Goal: Transaction & Acquisition: Purchase product/service

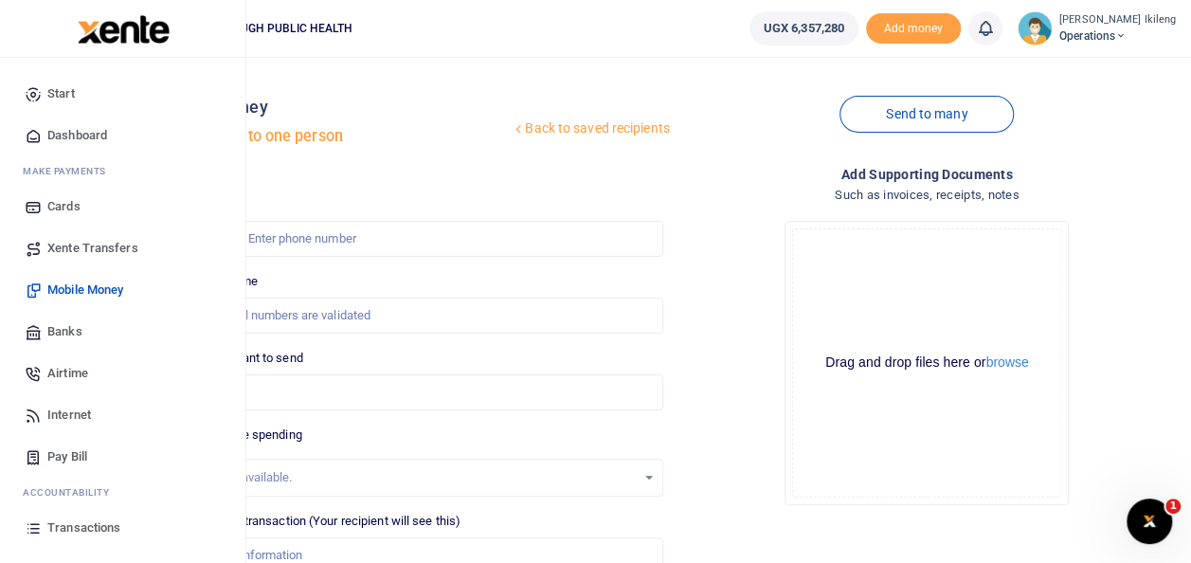
click at [38, 132] on icon at bounding box center [33, 135] width 17 height 17
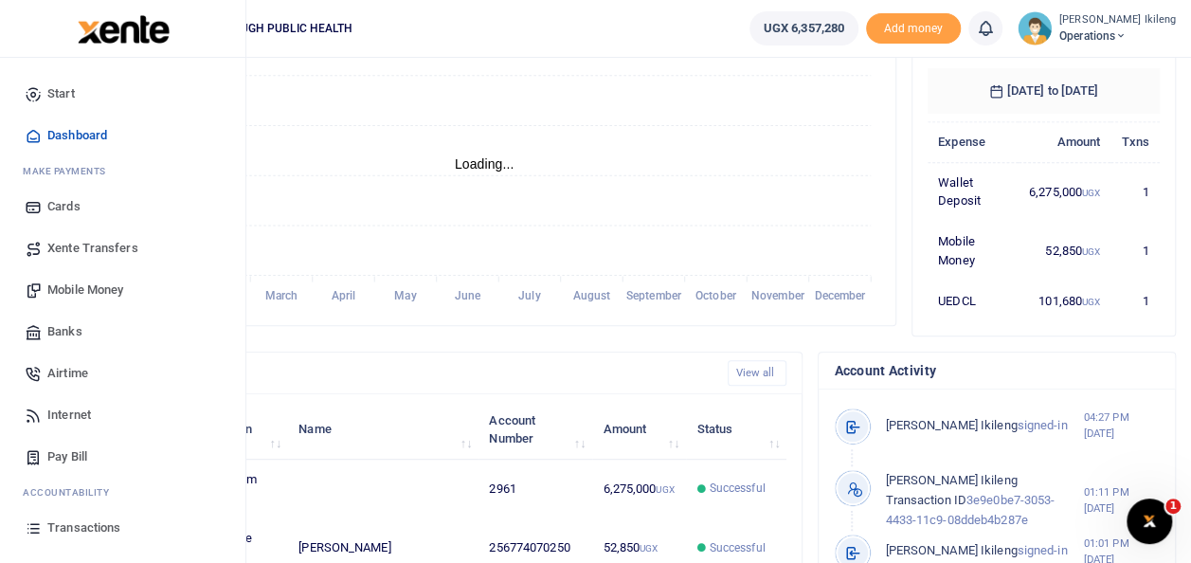
scroll to position [334, 0]
click at [76, 289] on span "Mobile Money" at bounding box center [85, 289] width 76 height 19
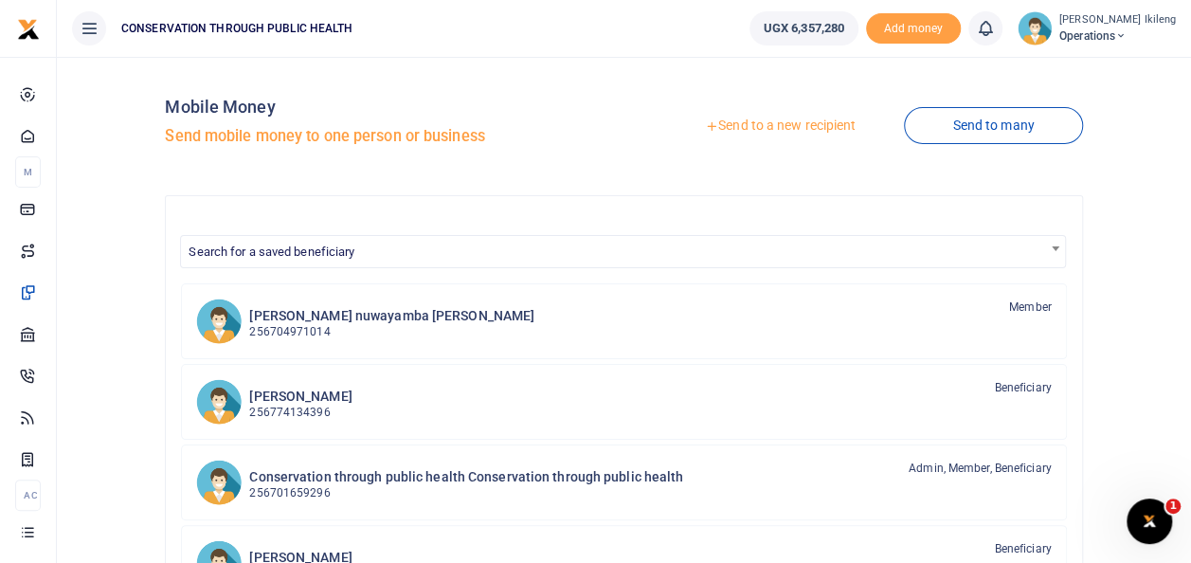
click at [781, 117] on link "Send to a new recipient" at bounding box center [780, 126] width 247 height 34
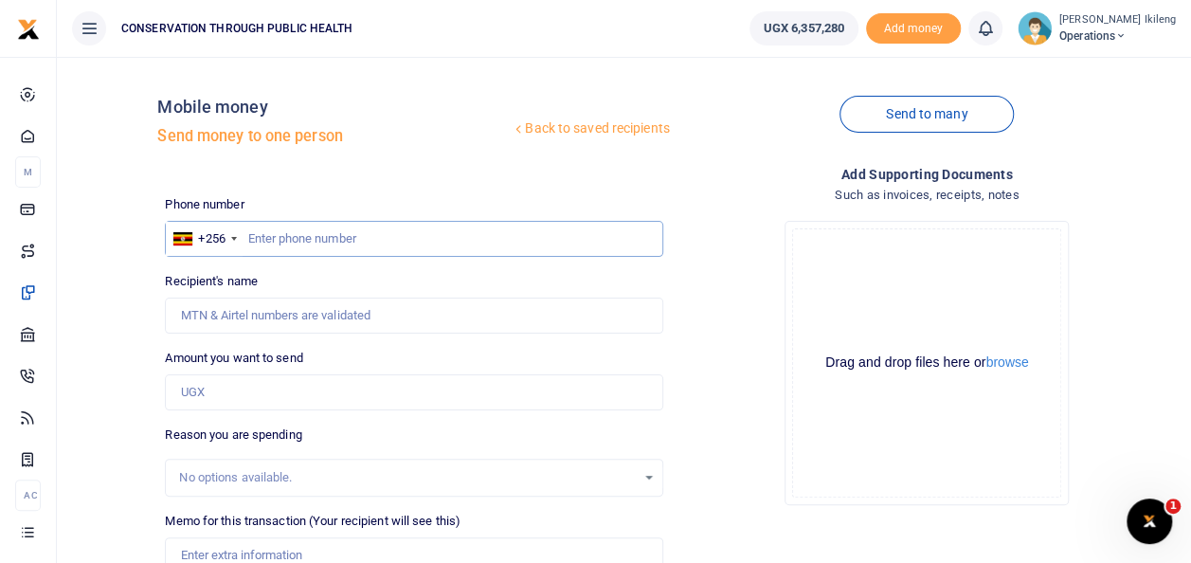
click at [444, 250] on input "text" at bounding box center [413, 239] width 497 height 36
type input "764932706"
type input "Rose Najjumba"
type input "764932706"
click at [206, 392] on input "Amount you want to send" at bounding box center [413, 392] width 497 height 36
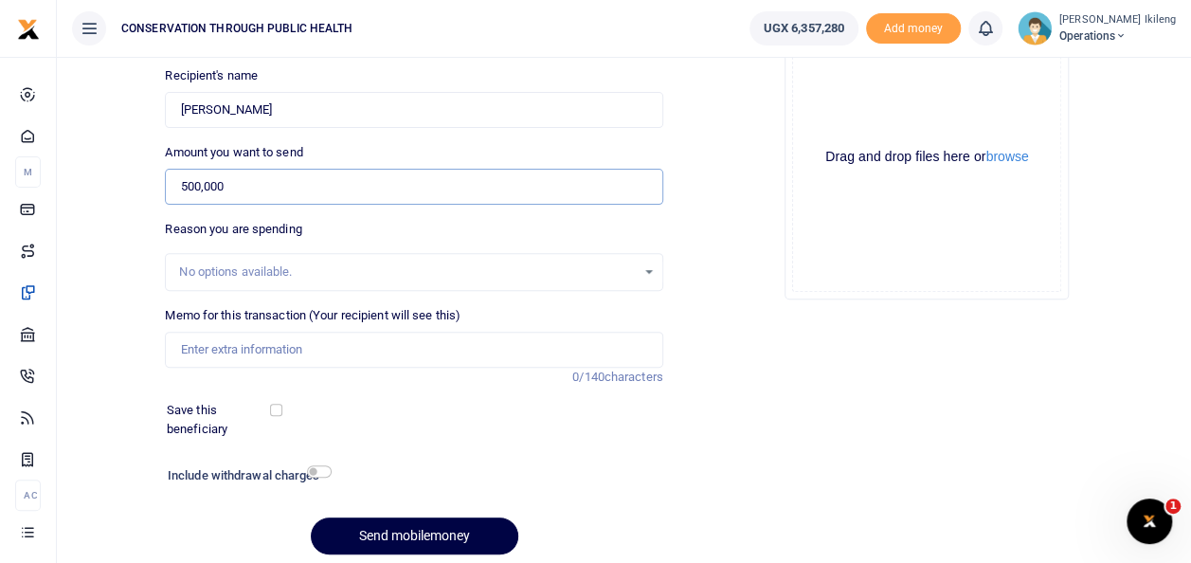
scroll to position [212, 0]
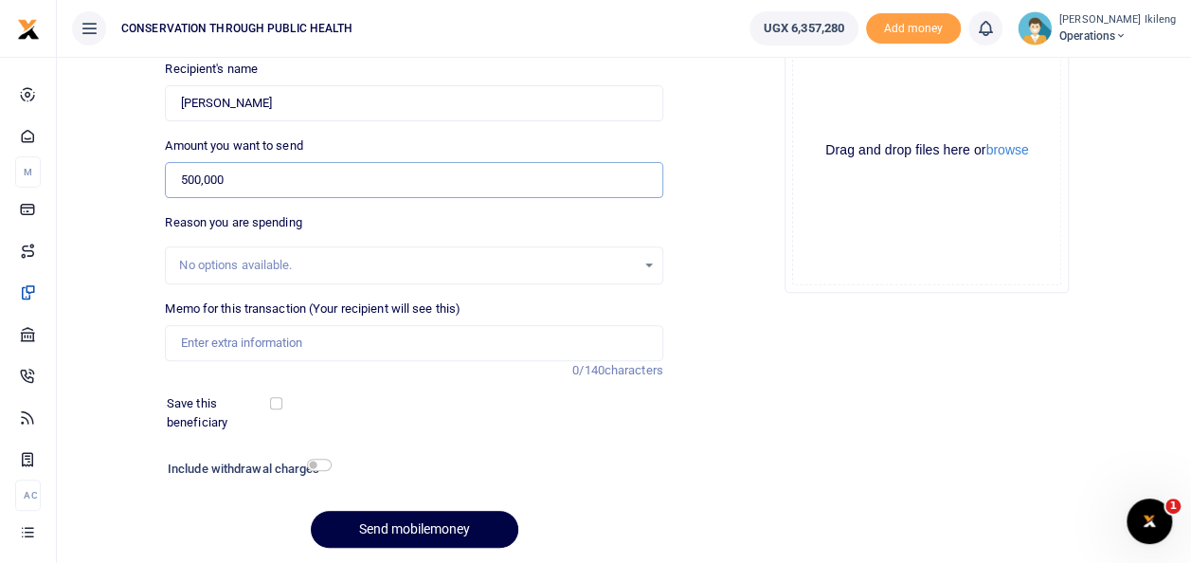
type input "500,000"
click at [231, 334] on input "Memo for this transaction (Your recipient will see this)" at bounding box center [413, 343] width 497 height 36
type input "volunteer fee for August"
click at [322, 463] on input "checkbox" at bounding box center [319, 465] width 25 height 12
checkbox input "true"
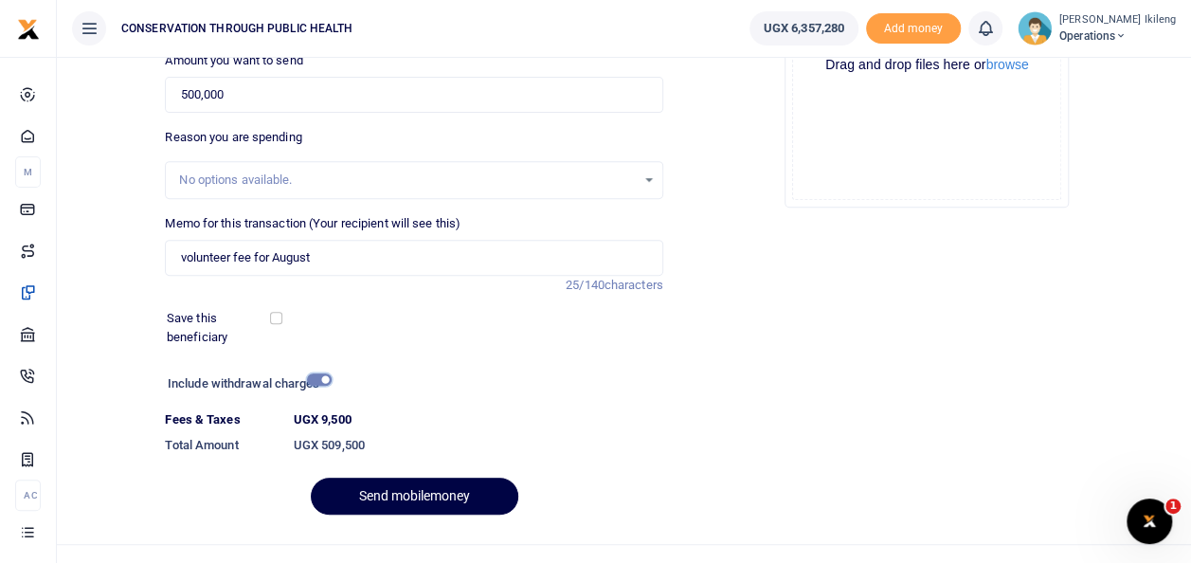
scroll to position [327, 0]
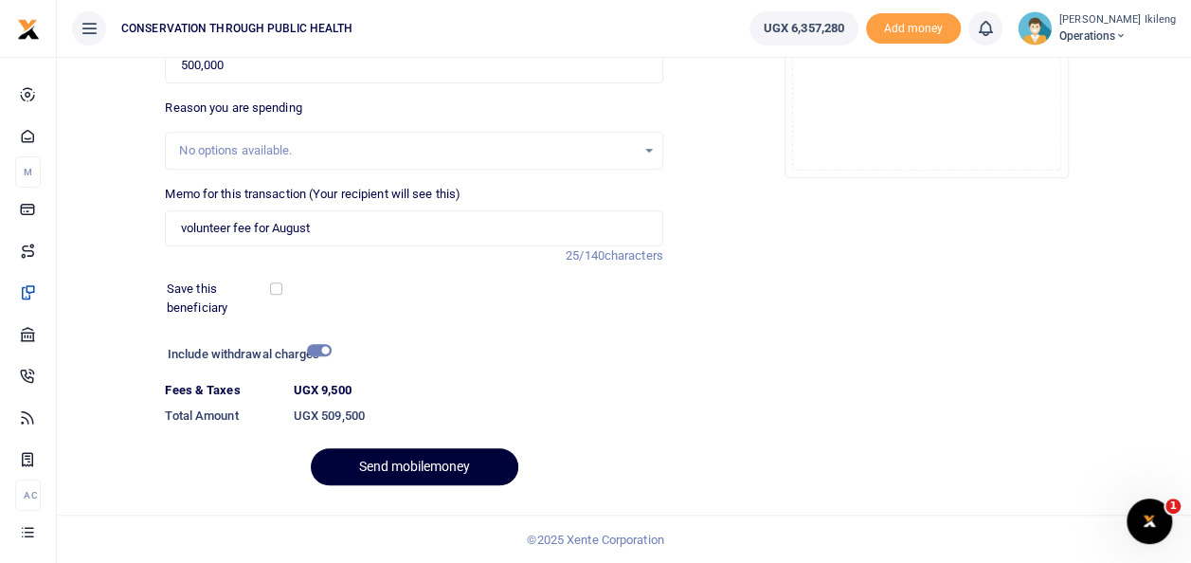
click at [405, 466] on button "Send mobilemoney" at bounding box center [415, 466] width 208 height 37
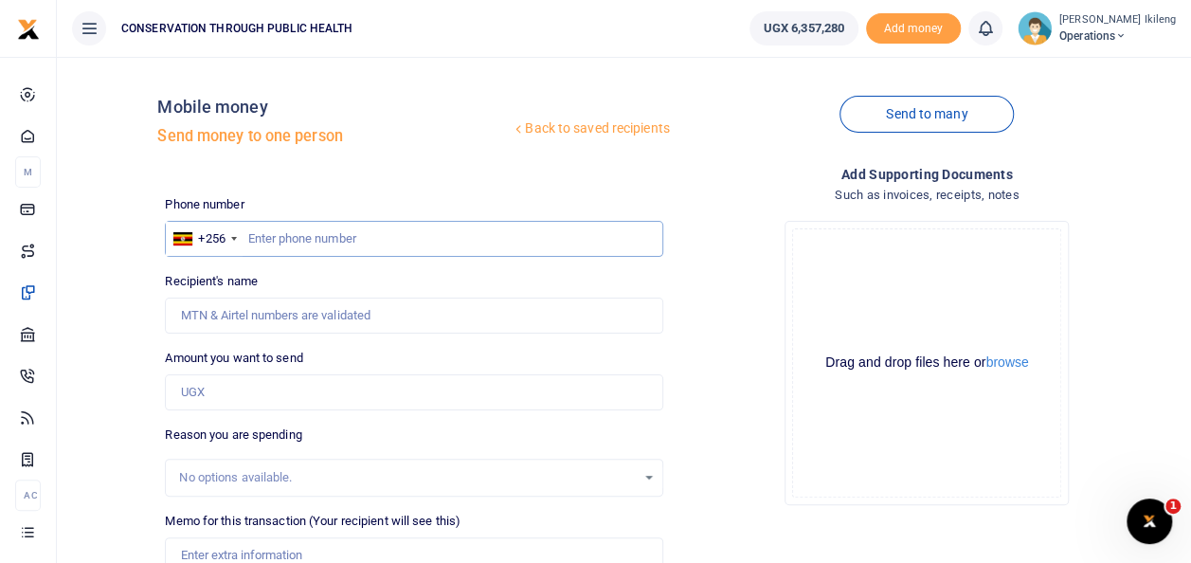
click at [392, 243] on input "text" at bounding box center [413, 239] width 497 height 36
type input "708312465"
type input "[PERSON_NAME]"
type input "708312465"
click at [288, 390] on input "Amount you want to send" at bounding box center [413, 392] width 497 height 36
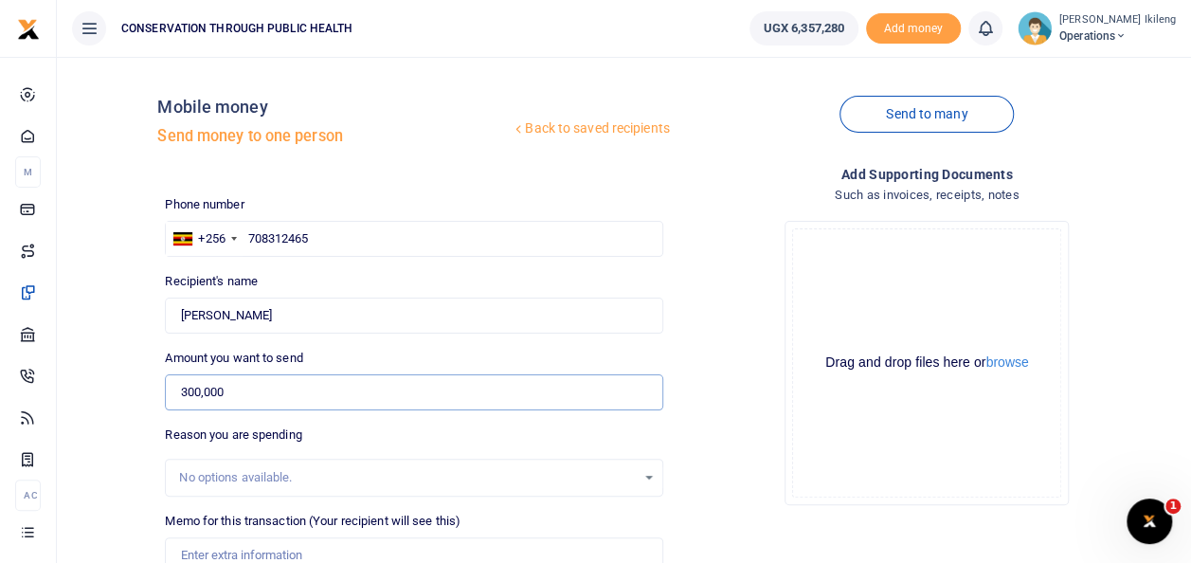
scroll to position [275, 0]
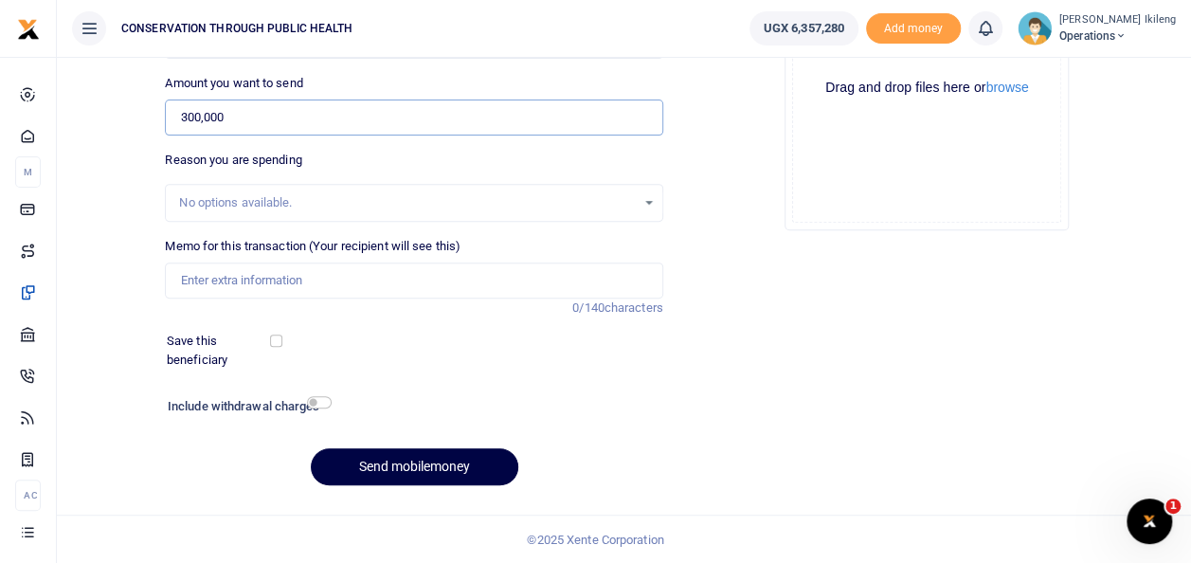
type input "300,000"
click at [278, 287] on input "Memo for this transaction (Your recipient will see this)" at bounding box center [413, 280] width 497 height 36
type input "volunteer fee for August"
click at [326, 401] on input "checkbox" at bounding box center [319, 402] width 25 height 12
checkbox input "true"
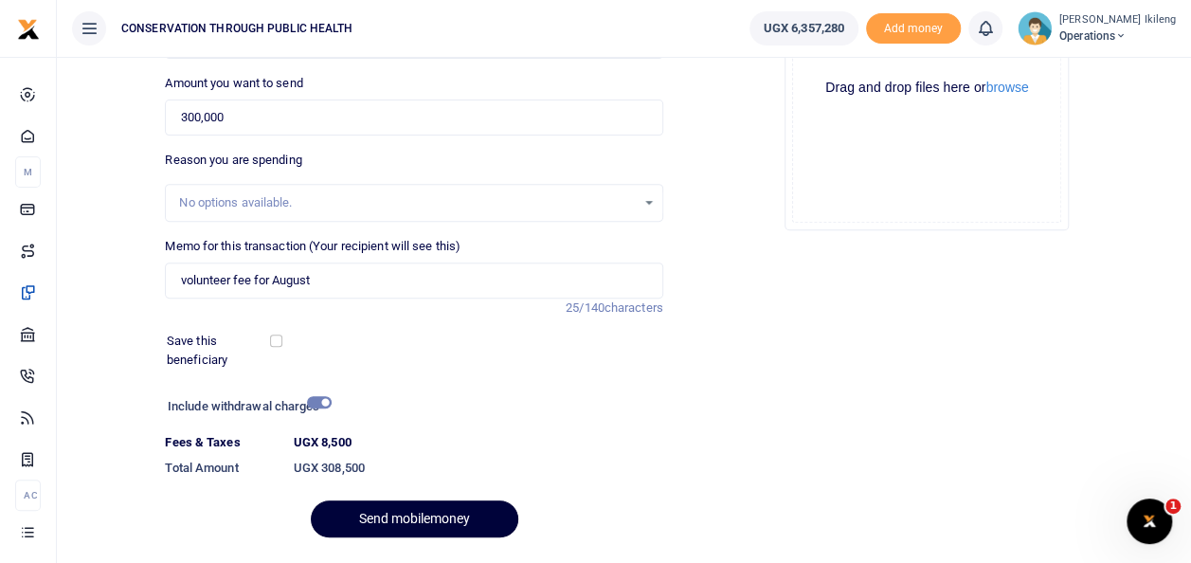
click at [370, 514] on button "Send mobilemoney" at bounding box center [415, 518] width 208 height 37
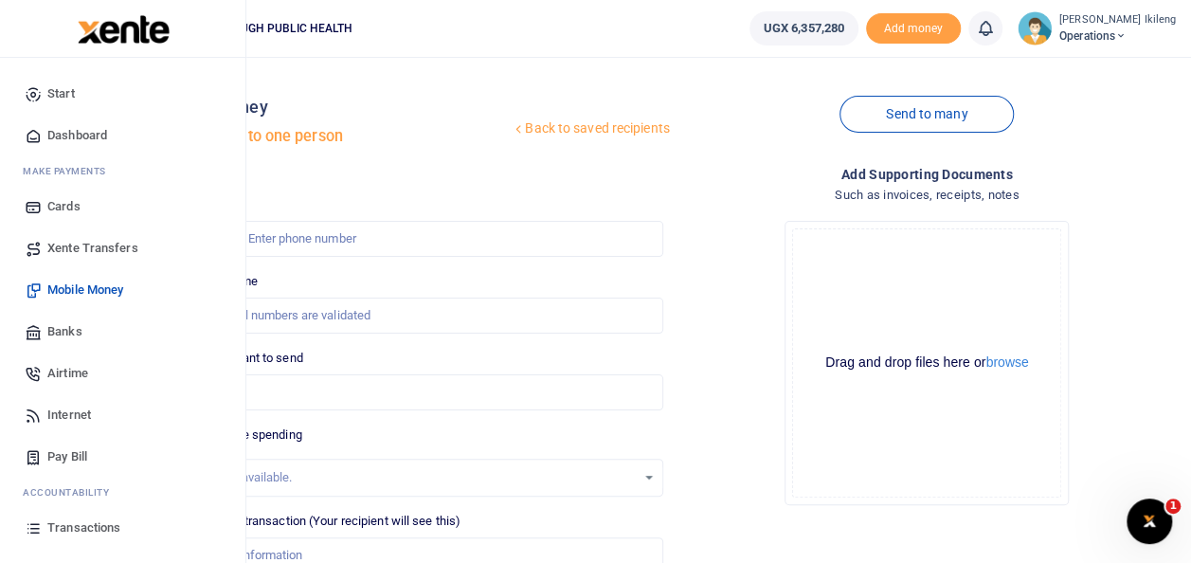
click at [68, 369] on span "Airtime" at bounding box center [67, 373] width 41 height 19
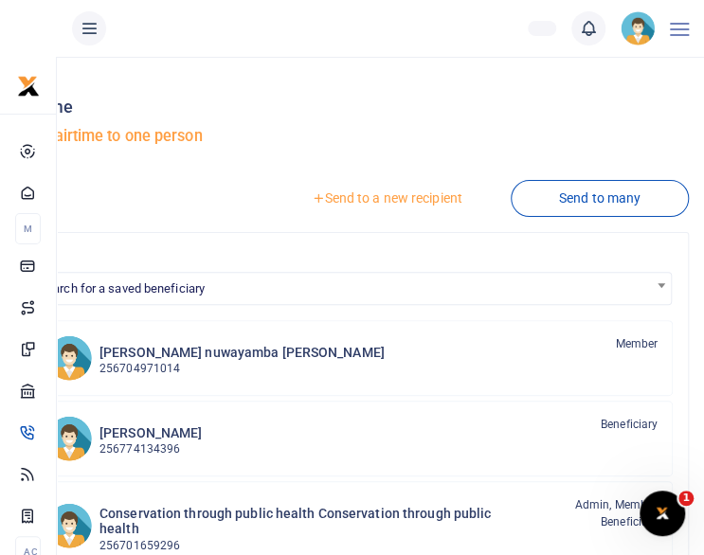
click at [410, 185] on link "Send to a new recipient" at bounding box center [385, 198] width 247 height 34
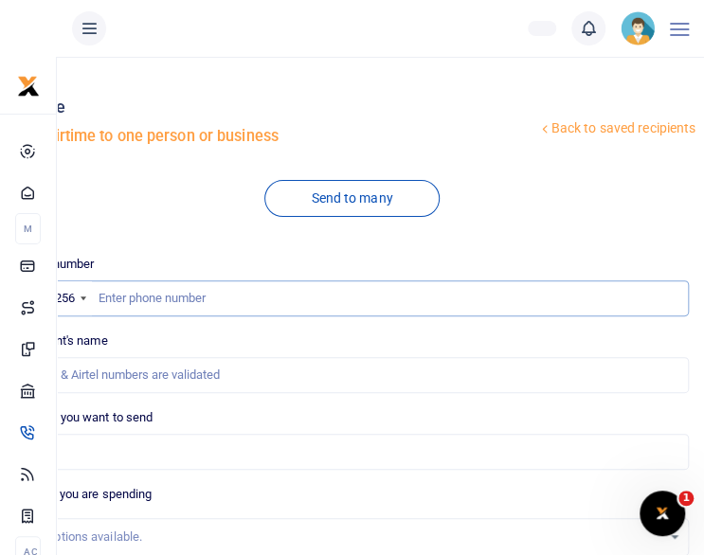
click at [240, 296] on input "text" at bounding box center [352, 298] width 674 height 36
paste input "256776695804"
type input "256776695804"
type input "Brenda Nnanjjii Gizamba"
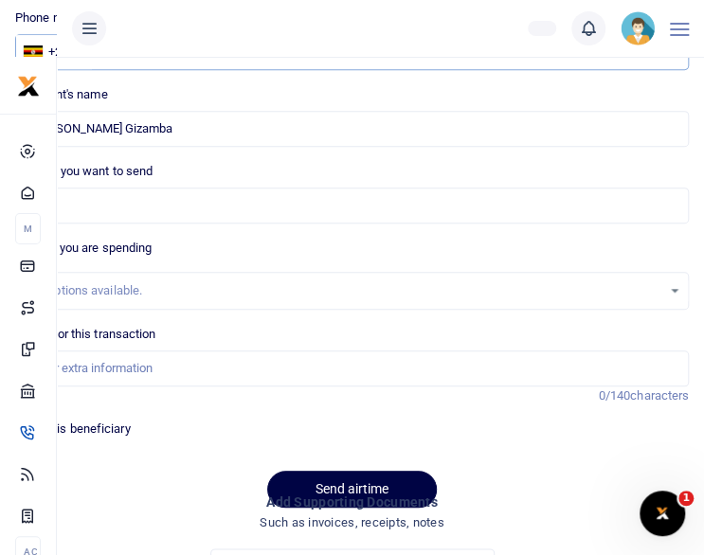
scroll to position [298, 0]
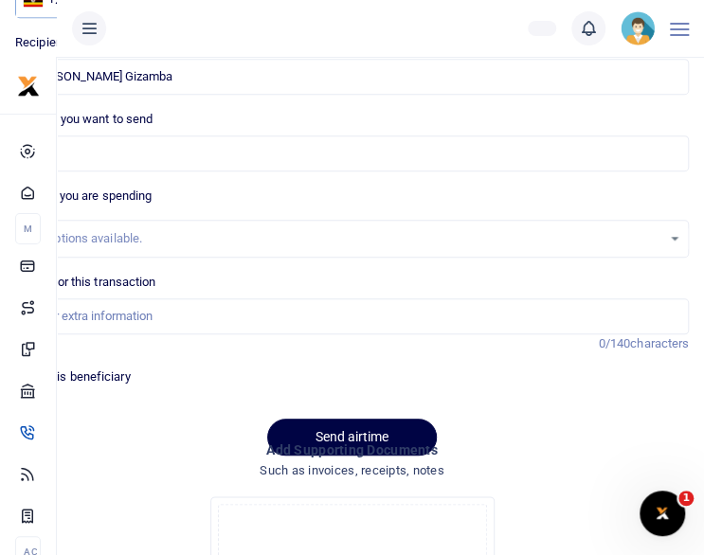
type input "256776695804"
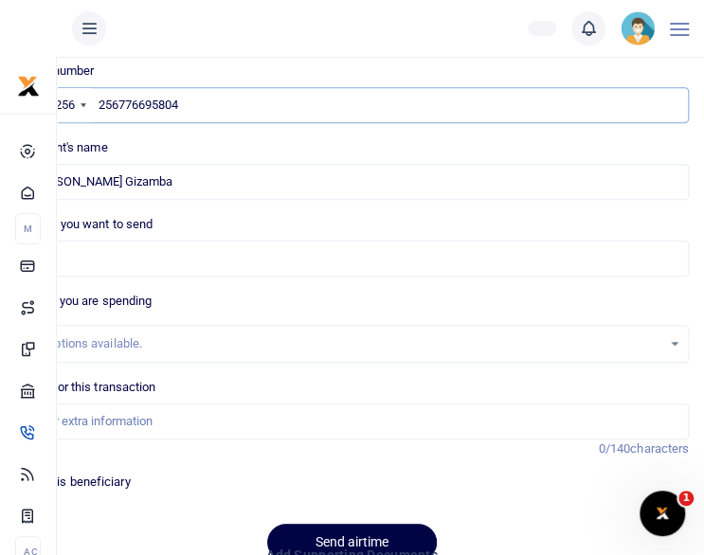
scroll to position [185, 0]
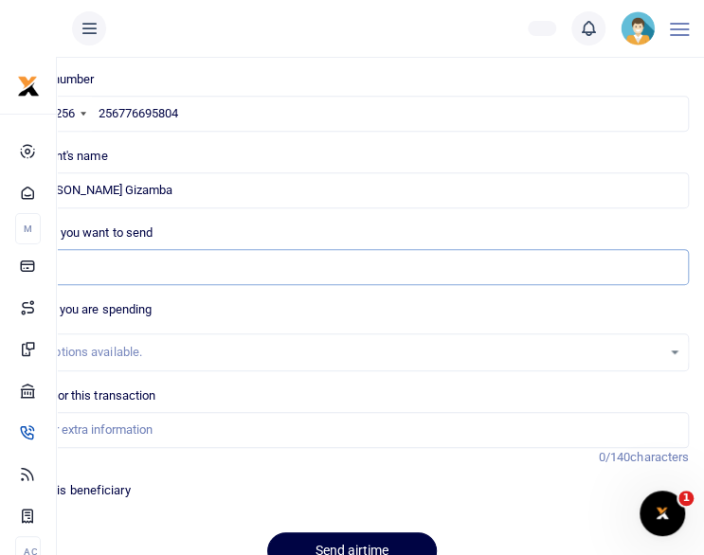
click at [449, 267] on input "Amount you want to send" at bounding box center [352, 267] width 674 height 36
click at [129, 276] on input "Amount you want to send" at bounding box center [352, 267] width 674 height 36
type input "60,000"
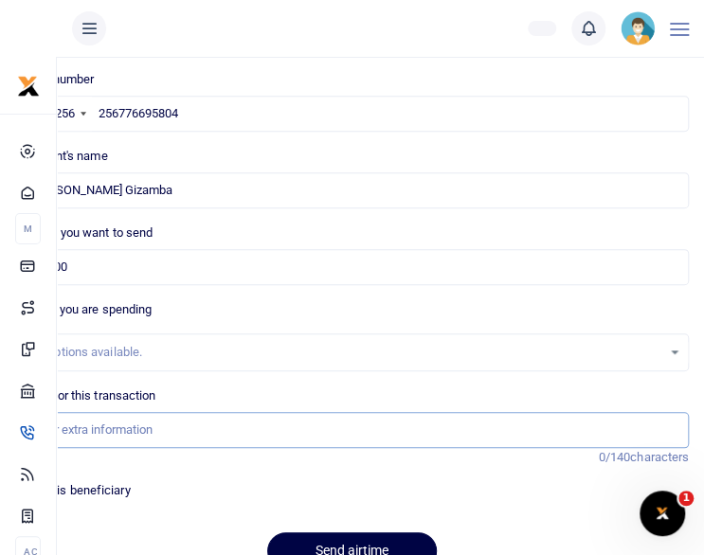
click at [136, 425] on input "Memo for this transaction" at bounding box center [352, 430] width 674 height 36
click at [151, 431] on input "Memo for this transaction" at bounding box center [352, 430] width 674 height 36
click at [139, 427] on input "staff airtime for Aug 25" at bounding box center [352, 430] width 674 height 36
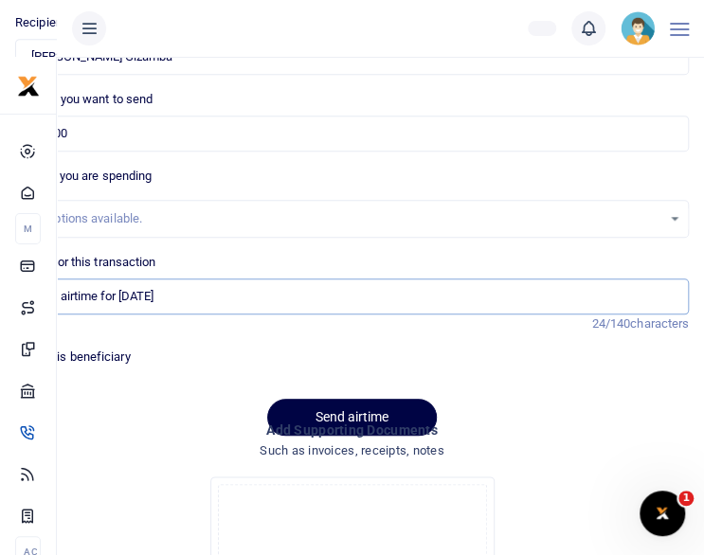
scroll to position [336, 0]
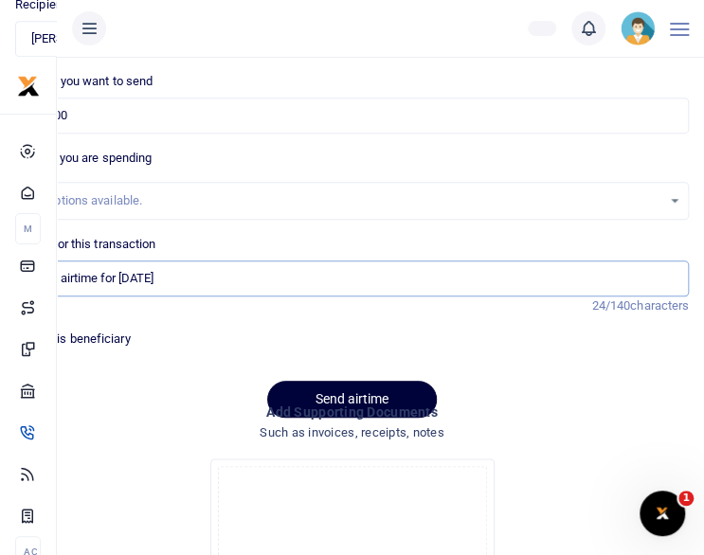
type input "staff airtime for [DATE]"
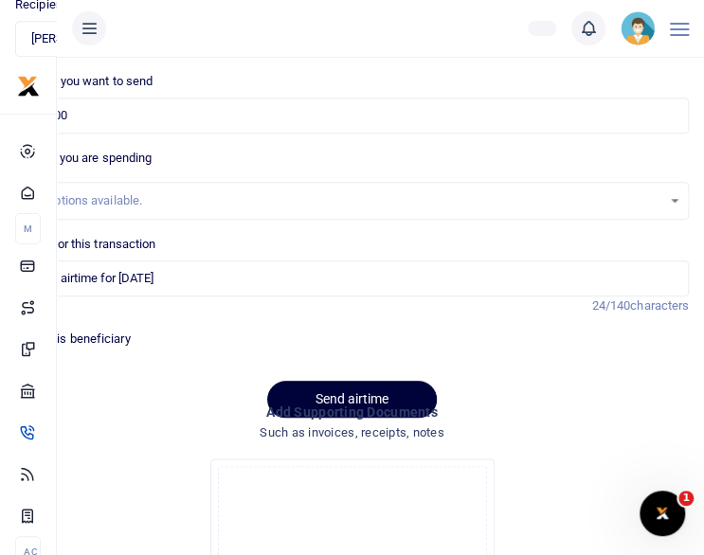
click at [334, 391] on button "Send airtime" at bounding box center [352, 399] width 170 height 37
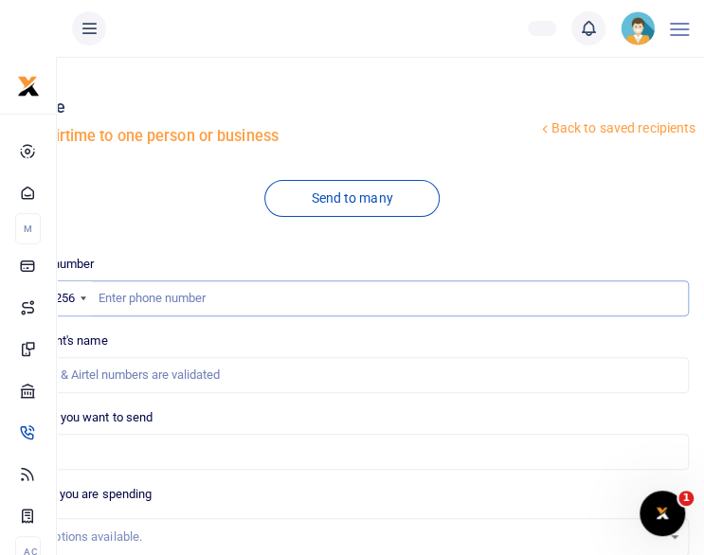
click at [367, 297] on input "text" at bounding box center [352, 298] width 674 height 36
paste input "256701734939"
type input "256701734939"
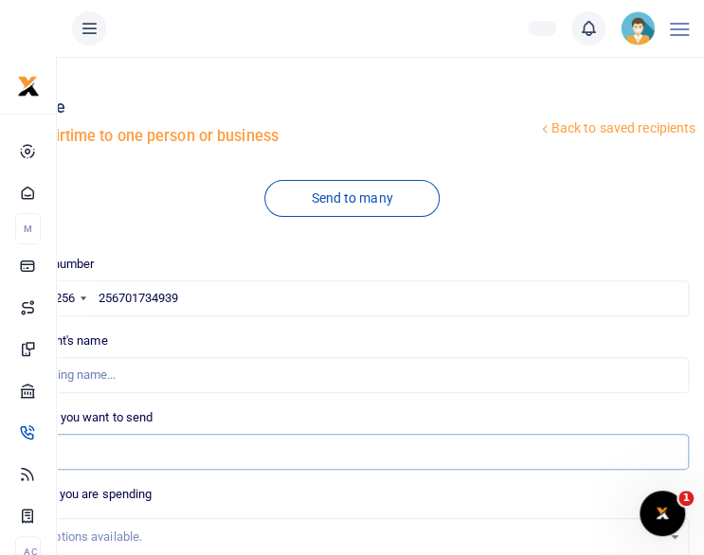
click at [182, 462] on input "Amount you want to send" at bounding box center [352, 452] width 674 height 36
type input "Kalinabiri Joseph"
type input "60,000"
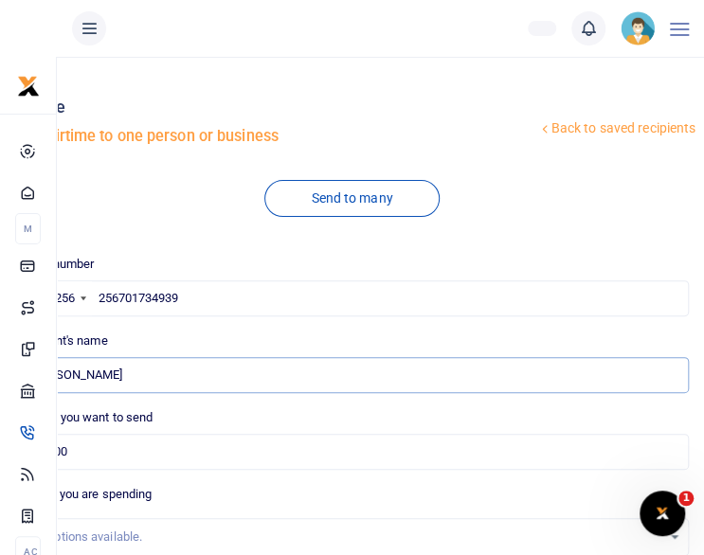
type input "Brenda Nnanjjii Gizamba"
type input "staff airtime for [DATE]"
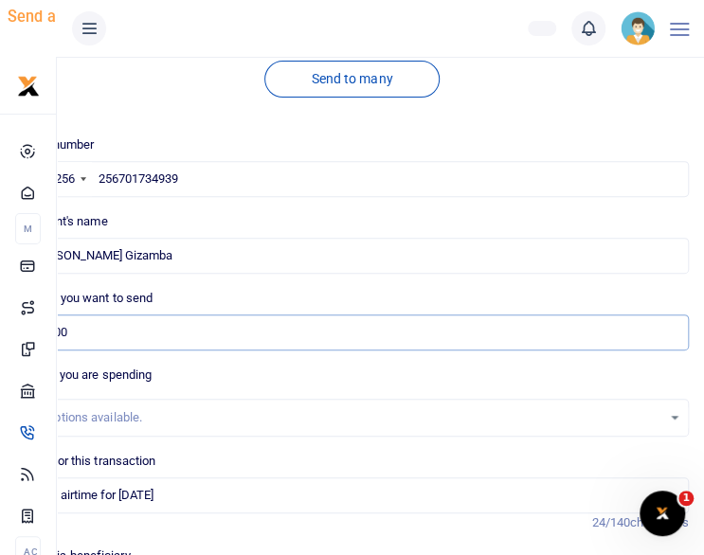
scroll to position [152, 0]
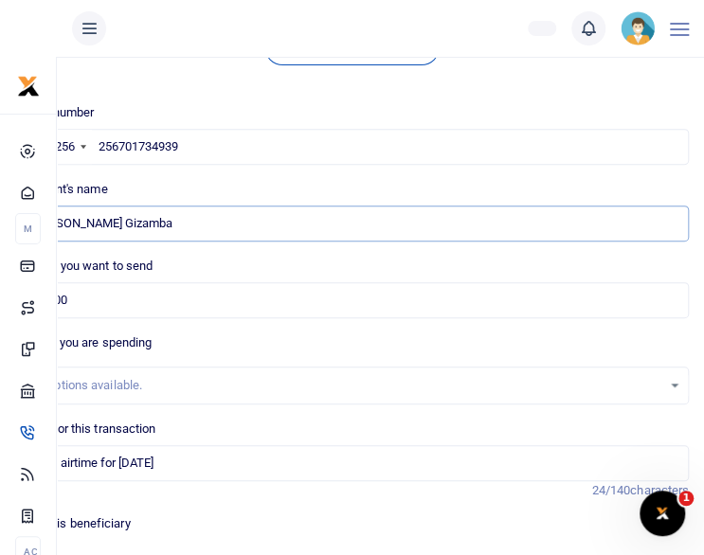
click at [186, 223] on input "Found" at bounding box center [352, 224] width 674 height 36
type input "B"
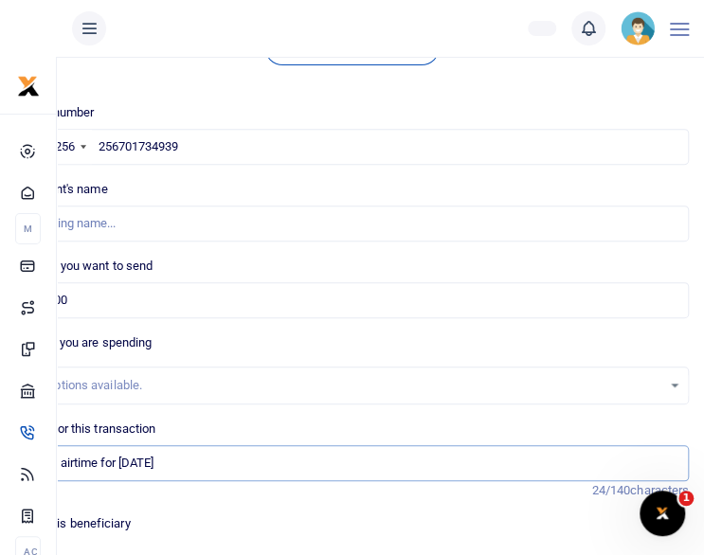
click at [191, 448] on input "staff airtime for [DATE]" at bounding box center [352, 463] width 674 height 36
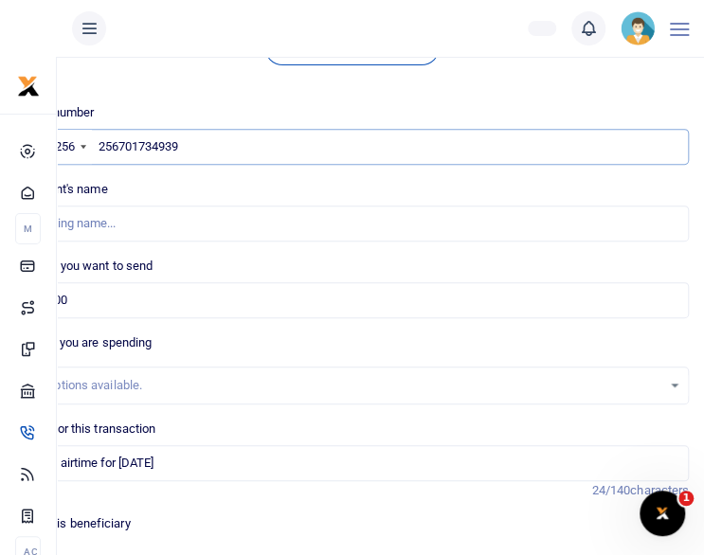
click at [222, 142] on input "256701734939" at bounding box center [352, 147] width 674 height 36
type input "2"
paste input "256701734939"
type input "256701734939"
type input "Kalinabiri Joseph"
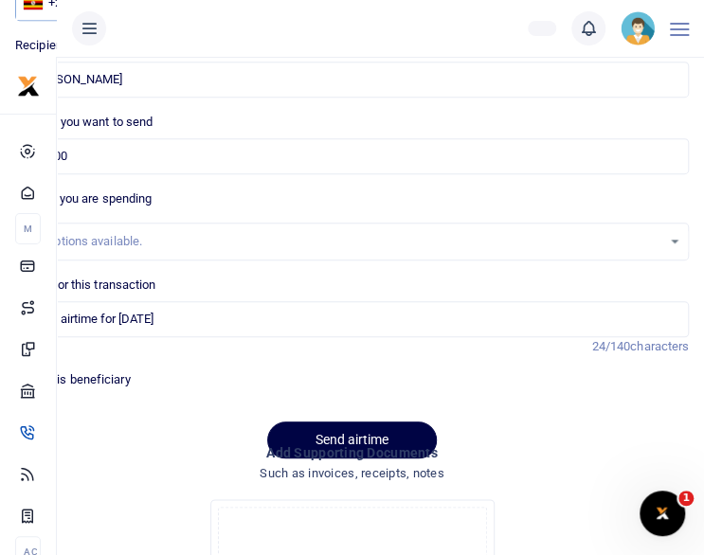
scroll to position [303, 0]
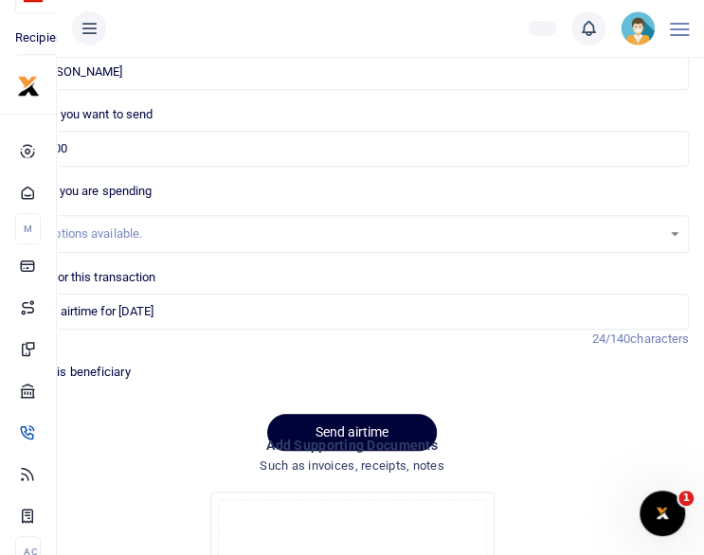
click at [376, 420] on button "Send airtime" at bounding box center [352, 432] width 170 height 37
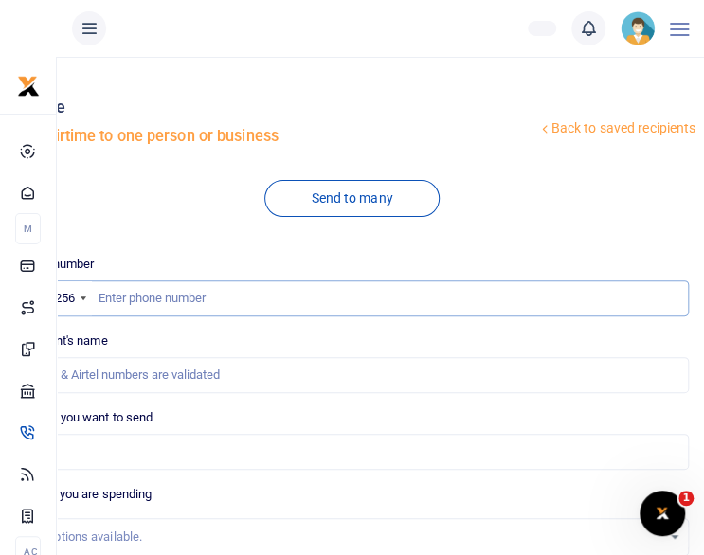
click at [133, 297] on input "text" at bounding box center [352, 298] width 674 height 36
paste input "256764932706"
type input "256764932706"
type input "Rose Najjumba"
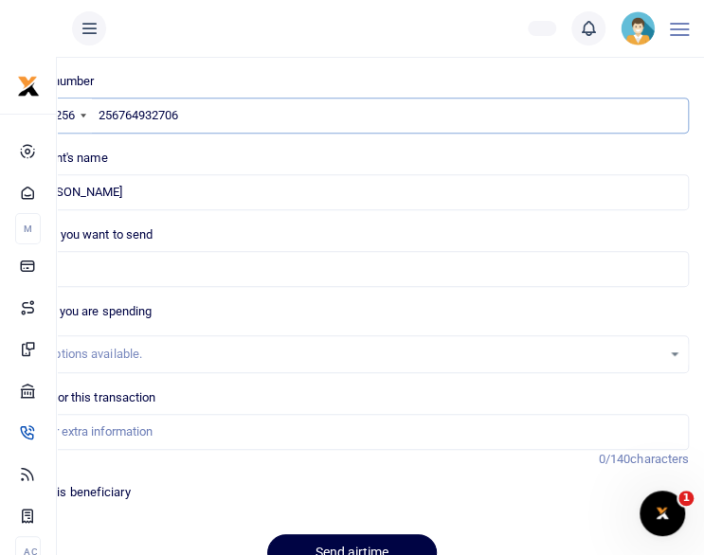
scroll to position [190, 0]
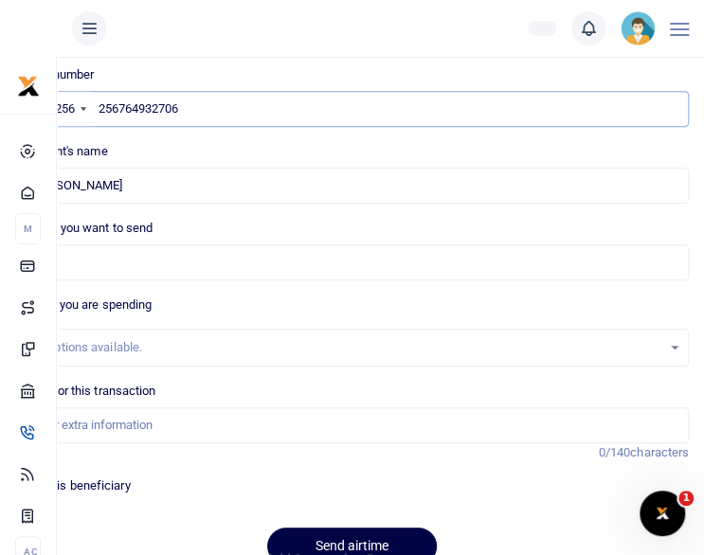
type input "256764932706"
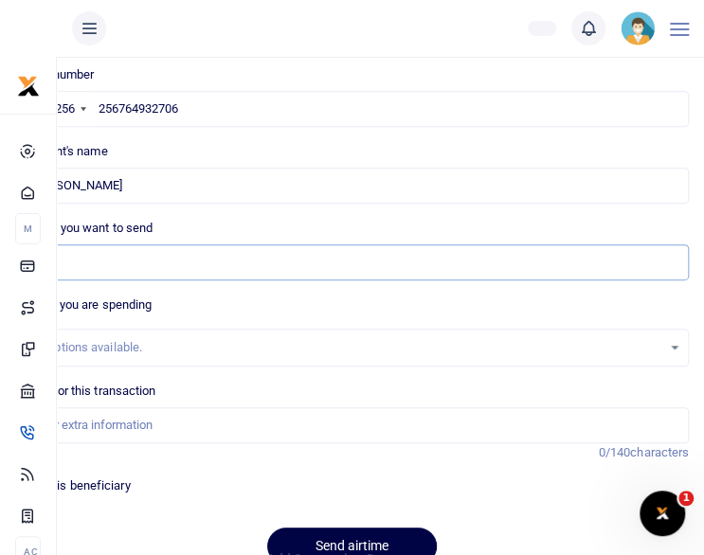
click at [111, 261] on input "Amount you want to send" at bounding box center [352, 262] width 674 height 36
type input "30,000"
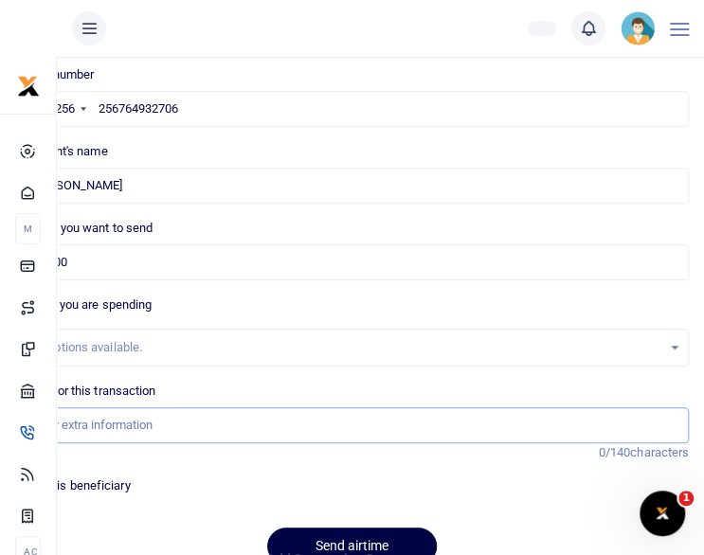
click at [117, 428] on input "Memo for this transaction" at bounding box center [352, 425] width 674 height 36
type input "staff airtime for [DATE]"
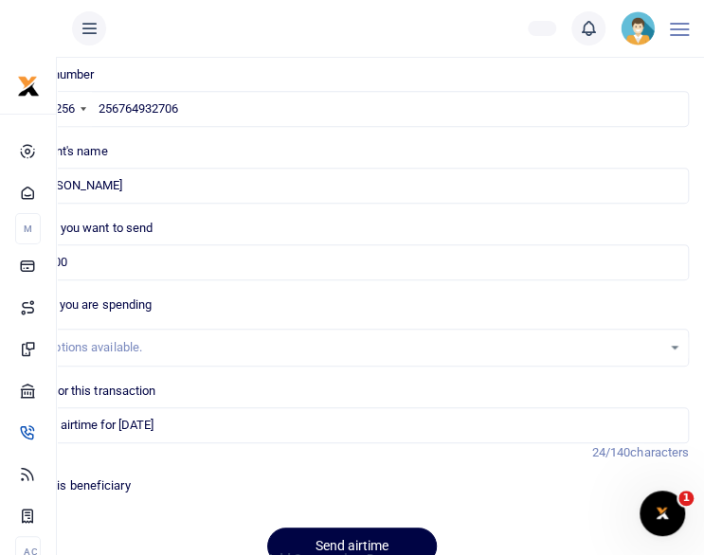
click at [346, 537] on div at bounding box center [353, 544] width 332 height 23
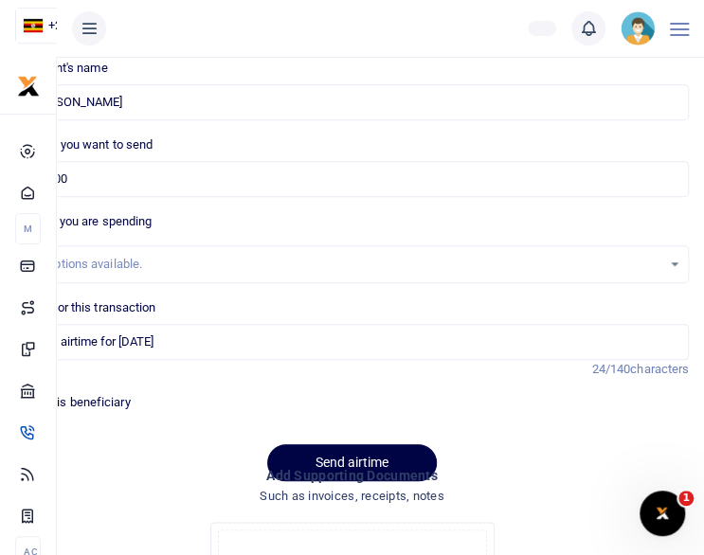
scroll to position [316, 0]
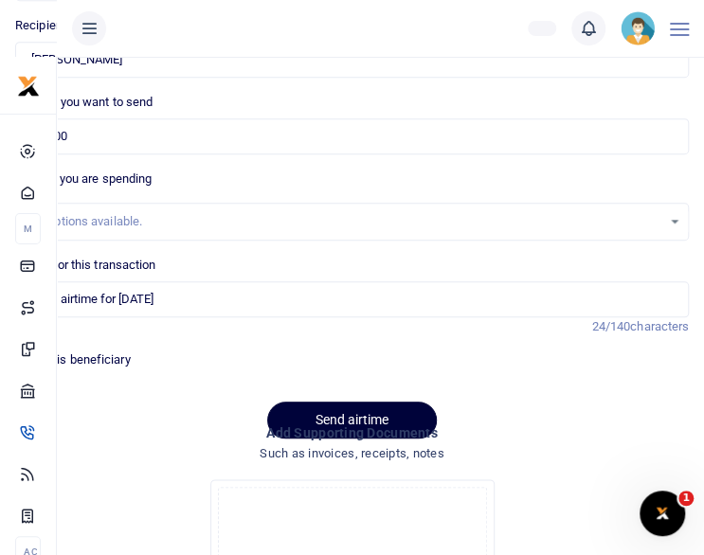
click at [329, 412] on button "Send airtime" at bounding box center [352, 420] width 170 height 37
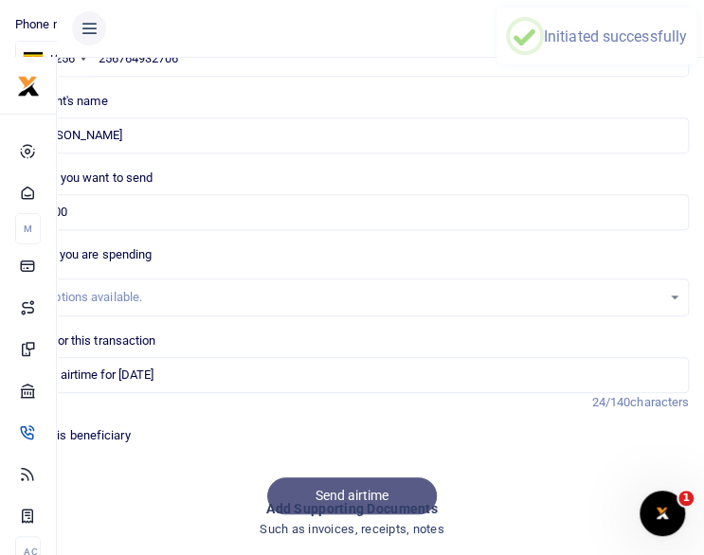
scroll to position [190, 0]
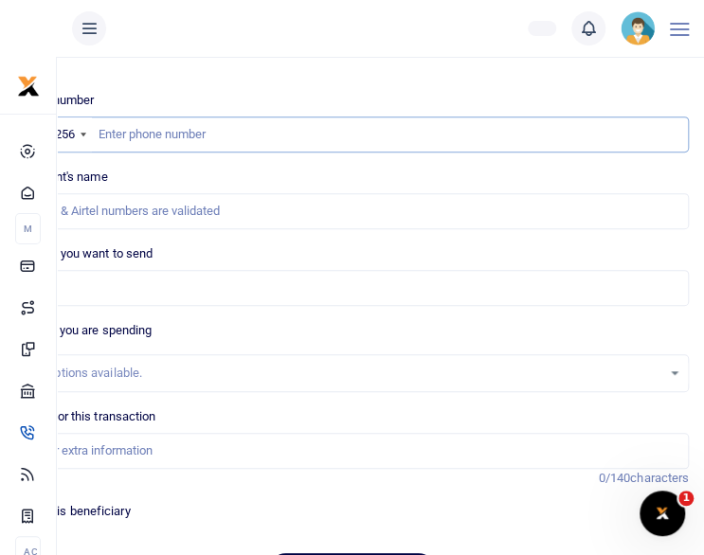
click at [159, 130] on input "text" at bounding box center [352, 135] width 674 height 36
paste input "256706616083"
type input "256706616083"
type input "[PERSON_NAME]"
type input "256706616083"
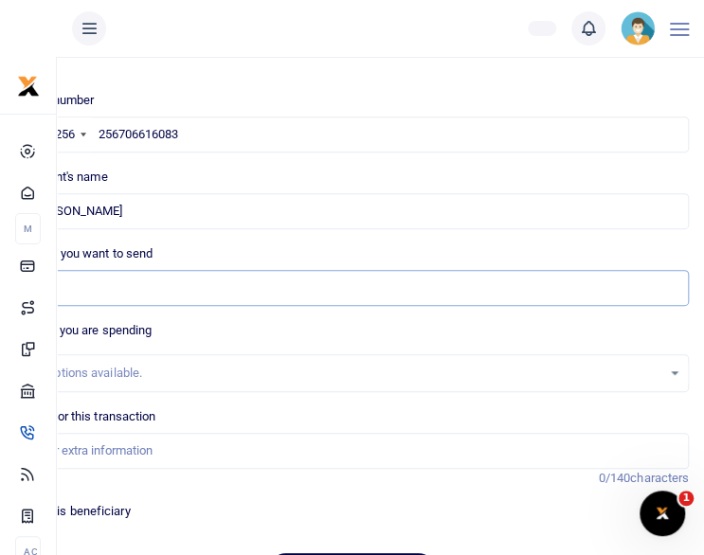
click at [126, 280] on input "Amount you want to send" at bounding box center [352, 288] width 674 height 36
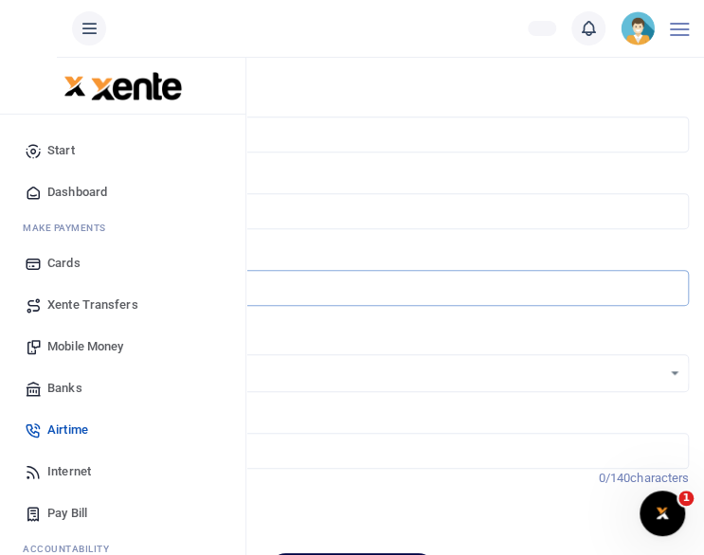
type input "15,000"
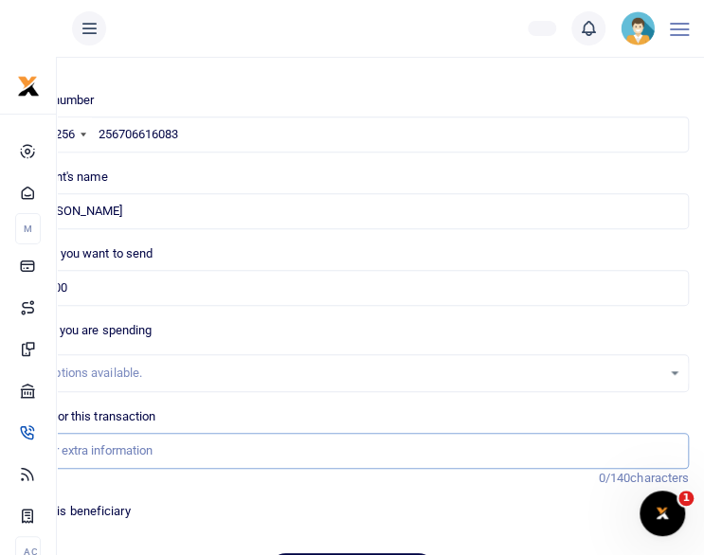
click at [91, 452] on input "Memo for this transaction" at bounding box center [352, 451] width 674 height 36
type input "staff airtime for [DATE]"
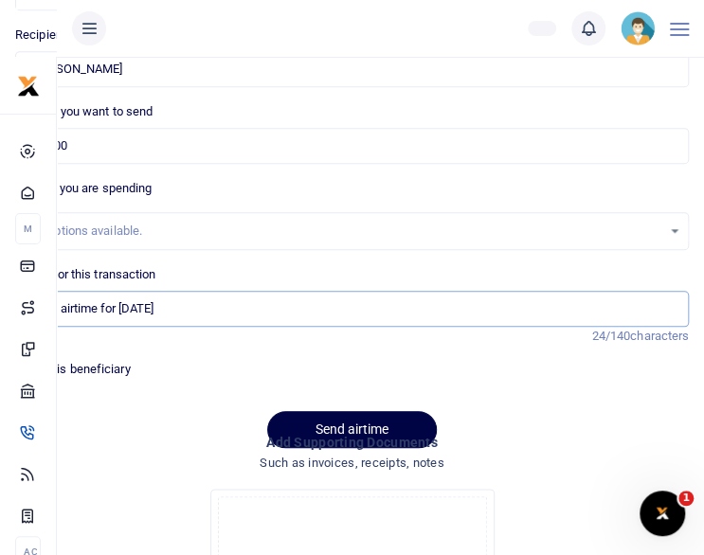
scroll to position [316, 0]
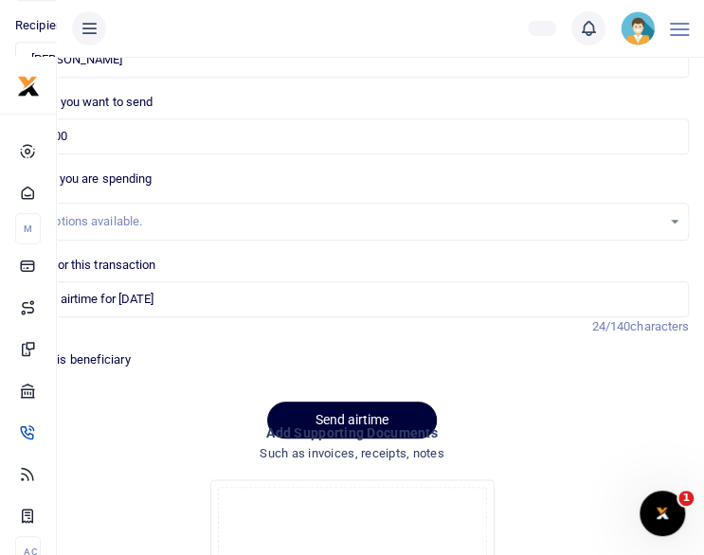
click at [384, 407] on button "Send airtime" at bounding box center [352, 420] width 170 height 37
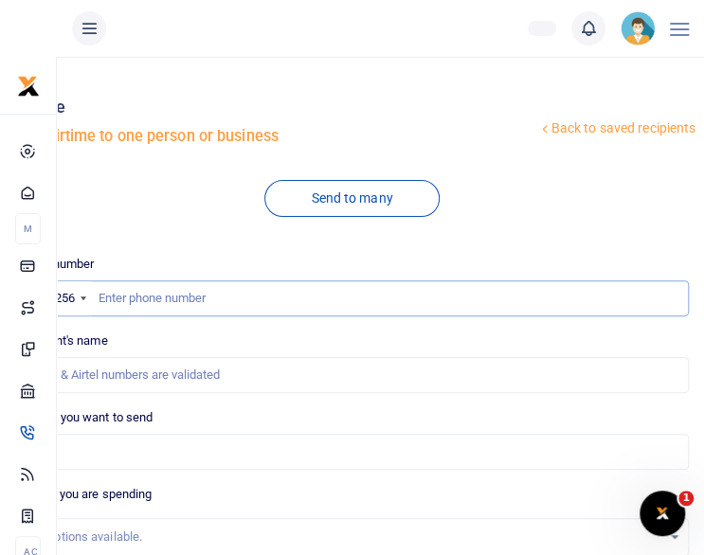
click at [176, 298] on input "text" at bounding box center [352, 298] width 674 height 36
paste input "256740512160"
type input "256740512160"
type input "[PERSON_NAME]"
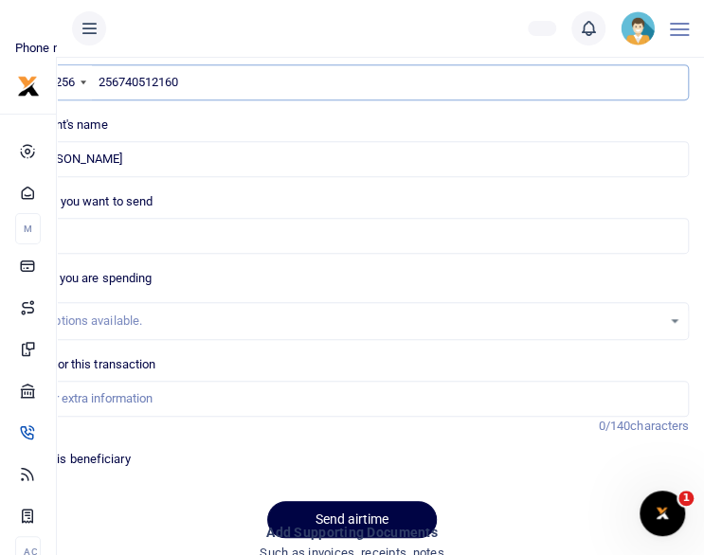
scroll to position [227, 0]
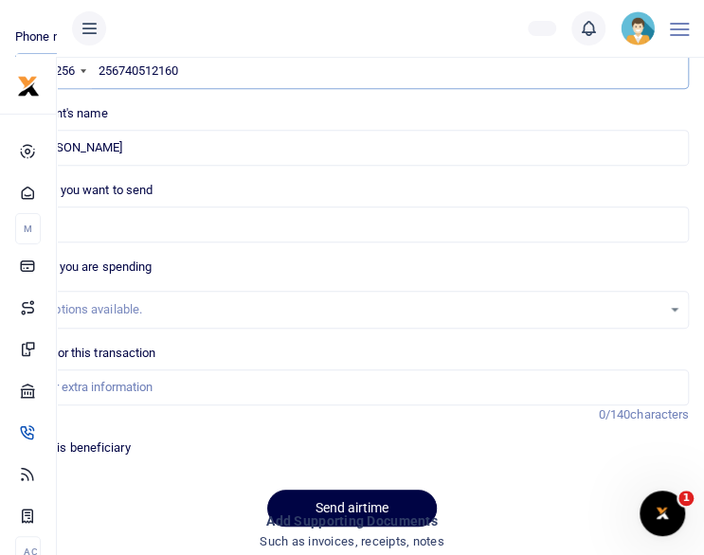
type input "256740512160"
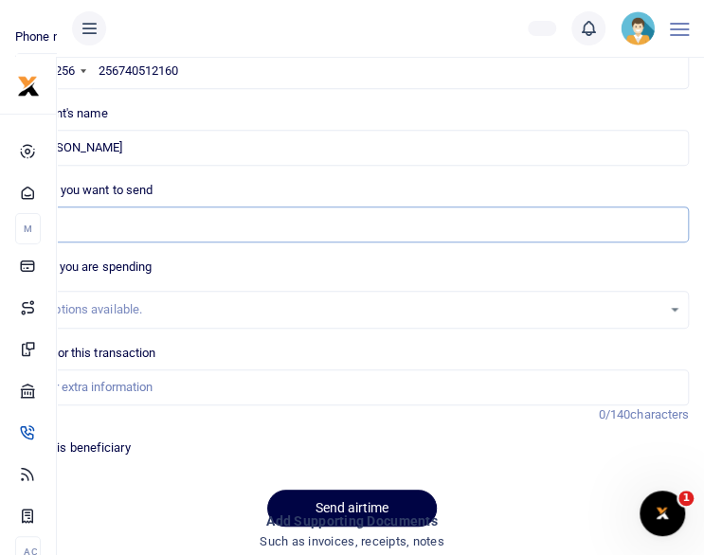
click at [107, 225] on input "Amount you want to send" at bounding box center [352, 225] width 674 height 36
type input "30,000"
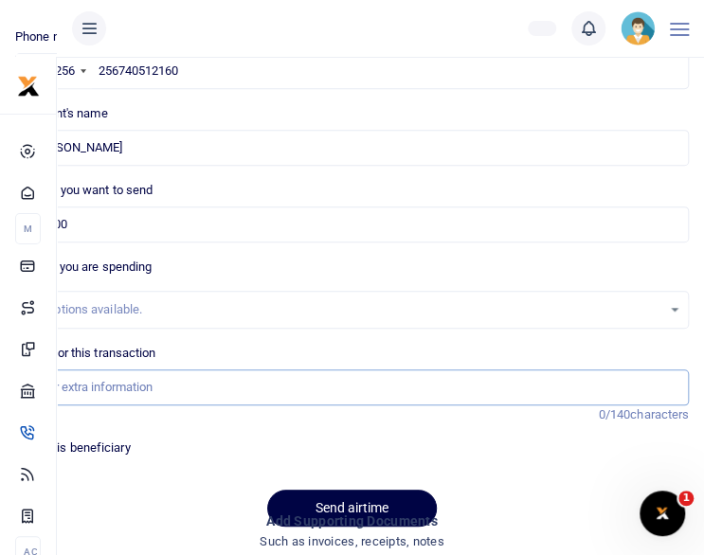
click at [117, 388] on input "Memo for this transaction" at bounding box center [352, 388] width 674 height 36
type input "staff airtime for [DATE]"
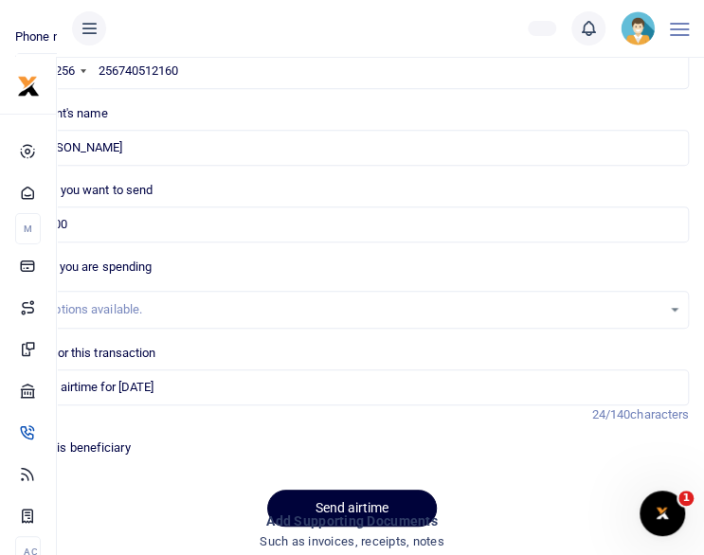
click at [326, 498] on button "Send airtime" at bounding box center [352, 508] width 170 height 37
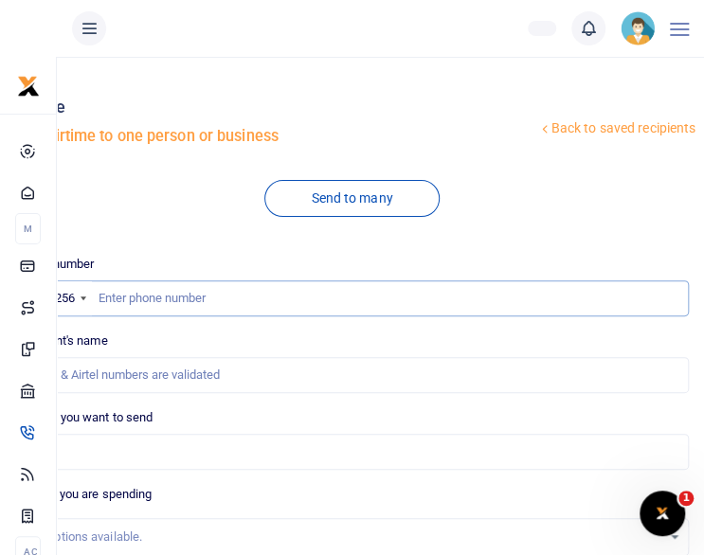
click at [161, 298] on input "text" at bounding box center [352, 298] width 674 height 36
paste input "256782856020"
type input "256782856020"
type input "Gracious Twebaze"
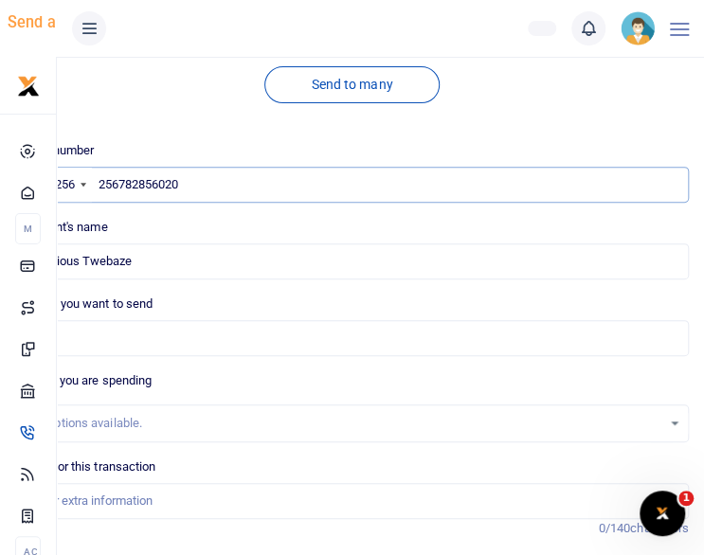
scroll to position [152, 0]
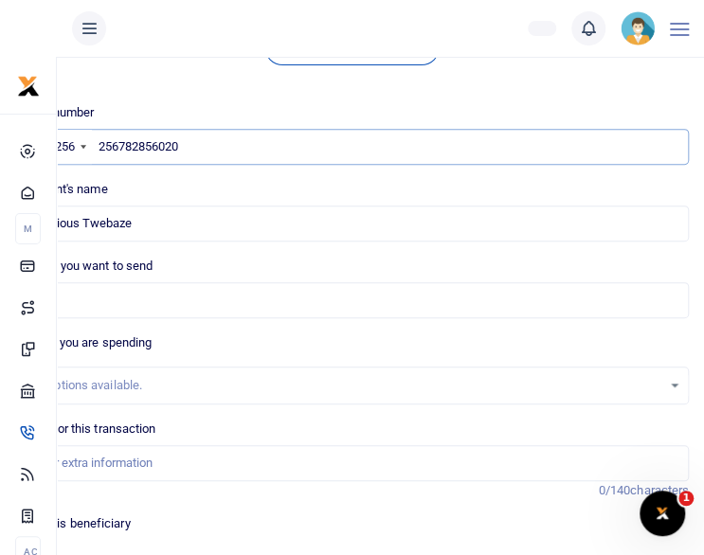
type input "256782856020"
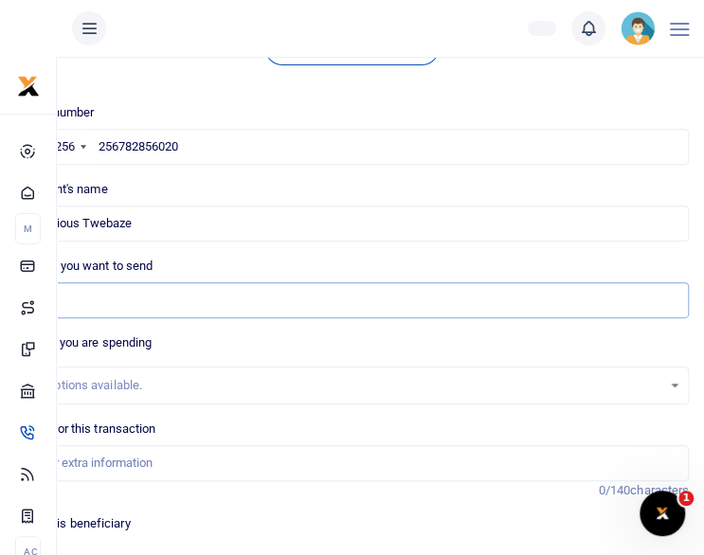
click at [113, 301] on input "Amount you want to send" at bounding box center [352, 300] width 674 height 36
type input "1"
type input "15,000"
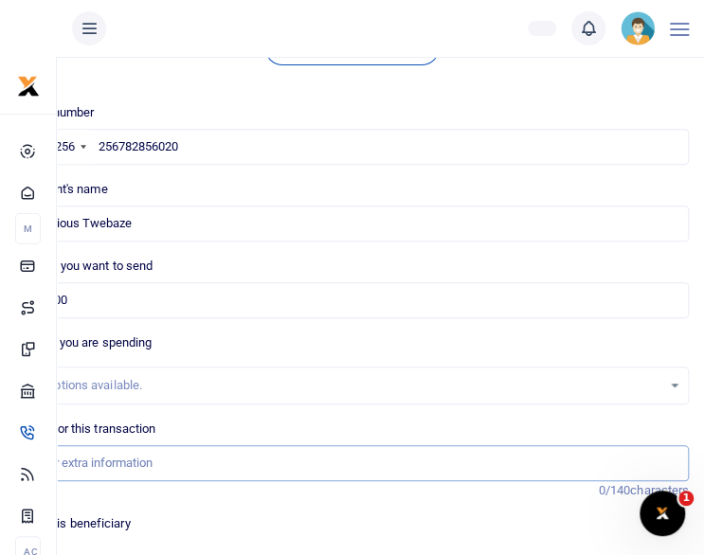
click at [99, 471] on input "Memo for this transaction" at bounding box center [352, 463] width 674 height 36
type input "staff airtime for [DATE]"
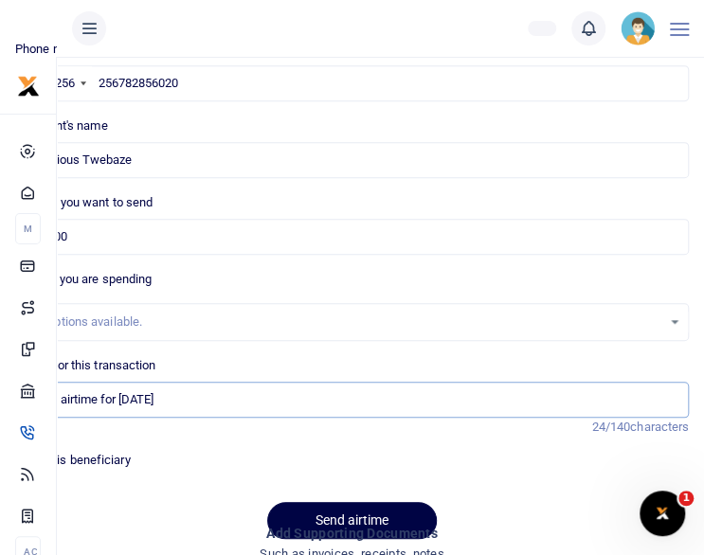
scroll to position [227, 0]
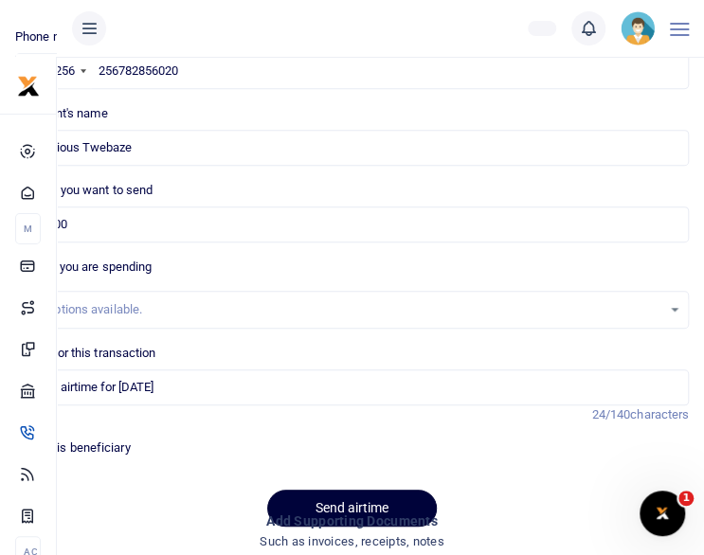
click at [373, 499] on button "Send airtime" at bounding box center [352, 508] width 170 height 37
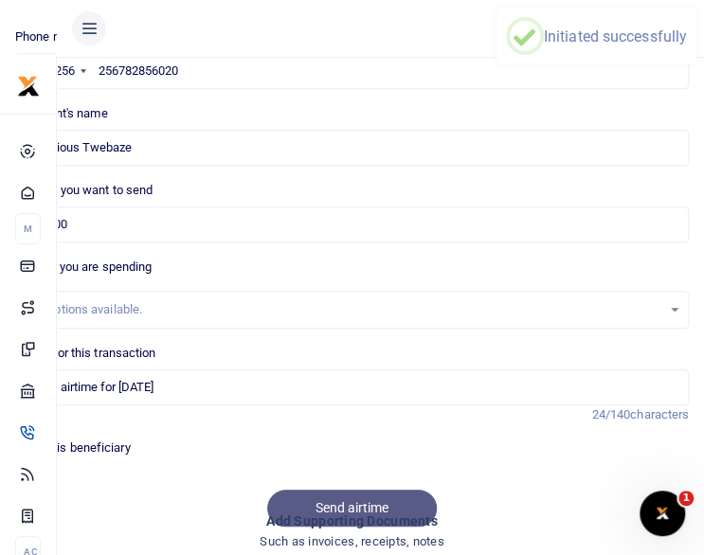
scroll to position [1, 0]
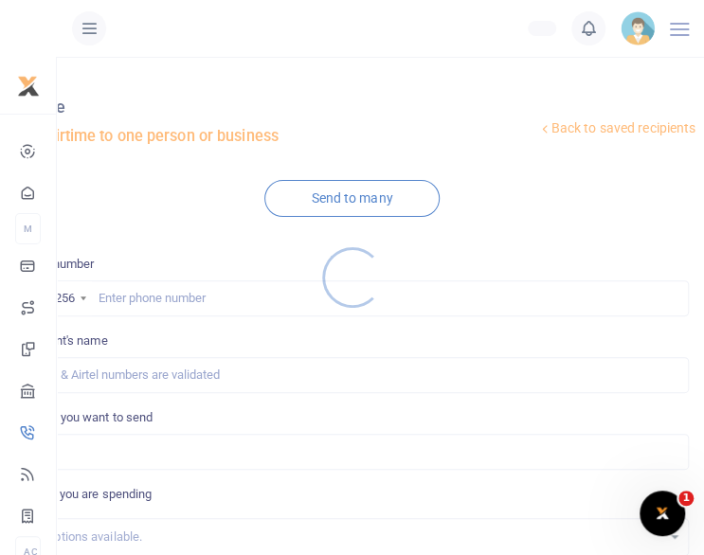
click at [171, 286] on div at bounding box center [352, 277] width 704 height 555
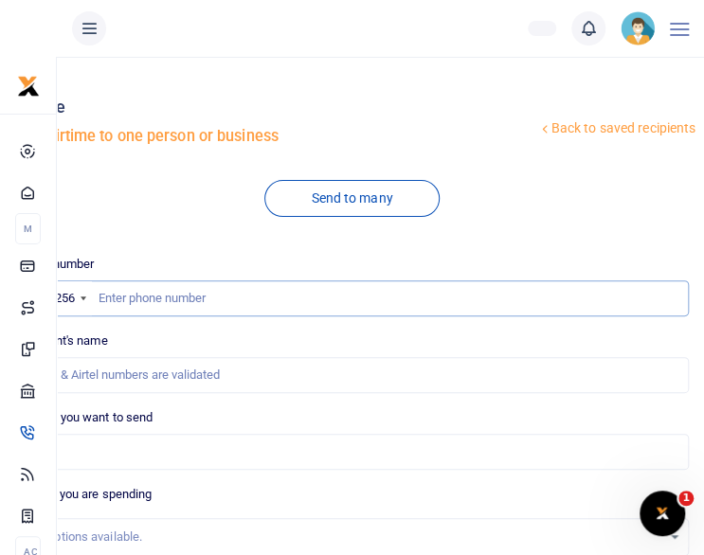
click at [129, 291] on input "text" at bounding box center [352, 298] width 674 height 36
paste input "256773834813"
type input "256773834813"
type input "Kasimu Namunyere"
type input "256773834813"
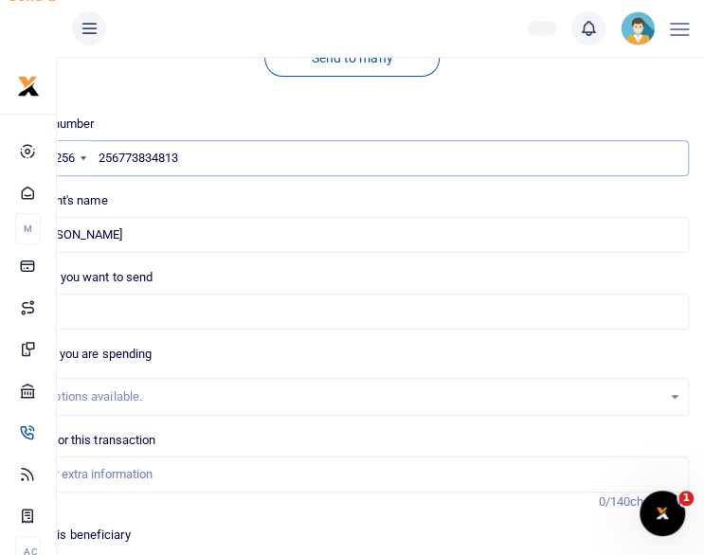
scroll to position [152, 0]
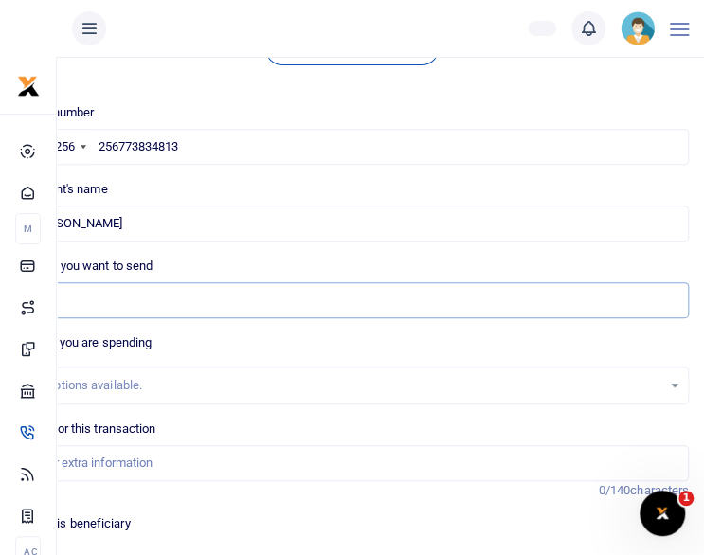
click at [172, 302] on input "Amount you want to send" at bounding box center [352, 300] width 674 height 36
type input "30,000"
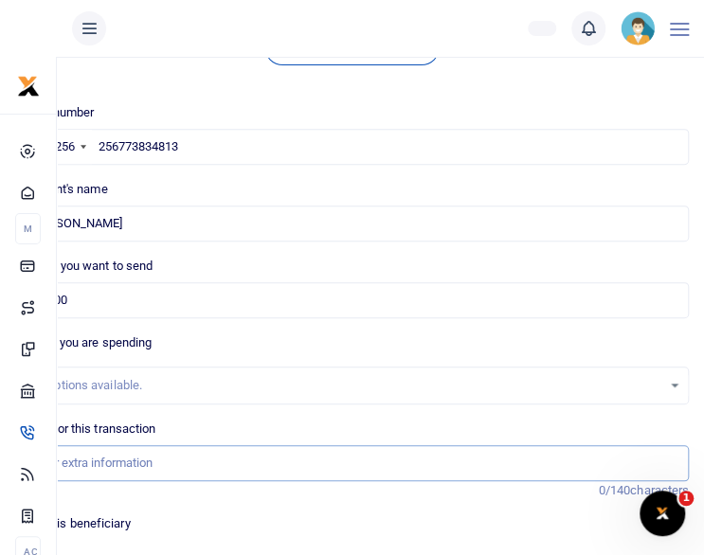
click at [108, 463] on input "Memo for this transaction" at bounding box center [352, 463] width 674 height 36
type input "staff airtime for Sep 25"
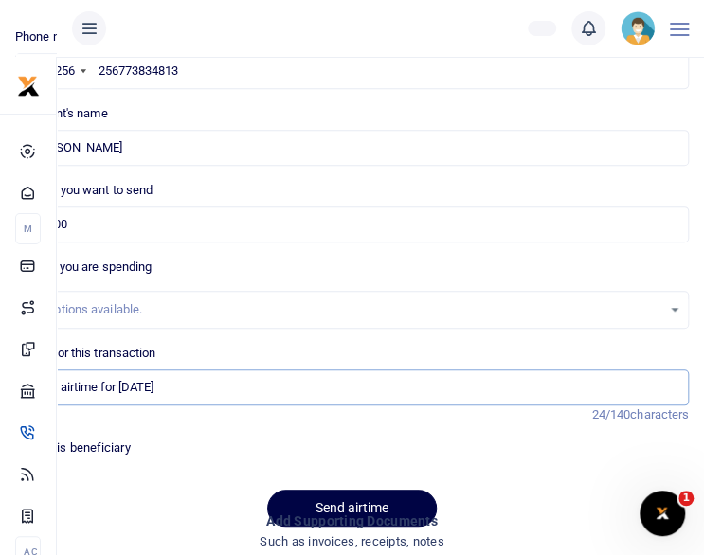
scroll to position [265, 0]
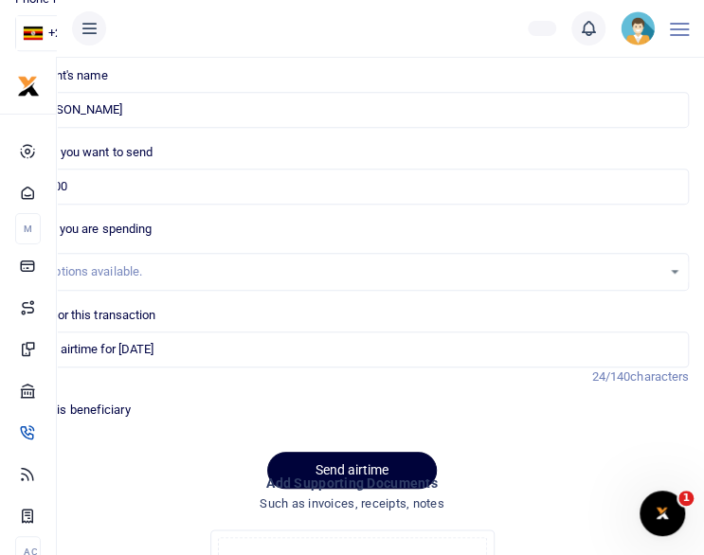
click at [352, 460] on button "Send airtime" at bounding box center [352, 470] width 170 height 37
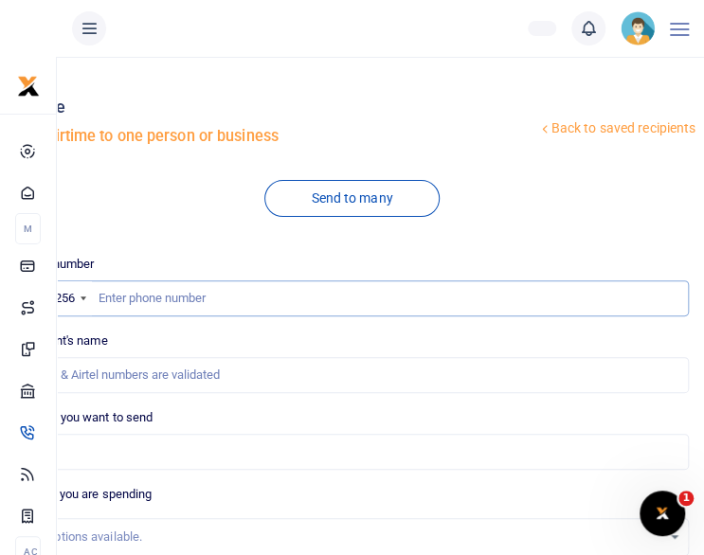
click at [229, 290] on input "text" at bounding box center [352, 298] width 674 height 36
paste input "256777592508"
type input "256777592508"
type input "[PERSON_NAME]"
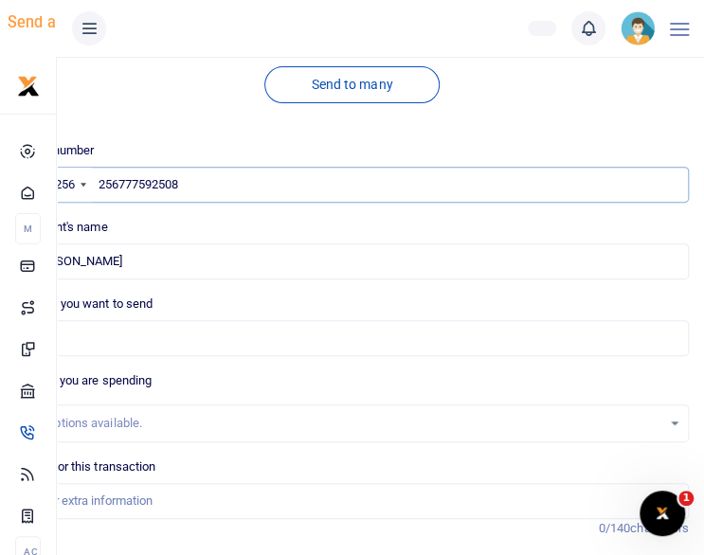
scroll to position [152, 0]
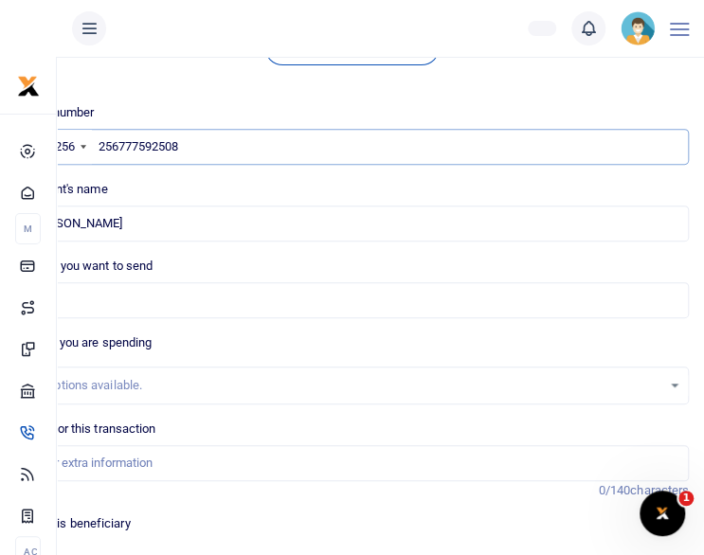
type input "256777592508"
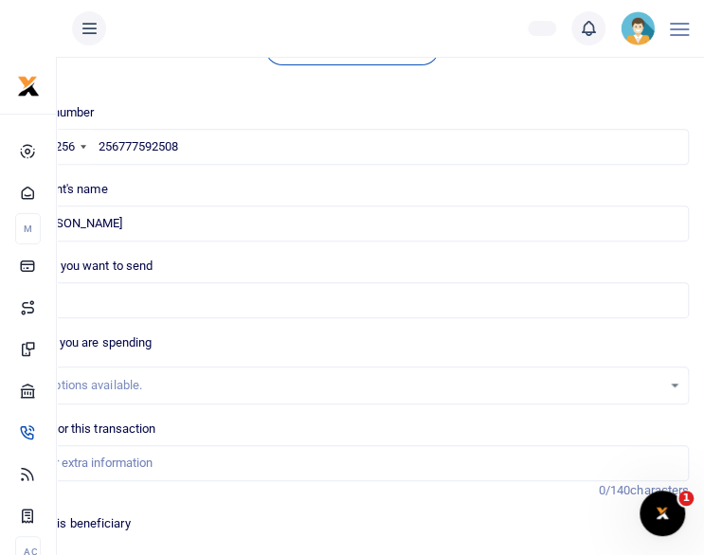
click at [96, 376] on div "No options available." at bounding box center [345, 385] width 632 height 19
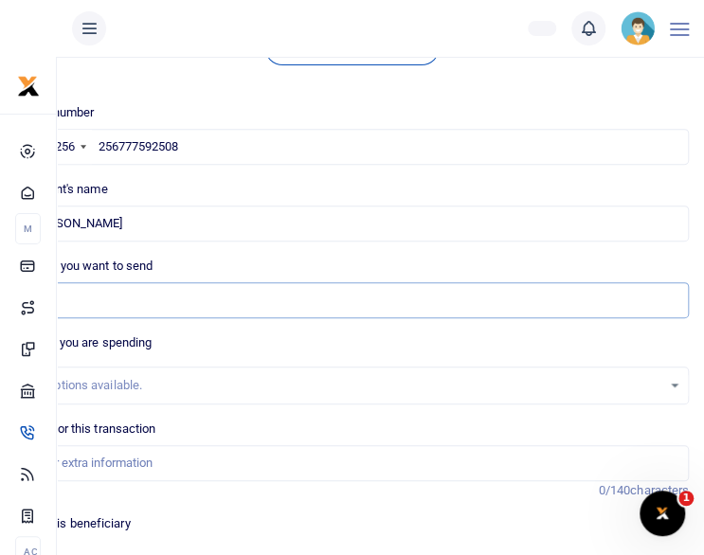
click at [132, 293] on input "Amount you want to send" at bounding box center [352, 300] width 674 height 36
type input "30,000"
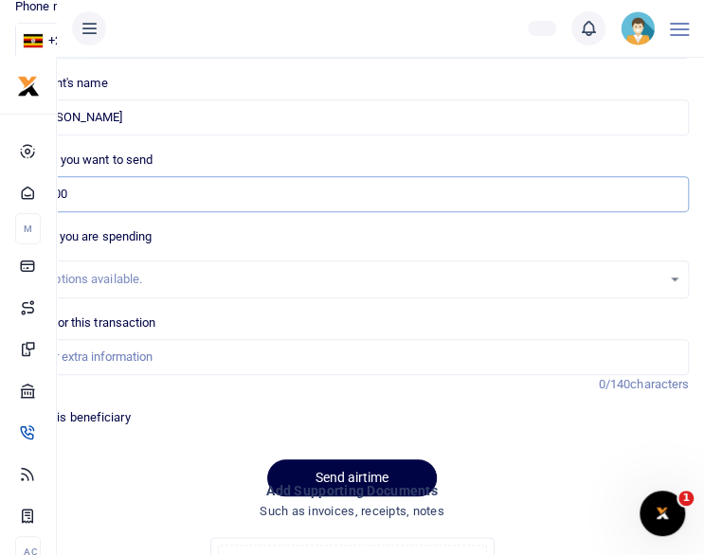
scroll to position [265, 0]
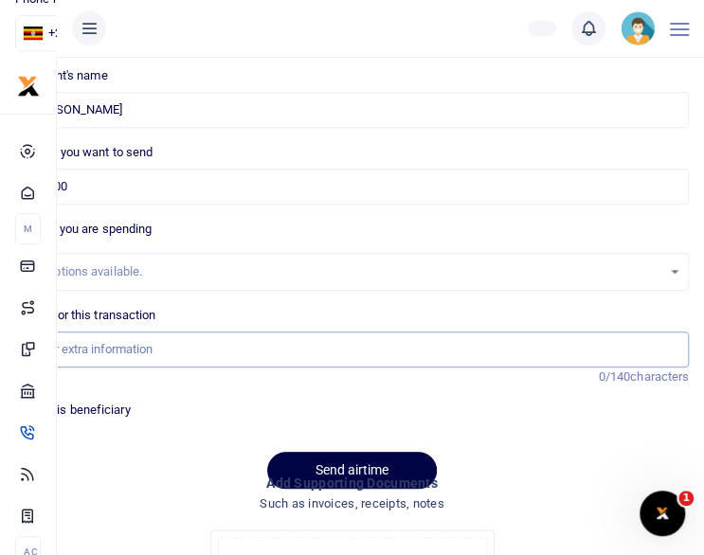
click at [308, 352] on input "Memo for this transaction" at bounding box center [352, 350] width 674 height 36
click at [230, 350] on input "Memo for this transaction" at bounding box center [352, 350] width 674 height 36
click at [170, 348] on input "Memo for this transaction" at bounding box center [352, 350] width 674 height 36
type input "staff airtime for [DATE]"
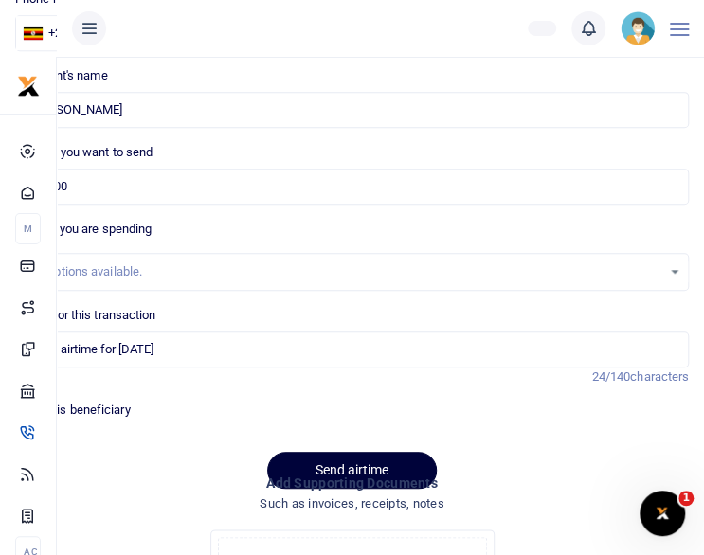
click at [318, 457] on button "Send airtime" at bounding box center [352, 470] width 170 height 37
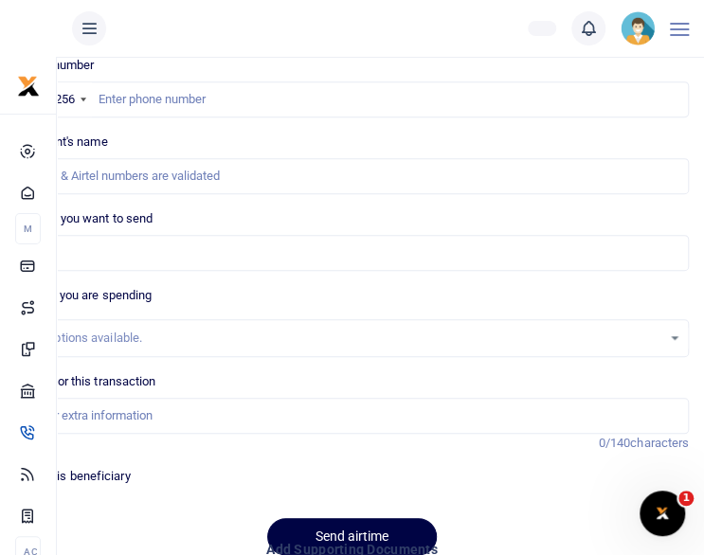
scroll to position [188, 0]
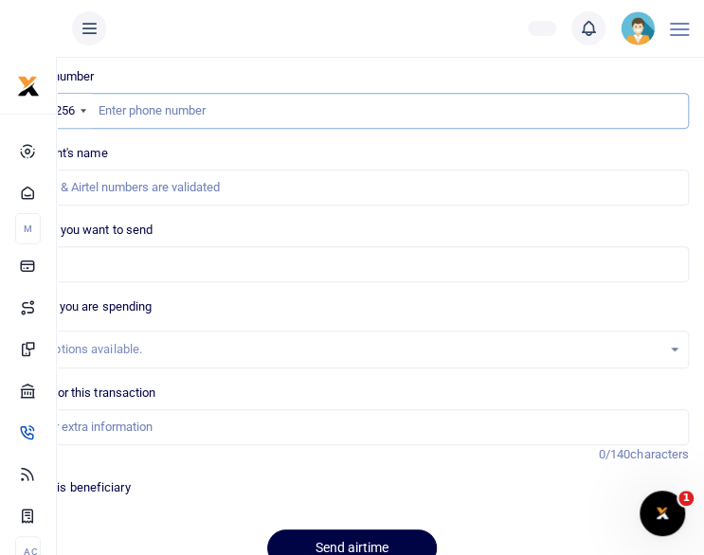
click at [124, 108] on input "text" at bounding box center [352, 111] width 674 height 36
paste input "256774070250"
type input "256774070250"
type input "Emmanuel Kityo"
type input "256774070250"
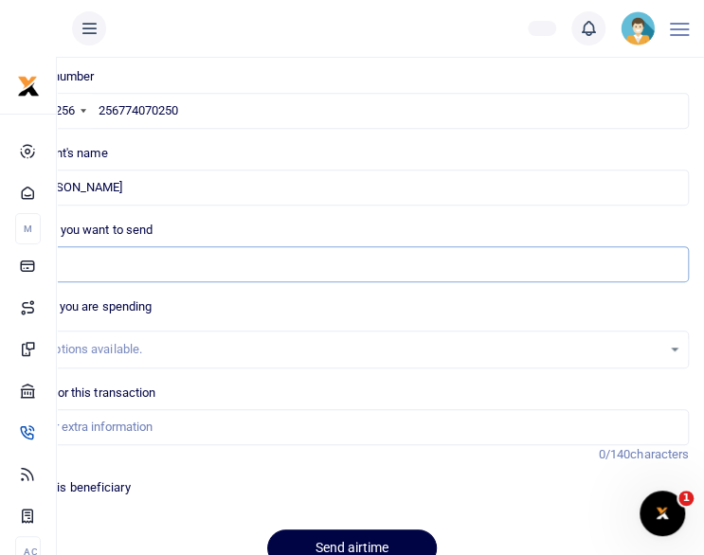
click at [99, 270] on input "Amount you want to send" at bounding box center [352, 264] width 674 height 36
type input "30,000"
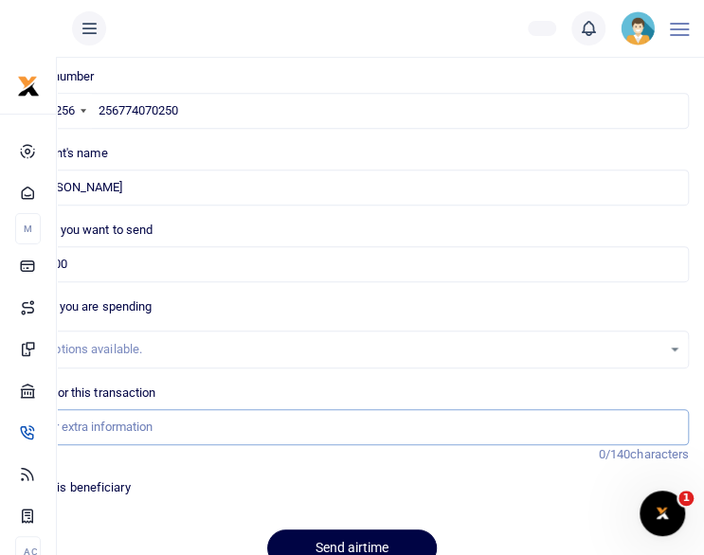
type input "staff airtime for [DATE]"
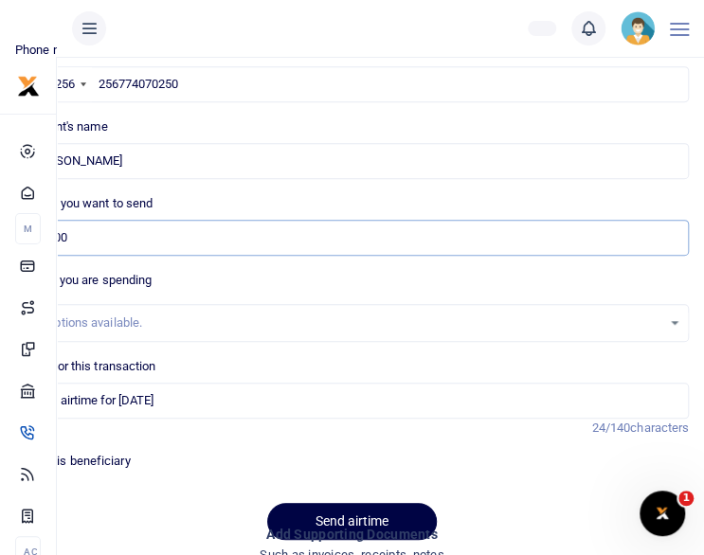
scroll to position [226, 0]
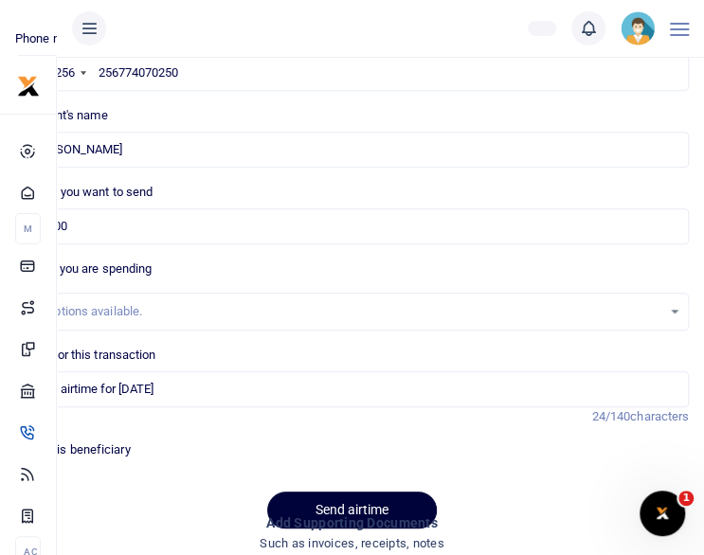
click at [290, 495] on button "Send airtime" at bounding box center [352, 510] width 170 height 37
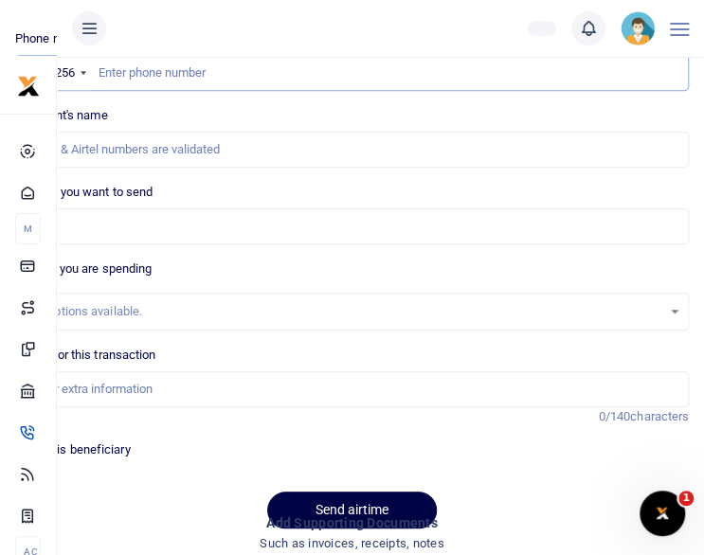
click at [136, 69] on input "text" at bounding box center [352, 73] width 674 height 36
paste input "256784345683"
type input "256784345683"
type input "[PERSON_NAME]"
type input "256784345683"
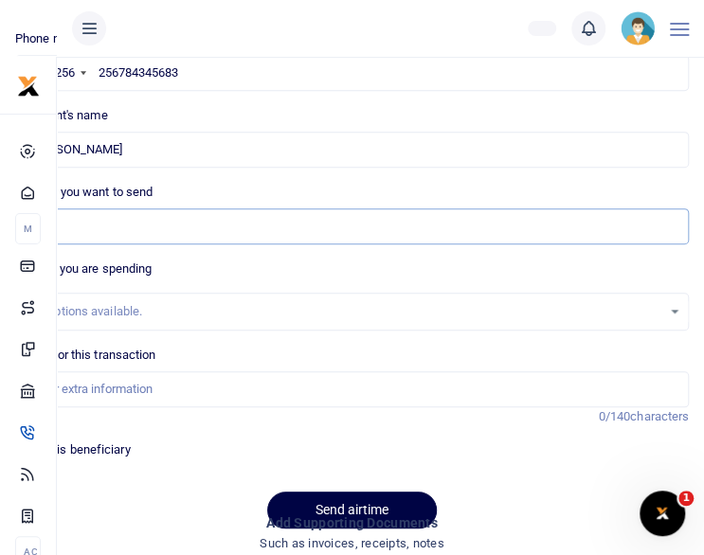
click at [123, 237] on input "Amount you want to send" at bounding box center [352, 226] width 674 height 36
type input "30,000"
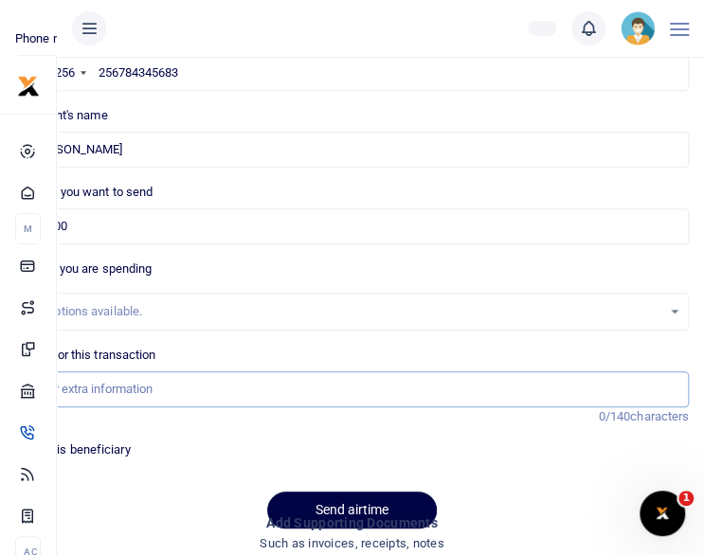
type input "staff airtime for [DATE]"
click at [306, 500] on button "Send airtime" at bounding box center [352, 510] width 170 height 37
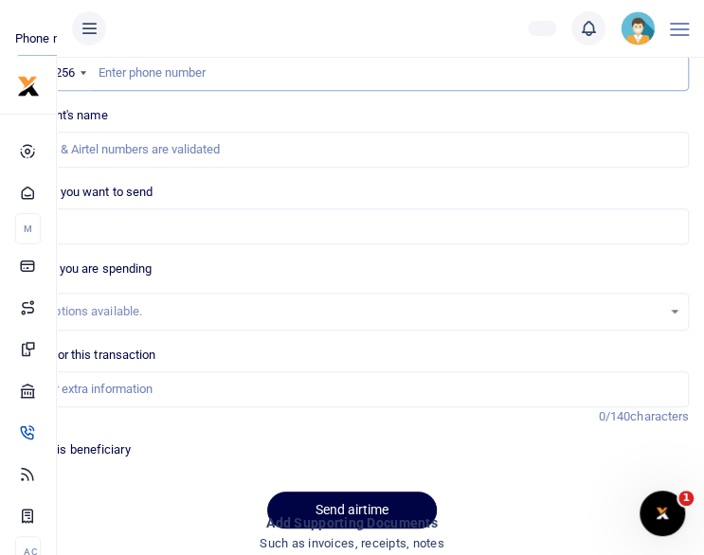
click at [128, 74] on input "text" at bounding box center [352, 73] width 674 height 36
paste input "256700720997"
type input "256700720997"
type input "Richard Bagyenyi"
type input "256700720997"
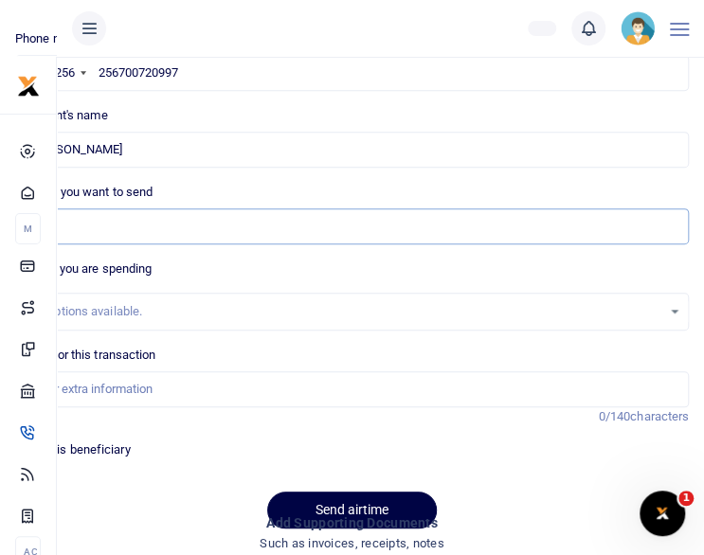
click at [96, 228] on input "Amount you want to send" at bounding box center [352, 226] width 674 height 36
type input "30,000"
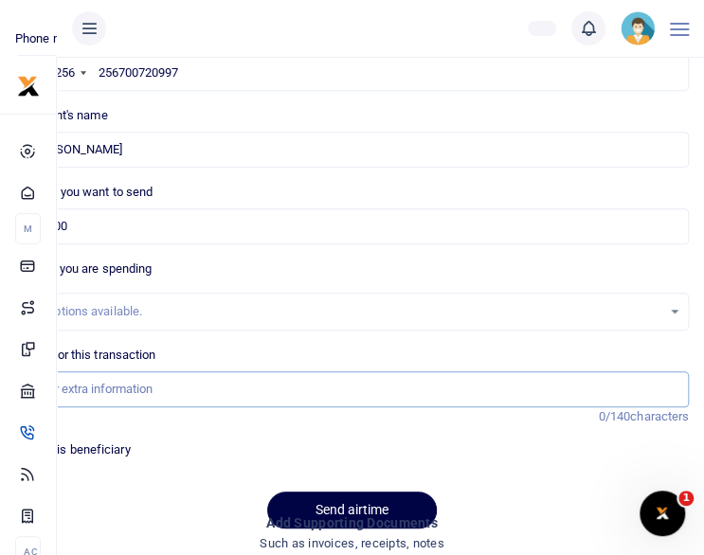
type input "staff airtime for [DATE]"
click at [335, 507] on button "Send airtime" at bounding box center [352, 510] width 170 height 37
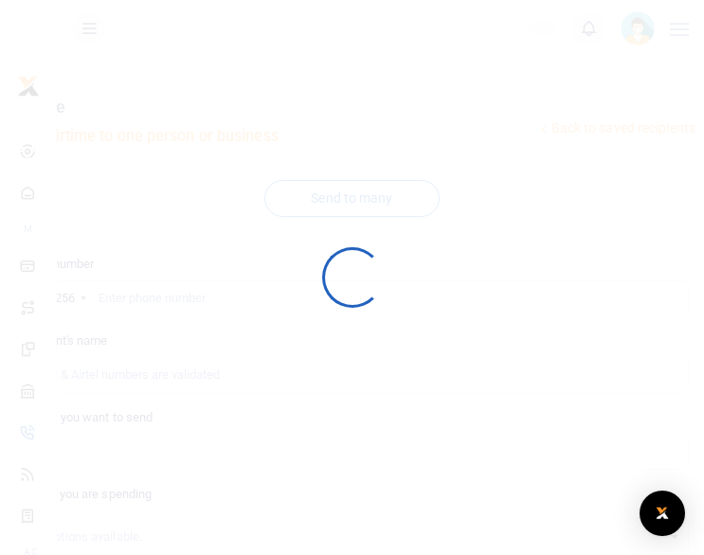
scroll to position [226, 0]
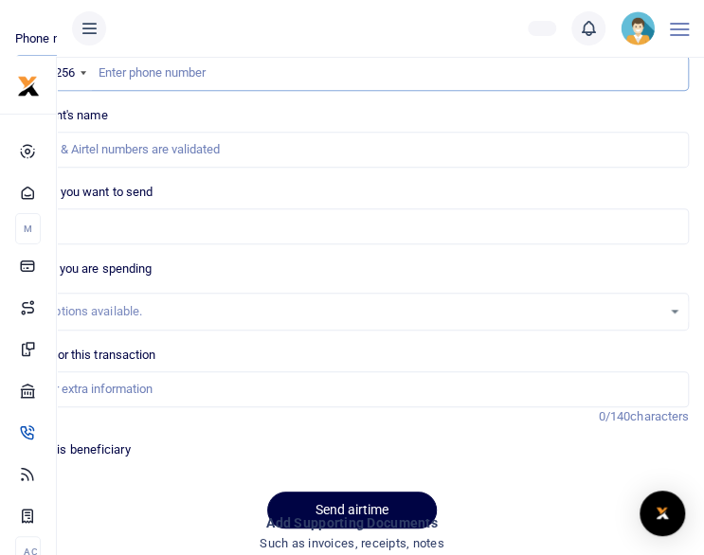
click at [205, 65] on input "text" at bounding box center [352, 73] width 674 height 36
paste input "256774408124"
type input "256774408124"
type input "Stella Mboneko"
type input "256774408124"
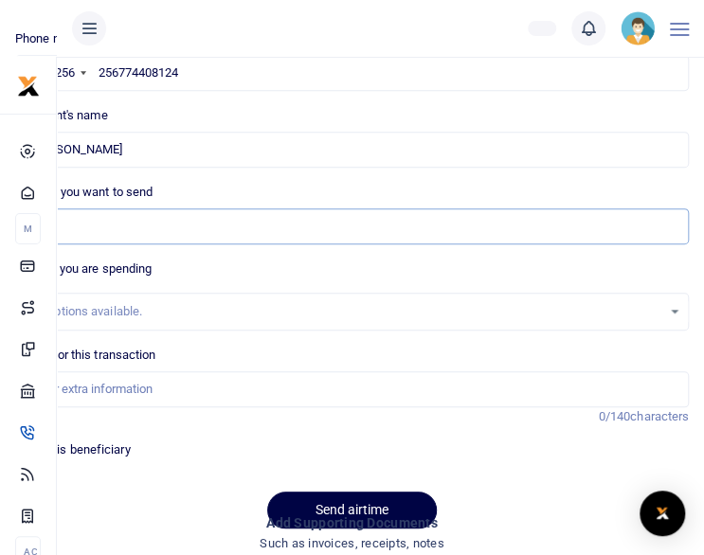
click at [116, 216] on input "Amount you want to send" at bounding box center [352, 226] width 674 height 36
type input "60,000"
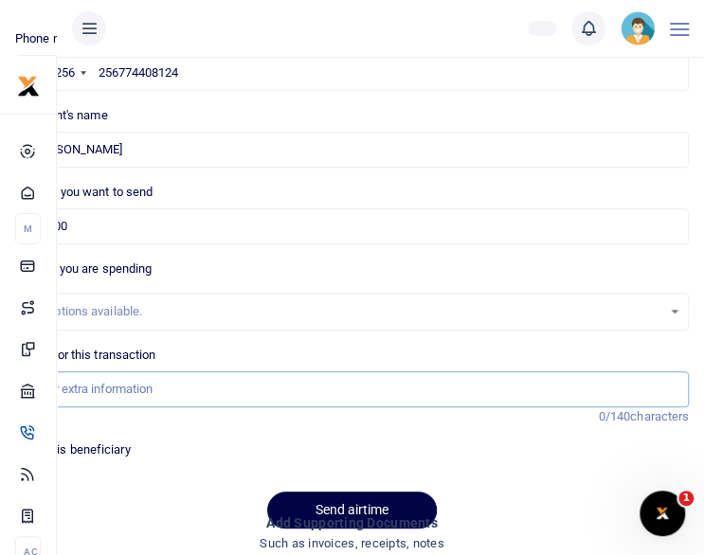
click at [95, 397] on input "Memo for this transaction" at bounding box center [352, 389] width 674 height 36
type input "staff airtime for [DATE]"
click at [327, 499] on button "Send airtime" at bounding box center [352, 510] width 170 height 37
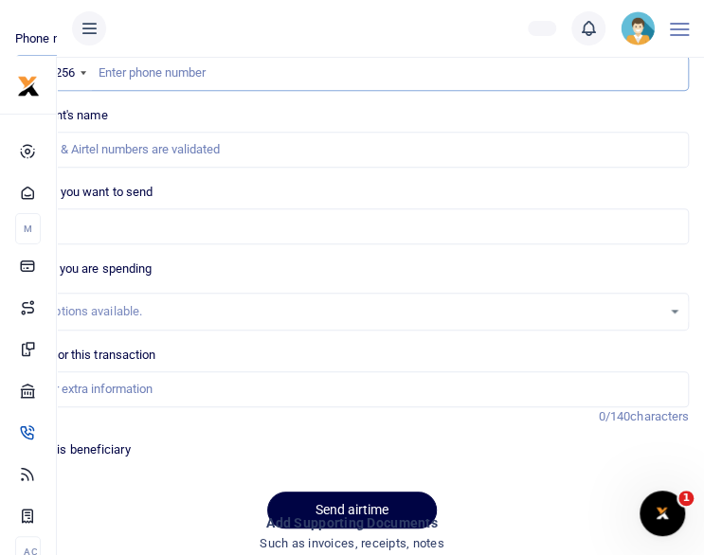
click at [254, 81] on input "text" at bounding box center [352, 73] width 674 height 36
paste input "256701834813"
type input "256701834813"
type input "[PERSON_NAME]"
type input "256701834813"
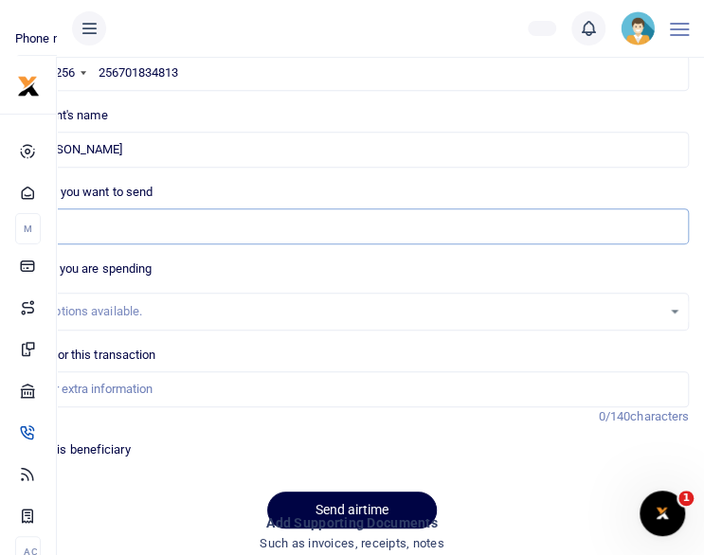
click at [135, 226] on input "Amount you want to send" at bounding box center [352, 226] width 674 height 36
type input "30,000"
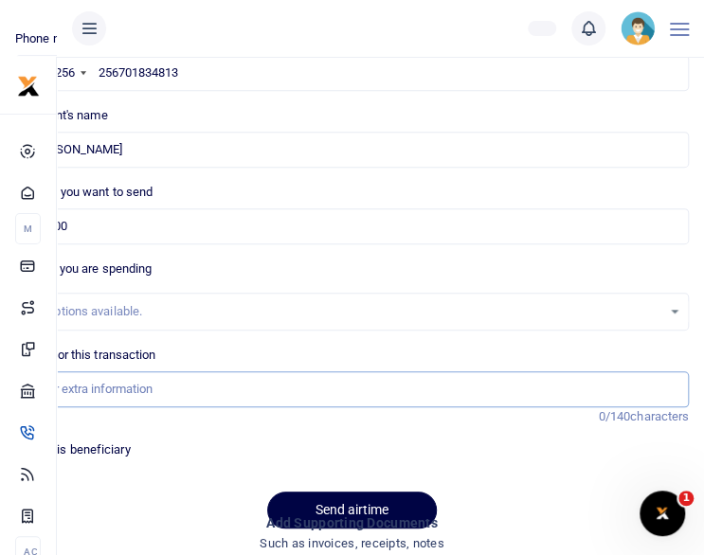
click at [102, 391] on input "Memo for this transaction" at bounding box center [352, 389] width 674 height 36
click at [117, 393] on input "Memo for this transaction" at bounding box center [352, 389] width 674 height 36
type input "staff airtime for [DATE]"
click at [334, 507] on button "Send airtime" at bounding box center [352, 510] width 170 height 37
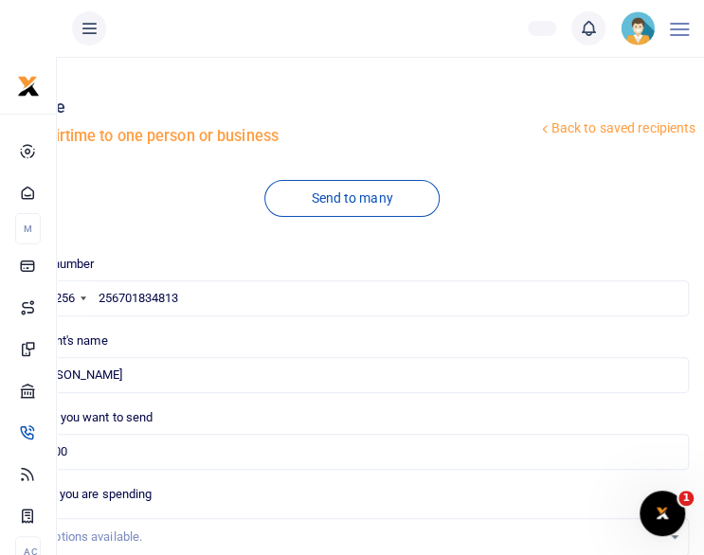
scroll to position [38, 0]
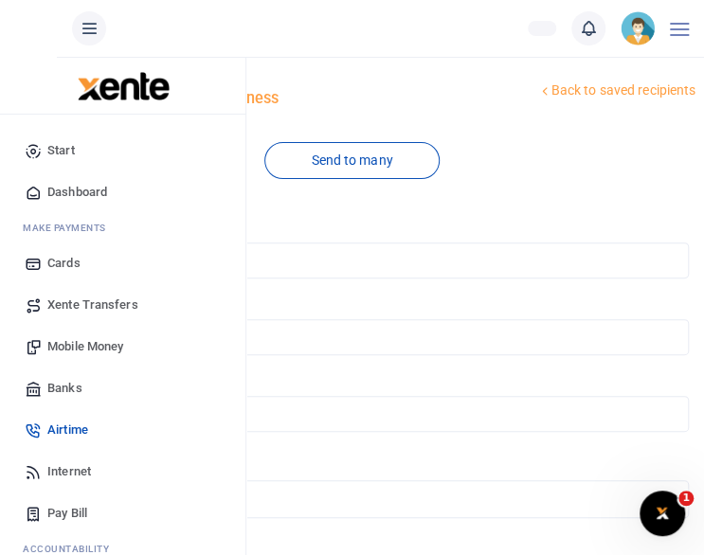
click at [40, 181] on link "Dashboard" at bounding box center [122, 193] width 215 height 42
click at [28, 194] on icon at bounding box center [33, 192] width 17 height 17
click at [32, 192] on icon at bounding box center [33, 192] width 17 height 17
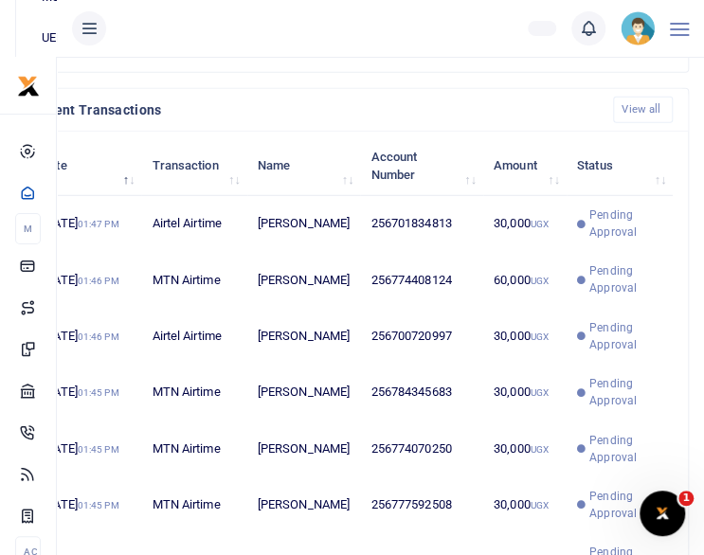
scroll to position [1465, 0]
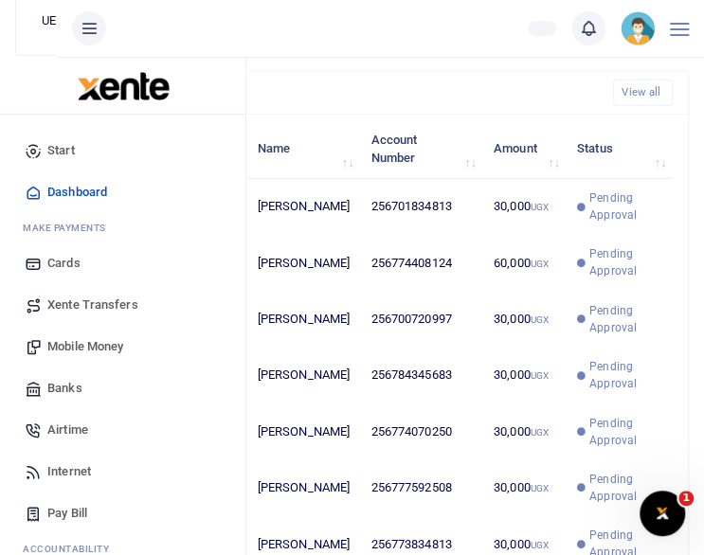
click at [45, 419] on link "Airtime" at bounding box center [122, 430] width 215 height 42
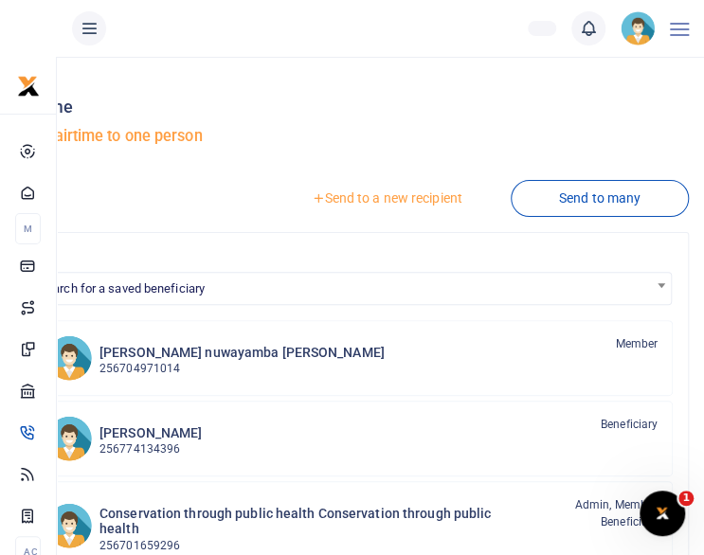
click at [419, 193] on link "Send to a new recipient" at bounding box center [385, 198] width 247 height 34
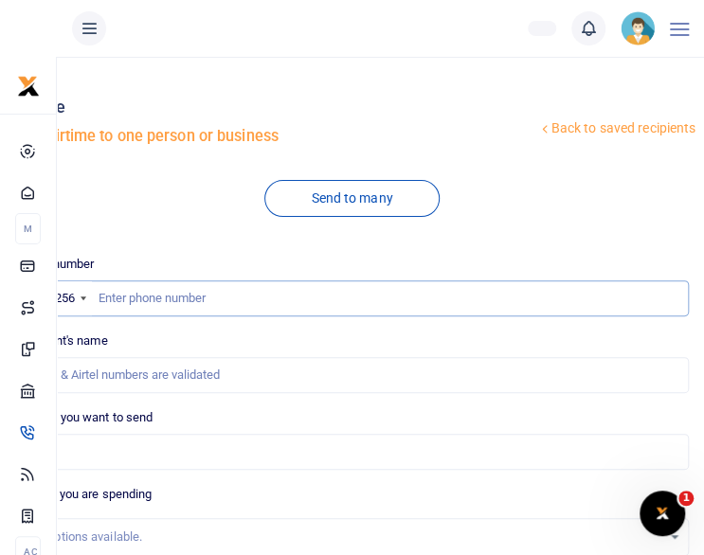
click at [117, 289] on input "text" at bounding box center [352, 298] width 674 height 36
paste input "256782720495"
type input "256782720495"
type input "Nelson Boniface Okello"
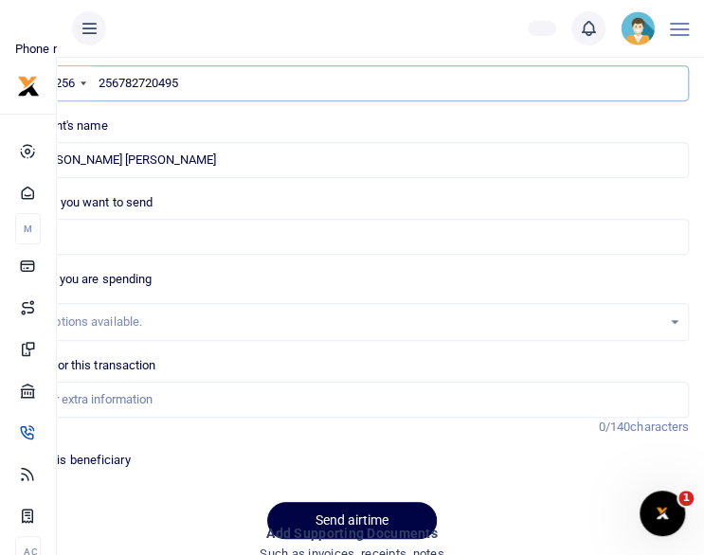
scroll to position [227, 0]
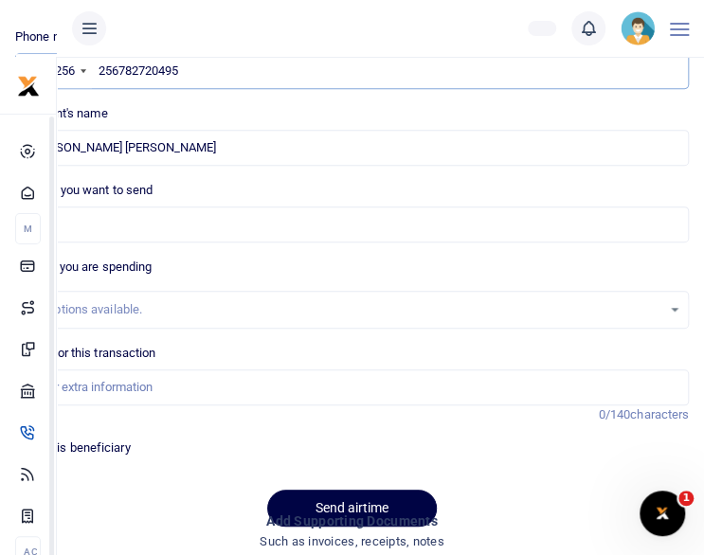
type input "256782720495"
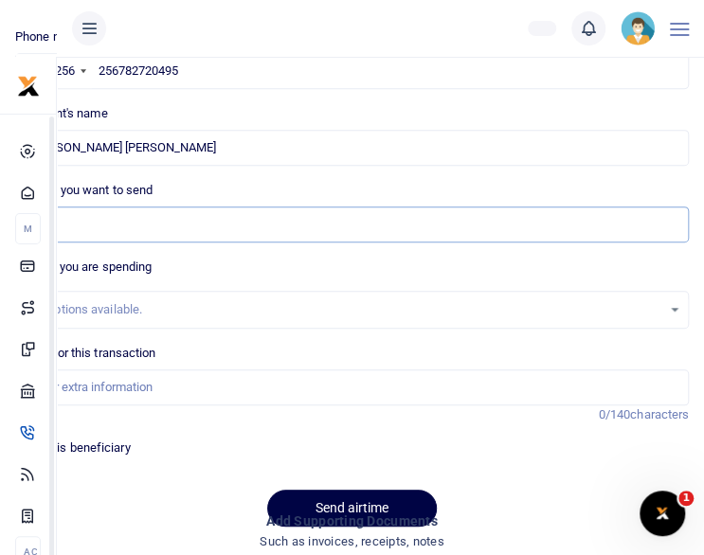
click at [308, 228] on input "Amount you want to send" at bounding box center [352, 225] width 674 height 36
type input "30,000"
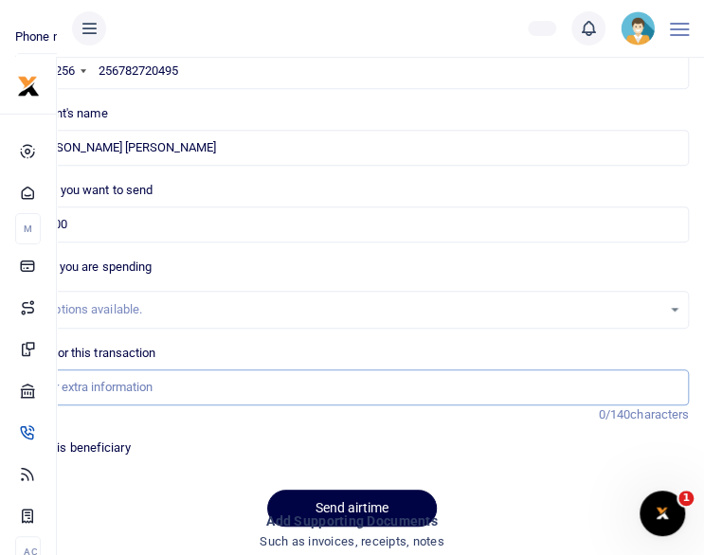
type input "staff airtime for [DATE]"
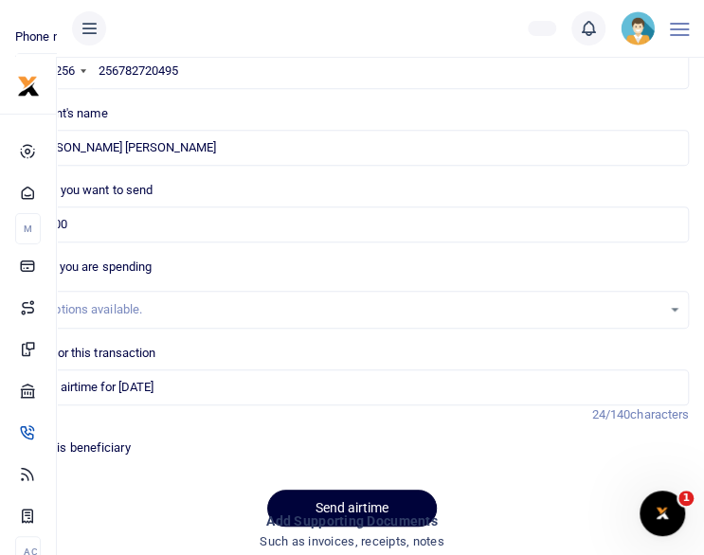
click at [334, 495] on button "Send airtime" at bounding box center [352, 508] width 170 height 37
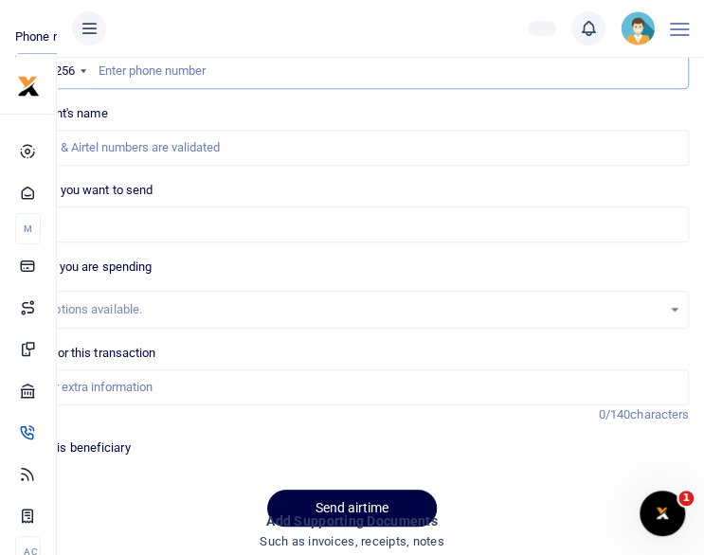
click at [137, 73] on input "text" at bounding box center [352, 71] width 674 height 36
paste input "256704918840"
type input "256704918840"
type input "[PERSON_NAME]"
type input "256704918840"
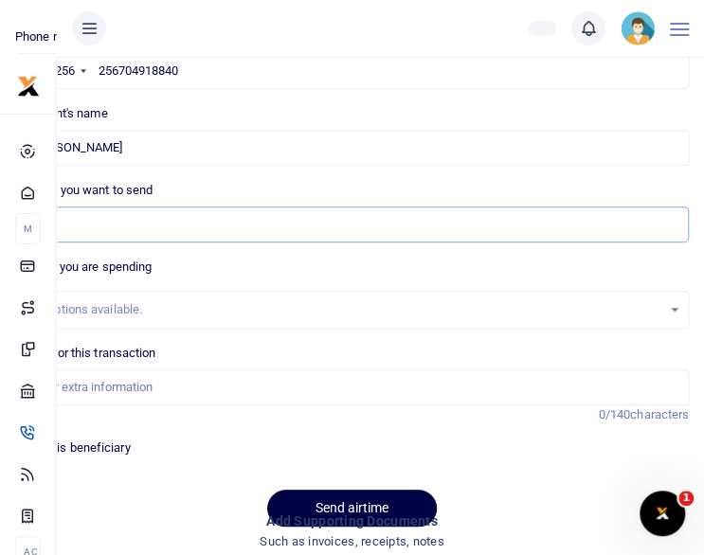
click at [139, 225] on input "Amount you want to send" at bounding box center [352, 225] width 674 height 36
type input "30,000"
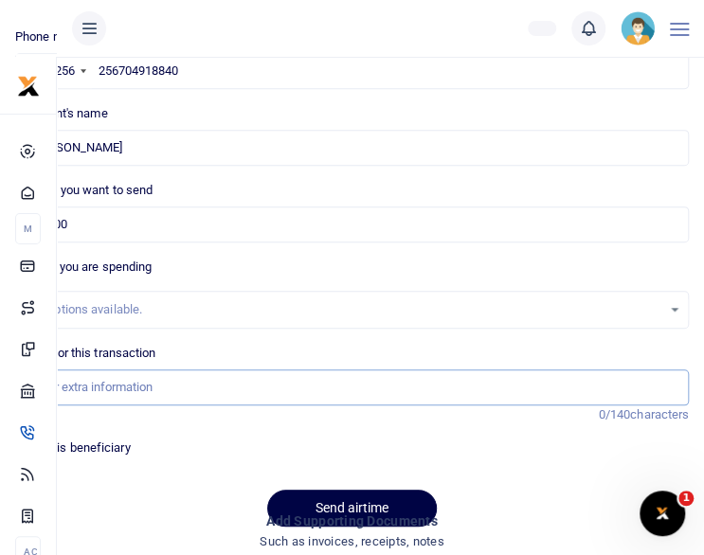
type input "staff airtime for [DATE]"
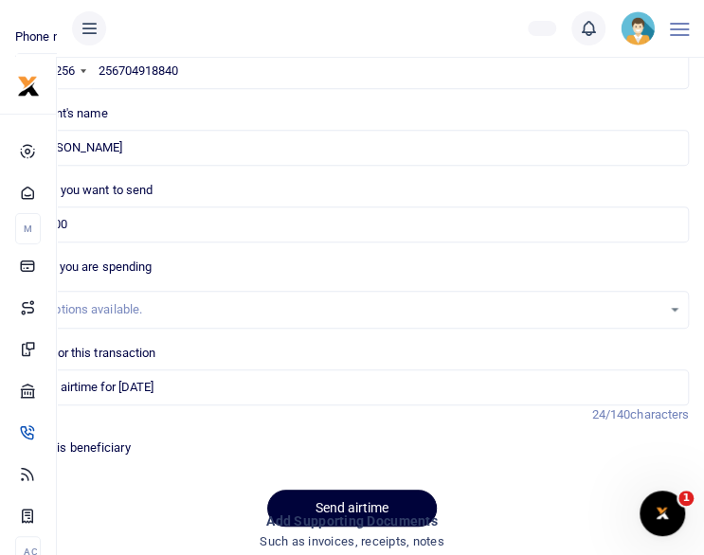
click at [307, 497] on button "Send airtime" at bounding box center [352, 508] width 170 height 37
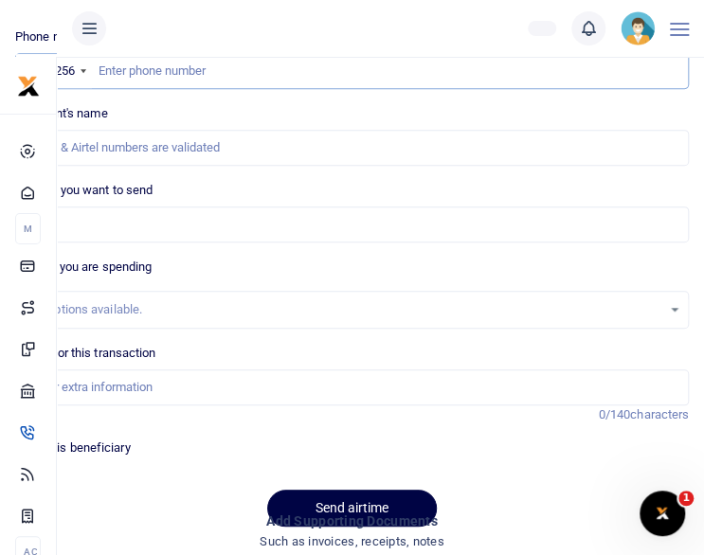
click at [199, 75] on input "text" at bounding box center [352, 71] width 674 height 36
paste input "256784972973"
type input "256784972973"
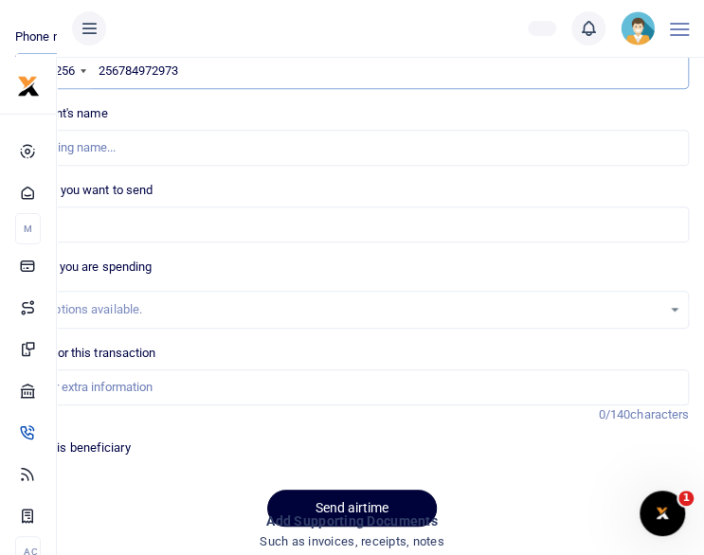
type input "Annaclet Ampeire"
type input "256784972973"
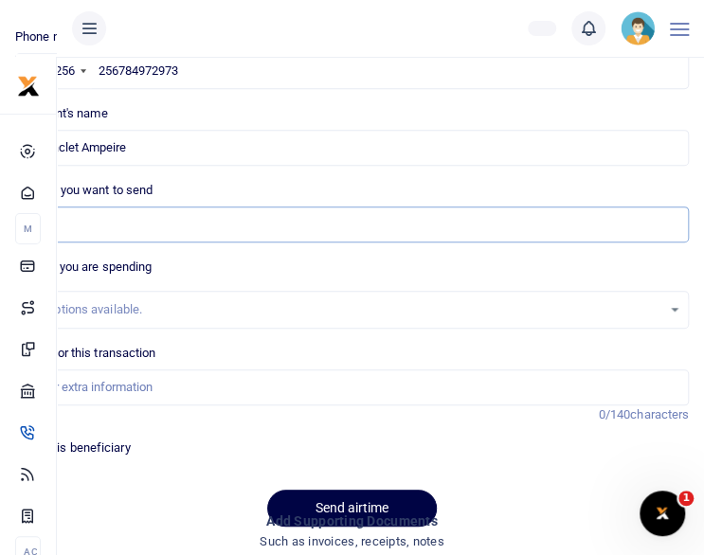
click at [81, 232] on input "Amount you want to send" at bounding box center [352, 225] width 674 height 36
type input "30,000"
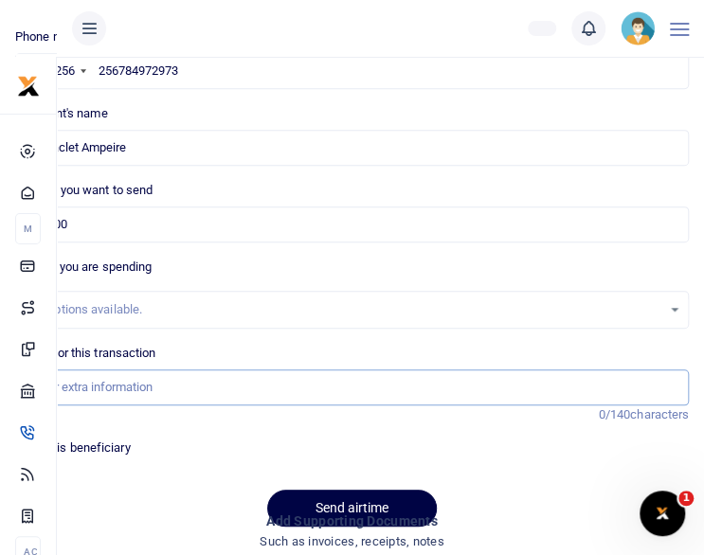
type input "staff airtime for [DATE]"
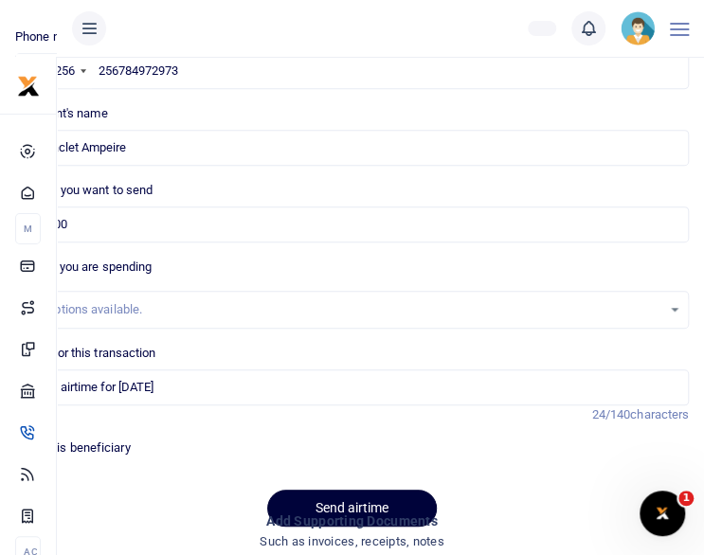
click at [358, 501] on button "Send airtime" at bounding box center [352, 508] width 170 height 37
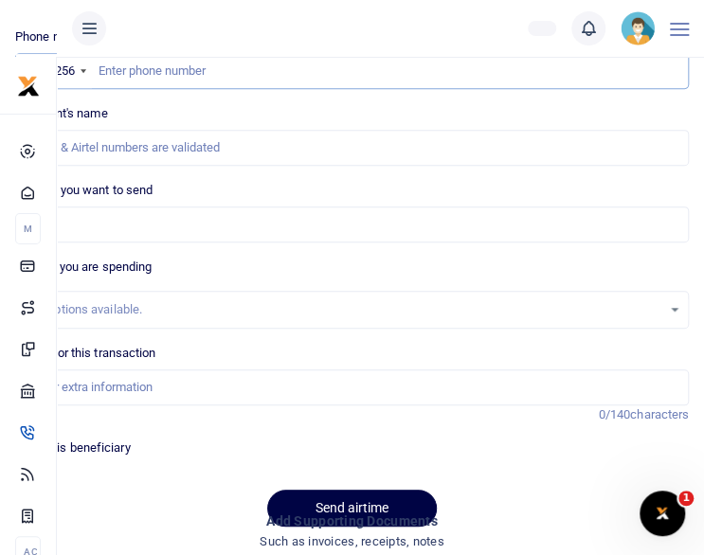
click at [152, 74] on input "text" at bounding box center [352, 71] width 674 height 36
paste input "256781082055"
type input "256781082055"
type input "Vian Nkesigamukama"
type input "256781082055"
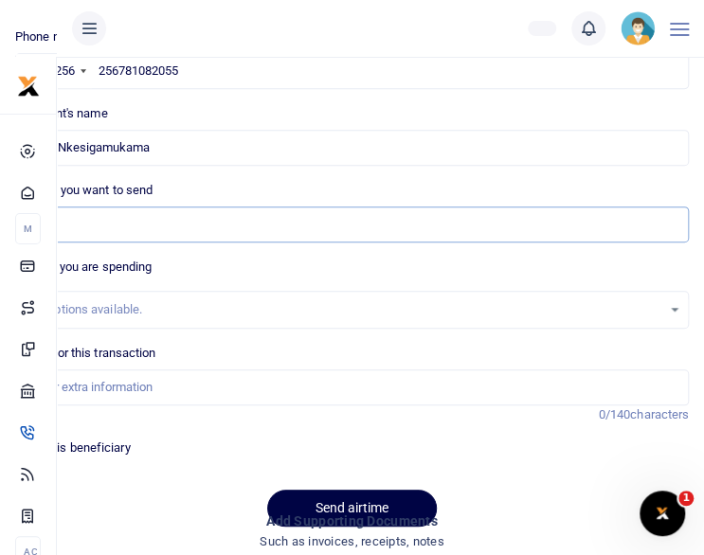
click at [91, 223] on input "Amount you want to send" at bounding box center [352, 225] width 674 height 36
type input "30,000"
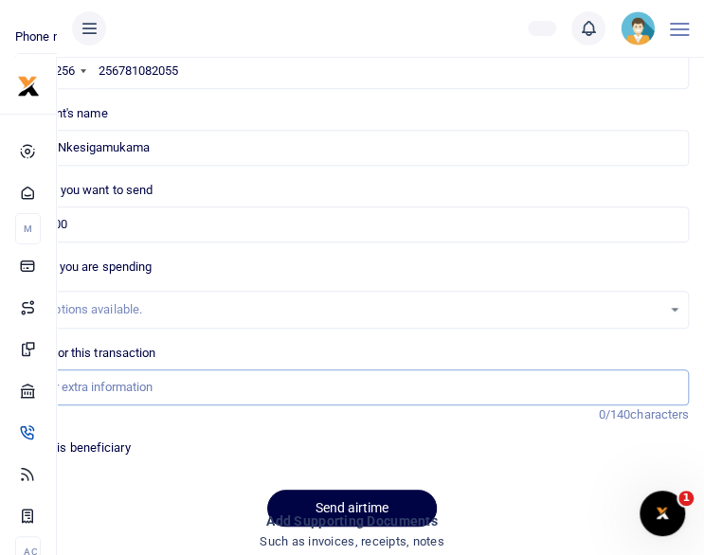
type input "staff airtime for [DATE]"
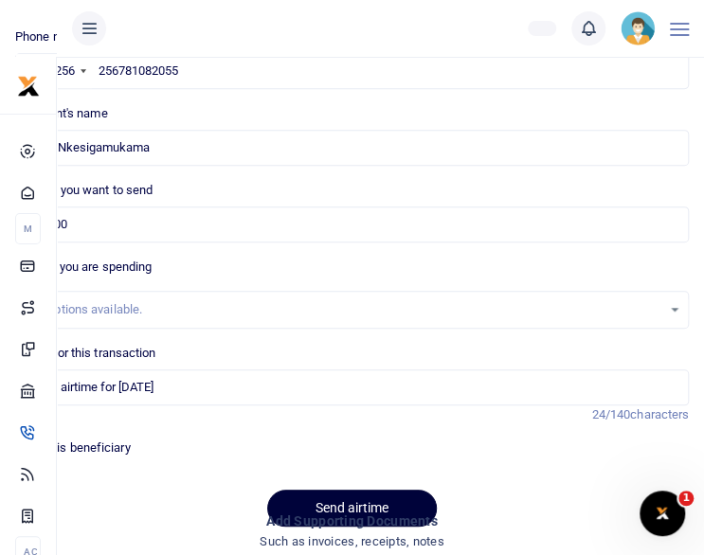
click at [316, 496] on button "Send airtime" at bounding box center [352, 508] width 170 height 37
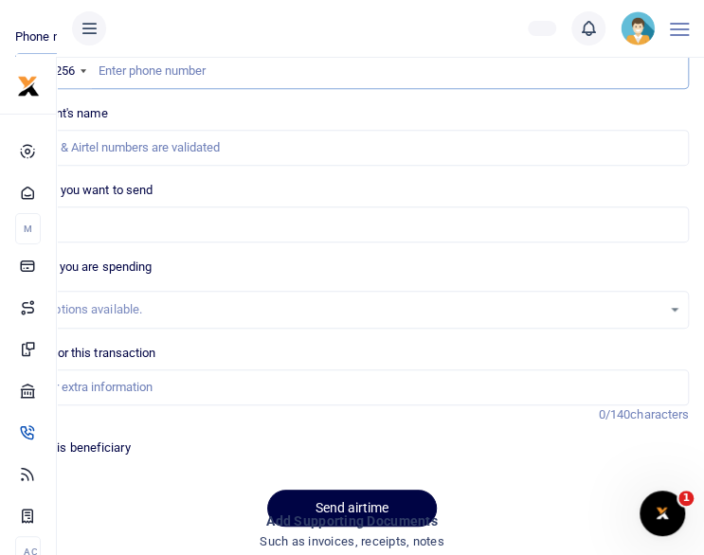
click at [251, 69] on input "text" at bounding box center [352, 71] width 674 height 36
paste input "256703349246"
type input "256703349246"
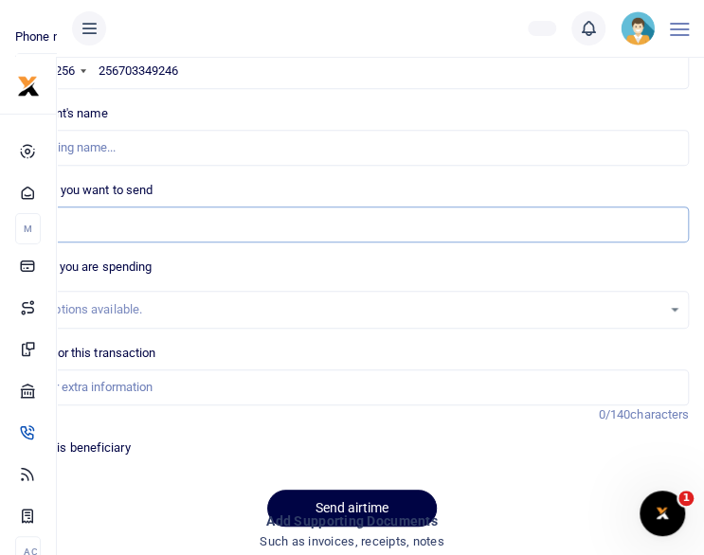
click at [175, 232] on input "Amount you want to send" at bounding box center [352, 225] width 674 height 36
type input "Gracious Twebaze"
type input "15,000"
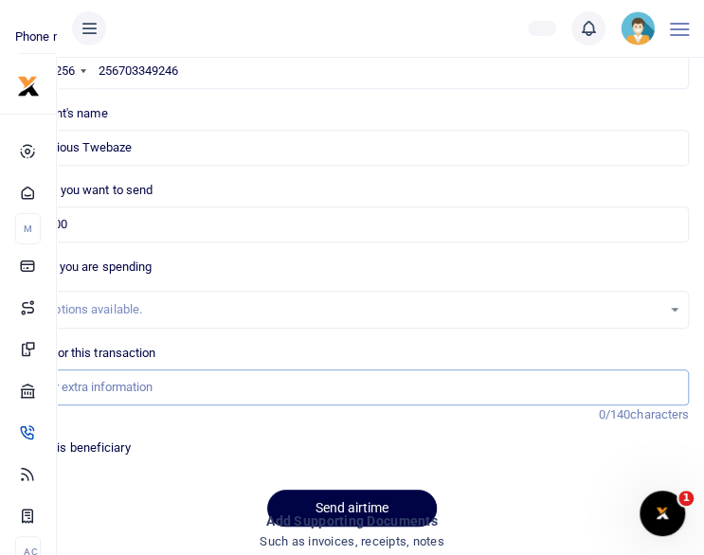
click at [123, 386] on input "Memo for this transaction" at bounding box center [352, 388] width 674 height 36
click at [108, 391] on input "Memo for this transaction" at bounding box center [352, 388] width 674 height 36
type input "staff airtime for [DATE]"
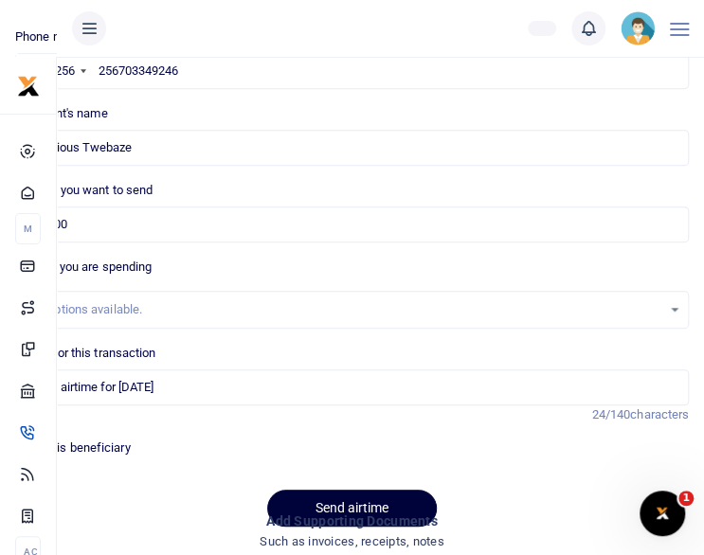
click at [370, 505] on button "Send airtime" at bounding box center [352, 508] width 170 height 37
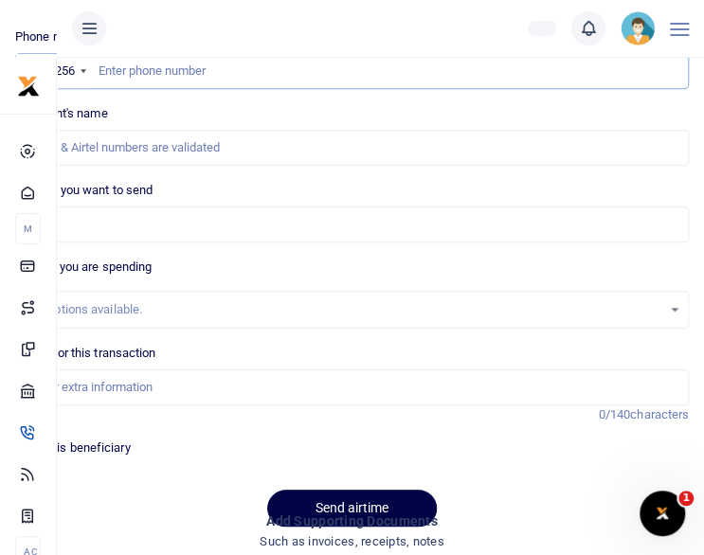
click at [228, 80] on input "text" at bounding box center [352, 71] width 674 height 36
paste input "256772033480"
type input "256772033480"
type input "[PERSON_NAME]"
type input "256772033480"
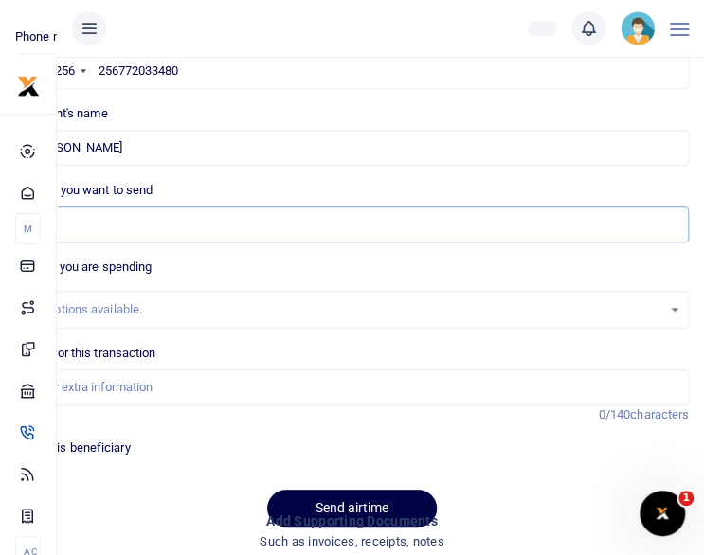
click at [106, 238] on input "Amount you want to send" at bounding box center [352, 225] width 674 height 36
type input "15,000"
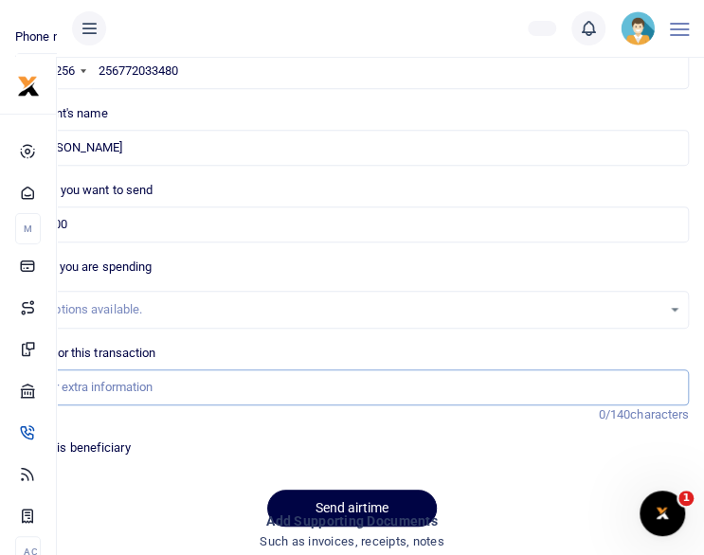
type input "staff airtime for [DATE]"
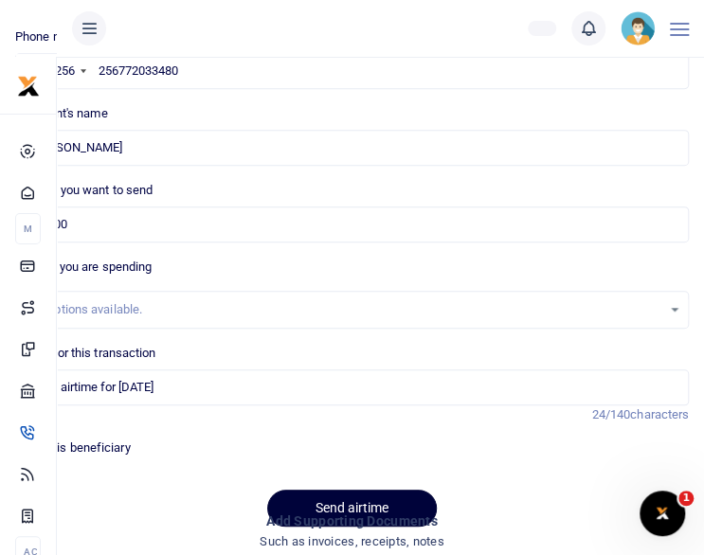
click at [332, 499] on button "Send airtime" at bounding box center [352, 508] width 170 height 37
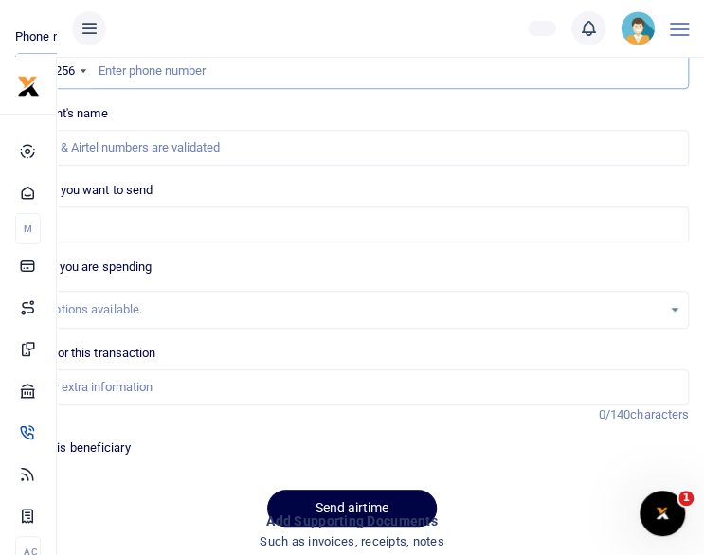
click at [151, 63] on input "text" at bounding box center [352, 71] width 674 height 36
paste input "256709507072"
type input "256709507072"
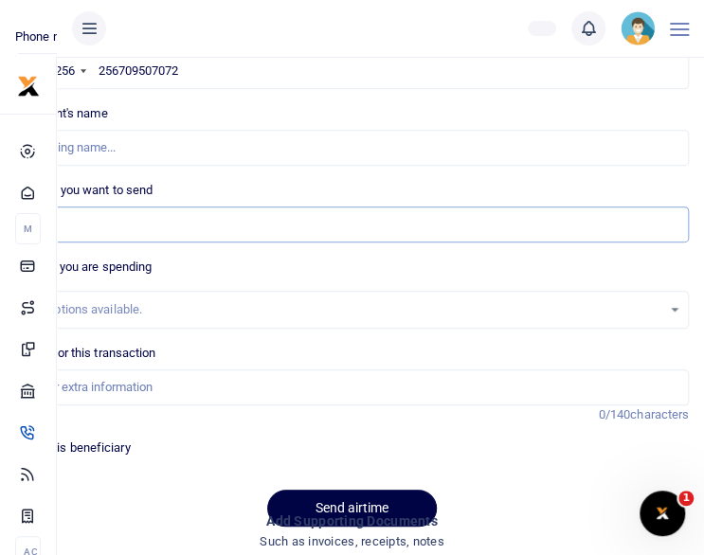
click at [106, 211] on input "Amount you want to send" at bounding box center [352, 225] width 674 height 36
type input "[PERSON_NAME]"
type input "30,000"
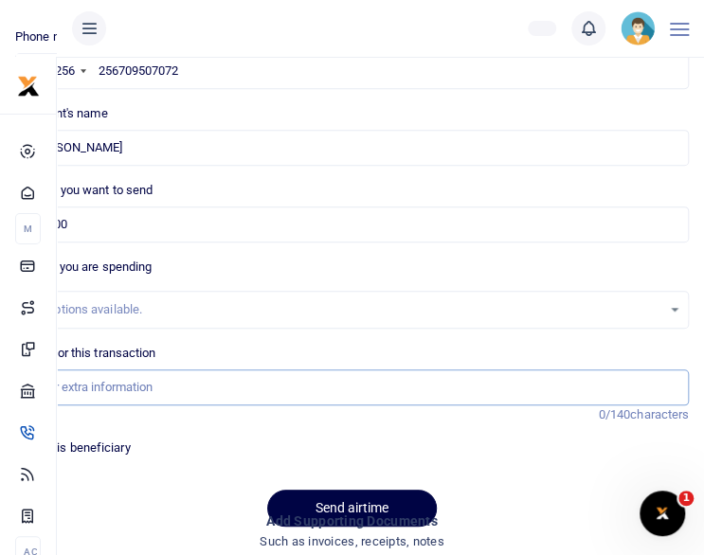
click at [117, 382] on input "Memo for this transaction" at bounding box center [352, 388] width 674 height 36
type input "staff airtime for [DATE]"
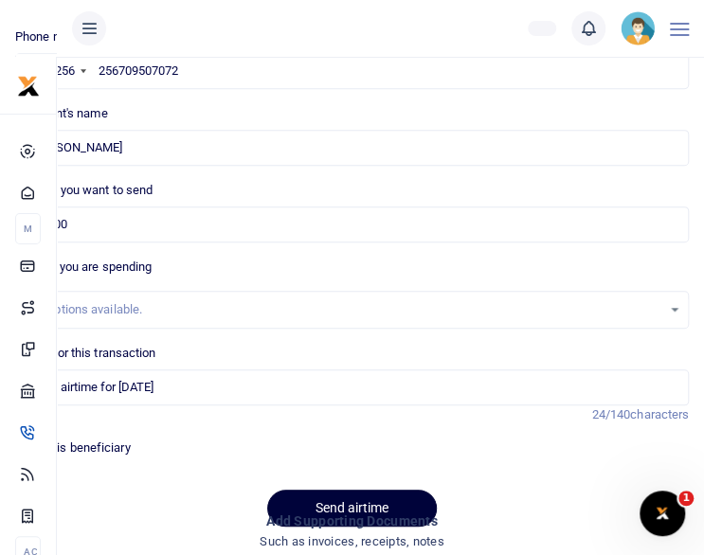
click at [300, 496] on button "Send airtime" at bounding box center [352, 508] width 170 height 37
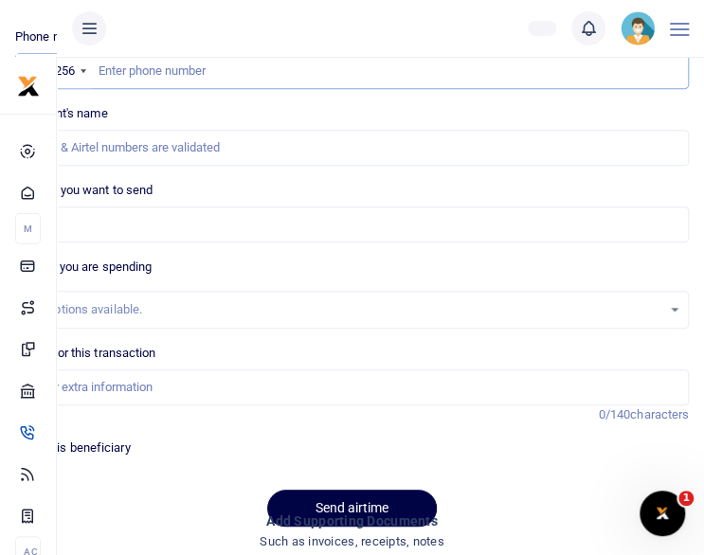
click at [392, 75] on input "text" at bounding box center [352, 71] width 674 height 36
paste input "256757008286"
type input "256757008286"
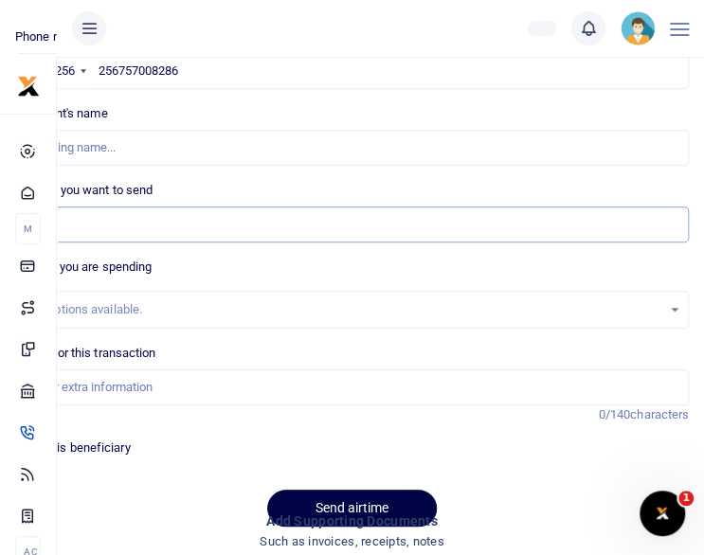
click at [174, 232] on input "Amount you want to send" at bounding box center [352, 225] width 674 height 36
type input "Paul Ebenezer"
type input "30,000"
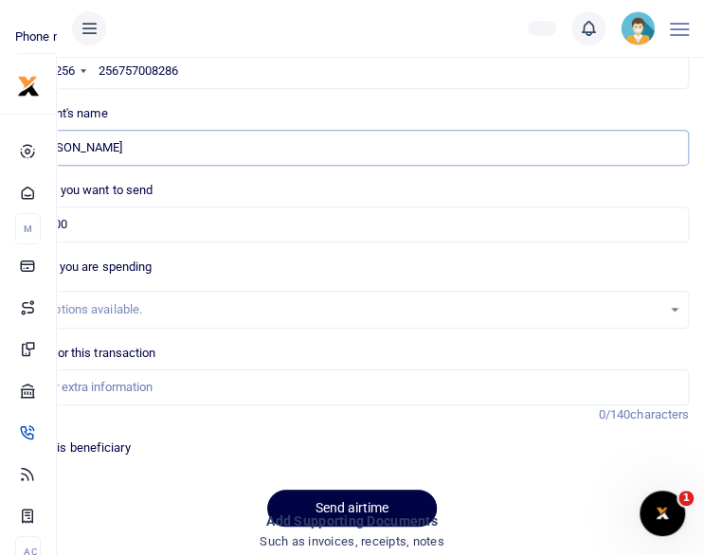
type input "Gloria Aduku"
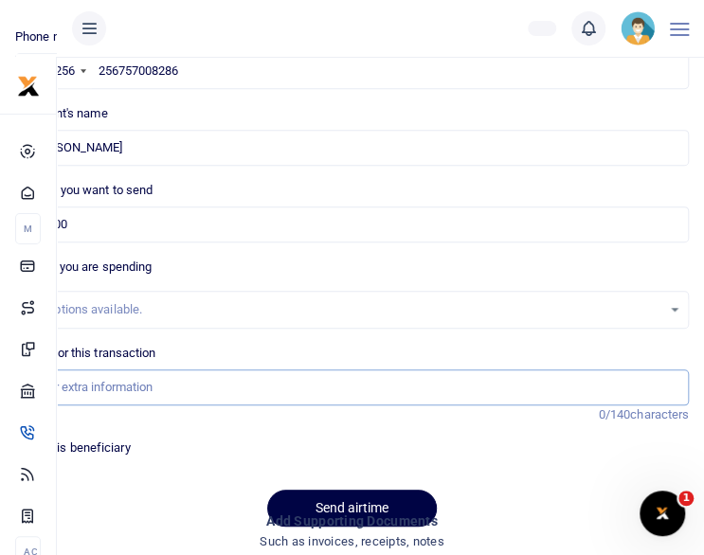
type input "staff airtime for [DATE]"
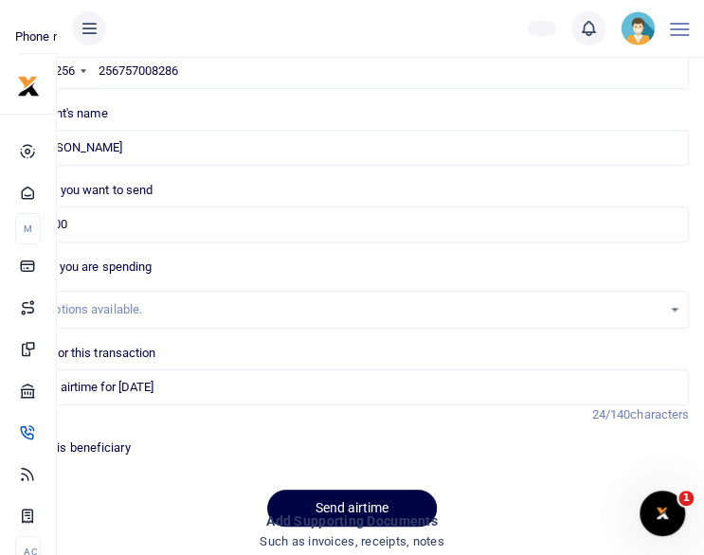
click at [419, 174] on div "Phone number +256 Uganda +256 256757008286 Phone is required. Recipient's name …" at bounding box center [352, 284] width 689 height 515
click at [334, 61] on input "256757008286" at bounding box center [352, 71] width 674 height 36
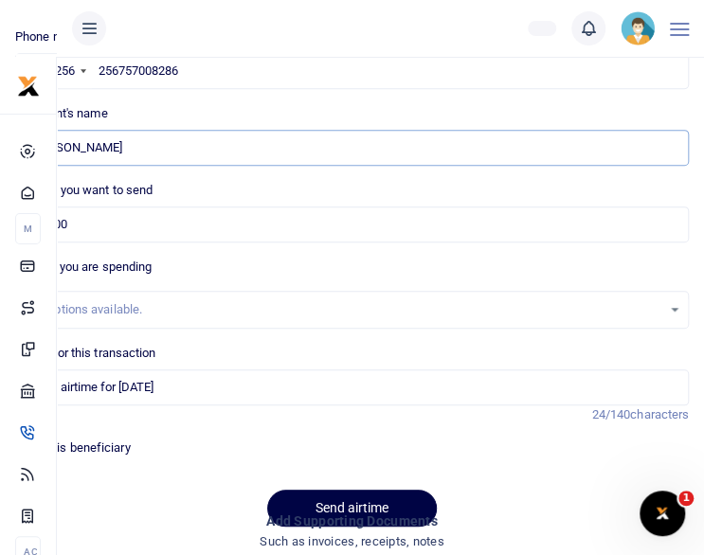
click at [246, 136] on input "Found" at bounding box center [352, 148] width 674 height 36
type input "G"
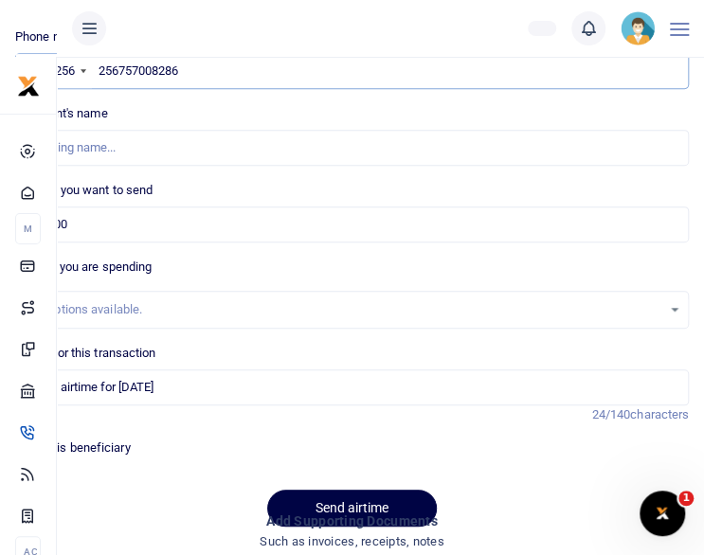
click at [251, 69] on input "256757008286" at bounding box center [352, 71] width 674 height 36
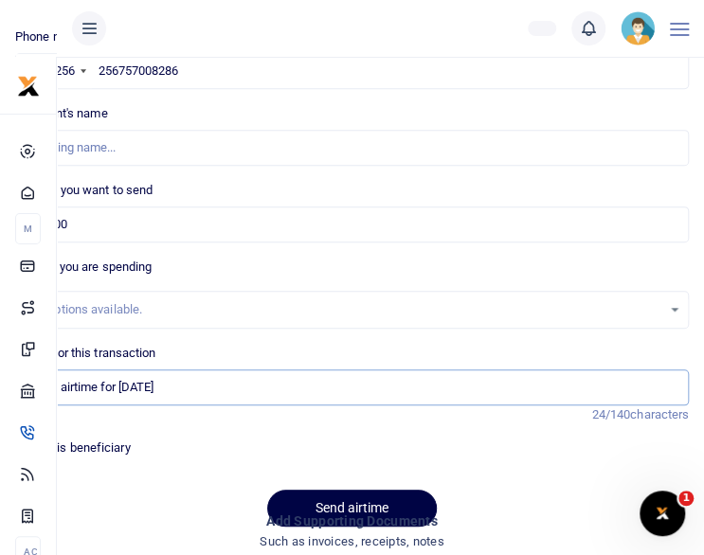
click at [208, 390] on input "staff airtime for Sep 25" at bounding box center [352, 388] width 674 height 36
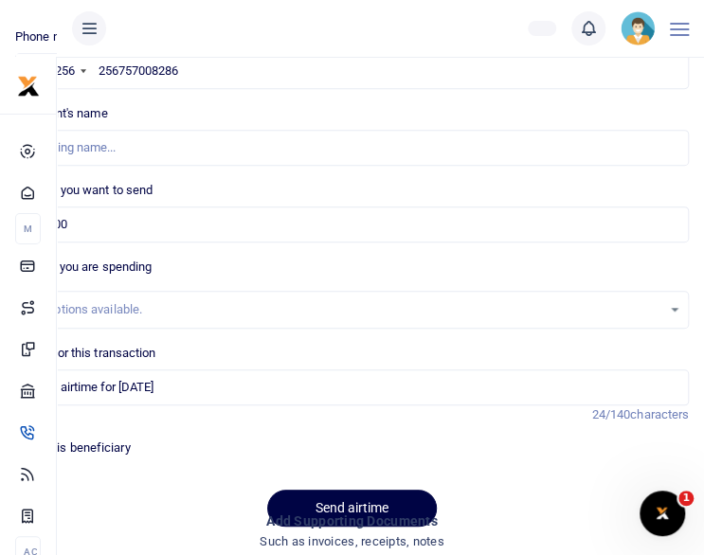
click at [526, 243] on div "Phone number +256 Uganda +256 256757008286 Phone is required. Recipient's name …" at bounding box center [352, 284] width 689 height 515
click at [224, 75] on input "256757008286" at bounding box center [352, 71] width 674 height 36
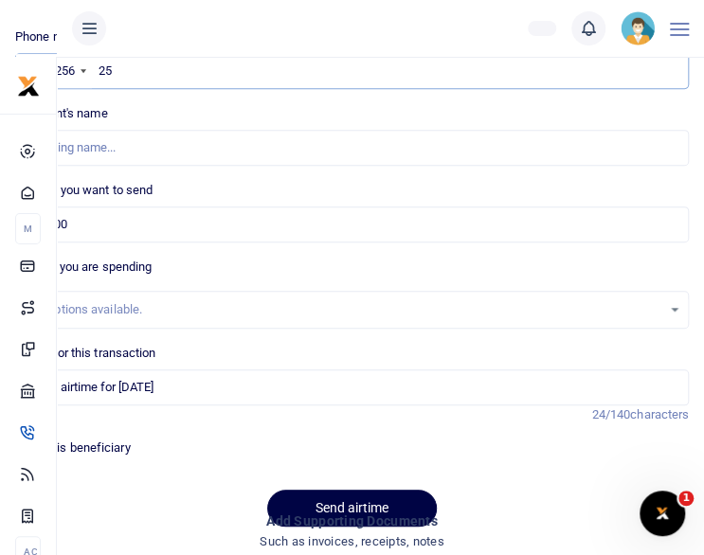
type input "2"
paste input "256757008286"
type input "256757008286"
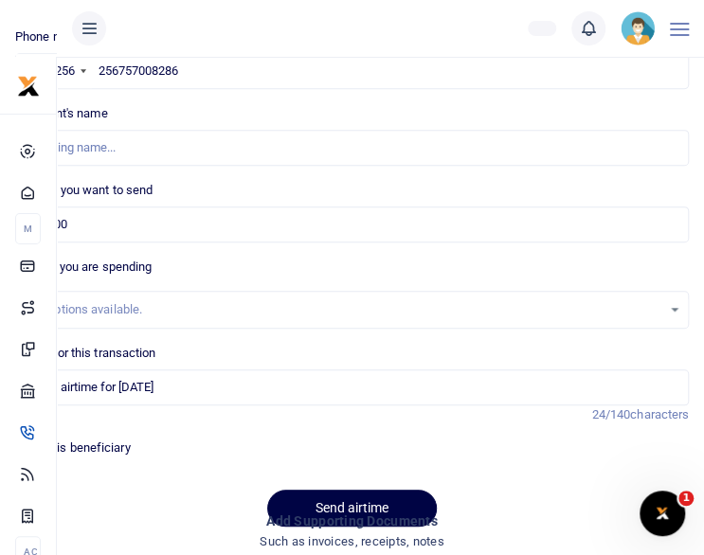
click at [178, 243] on div "Phone number +256 Uganda +256 256757008286 Phone is required. Recipient's name …" at bounding box center [352, 284] width 689 height 515
type input "Paul Ebenezer"
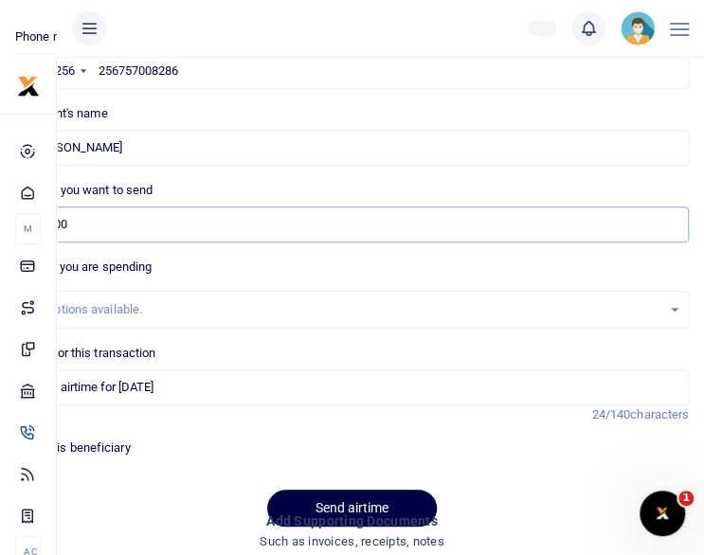
click at [178, 235] on input "30,000" at bounding box center [352, 225] width 674 height 36
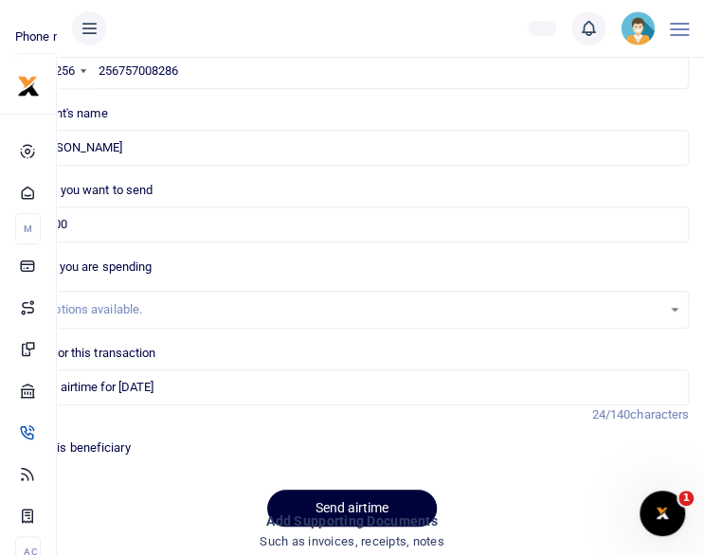
click at [398, 497] on button "Send airtime" at bounding box center [352, 508] width 170 height 37
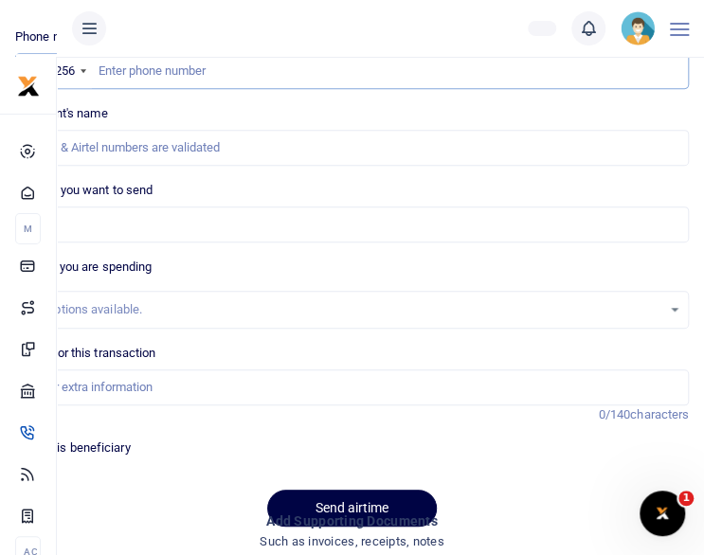
click at [197, 72] on input "text" at bounding box center [352, 71] width 674 height 36
paste input "256785855612"
type input "256785855612"
type input "[PERSON_NAME]"
type input "256785855612"
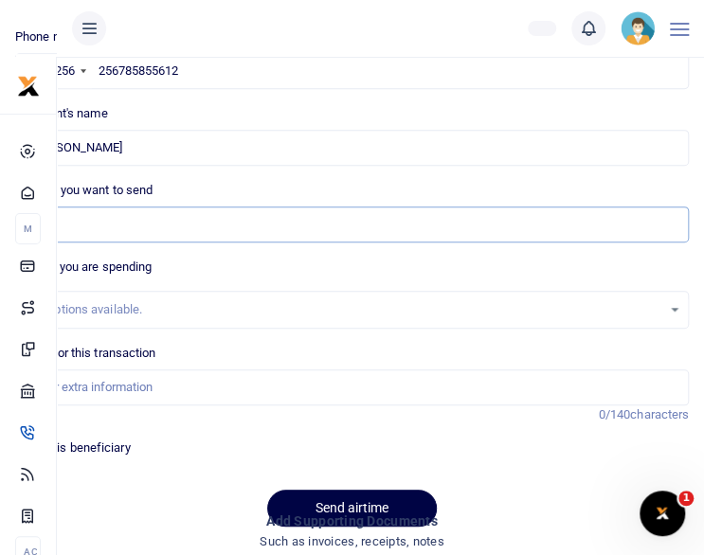
click at [144, 226] on input "Amount you want to send" at bounding box center [352, 225] width 674 height 36
type input "30,000"
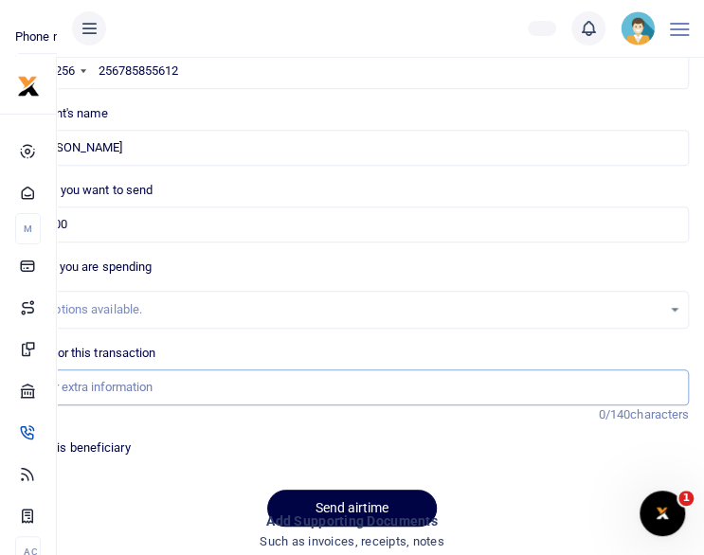
type input "staff airtime for [DATE]"
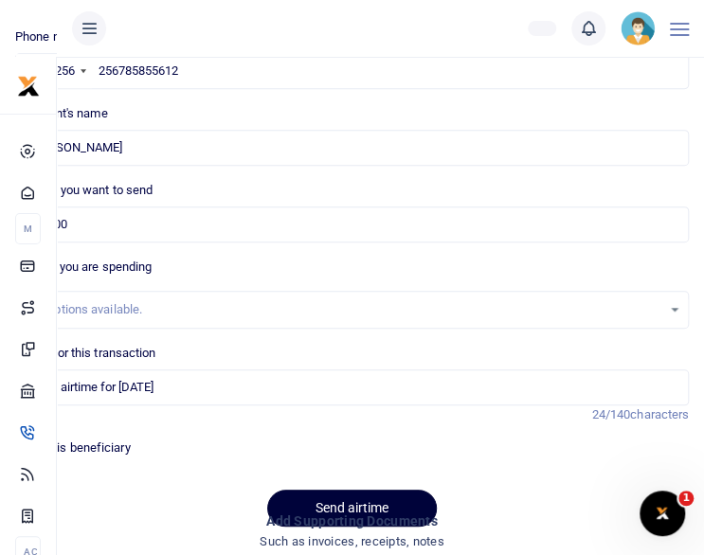
click at [309, 496] on button "Send airtime" at bounding box center [352, 508] width 170 height 37
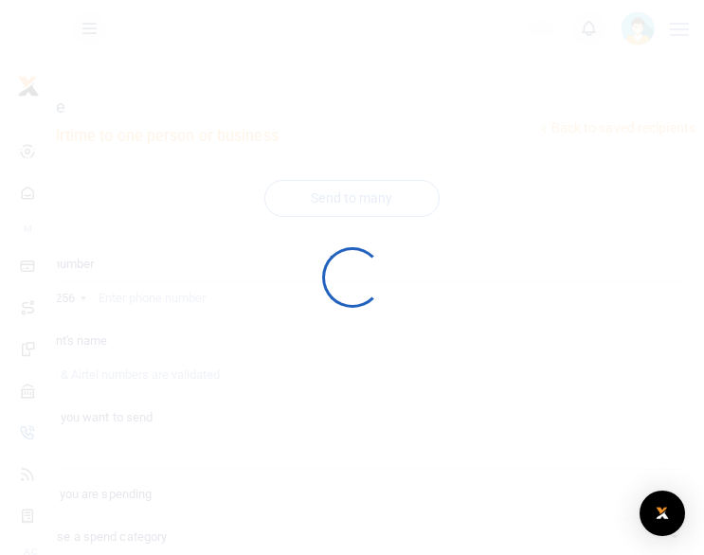
select select
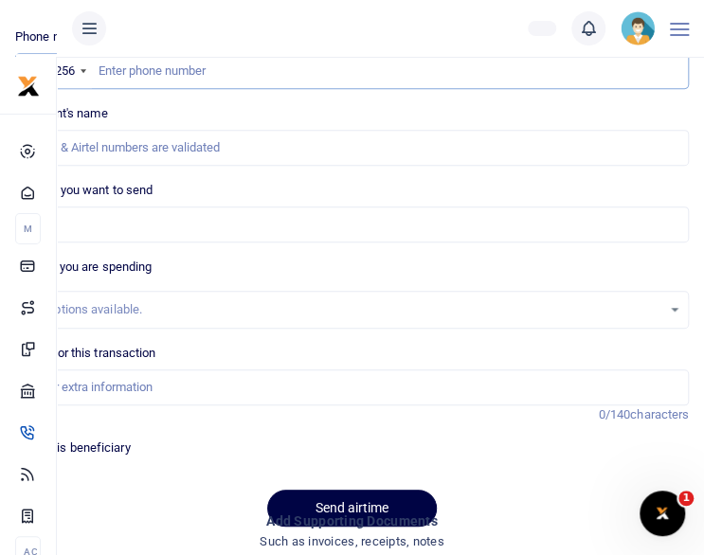
click at [259, 64] on input "text" at bounding box center [352, 71] width 674 height 36
paste input "256772337653"
type input "256772337653"
type input "[PERSON_NAME]"
type input "256772337653"
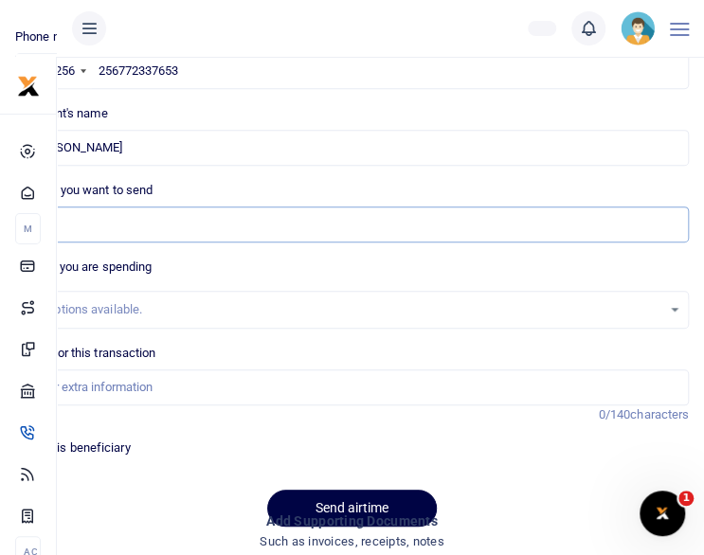
click at [205, 211] on input "Amount you want to send" at bounding box center [352, 225] width 674 height 36
type input "30,000"
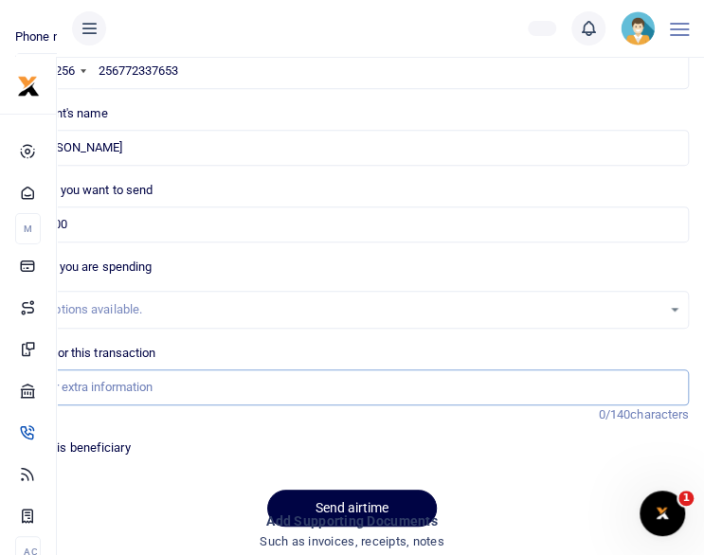
type input "staff airtime for [DATE]"
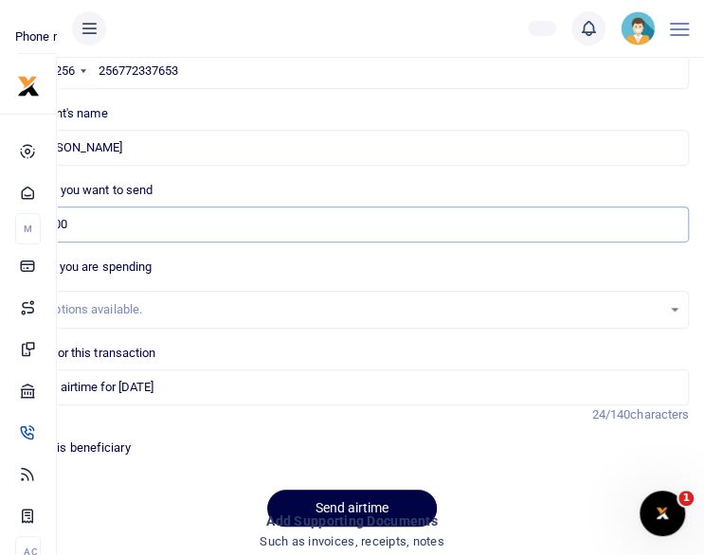
click at [101, 228] on input "30,000" at bounding box center [352, 225] width 674 height 36
type input "3"
type input "60,000"
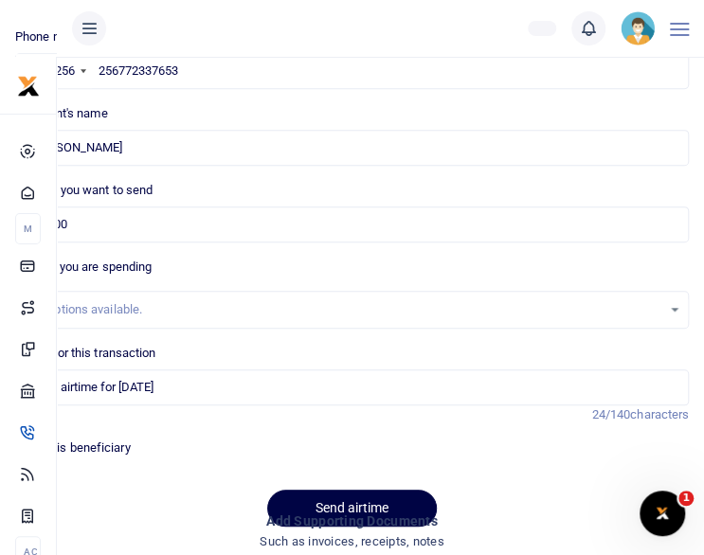
click at [340, 511] on h4 "Add supporting Documents" at bounding box center [352, 521] width 674 height 21
click at [361, 503] on button "Send airtime" at bounding box center [352, 508] width 170 height 37
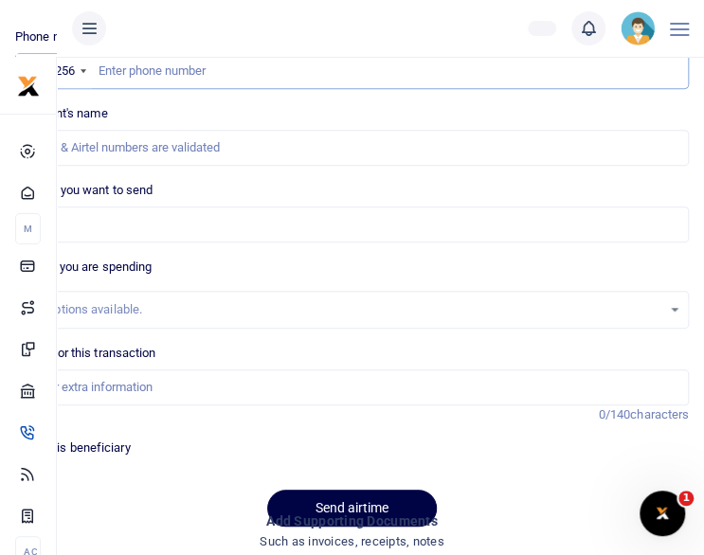
click at [297, 72] on input "text" at bounding box center [352, 71] width 674 height 36
paste input "256701659296"
type input "256701659296"
type input "Kaamu Bukenya"
type input "256701659296"
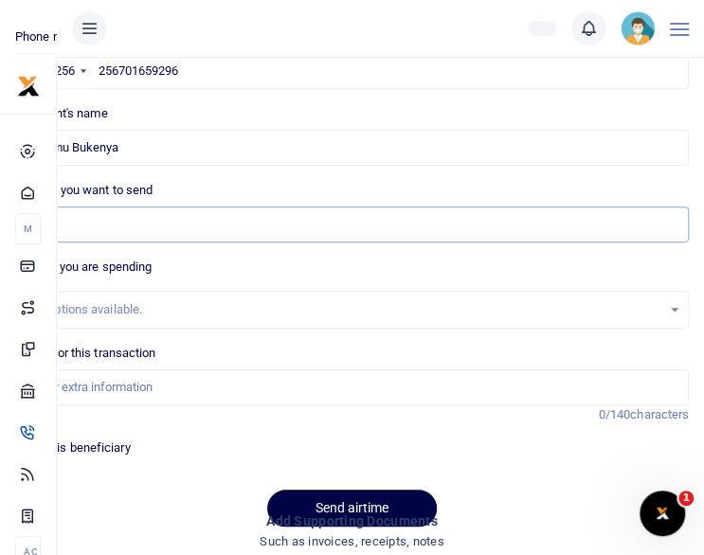
click at [143, 232] on input "Amount you want to send" at bounding box center [352, 225] width 674 height 36
type input "60,000"
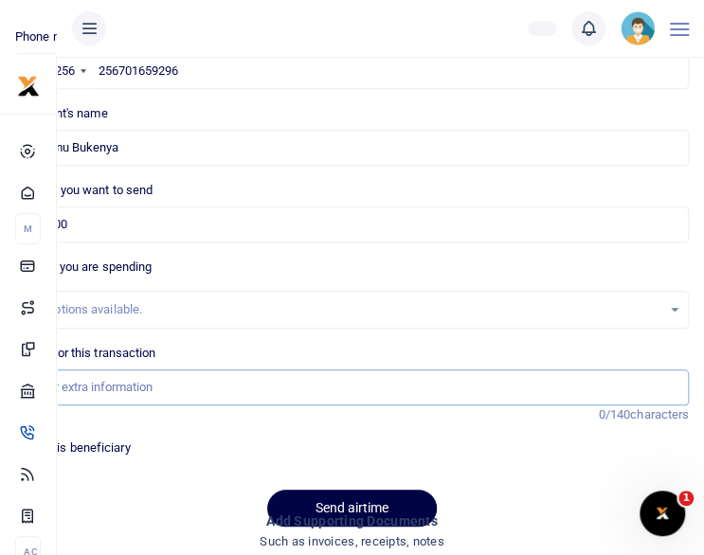
type input "staff airtime for [DATE]"
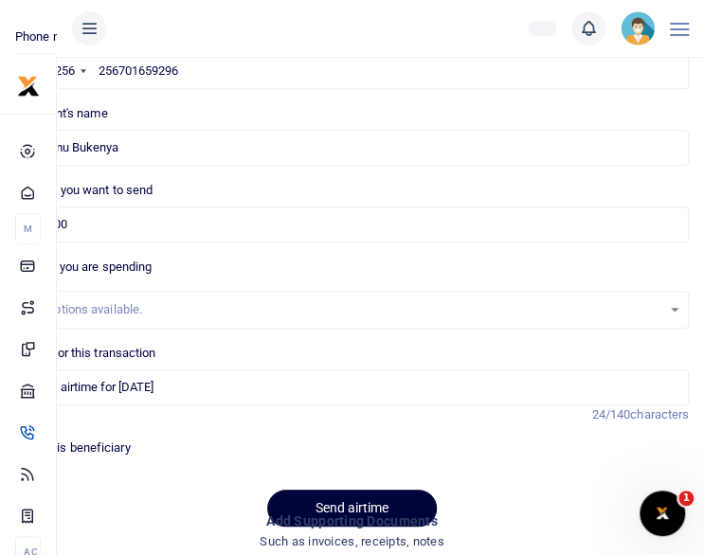
click at [308, 501] on button "Send airtime" at bounding box center [352, 508] width 170 height 37
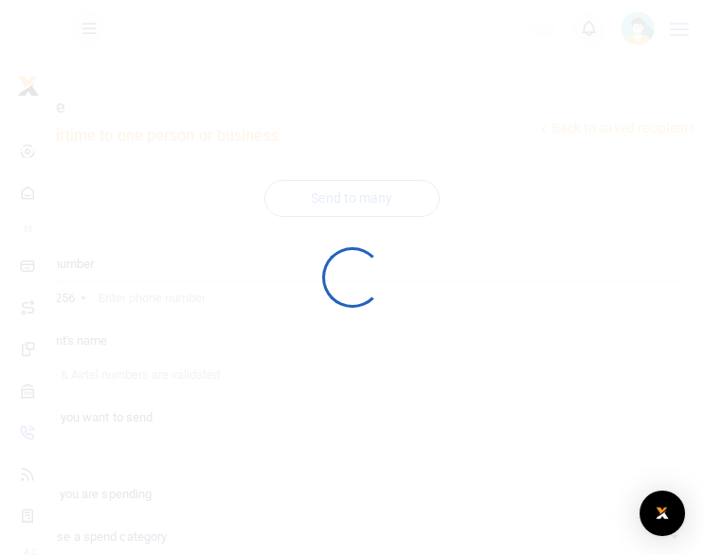
scroll to position [227, 0]
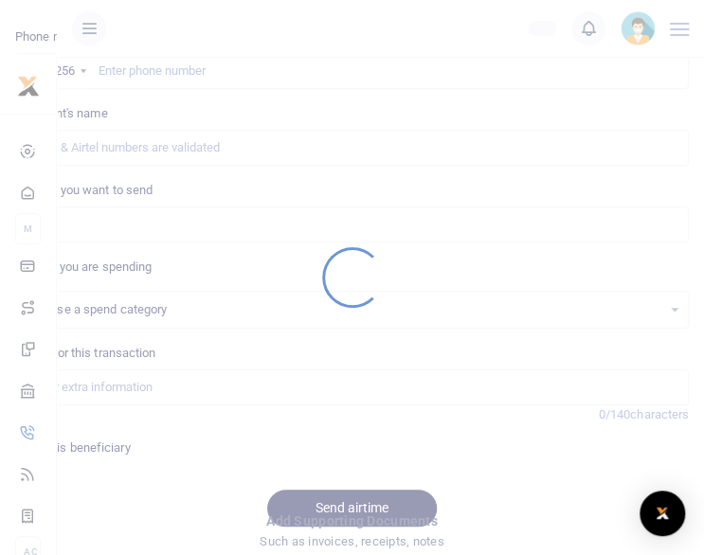
select select
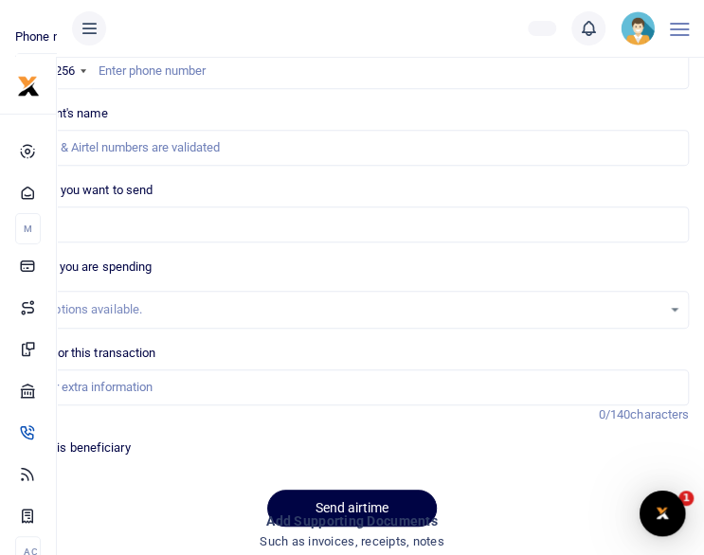
scroll to position [0, 0]
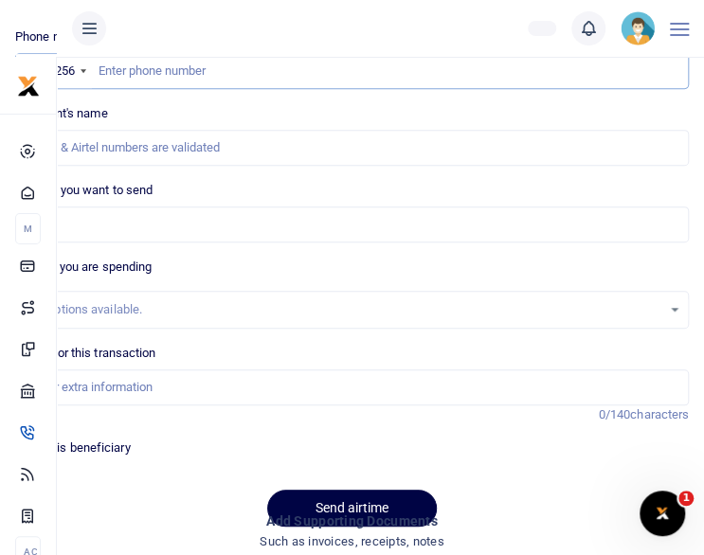
click at [331, 77] on input "text" at bounding box center [352, 71] width 674 height 36
paste input "256704257639"
type input "256704257639"
type input "[PERSON_NAME]"
type input "256704257639"
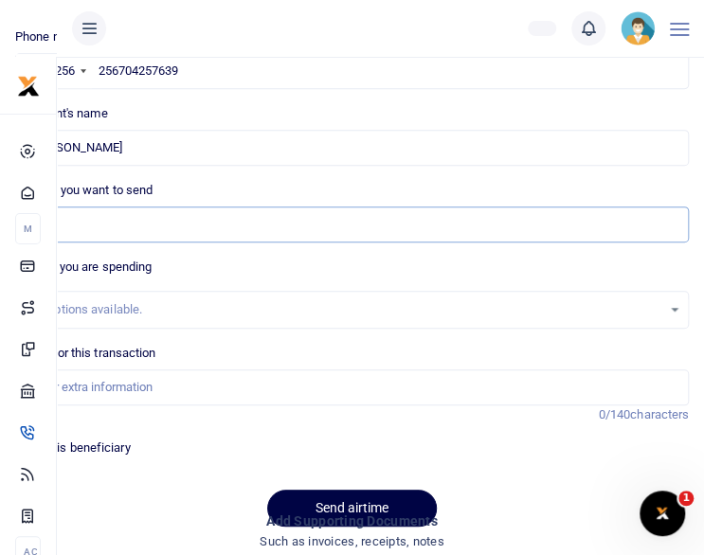
click at [117, 228] on input "Amount you want to send" at bounding box center [352, 225] width 674 height 36
type input "30,000"
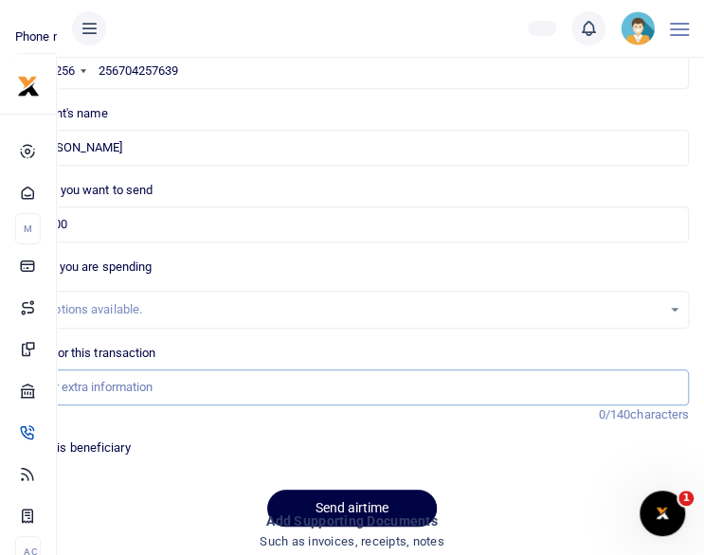
click at [78, 386] on input "Memo for this transaction" at bounding box center [352, 388] width 674 height 36
click at [115, 388] on input "Memo for this transaction" at bounding box center [352, 388] width 674 height 36
click at [129, 389] on input "Memo for this transaction" at bounding box center [352, 388] width 674 height 36
type input "staff airtime for [DATE]"
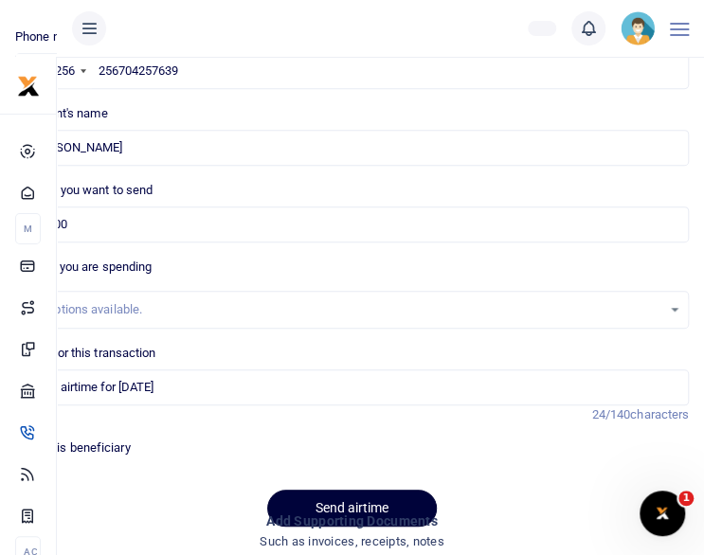
click at [299, 502] on button "Send airtime" at bounding box center [352, 508] width 170 height 37
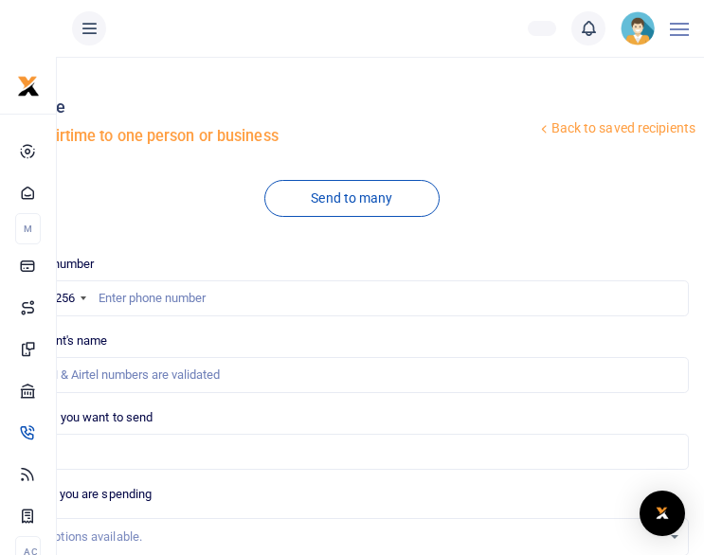
scroll to position [227, 0]
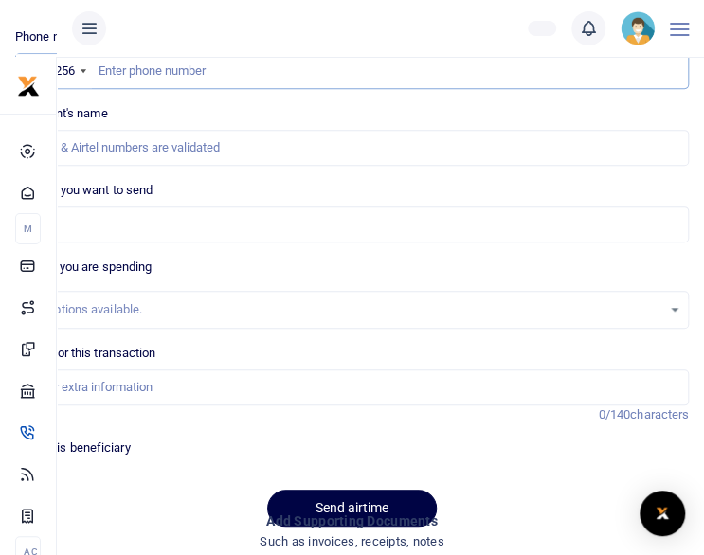
drag, startPoint x: 0, startPoint y: 0, endPoint x: 262, endPoint y: 63, distance: 268.9
click at [262, 63] on input "text" at bounding box center [352, 71] width 674 height 36
paste input "256771244861"
type input "256771244861"
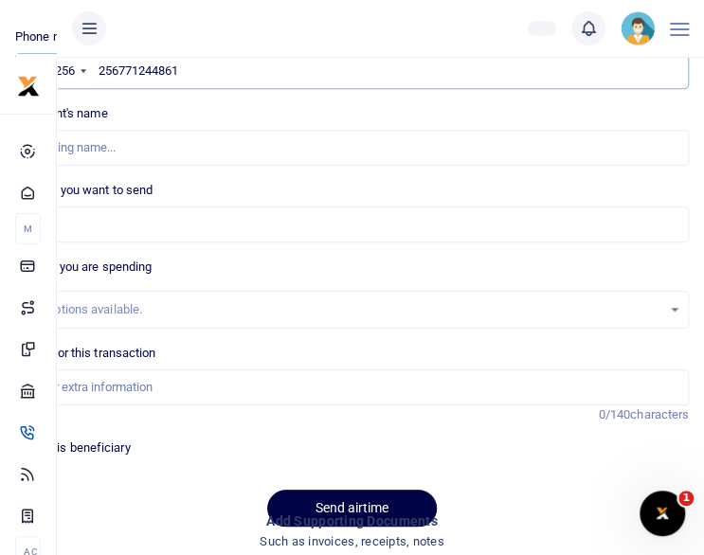
type input "Biirah Janerose"
type input "256771244861"
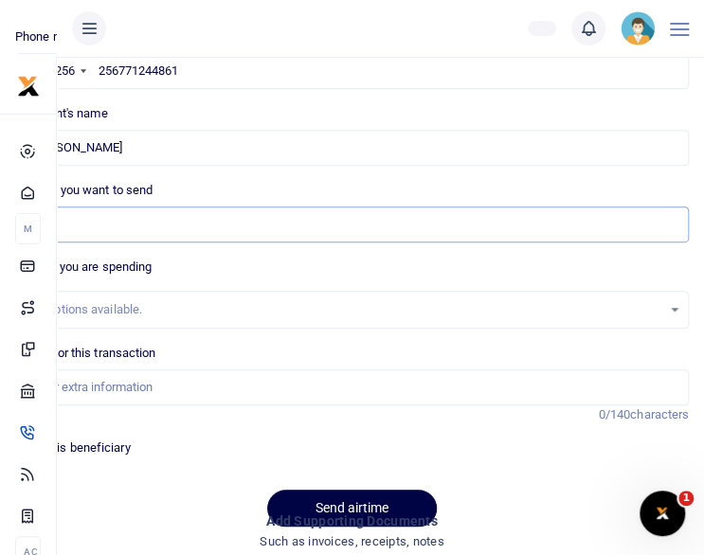
click at [263, 223] on input "Amount you want to send" at bounding box center [352, 225] width 674 height 36
type input "15,000"
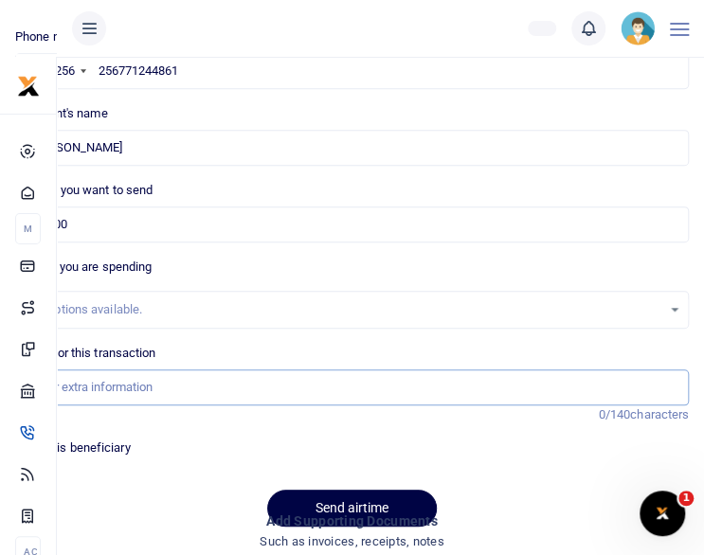
click at [153, 389] on input "Memo for this transaction" at bounding box center [352, 388] width 674 height 36
click at [150, 394] on input "Memo for this transaction" at bounding box center [352, 388] width 674 height 36
click at [157, 380] on input "Memo for this transaction" at bounding box center [352, 388] width 674 height 36
type input "staff airtime for [DATE]"
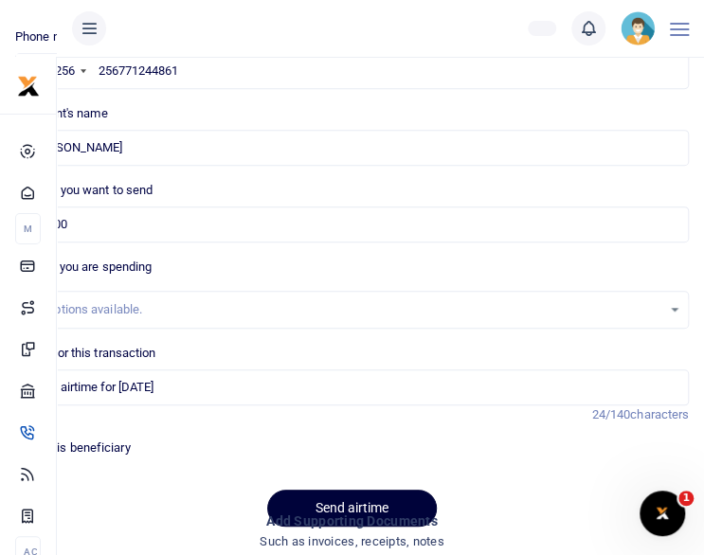
click at [347, 494] on button "Send airtime" at bounding box center [352, 508] width 170 height 37
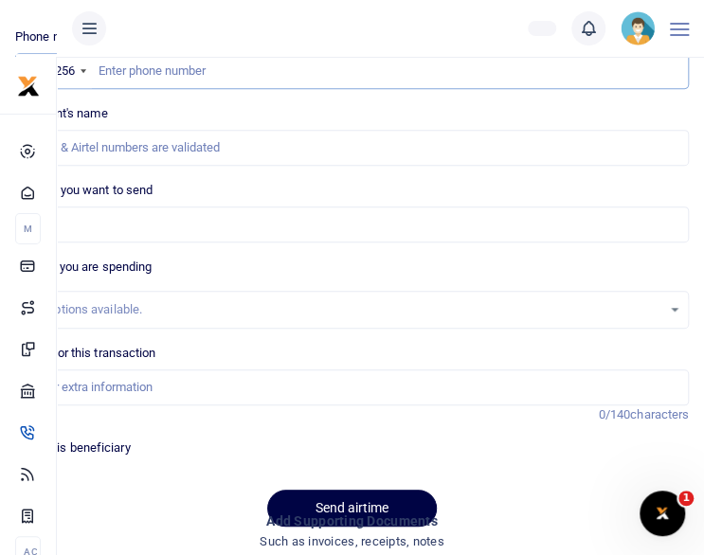
click at [371, 73] on input "text" at bounding box center [352, 71] width 674 height 36
paste input "256786404797"
type input "256786404797"
type input "Patience Ikileng"
type input "256786404797"
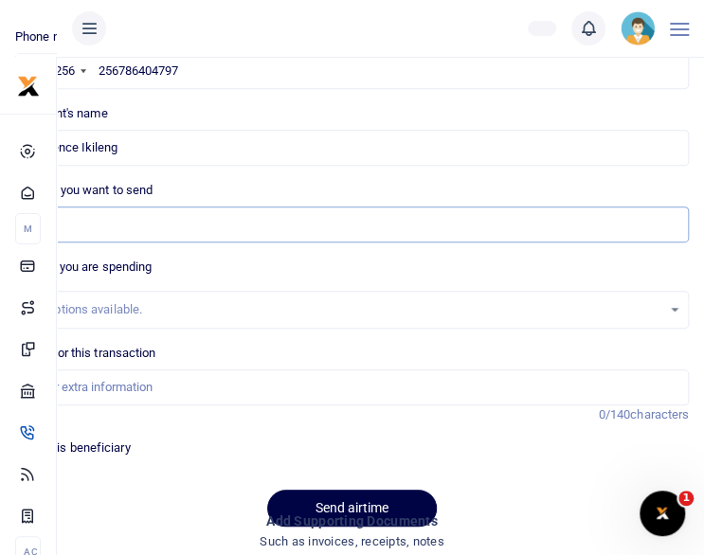
click at [202, 226] on input "Amount you want to send" at bounding box center [352, 225] width 674 height 36
type input "30,000"
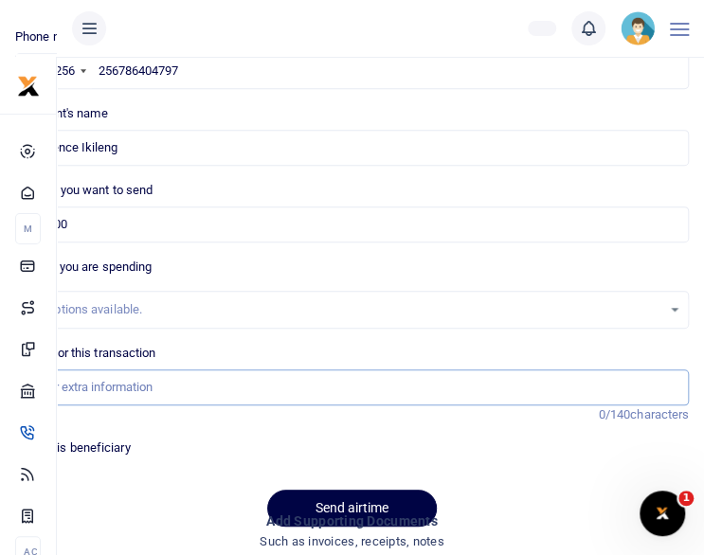
click at [148, 393] on input "Memo for this transaction" at bounding box center [352, 388] width 674 height 36
type input "staff airtime for [DATE]"
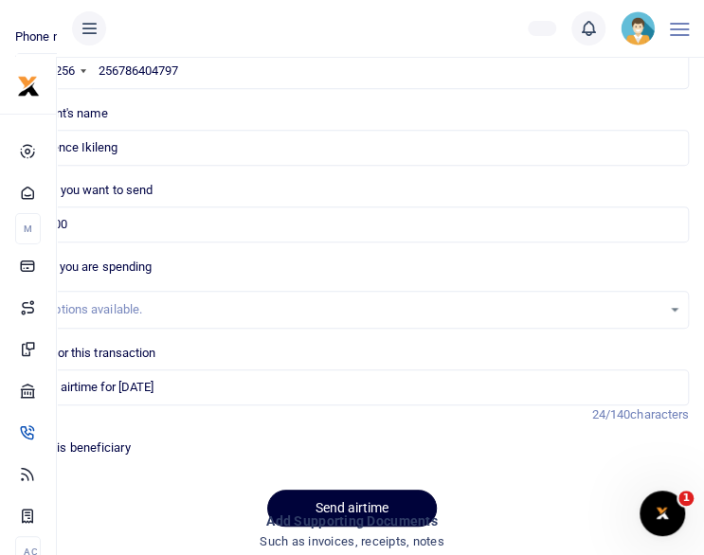
click at [307, 493] on button "Send airtime" at bounding box center [352, 508] width 170 height 37
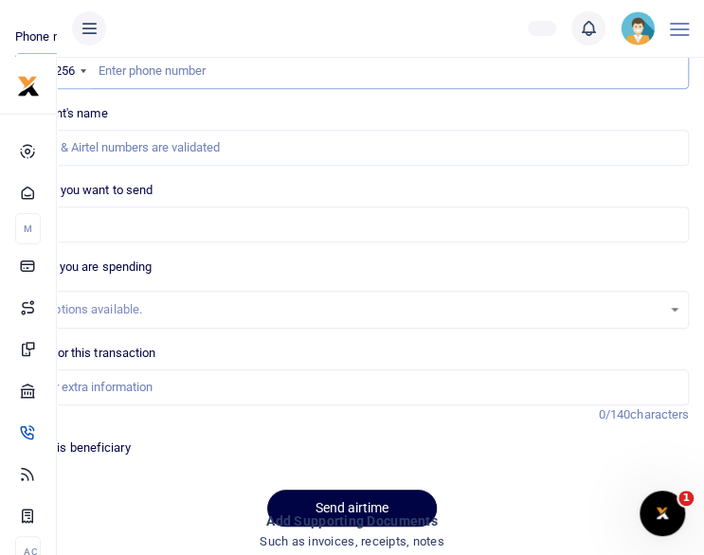
click at [159, 71] on input "text" at bounding box center [352, 71] width 674 height 36
paste input "256770614242"
type input "256770614242"
type input "Esau Kahanga Ngabirano"
type input "256770614242"
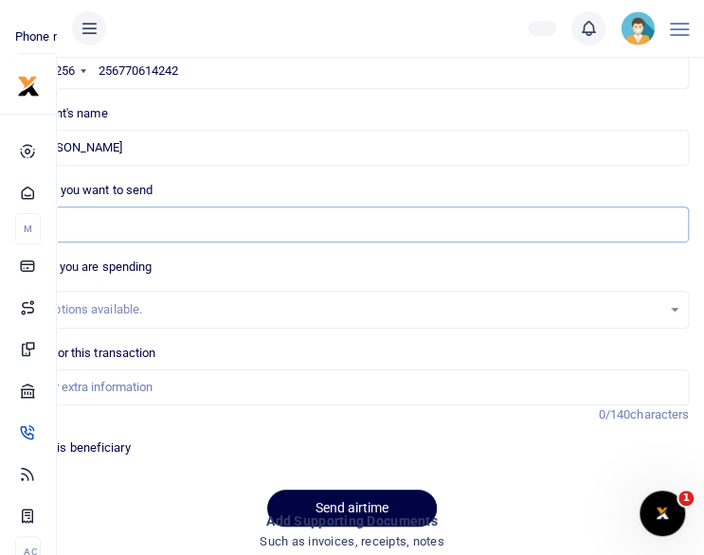
click at [119, 211] on input "Amount you want to send" at bounding box center [352, 225] width 674 height 36
type input "30,000"
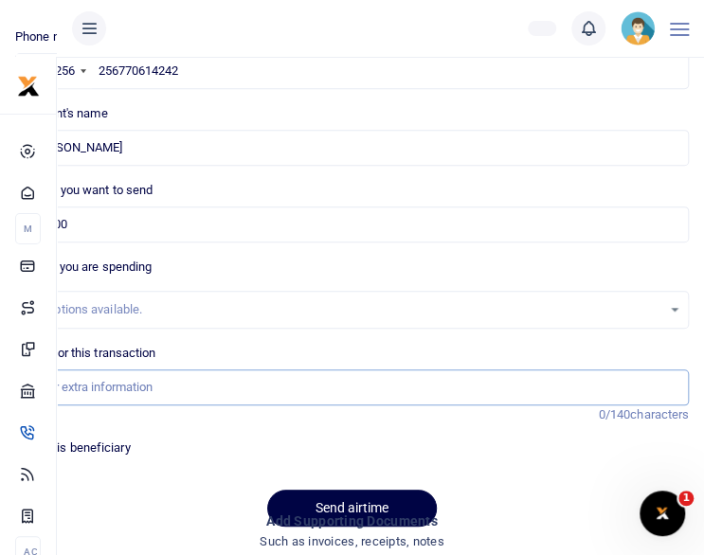
type input "staff airtime for [DATE]"
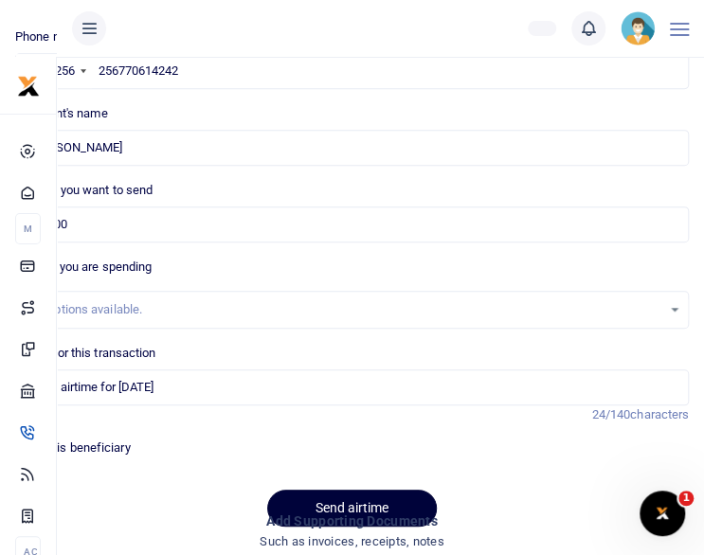
click at [335, 499] on button "Send airtime" at bounding box center [352, 508] width 170 height 37
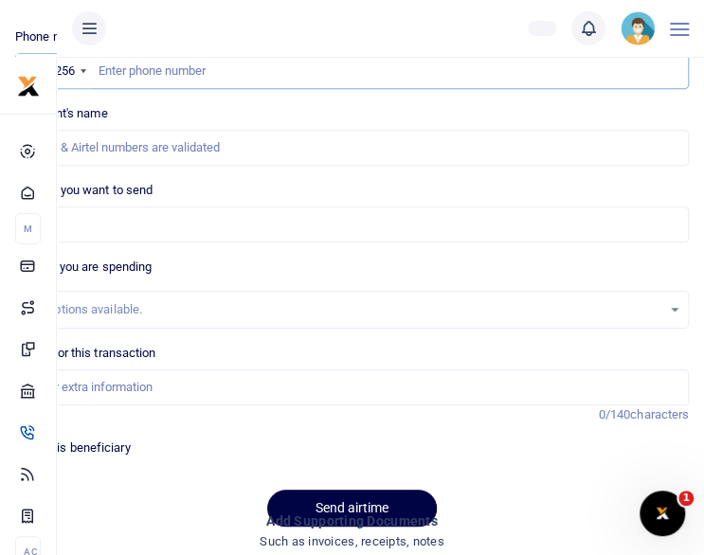
click at [123, 71] on input "text" at bounding box center [352, 71] width 674 height 36
paste input "256772532309"
type input "256772532309"
type input "[PERSON_NAME]"
type input "256772532309"
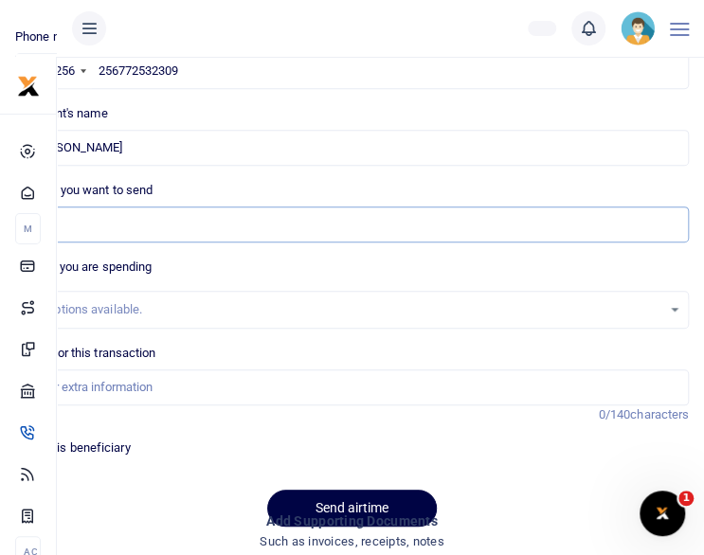
click at [146, 230] on input "Amount you want to send" at bounding box center [352, 225] width 674 height 36
type input "30,000"
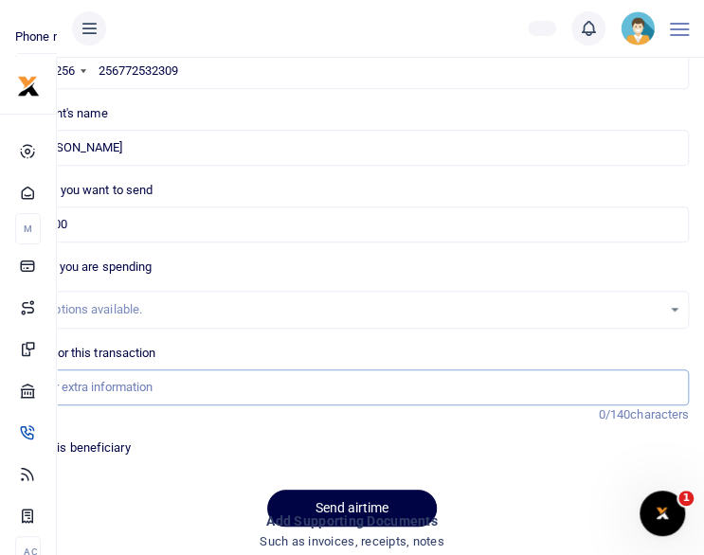
type input "staff airtime for [DATE]"
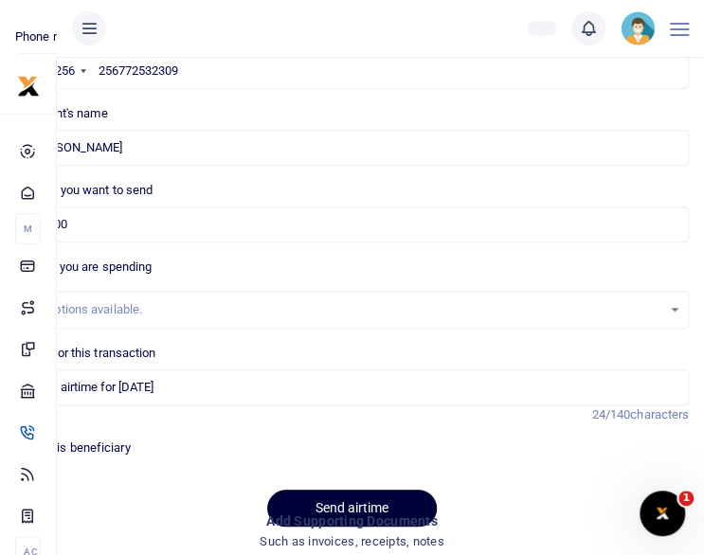
click at [358, 500] on button "Send airtime" at bounding box center [352, 508] width 170 height 37
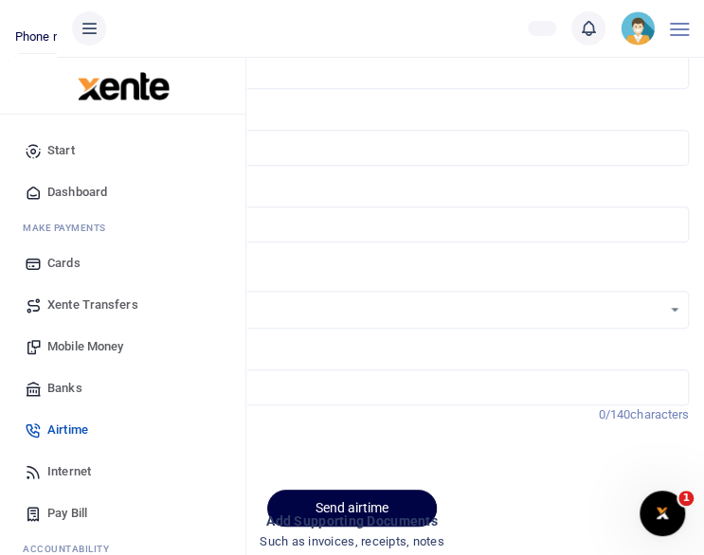
click at [71, 472] on span "Internet" at bounding box center [69, 471] width 44 height 19
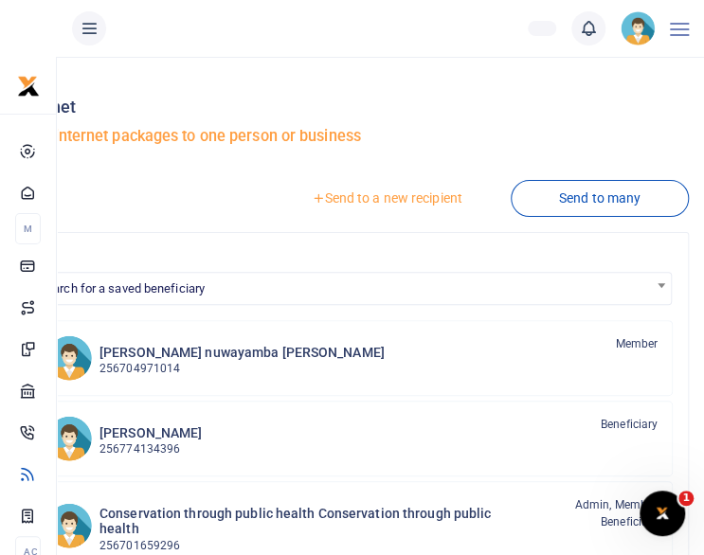
click at [388, 206] on link "Send to a new recipient" at bounding box center [385, 198] width 247 height 34
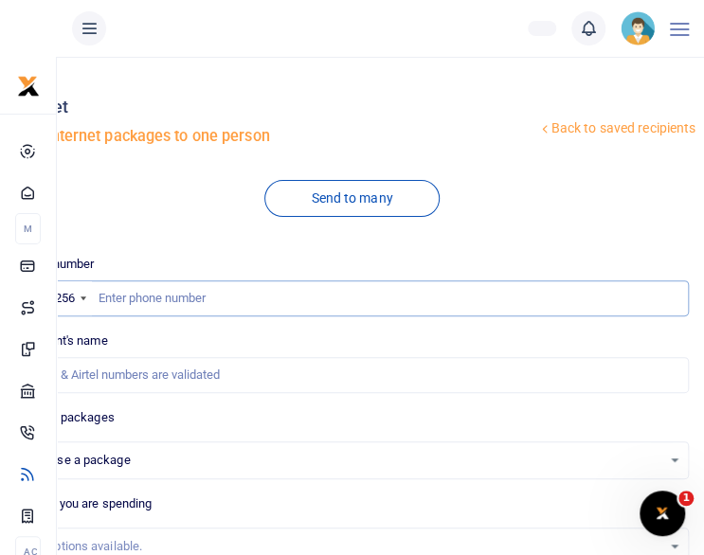
click at [226, 298] on input "text" at bounding box center [352, 298] width 674 height 36
click at [184, 296] on input "text" at bounding box center [352, 298] width 674 height 36
paste input "256776695804"
type input "256776695804"
select select
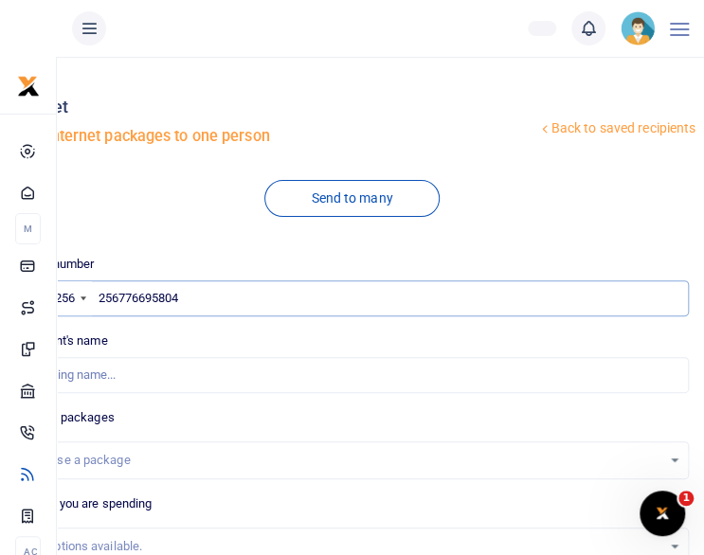
type input "[PERSON_NAME] Gizamba"
type input "256776695804"
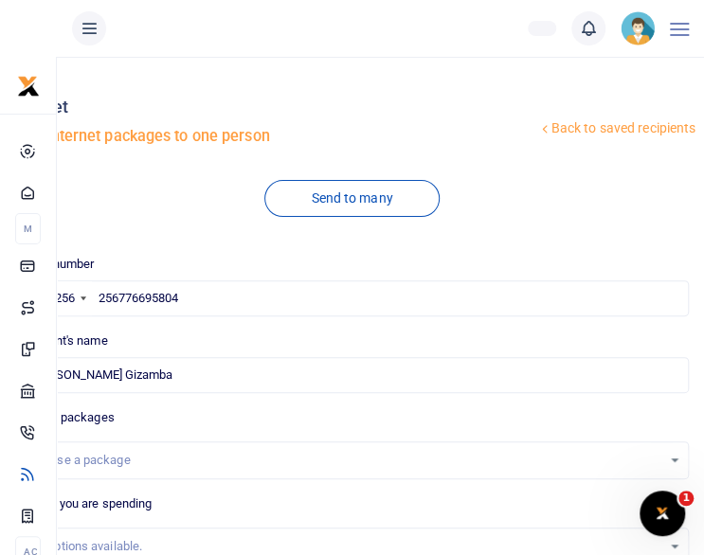
click at [164, 461] on div "Choose a package" at bounding box center [345, 460] width 632 height 19
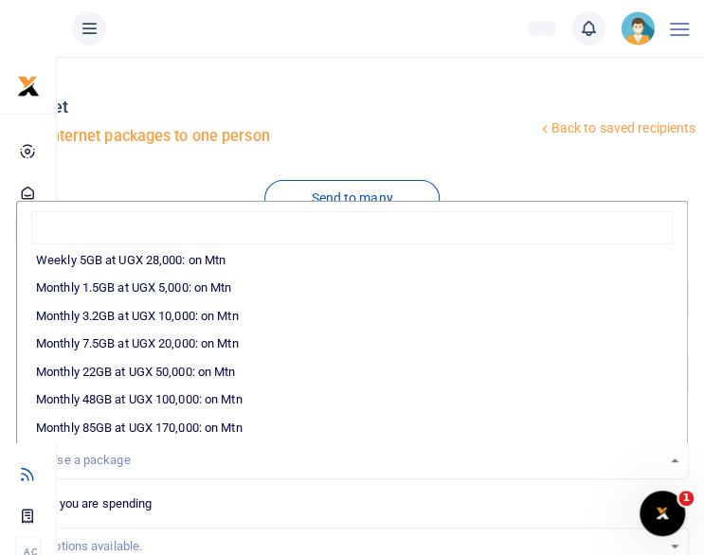
scroll to position [278, 0]
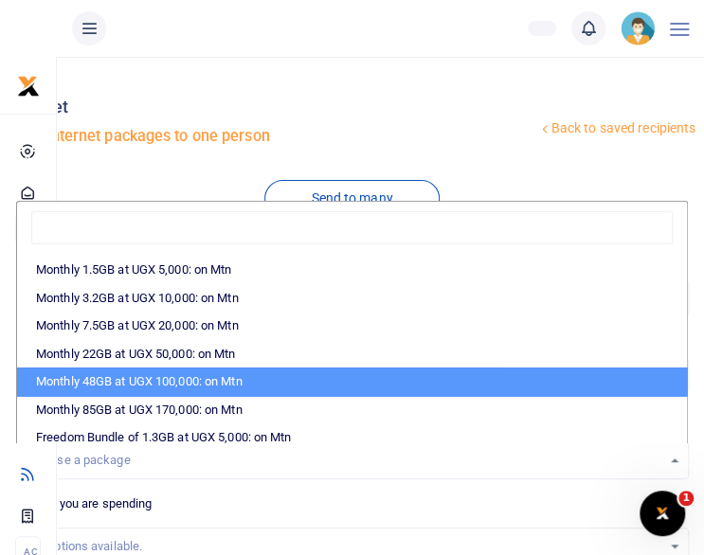
click at [536, 382] on li "Monthly 48GB at UGX 100,000: on Mtn" at bounding box center [352, 382] width 670 height 28
select select "CXpJYDqUGIMMdw3YXKilkAodr3ix5COxhfDPjKXwhoHFAxMIqXt/dw=="
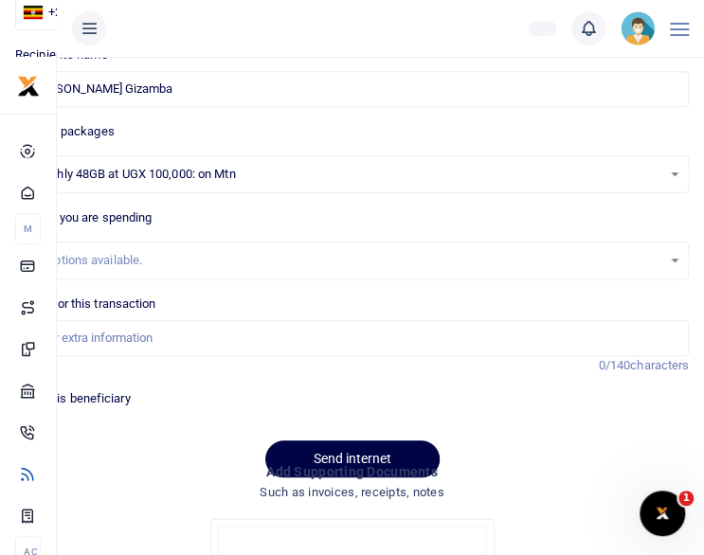
scroll to position [303, 0]
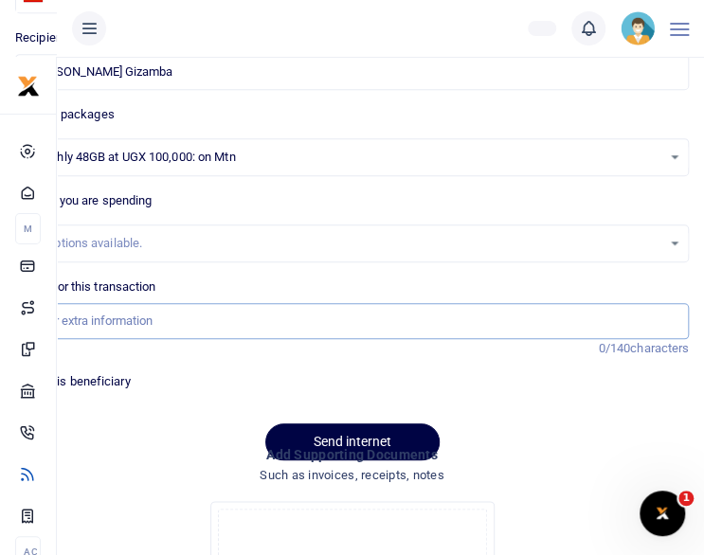
click at [219, 316] on input "Memo for this transaction" at bounding box center [352, 321] width 674 height 36
click at [212, 316] on input "Memo for this transaction" at bounding box center [352, 321] width 674 height 36
click at [219, 316] on input "Memo for this transaction" at bounding box center [352, 321] width 674 height 36
type input "Staff internet for [DATE]"
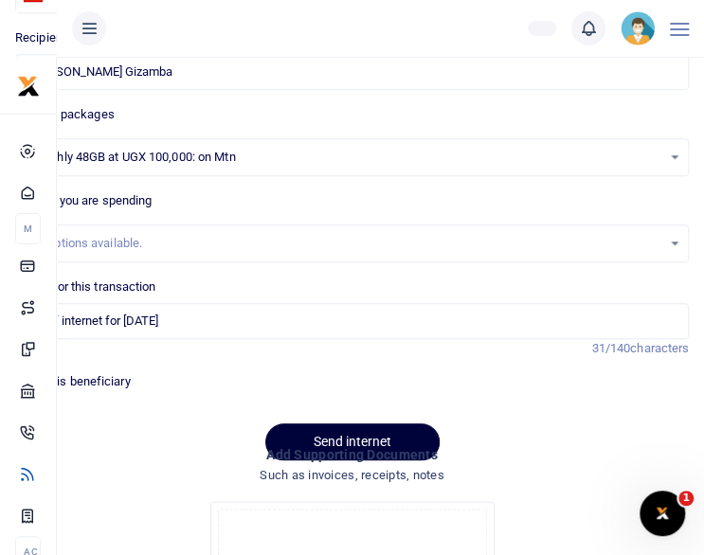
click at [338, 429] on button "Send internet" at bounding box center [352, 442] width 174 height 37
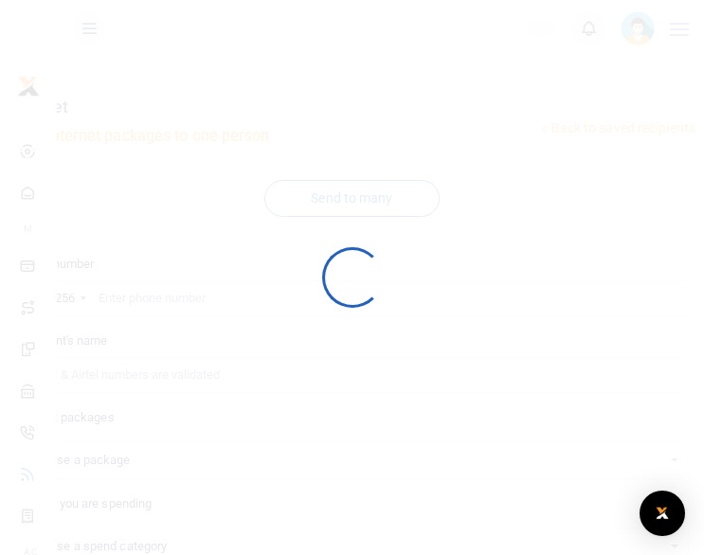
scroll to position [303, 0]
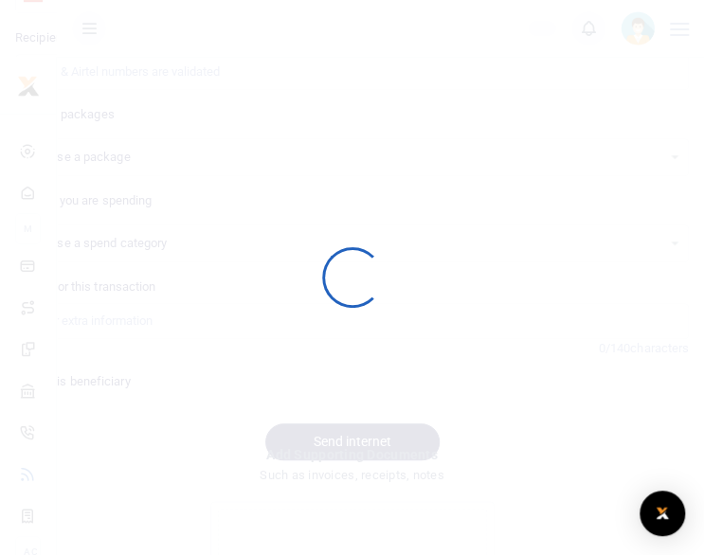
select select
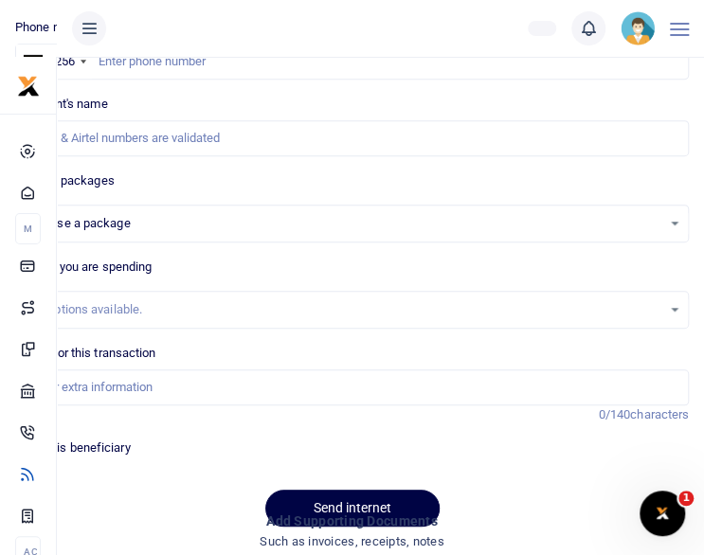
scroll to position [227, 0]
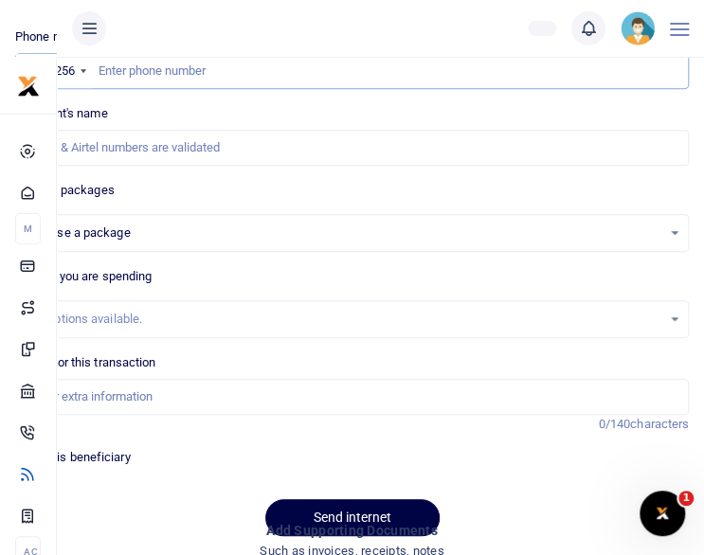
click at [254, 69] on input "text" at bounding box center [352, 71] width 674 height 36
paste input "256701734939"
type input "256701734939"
select select
type input "[PERSON_NAME]"
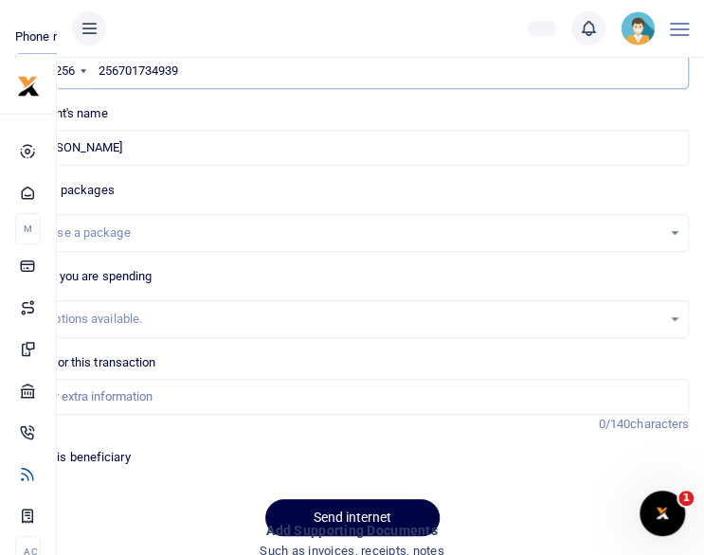
type input "256701734939"
click at [671, 230] on div "Choose a package" at bounding box center [352, 233] width 672 height 21
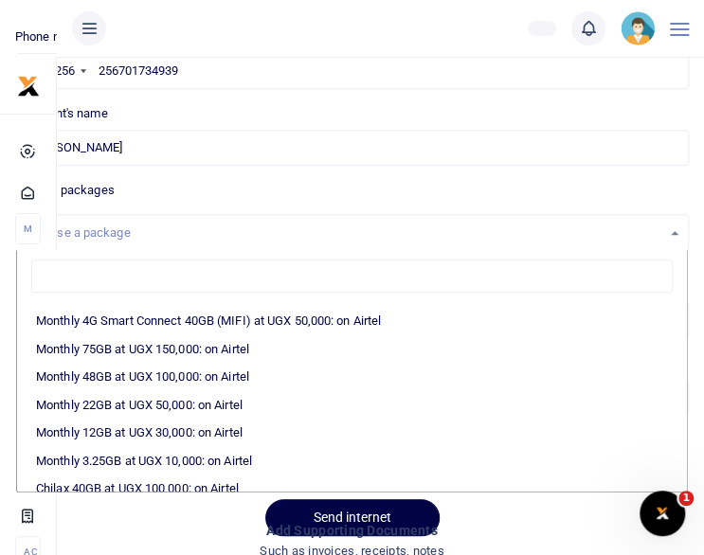
scroll to position [319, 0]
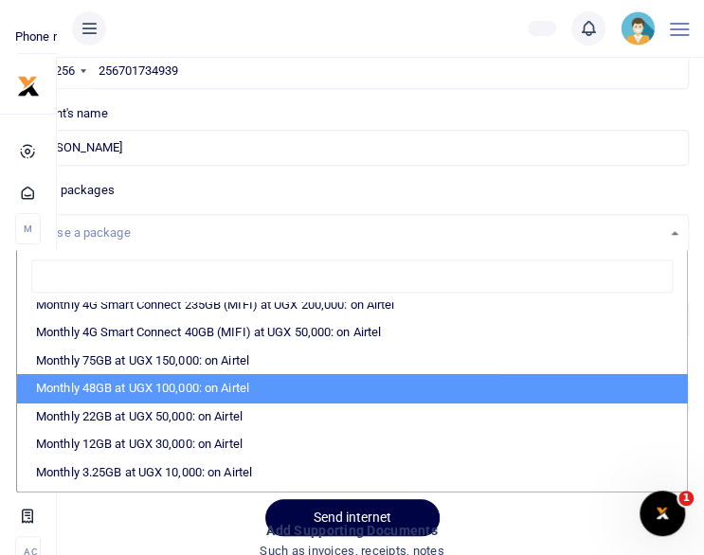
click at [403, 394] on li "Monthly 48GB at UGX 100,000: on Airtel" at bounding box center [352, 388] width 670 height 28
select select "bOgthpMmaC1ZLyOYxyMBh6+46a7Loe1zvY77EkG1sh4="
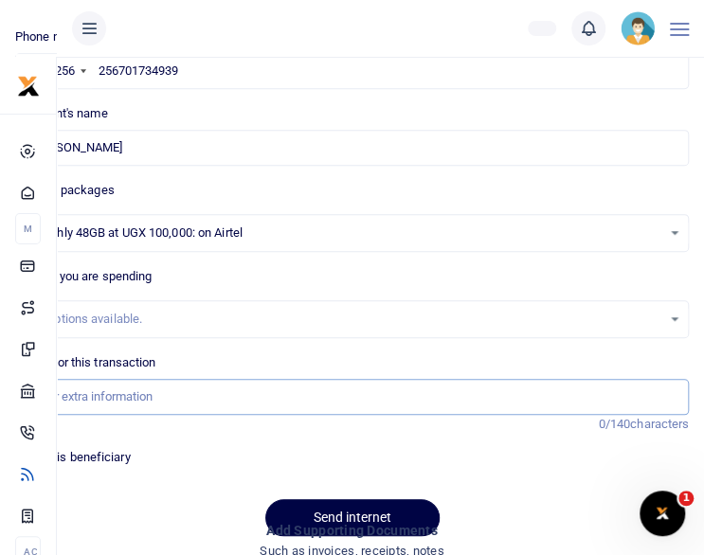
click at [279, 402] on input "Memo for this transaction" at bounding box center [352, 397] width 674 height 36
click at [244, 403] on input "Memo for this transaction" at bounding box center [352, 397] width 674 height 36
click at [243, 401] on input "Memo for this transaction" at bounding box center [352, 397] width 674 height 36
type input "Staff internet for [DATE]"
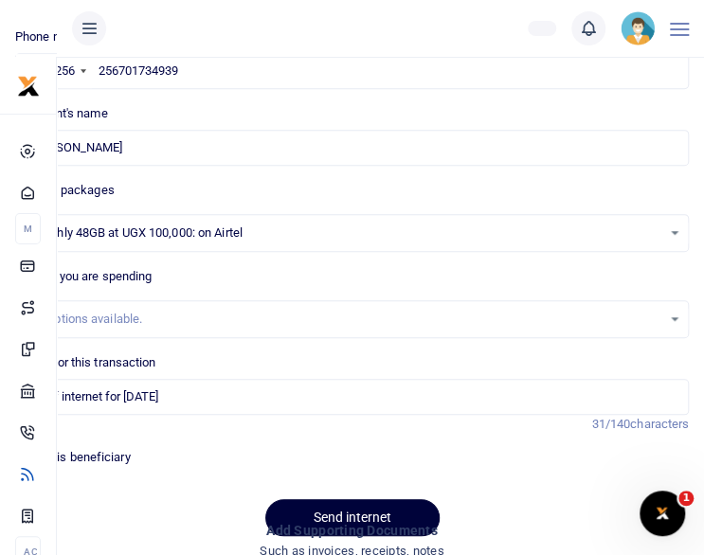
click at [313, 503] on button "Send internet" at bounding box center [352, 517] width 174 height 37
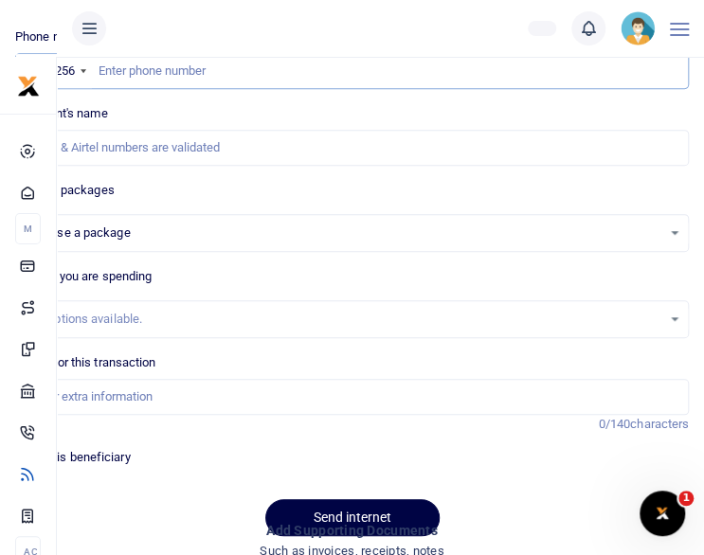
click at [228, 75] on input "text" at bounding box center [352, 71] width 674 height 36
paste input "256740512160"
type input "256740512160"
select select
type input "Fred Ogwal"
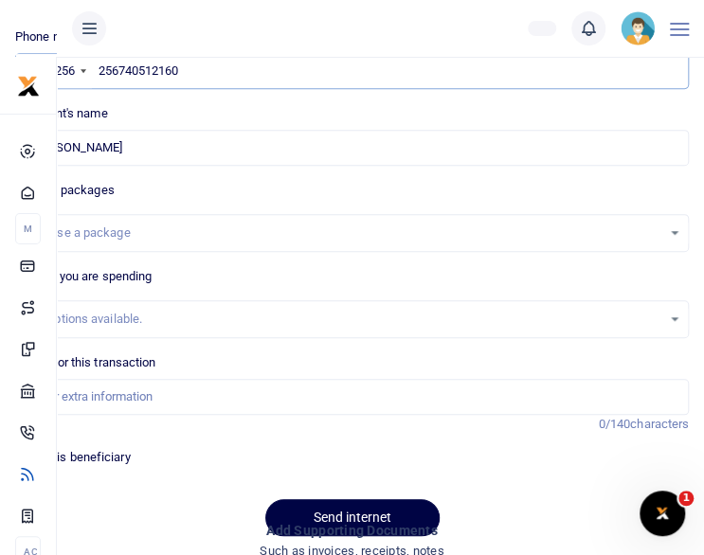
type input "256740512160"
click at [675, 236] on div "Choose a package" at bounding box center [352, 233] width 672 height 21
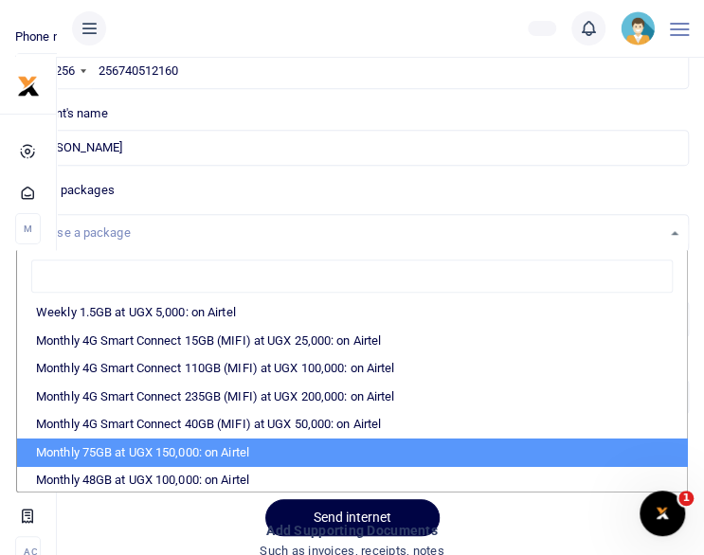
scroll to position [265, 0]
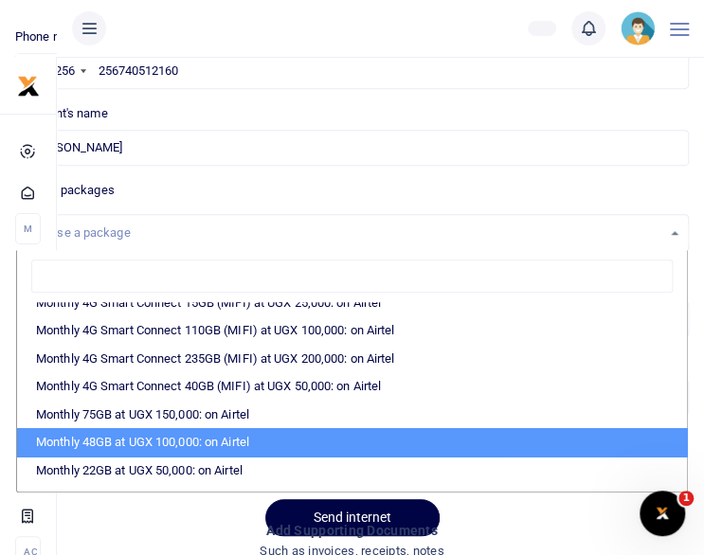
click at [565, 444] on li "Monthly 48GB at UGX 100,000: on Airtel" at bounding box center [352, 442] width 670 height 28
select select "bOgthpMmaC1ZLyOYxyMBh6+46a7Loe1zvY77EkG1sh4="
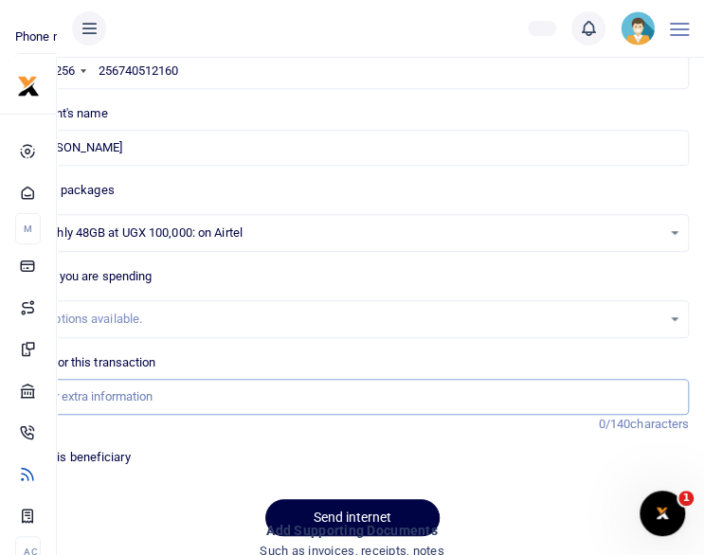
click at [278, 392] on input "Memo for this transaction" at bounding box center [352, 397] width 674 height 36
type input "Staff internet for [DATE]"
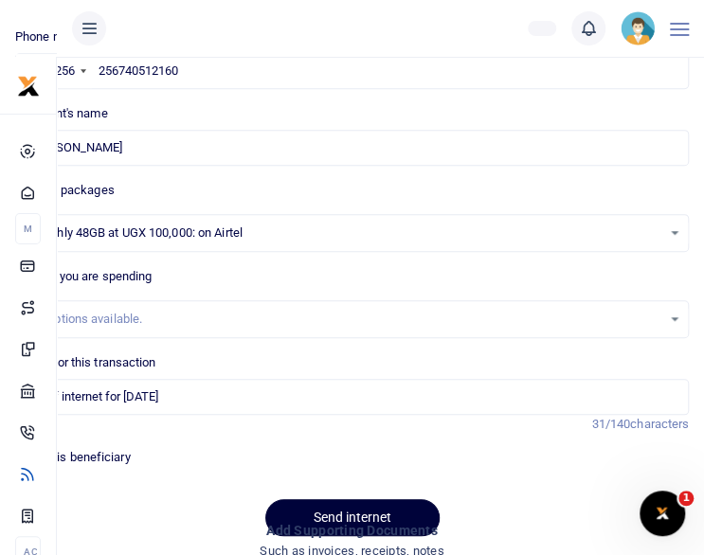
click at [323, 499] on button "Send internet" at bounding box center [352, 517] width 174 height 37
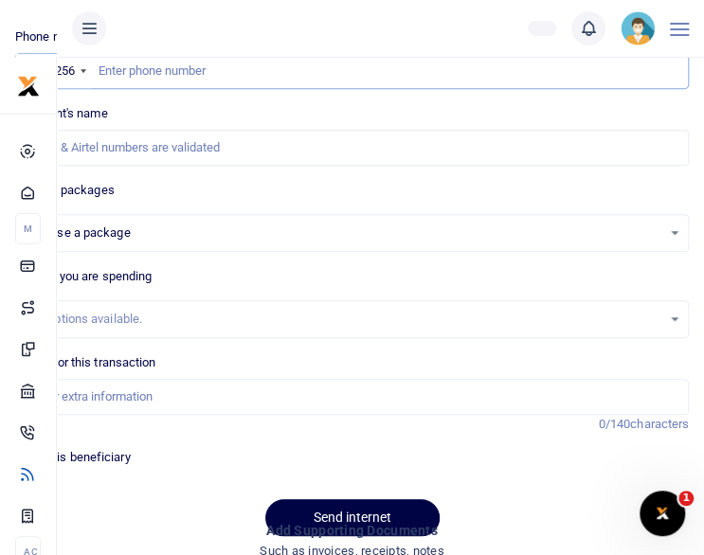
click at [326, 81] on input "text" at bounding box center [352, 71] width 674 height 36
paste input "256700720997"
type input "256700720997"
select select
type input "[PERSON_NAME]"
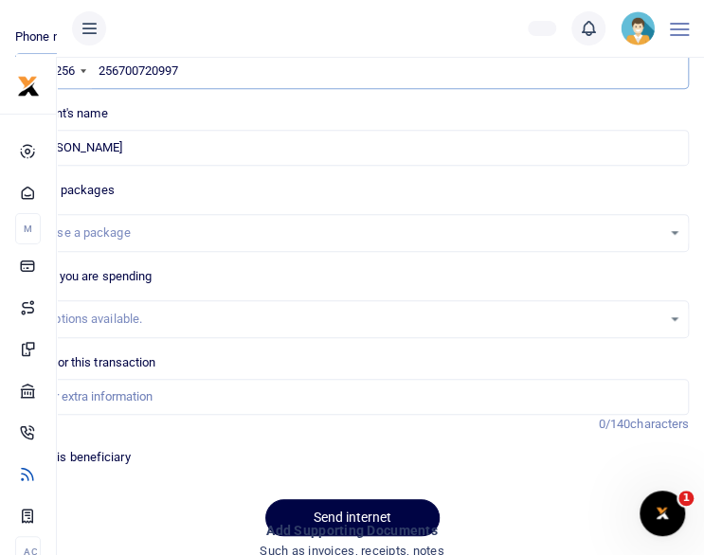
type input "256700720997"
click at [671, 223] on div "Choose a package" at bounding box center [352, 233] width 672 height 21
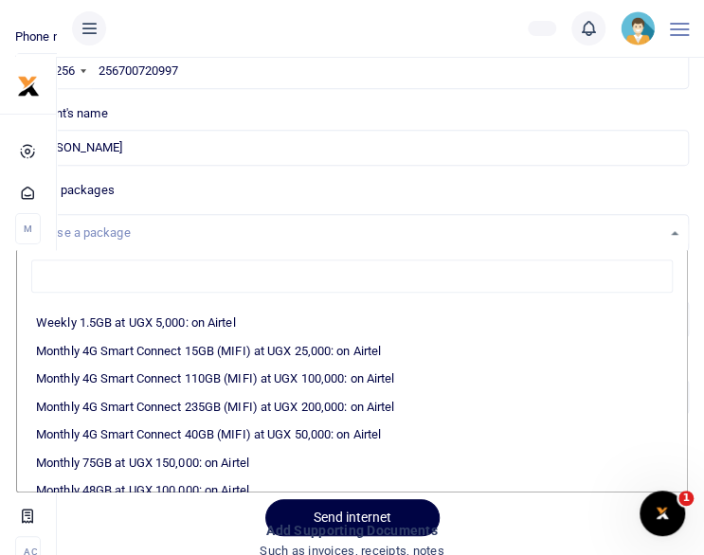
scroll to position [227, 0]
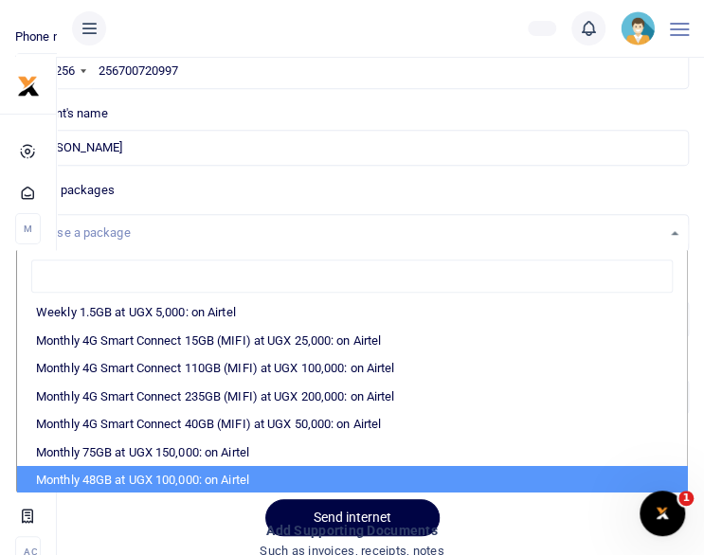
click at [605, 475] on li "Monthly 48GB at UGX 100,000: on Airtel" at bounding box center [352, 480] width 670 height 28
select select "bOgthpMmaC1ZLyOYxyMBh6+46a7Loe1zvY77EkG1sh4="
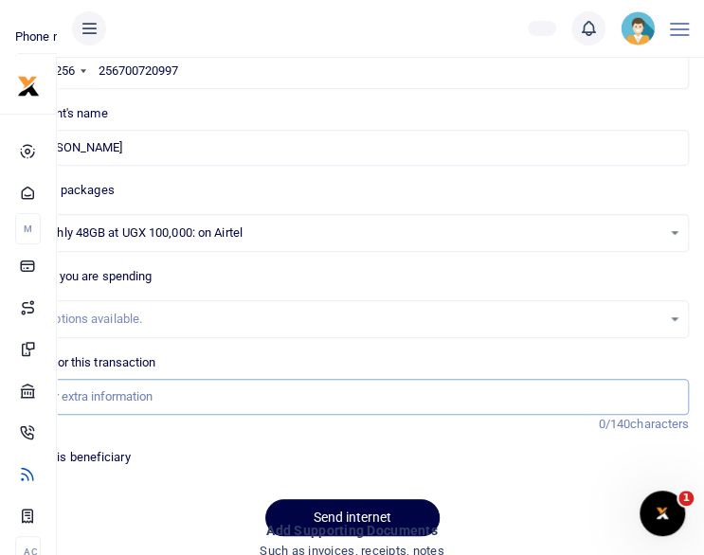
click at [311, 401] on input "Memo for this transaction" at bounding box center [352, 397] width 674 height 36
type input "Staff internet for September 25"
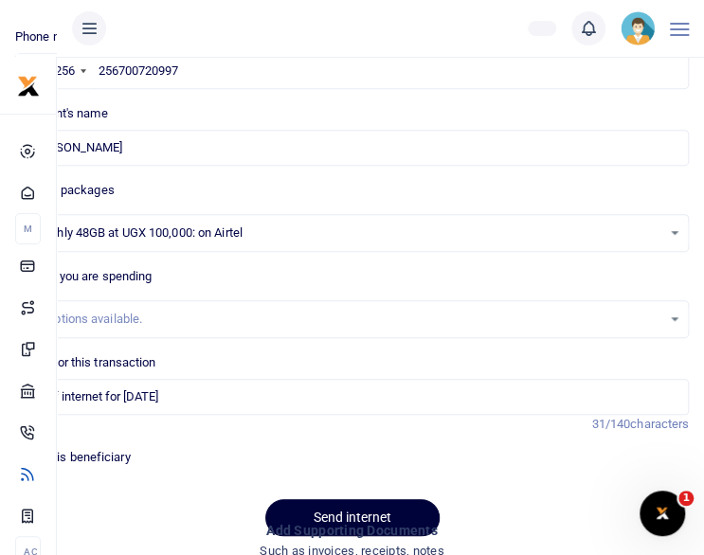
click at [309, 511] on button "Send internet" at bounding box center [352, 517] width 174 height 37
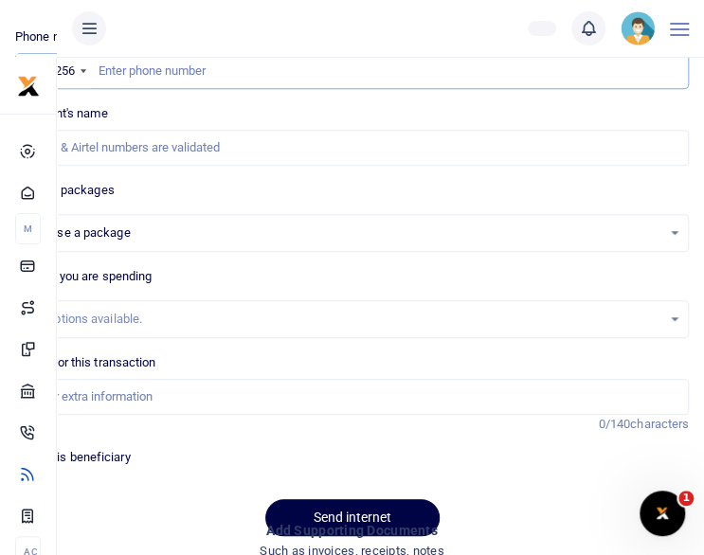
click at [295, 75] on input "text" at bounding box center [352, 71] width 674 height 36
paste input "256774408124"
type input "256774408124"
select select
type input "Stella Mboneko"
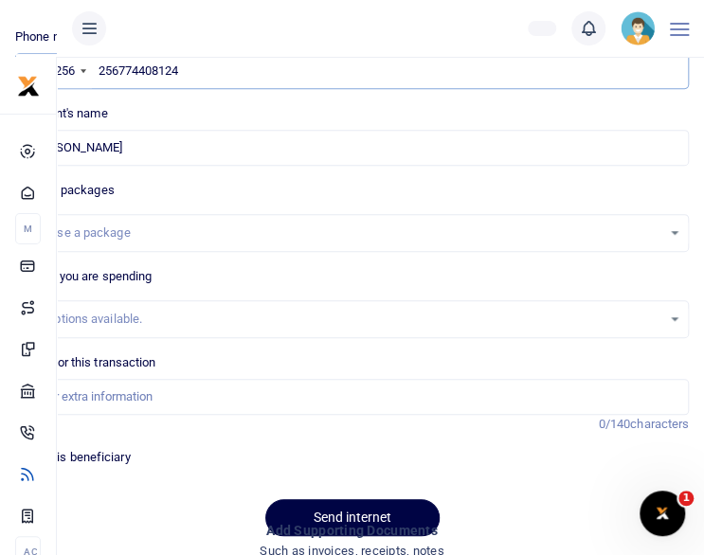
type input "256774408124"
click at [673, 235] on div "Choose a package" at bounding box center [352, 233] width 672 height 21
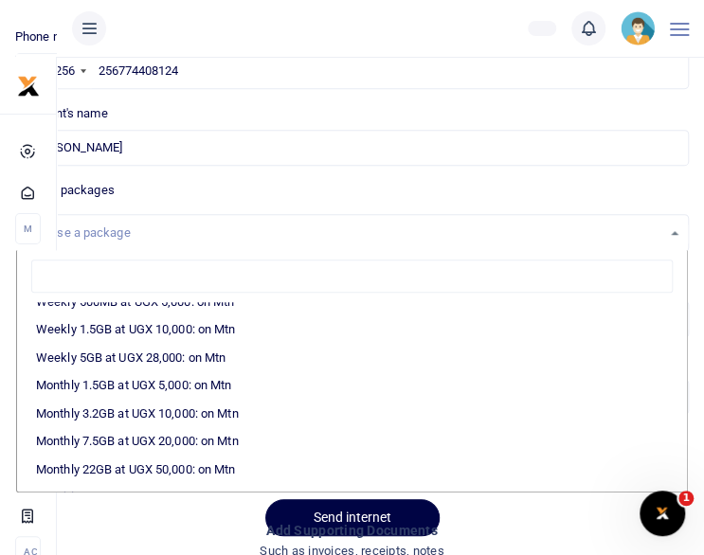
scroll to position [227, 0]
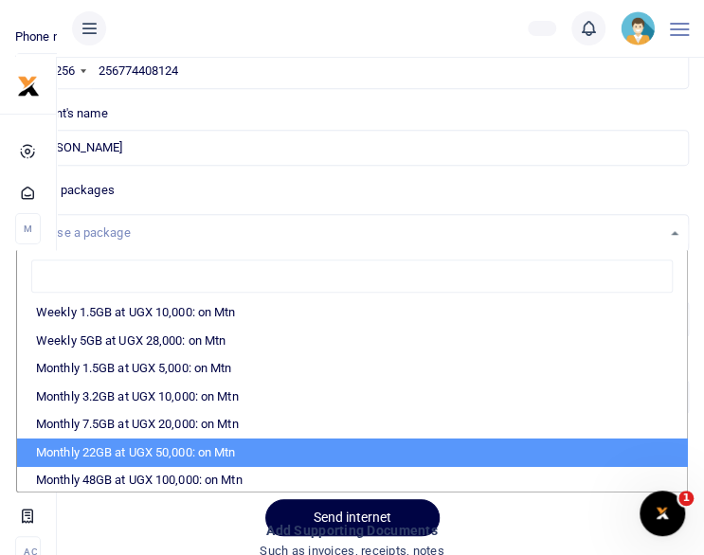
click at [619, 447] on li "Monthly 22GB at UGX 50,000: on Mtn" at bounding box center [352, 453] width 670 height 28
select select "CXpJYDqUGIMMdw3YXKilkAodr3ix5COxIAXy7MdavpbFAxMIqXt/dw=="
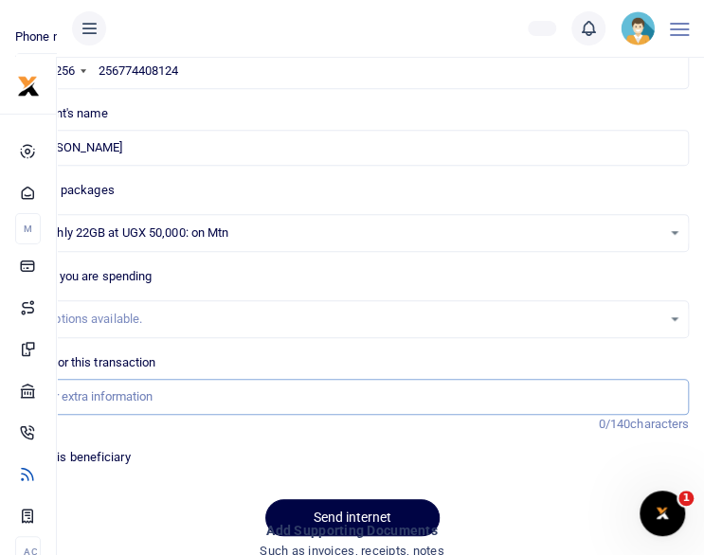
click at [150, 408] on input "Memo for this transaction" at bounding box center [352, 397] width 674 height 36
click at [172, 412] on div "Memo for this transaction Reason is required. 0/140 characters" at bounding box center [352, 393] width 689 height 81
click at [172, 398] on input "Memo for this transaction" at bounding box center [352, 397] width 674 height 36
type input "Staff internet for September 25"
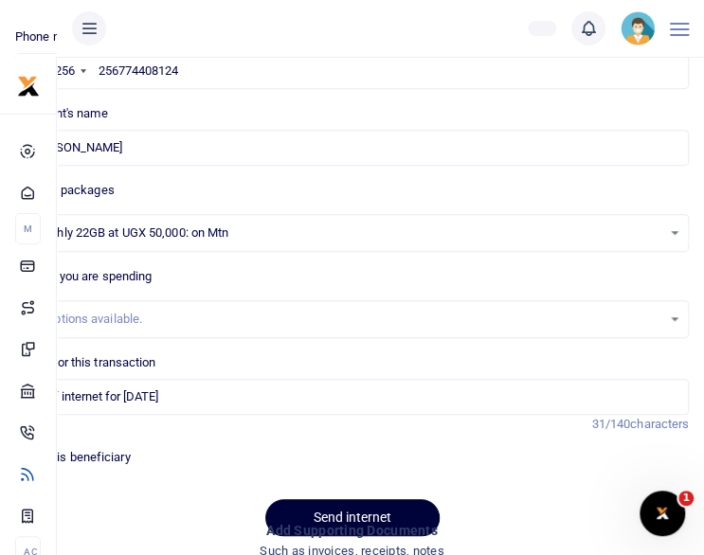
click at [309, 504] on button "Send internet" at bounding box center [352, 517] width 174 height 37
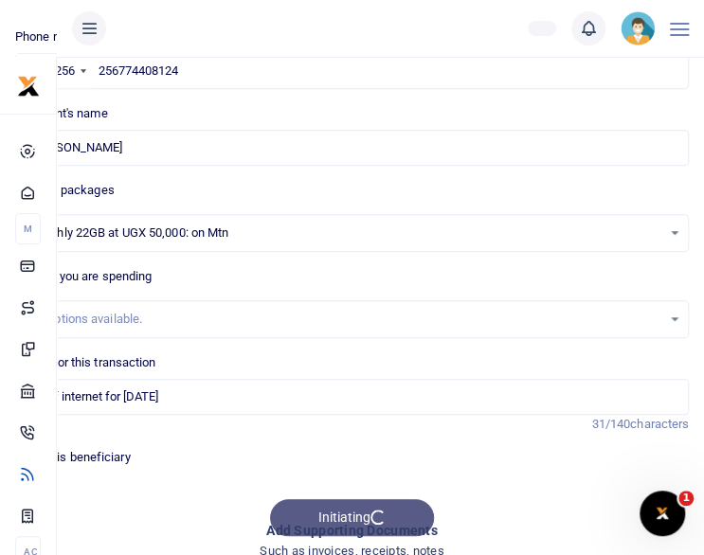
click at [180, 482] on div "Phone number +256 Uganda +256 256774408124 Phone is required. Recipient's name …" at bounding box center [352, 289] width 689 height 524
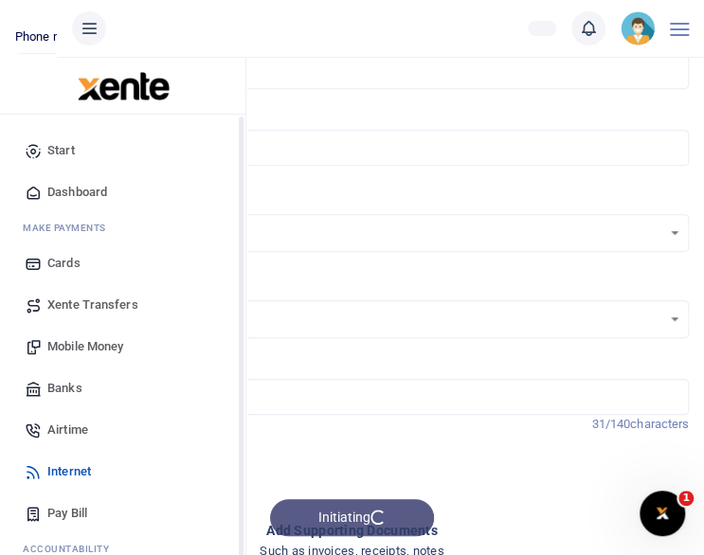
click at [64, 189] on span "Dashboard" at bounding box center [77, 192] width 60 height 19
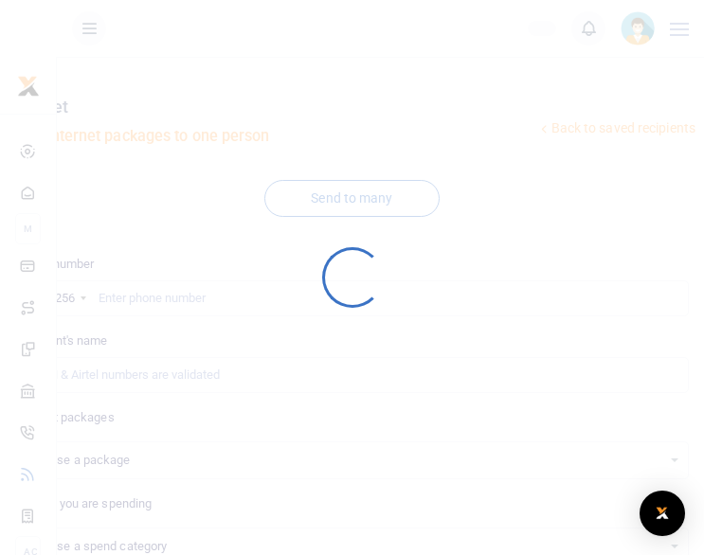
select select
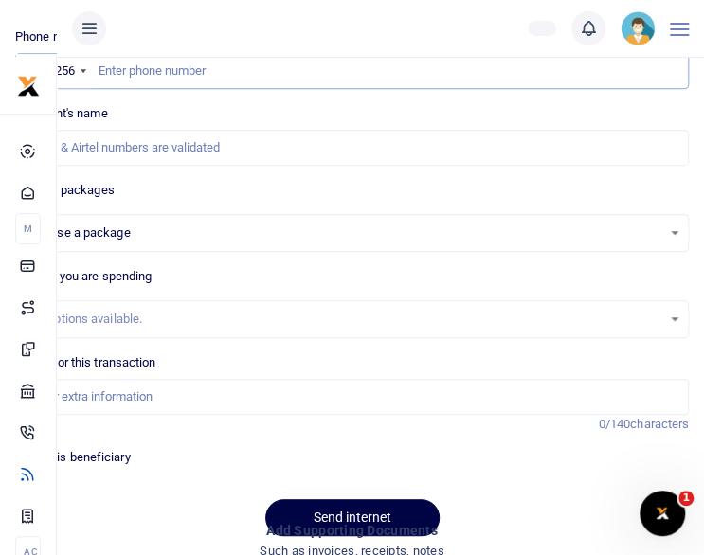
click at [180, 78] on input "text" at bounding box center [352, 71] width 674 height 36
paste input "256782720495"
type input "256782720495"
select select
type input "Nelson Boniface Okello"
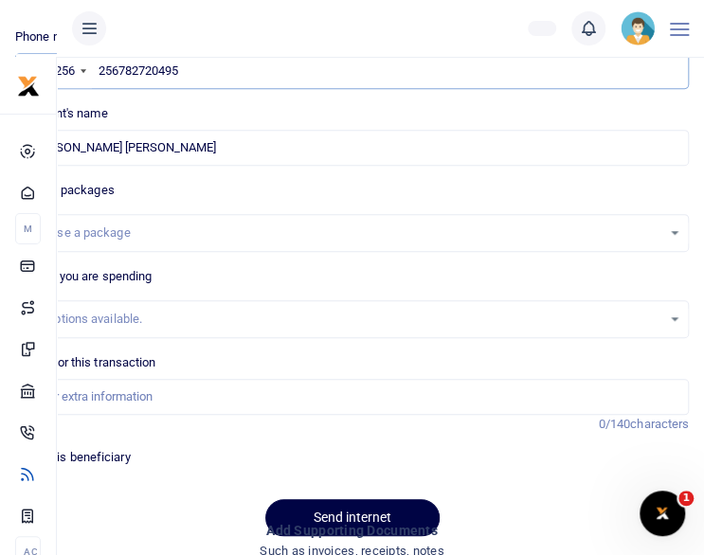
type input "256782720495"
click at [676, 224] on div "Choose a package" at bounding box center [352, 233] width 672 height 21
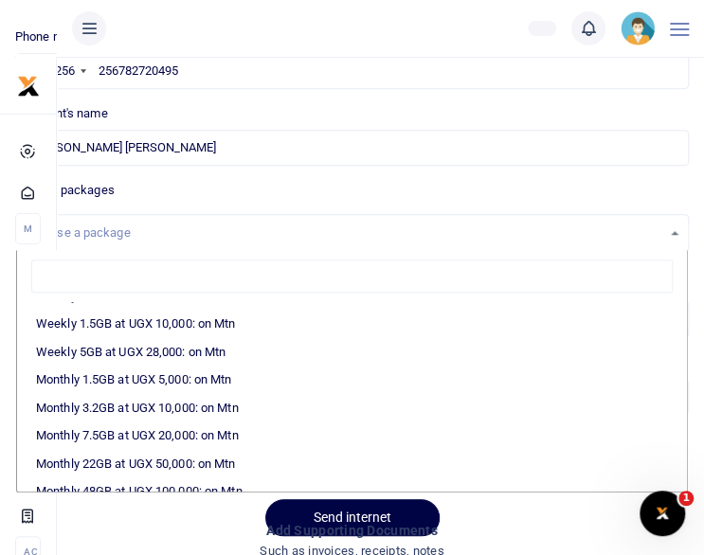
scroll to position [227, 0]
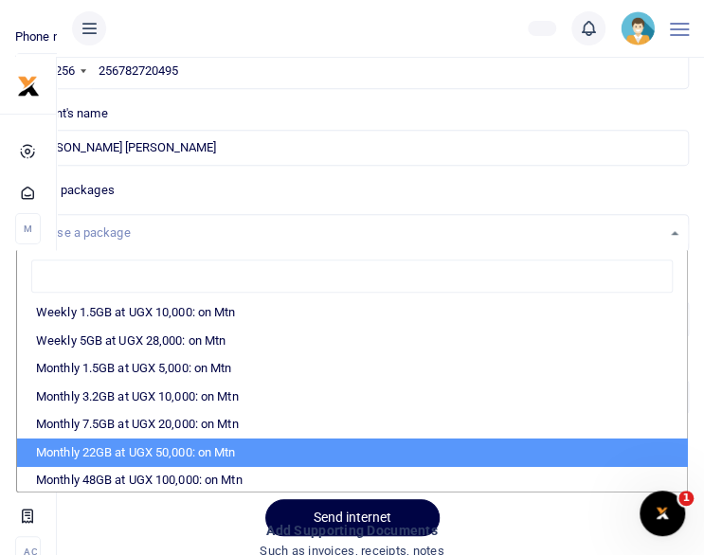
click at [623, 452] on li "Monthly 22GB at UGX 50,000: on Mtn" at bounding box center [352, 453] width 670 height 28
select select "CXpJYDqUGIMMdw3YXKilkAodr3ix5COxIAXy7MdavpbFAxMIqXt/dw=="
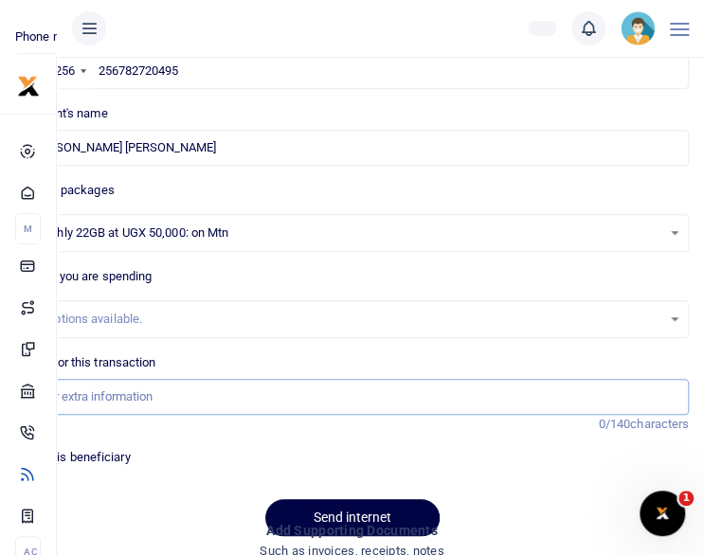
click at [160, 395] on input "Memo for this transaction" at bounding box center [352, 397] width 674 height 36
click at [177, 400] on input "Memo for this transaction" at bounding box center [352, 397] width 674 height 36
type input "Staff internet for [DATE]"
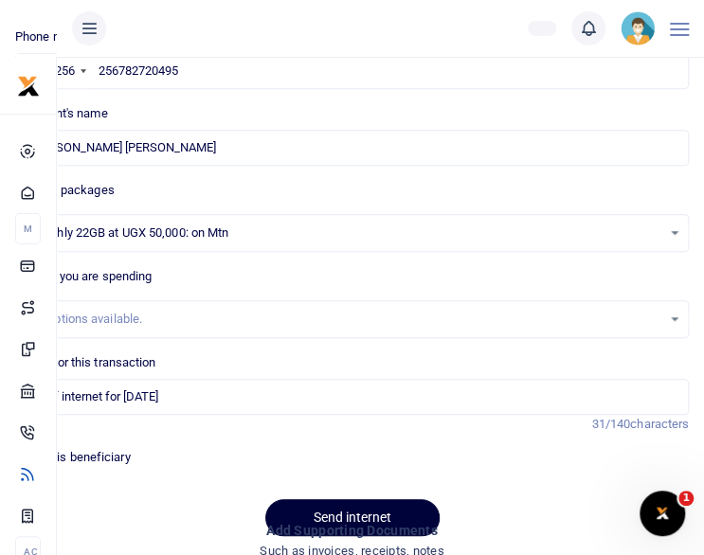
click at [315, 502] on button "Send internet" at bounding box center [352, 517] width 174 height 37
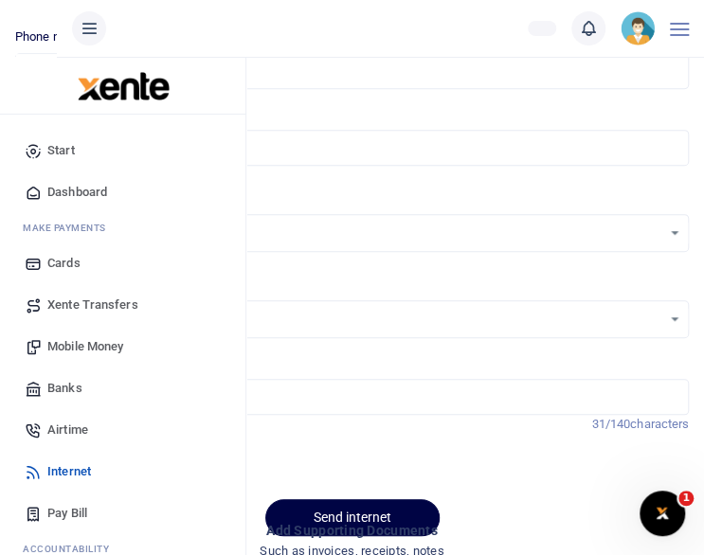
click at [59, 194] on span "Dashboard" at bounding box center [77, 192] width 60 height 19
click at [33, 189] on icon at bounding box center [33, 192] width 17 height 17
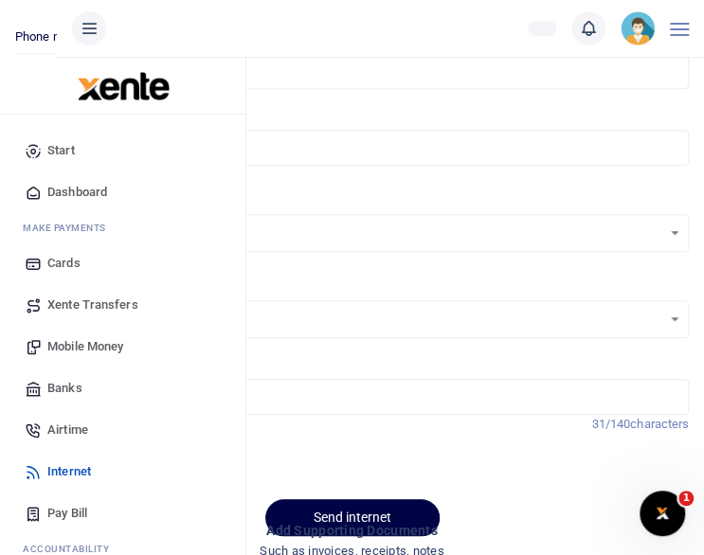
click at [33, 189] on icon at bounding box center [33, 192] width 17 height 17
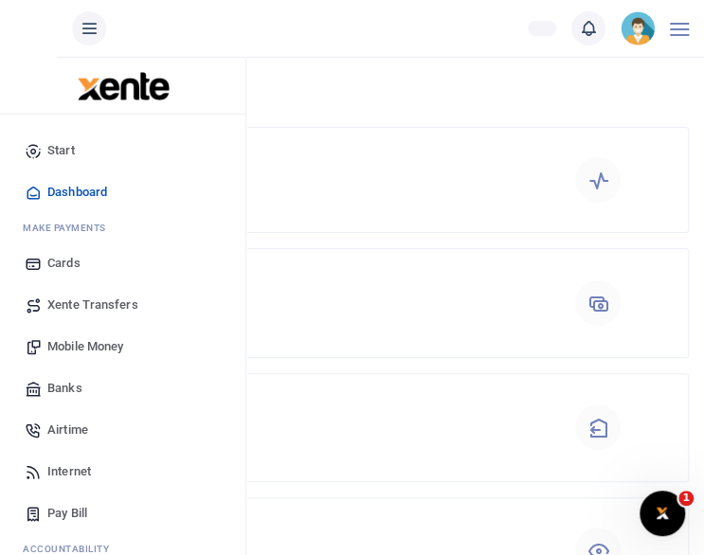
click at [52, 479] on span "Internet" at bounding box center [69, 471] width 44 height 19
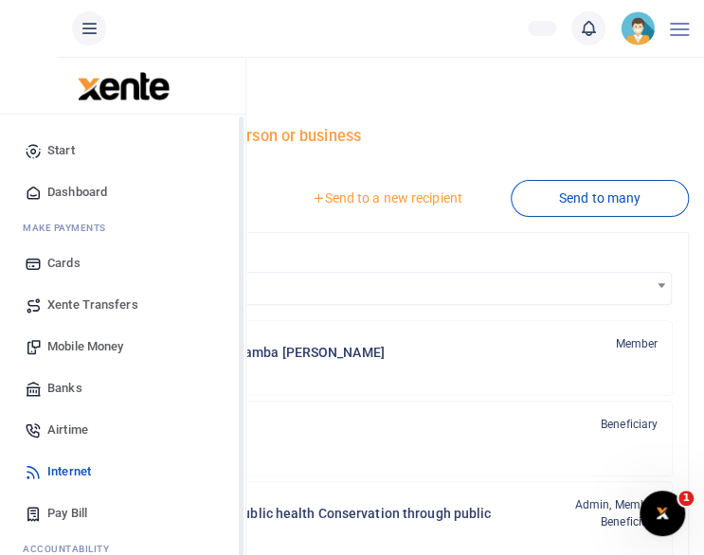
click at [61, 187] on span "Dashboard" at bounding box center [77, 192] width 60 height 19
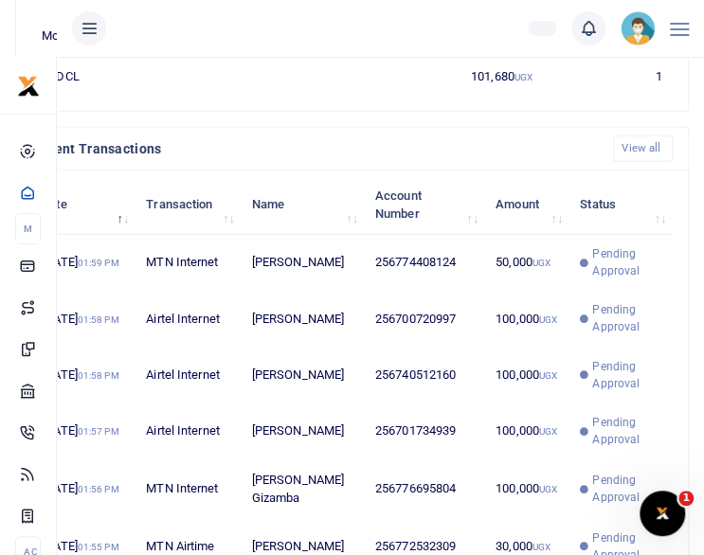
scroll to position [15, 15]
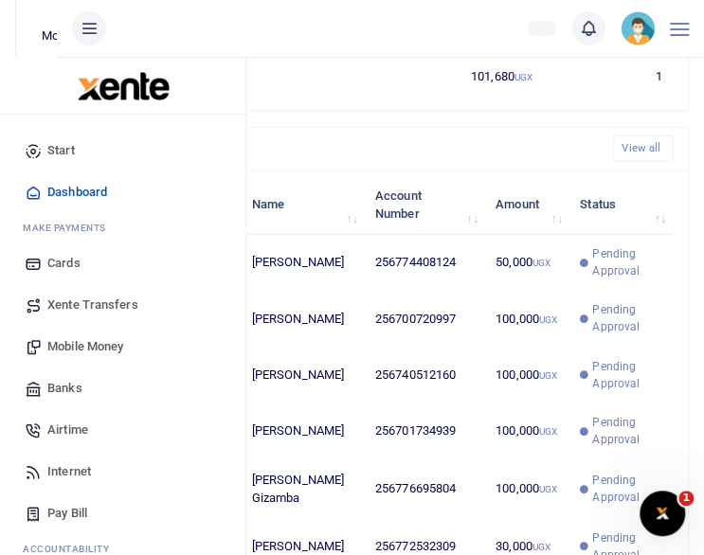
click at [66, 477] on span "Internet" at bounding box center [69, 471] width 44 height 19
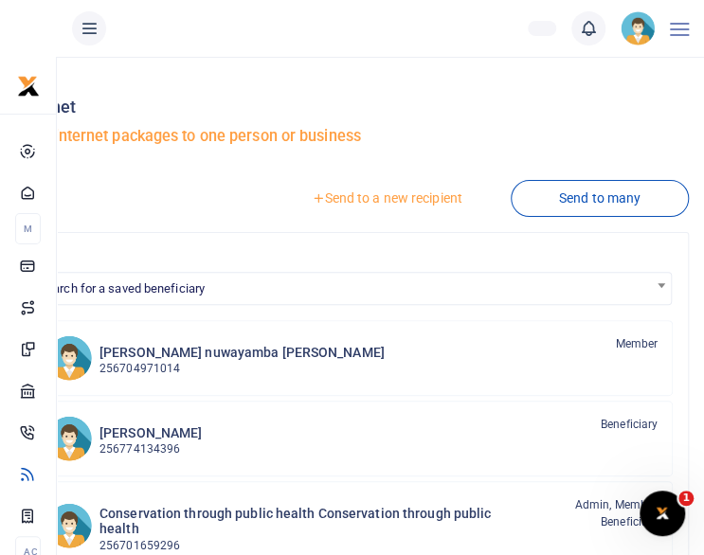
click at [371, 196] on link "Send to a new recipient" at bounding box center [385, 198] width 247 height 34
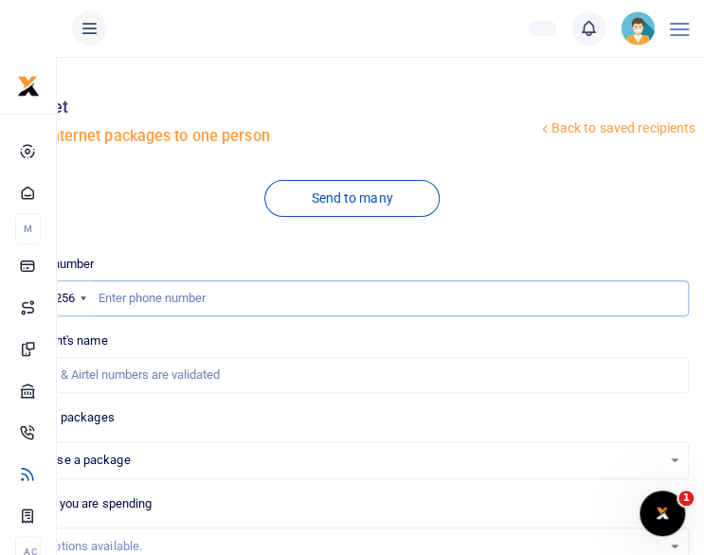
click at [159, 295] on input "text" at bounding box center [352, 298] width 674 height 36
paste input "256782720495"
type input "256782720495"
select select
type input "[PERSON_NAME] [PERSON_NAME]"
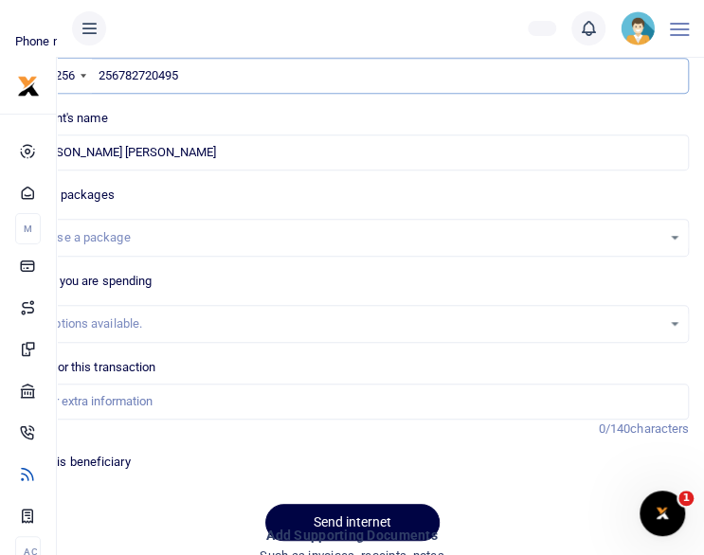
scroll to position [227, 0]
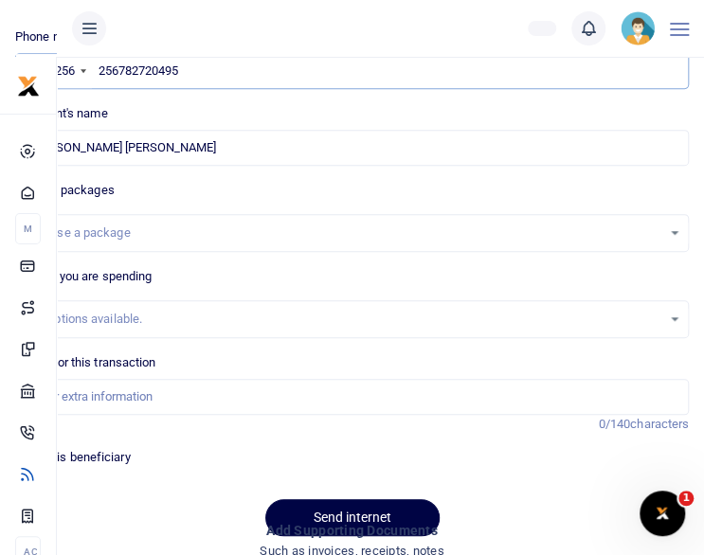
type input "256782720495"
click at [680, 228] on div "Choose a package" at bounding box center [352, 233] width 672 height 21
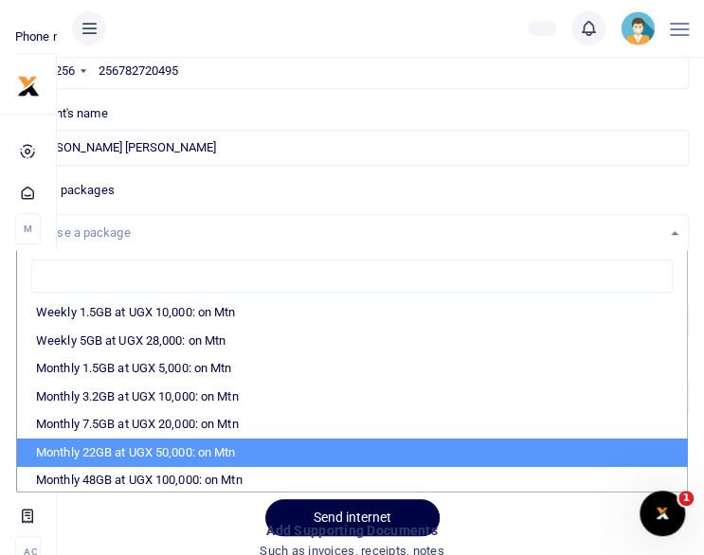
click at [610, 458] on li "Monthly 22GB at UGX 50,000: on Mtn" at bounding box center [352, 453] width 670 height 28
select select "CXpJYDqUGIMMdw3YXKilkAodr3ix5COxIAXy7MdavpbFAxMIqXt/dw=="
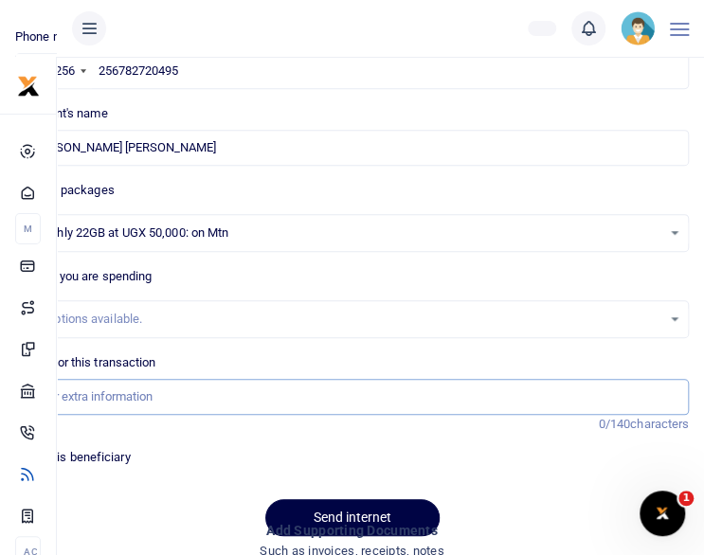
click at [248, 384] on input "Memo for this transaction" at bounding box center [352, 397] width 674 height 36
type input "Staff internet for [DATE]"
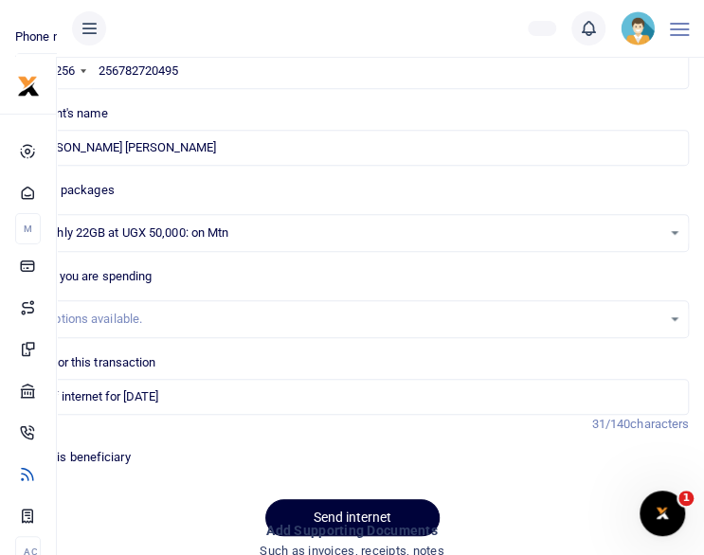
click at [321, 503] on button "Send internet" at bounding box center [352, 517] width 174 height 37
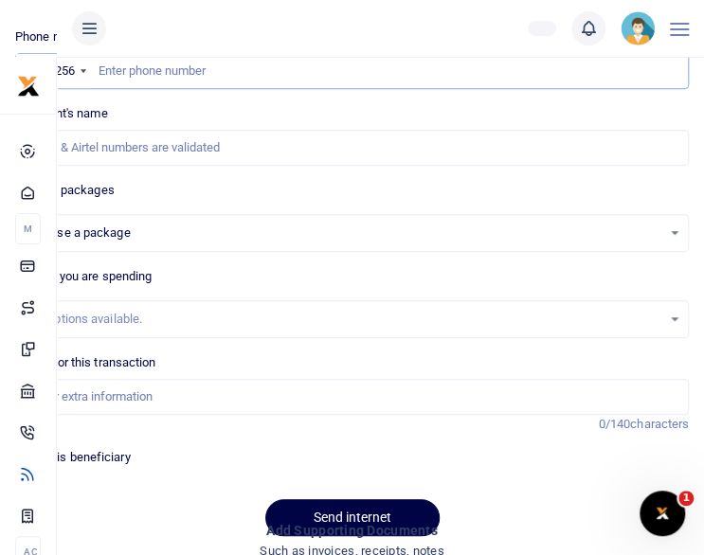
click at [207, 73] on input "text" at bounding box center [352, 71] width 674 height 36
paste input "256784972973"
type input "256784972973"
select select
type input "Annaclet Ampeire"
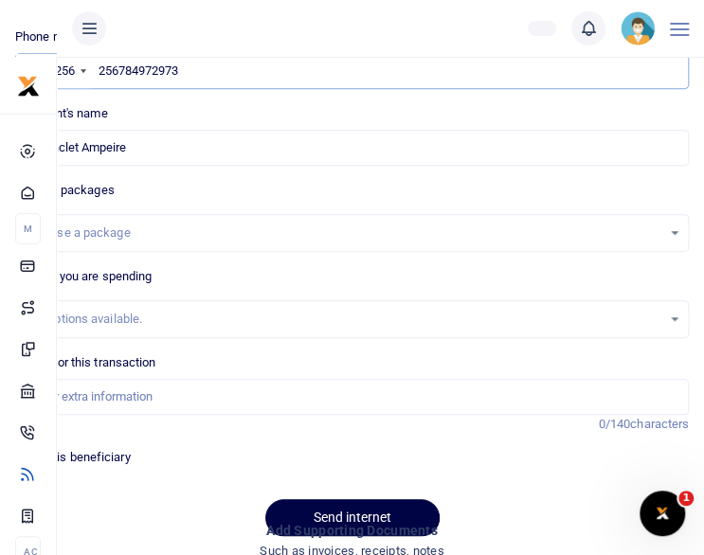
type input "256784972973"
click at [244, 230] on div "Choose a package" at bounding box center [345, 233] width 632 height 19
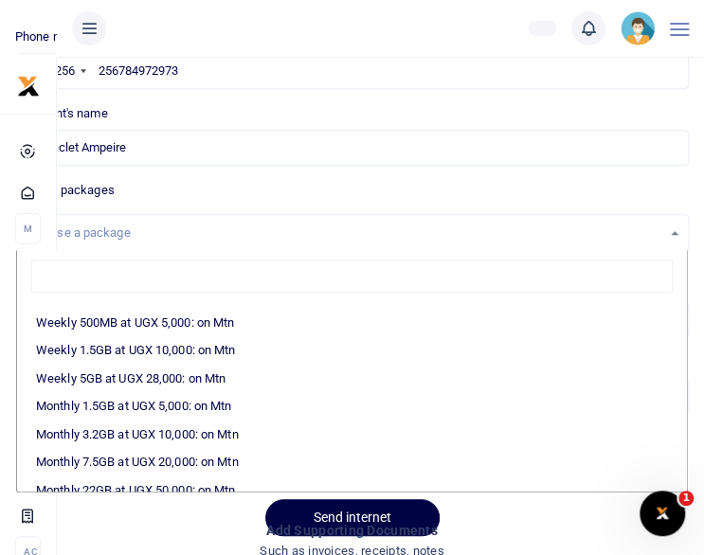
scroll to position [227, 0]
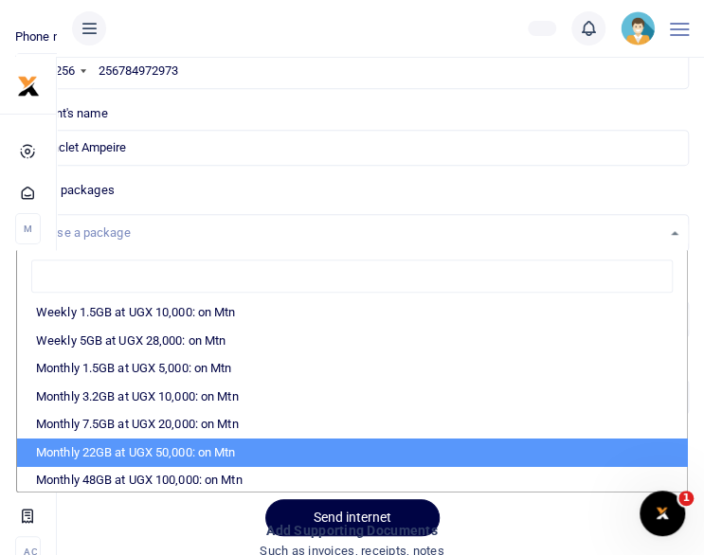
click at [603, 452] on li "Monthly 22GB at UGX 50,000: on Mtn" at bounding box center [352, 453] width 670 height 28
select select "CXpJYDqUGIMMdw3YXKilkAodr3ix5COxIAXy7MdavpbFAxMIqXt/dw=="
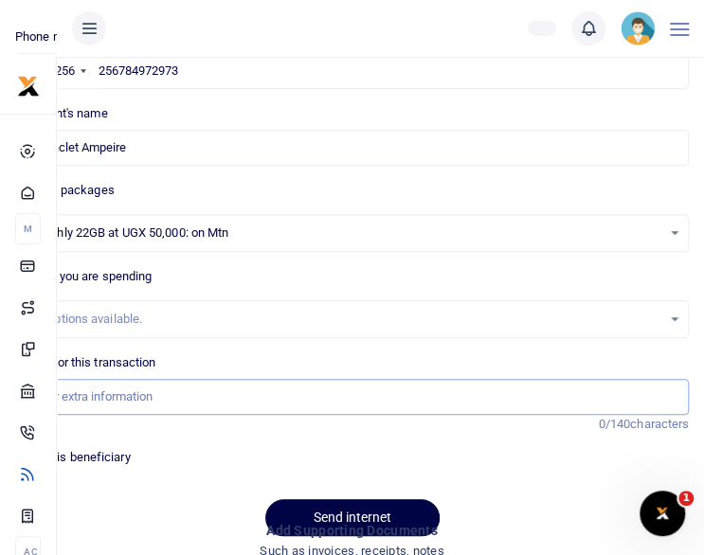
click at [169, 399] on input "Memo for this transaction" at bounding box center [352, 397] width 674 height 36
type input "Staff internet for [DATE]"
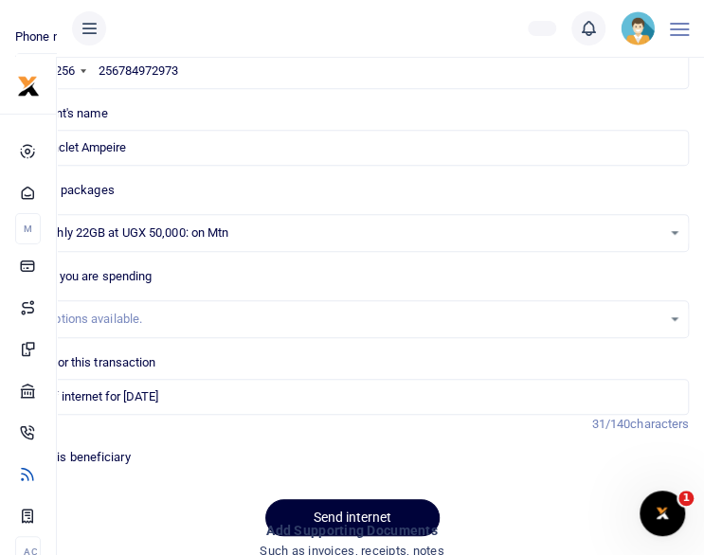
click at [309, 514] on button "Send internet" at bounding box center [352, 517] width 174 height 37
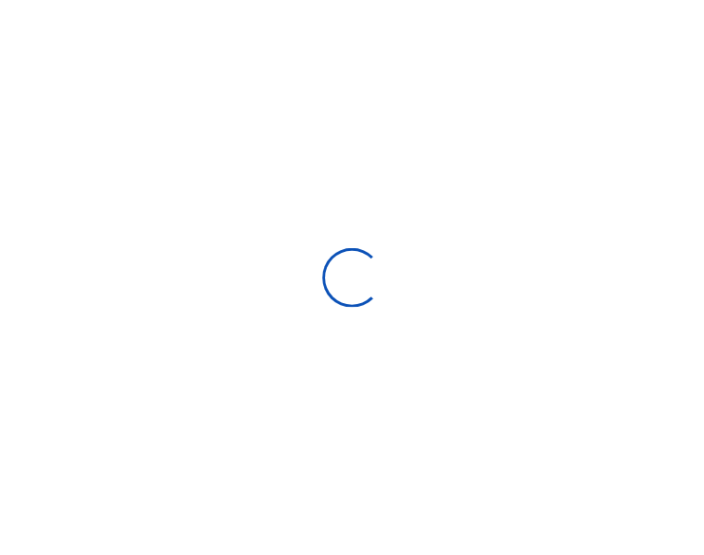
scroll to position [227, 0]
select select
select select "Loading bundles"
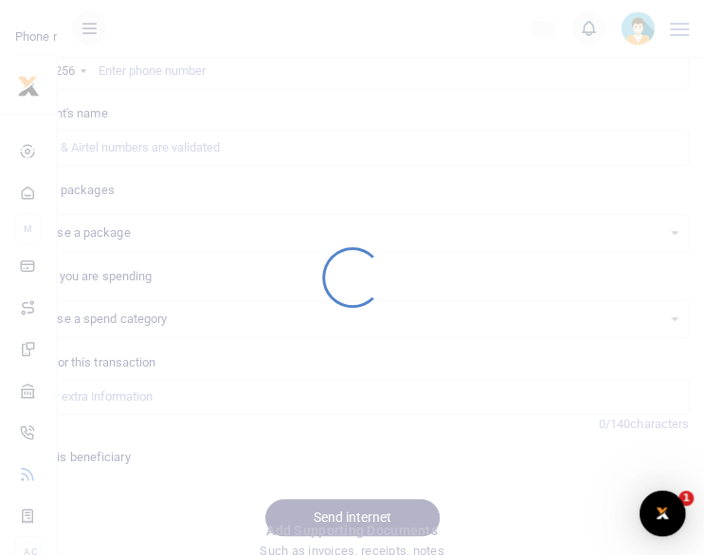
scroll to position [0, 0]
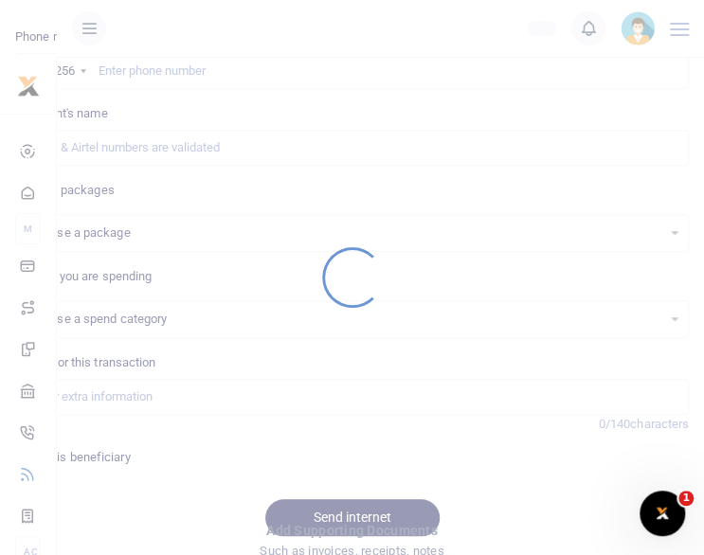
select select
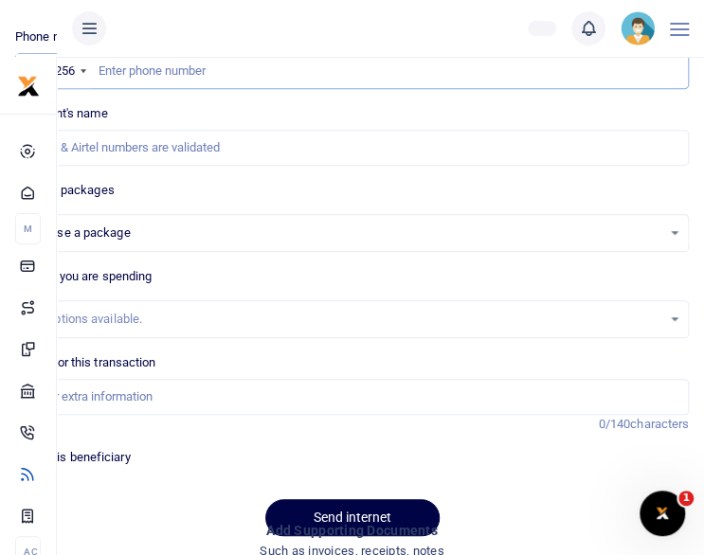
click at [142, 65] on input "text" at bounding box center [352, 71] width 674 height 36
paste input "256781082055"
type input "256781082055"
select select
type input "Vian Nkesigamukama"
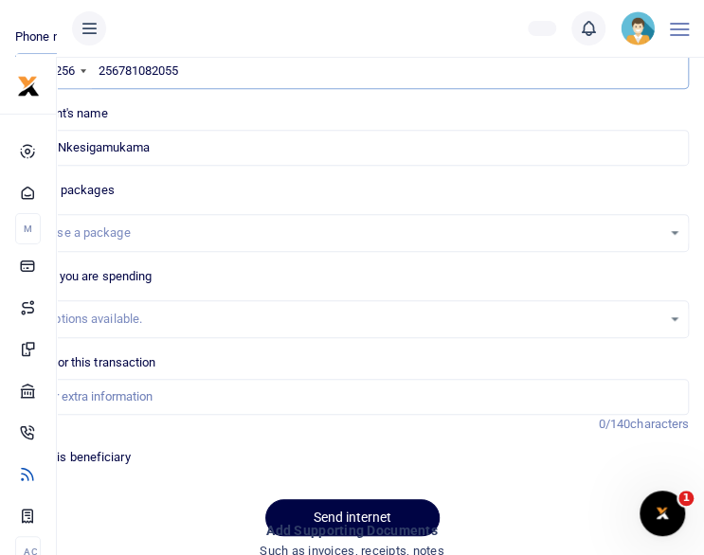
type input "256781082055"
click at [680, 230] on div "Choose a package" at bounding box center [352, 233] width 672 height 21
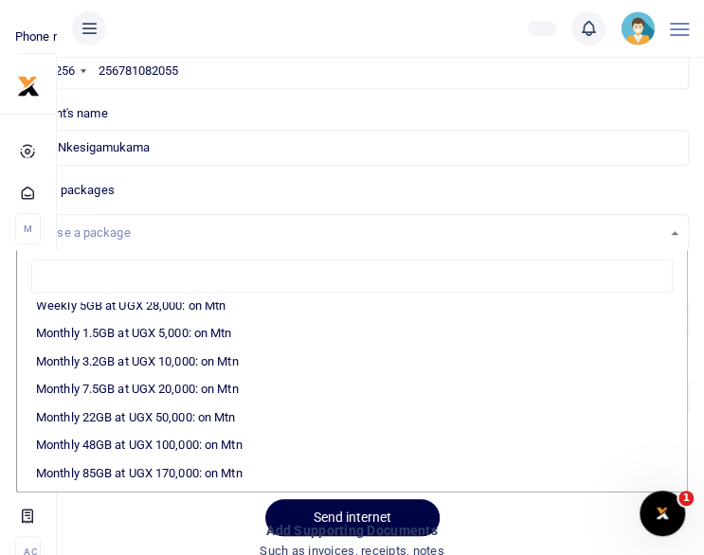
scroll to position [265, 0]
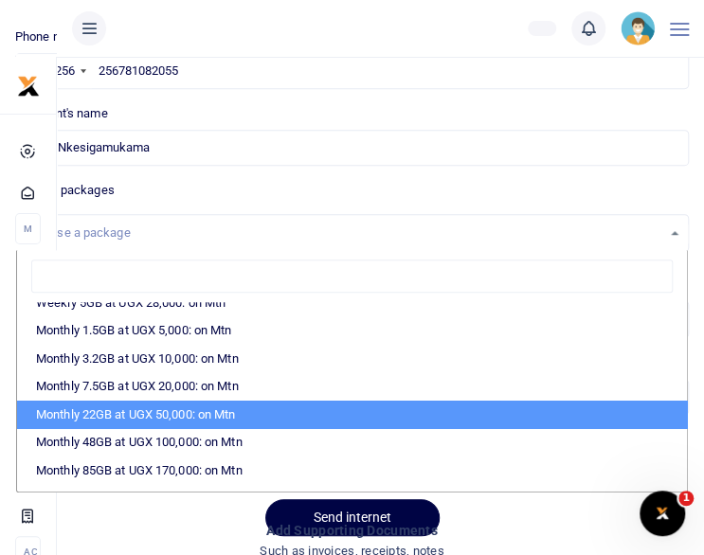
click at [557, 408] on li "Monthly 22GB at UGX 50,000: on Mtn" at bounding box center [352, 415] width 670 height 28
select select "CXpJYDqUGIMMdw3YXKilkAodr3ix5COxIAXy7MdavpbFAxMIqXt/dw=="
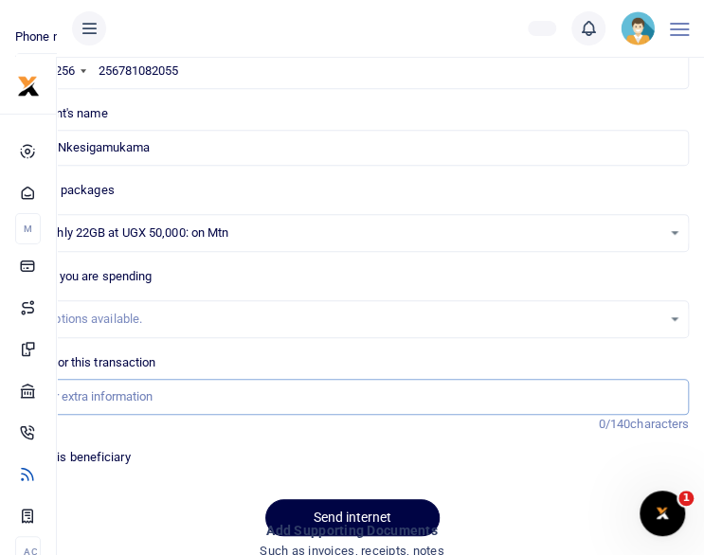
click at [199, 406] on input "Memo for this transaction" at bounding box center [352, 397] width 674 height 36
type input "Staff internet for [DATE]"
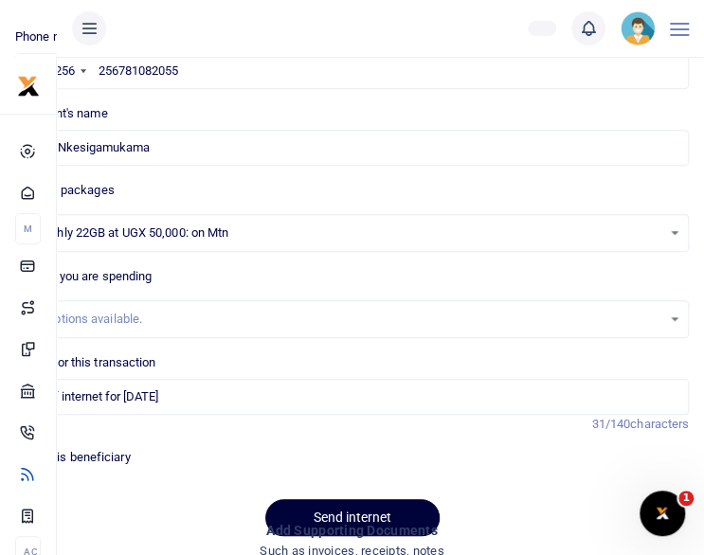
click at [310, 506] on button "Send internet" at bounding box center [352, 517] width 174 height 37
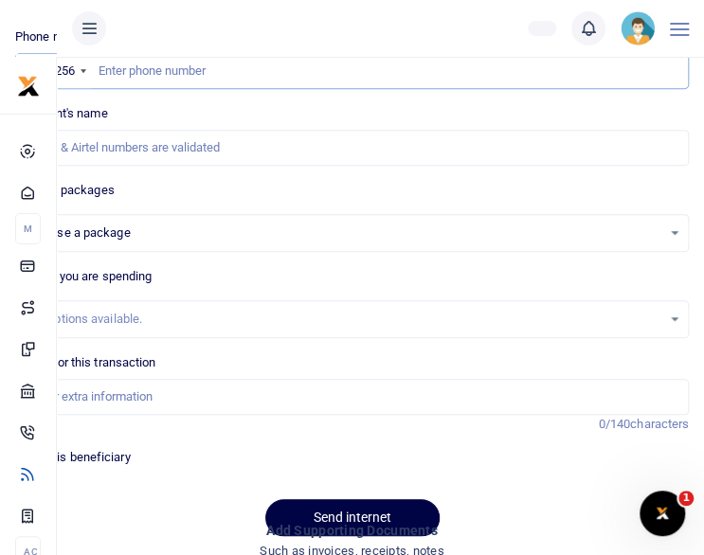
click at [199, 72] on input "text" at bounding box center [352, 71] width 674 height 36
paste input "256772033480"
type input "256772033480"
select select
type input "[PERSON_NAME]"
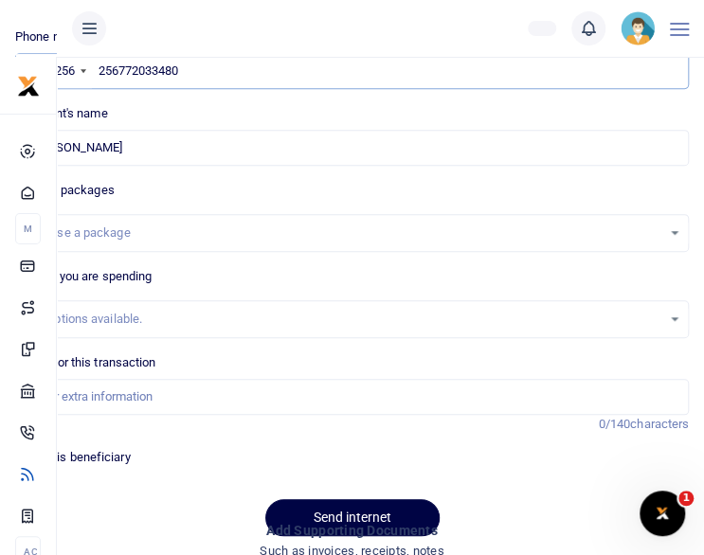
type input "256772033480"
click at [677, 234] on div "Choose a package" at bounding box center [352, 233] width 672 height 21
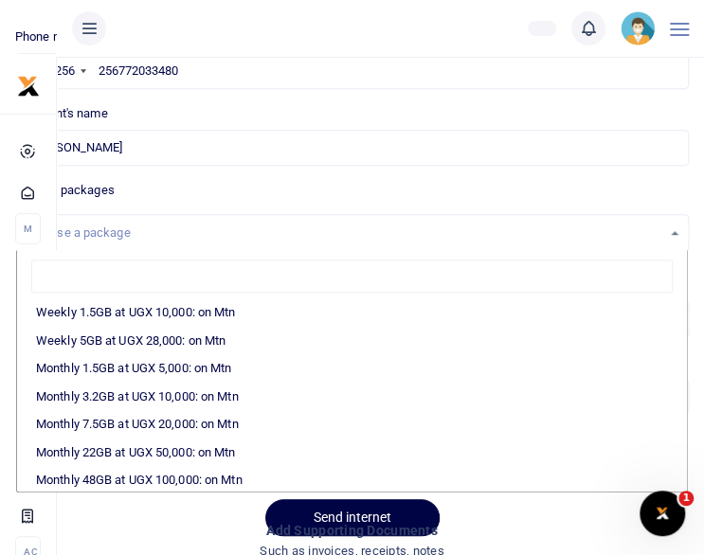
scroll to position [265, 0]
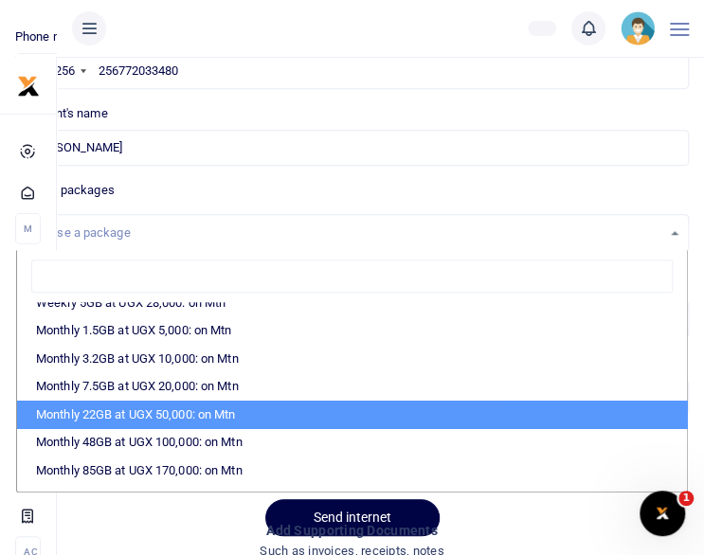
click at [610, 424] on li "Monthly 22GB at UGX 50,000: on Mtn" at bounding box center [352, 415] width 670 height 28
select select "CXpJYDqUGIMMdw3YXKilkAodr3ix5COxIAXy7MdavpbFAxMIqXt/dw=="
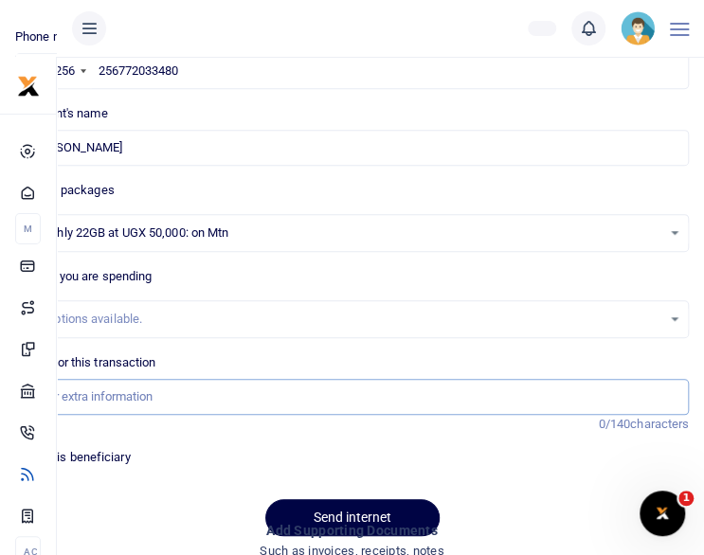
click at [316, 395] on input "Memo for this transaction" at bounding box center [352, 397] width 674 height 36
type input "Staff internet for [DATE]"
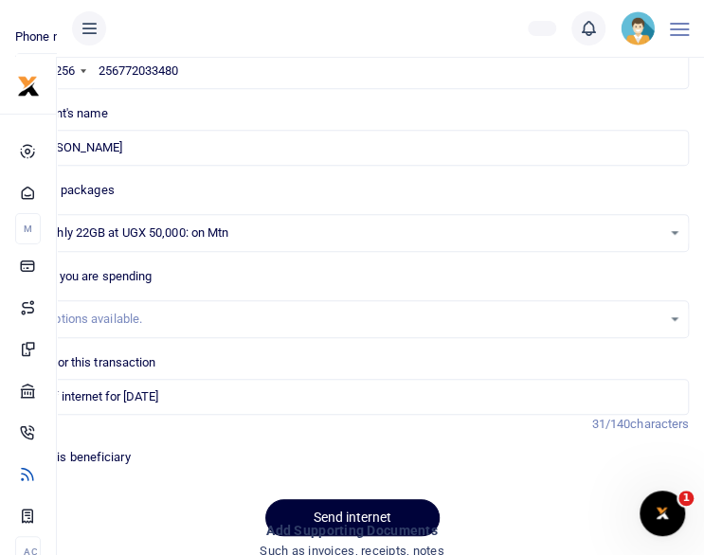
click at [305, 515] on button "Send internet" at bounding box center [352, 517] width 174 height 37
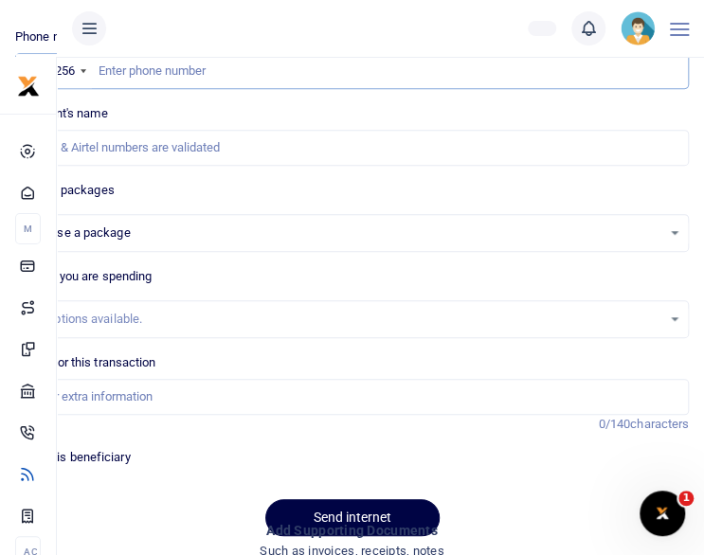
click at [203, 69] on input "text" at bounding box center [352, 71] width 674 height 36
paste input "256772532309"
type input "256772532309"
select select
type input "Beverly Anena"
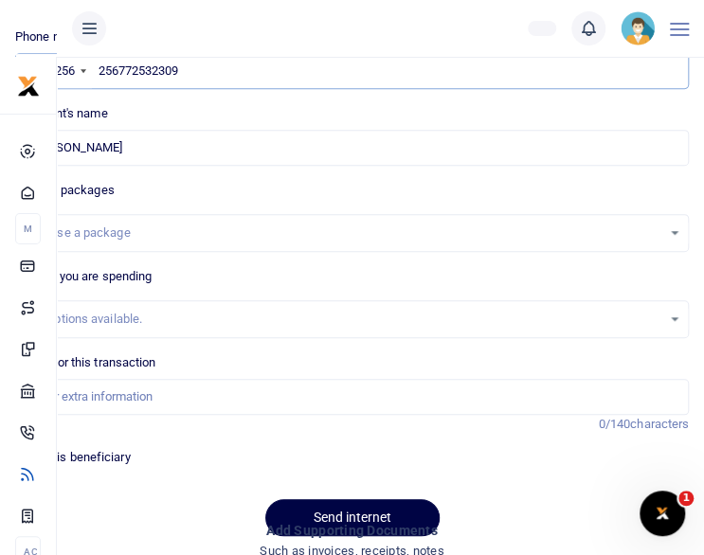
type input "256772532309"
click at [677, 235] on div "Choose a package" at bounding box center [352, 233] width 672 height 21
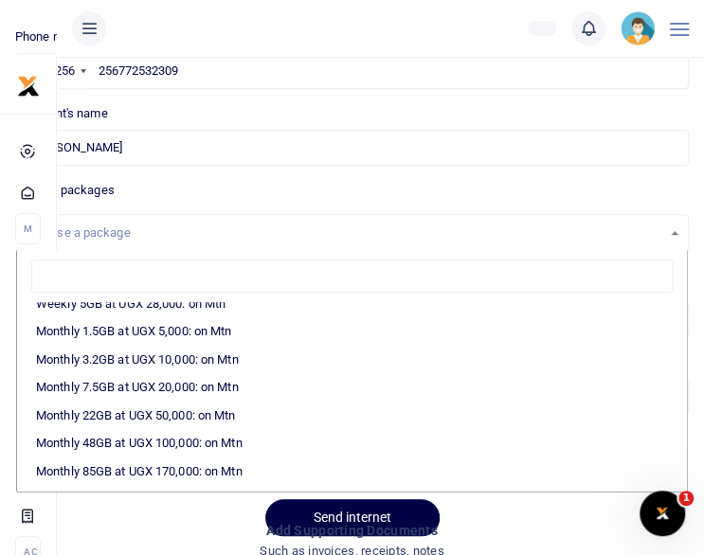
scroll to position [265, 0]
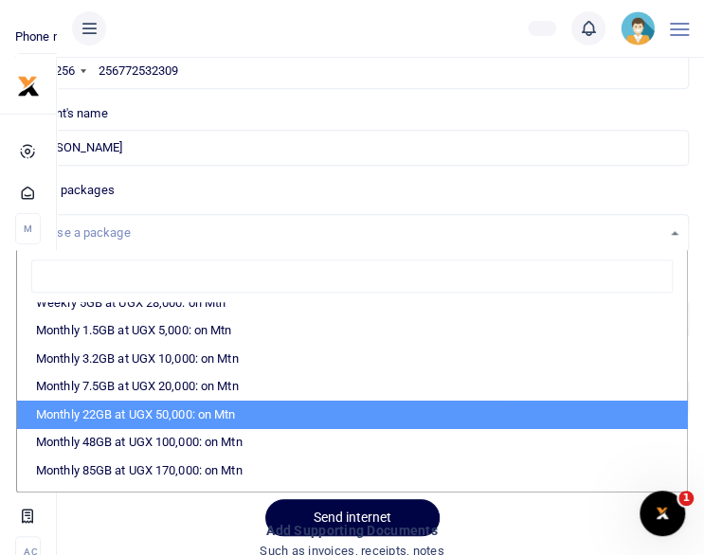
click at [466, 416] on li "Monthly 22GB at UGX 50,000: on Mtn" at bounding box center [352, 415] width 670 height 28
select select "CXpJYDqUGIMMdw3YXKilkAodr3ix5COxIAXy7MdavpbFAxMIqXt/dw=="
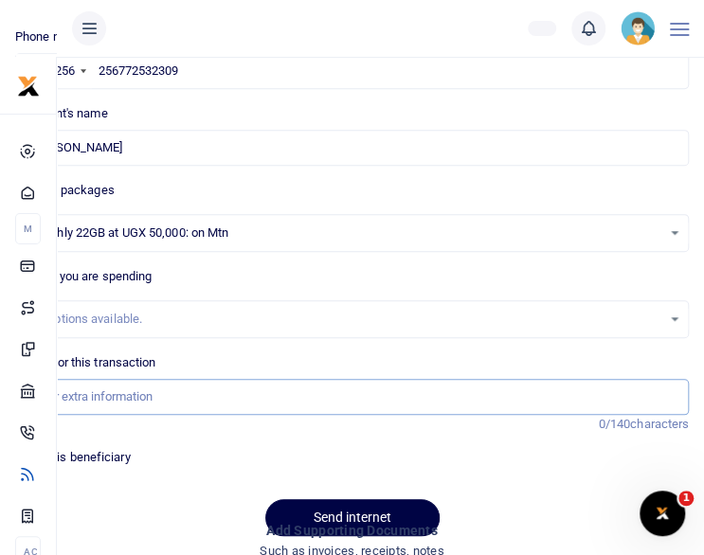
click at [181, 387] on input "Memo for this transaction" at bounding box center [352, 397] width 674 height 36
click at [168, 395] on input "Memo for this transaction" at bounding box center [352, 397] width 674 height 36
type input "Staff internet for [DATE]"
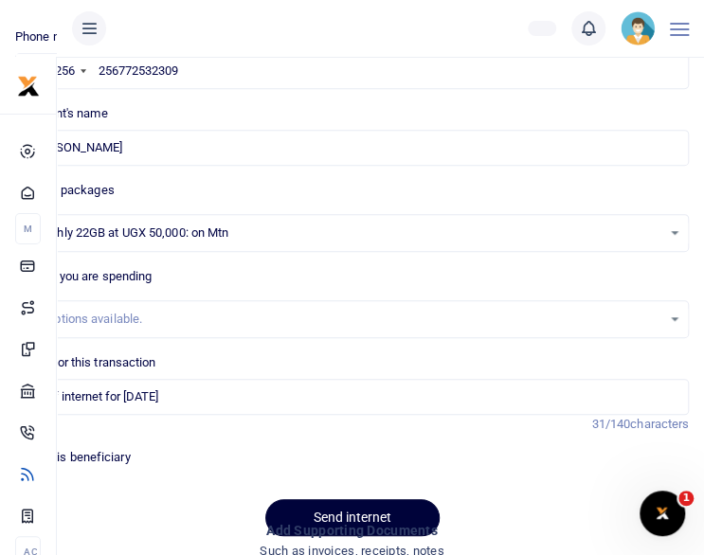
click at [345, 501] on button "Send internet" at bounding box center [352, 517] width 174 height 37
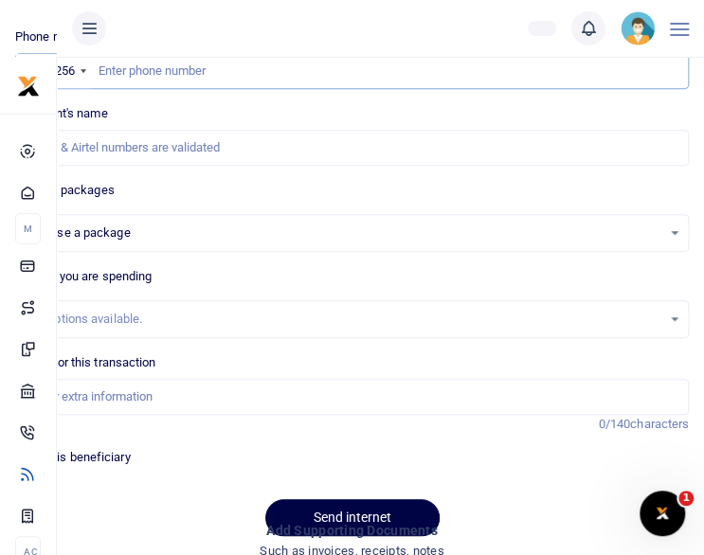
click at [294, 65] on input "text" at bounding box center [352, 71] width 674 height 36
paste input "256709507072"
type input "256709507072"
select select
type input "[PERSON_NAME]"
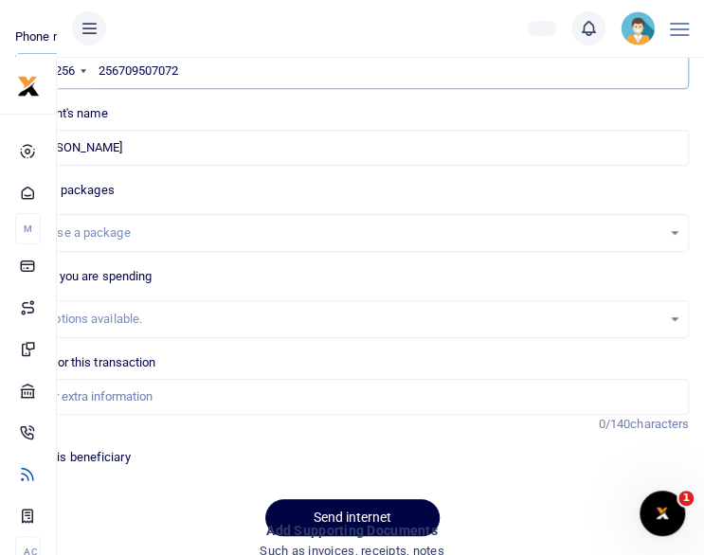
type input "256709507072"
click at [673, 238] on div "Choose a package" at bounding box center [352, 233] width 672 height 21
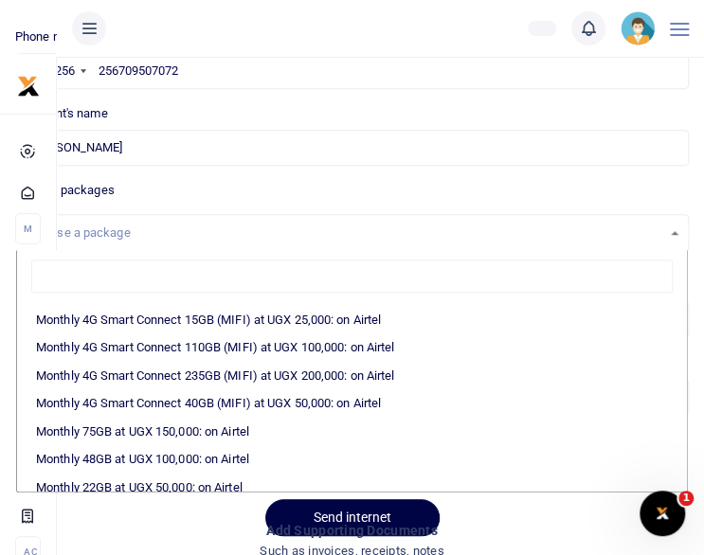
scroll to position [265, 0]
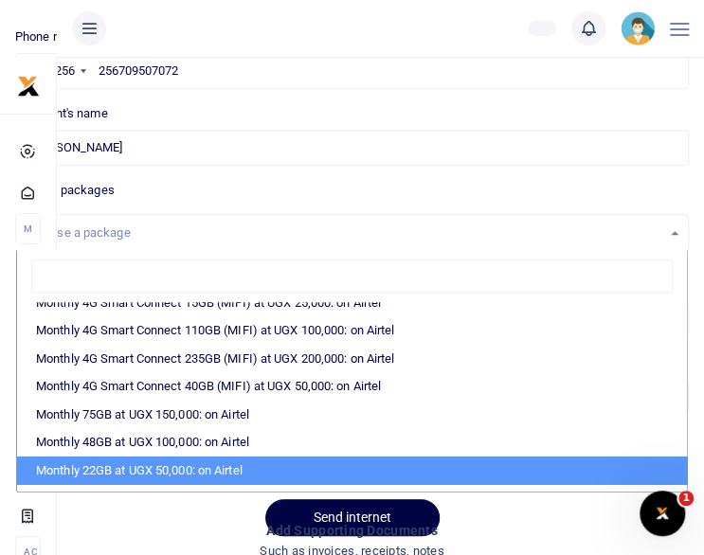
click at [612, 476] on li "Monthly 22GB at UGX 50,000: on Airtel" at bounding box center [352, 471] width 670 height 28
select select "bOgthpMmaC1ZLyOYxyMBh28re2LLS6fLvY77EkG1sh4="
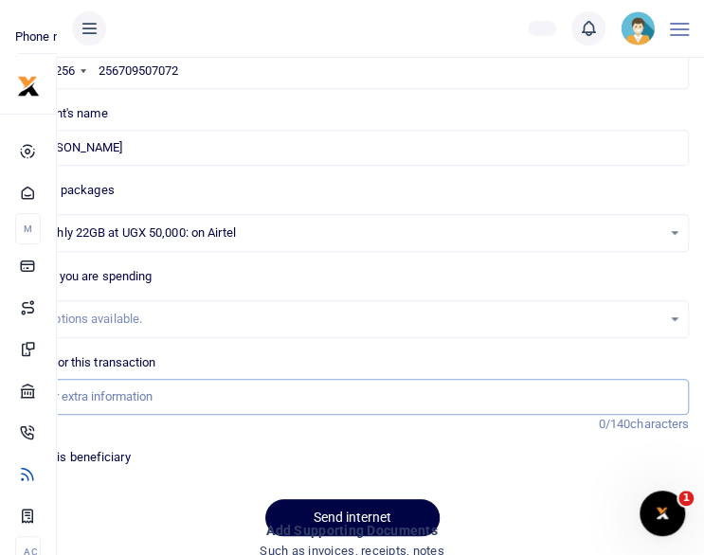
click at [199, 395] on input "Memo for this transaction" at bounding box center [352, 397] width 674 height 36
type input "Staff internet for [DATE]"
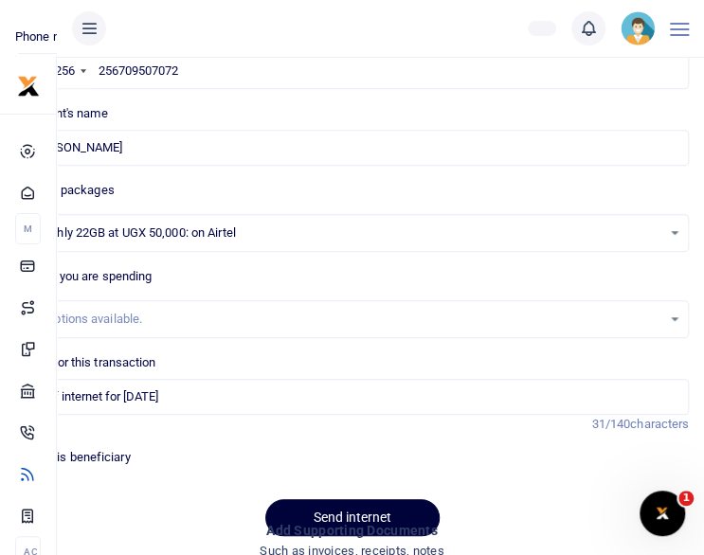
click at [308, 506] on button "Send internet" at bounding box center [352, 517] width 174 height 37
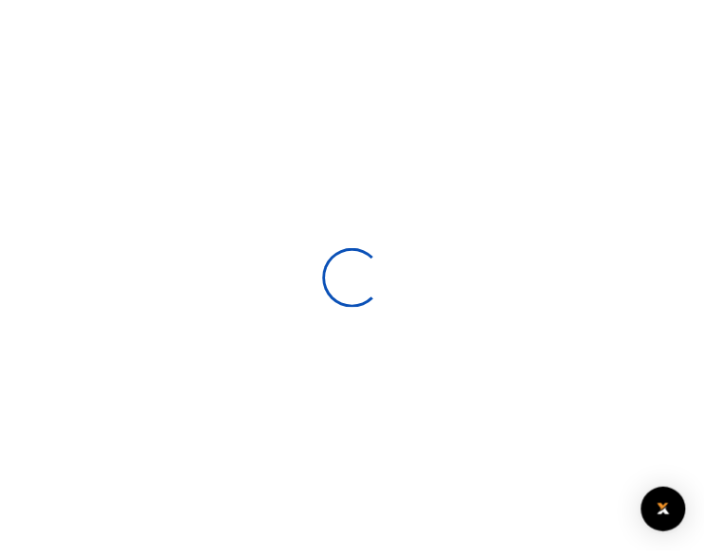
scroll to position [227, 0]
select select
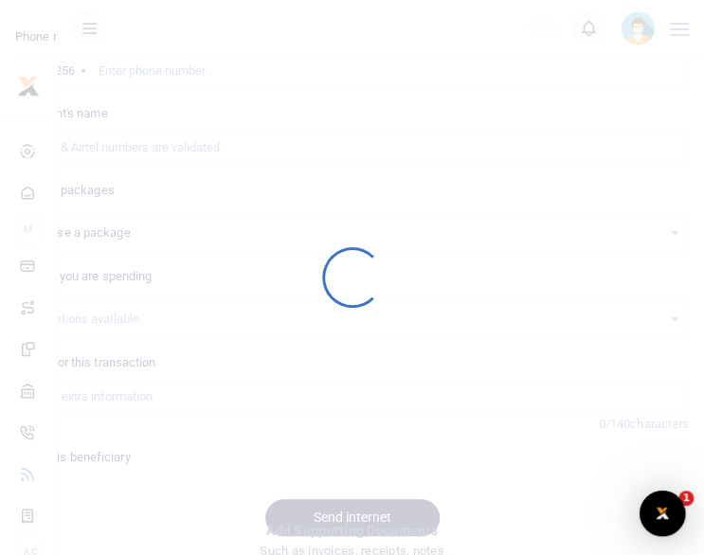
scroll to position [0, 0]
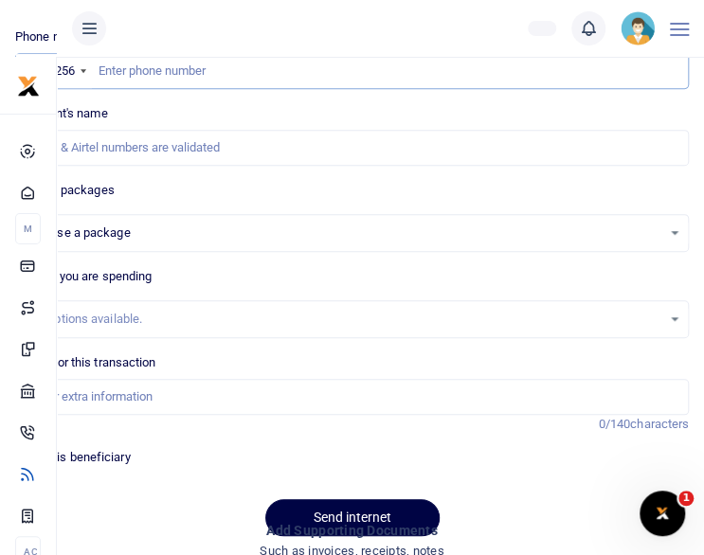
click at [230, 77] on input "text" at bounding box center [352, 71] width 674 height 36
paste input "256757008286"
type input "256757008286"
select select
type input "Paul Ebenezer"
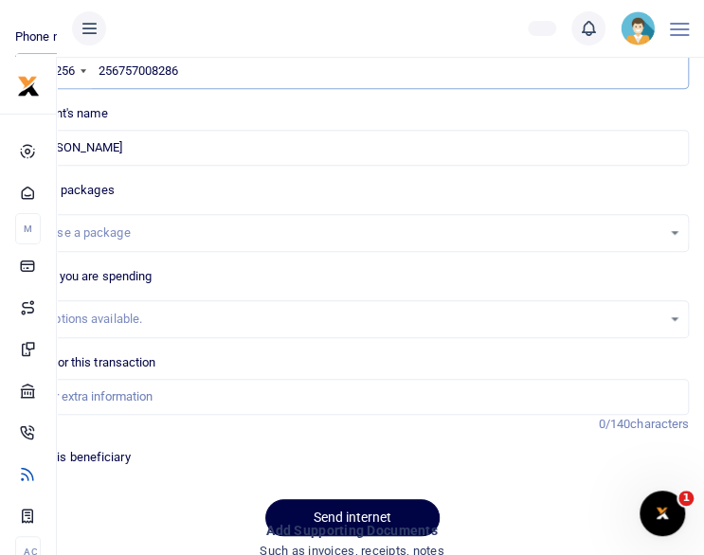
type input "256757008286"
click at [667, 225] on div "Choose a package" at bounding box center [352, 233] width 672 height 21
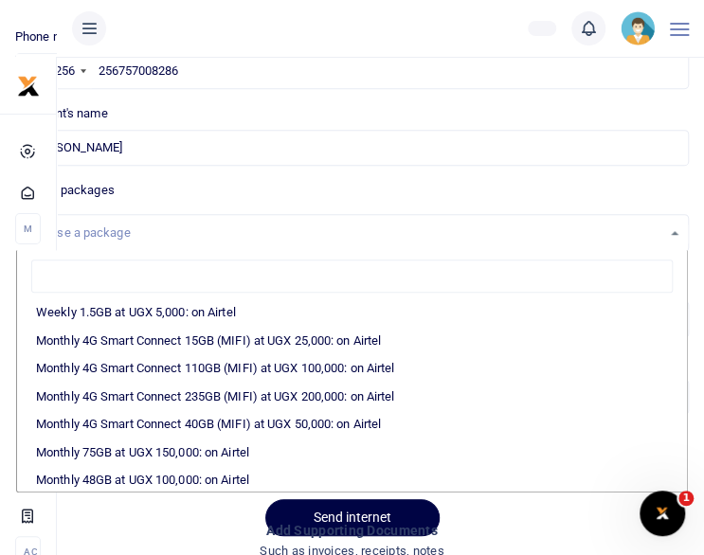
scroll to position [265, 0]
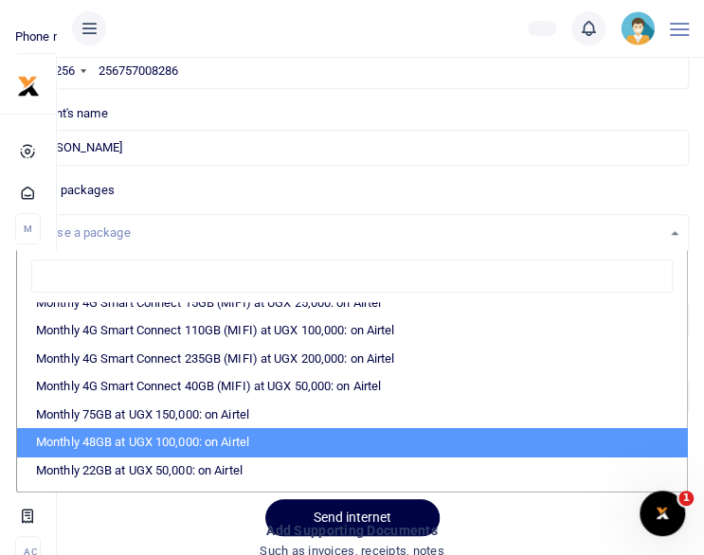
click at [529, 434] on li "Monthly 48GB at UGX 100,000: on Airtel" at bounding box center [352, 442] width 670 height 28
select select "bOgthpMmaC1ZLyOYxyMBh6+46a7Loe1zvY77EkG1sh4="
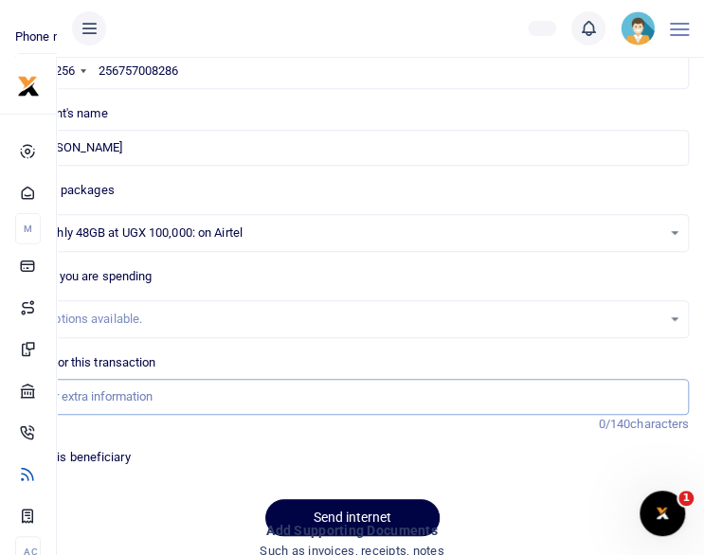
click at [204, 393] on input "Memo for this transaction" at bounding box center [352, 397] width 674 height 36
type input "Staff internet for September 25"
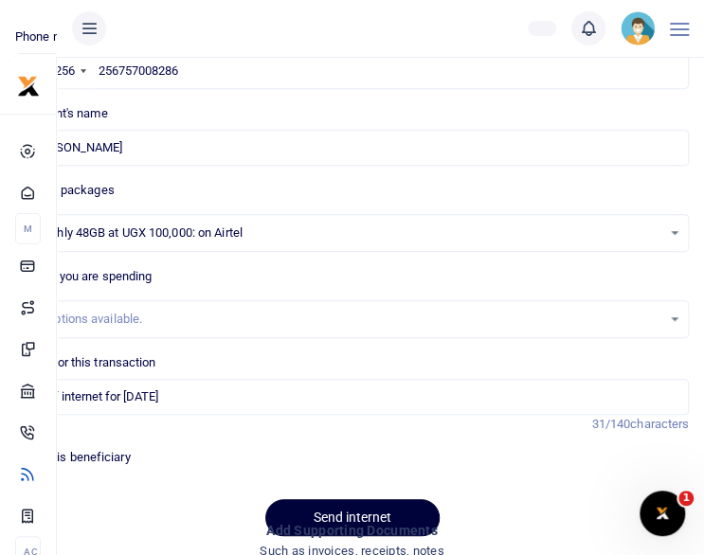
click at [314, 511] on button "Send internet" at bounding box center [352, 517] width 174 height 37
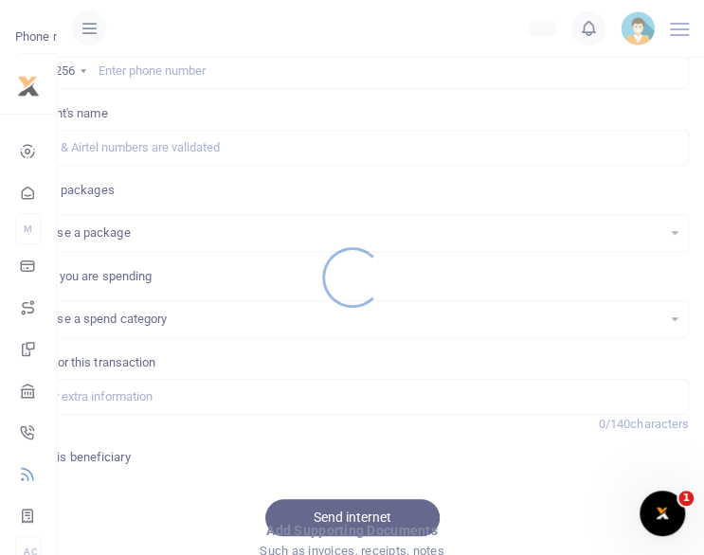
select select
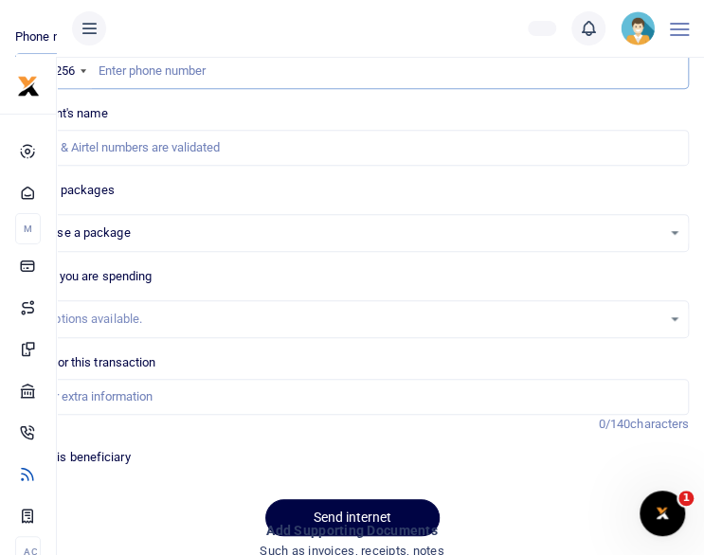
click at [254, 81] on input "text" at bounding box center [352, 71] width 674 height 36
paste input "256772337653"
type input "256772337653"
select select
type input "[PERSON_NAME]"
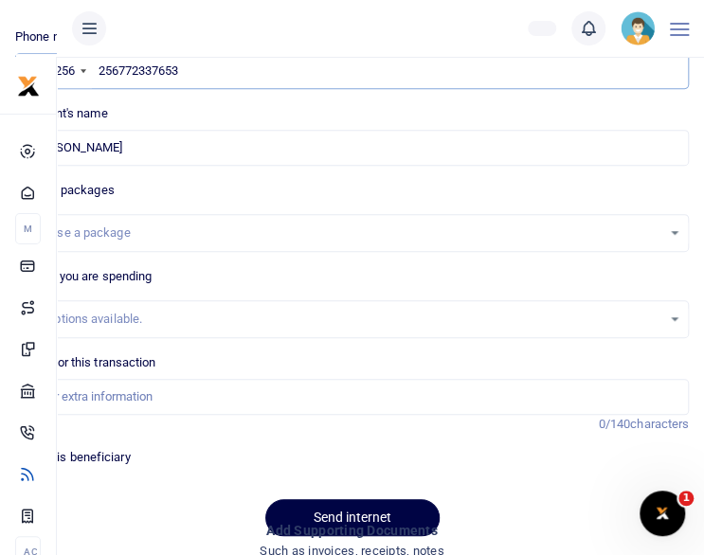
type input "256772337653"
click at [677, 230] on div "Choose a package" at bounding box center [352, 233] width 672 height 21
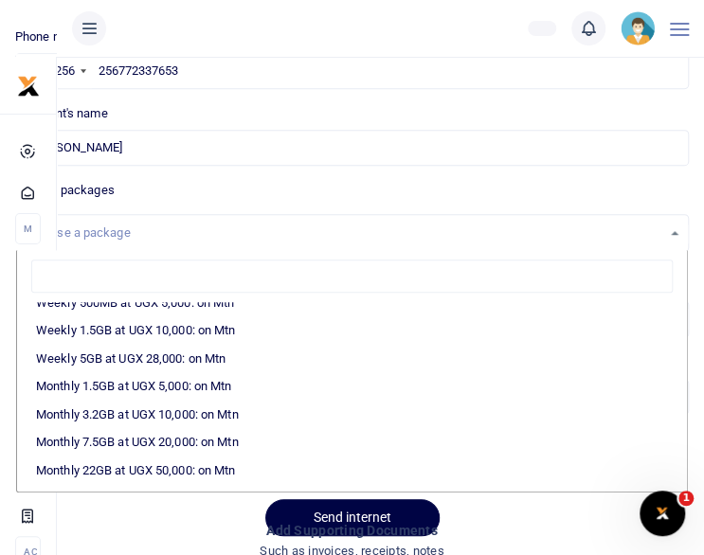
scroll to position [227, 0]
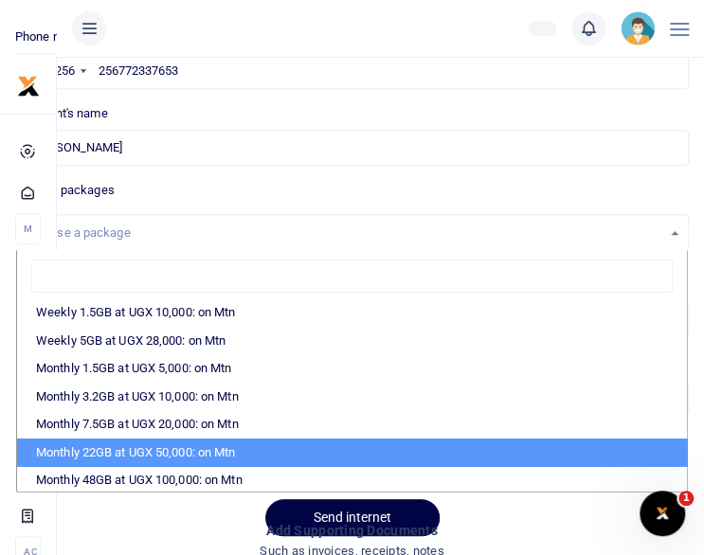
click at [574, 439] on li "Monthly 22GB at UGX 50,000: on Mtn" at bounding box center [352, 453] width 670 height 28
select select "CXpJYDqUGIMMdw3YXKilkAodr3ix5COxIAXy7MdavpbFAxMIqXt/dw=="
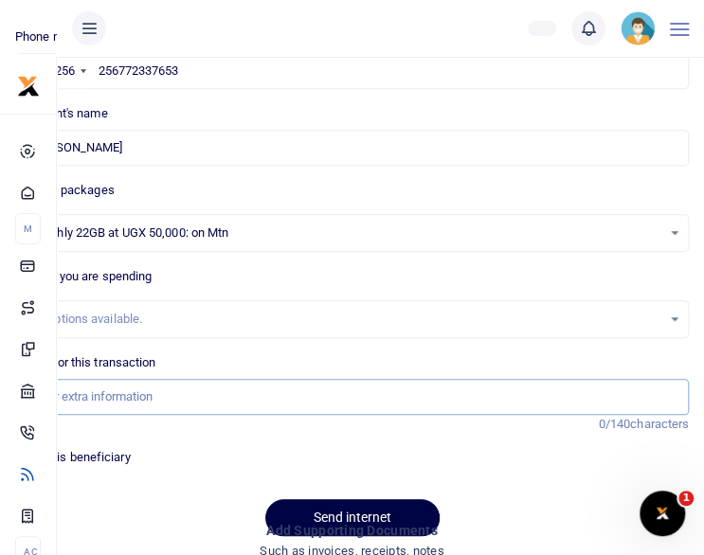
click at [202, 391] on input "Memo for this transaction" at bounding box center [352, 397] width 674 height 36
type input "Staff internet for [DATE]"
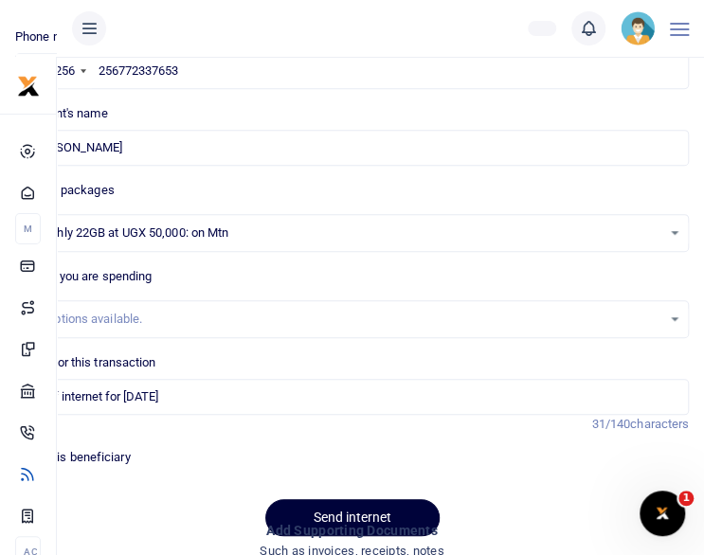
click at [291, 505] on button "Send internet" at bounding box center [352, 517] width 174 height 37
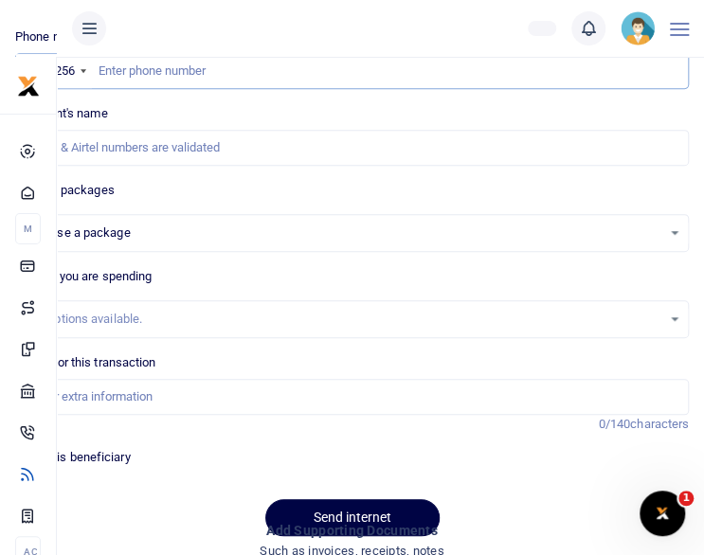
click at [186, 74] on input "text" at bounding box center [352, 71] width 674 height 36
paste input "256770776141"
type input "256770776141"
select select
type input "[PERSON_NAME]"
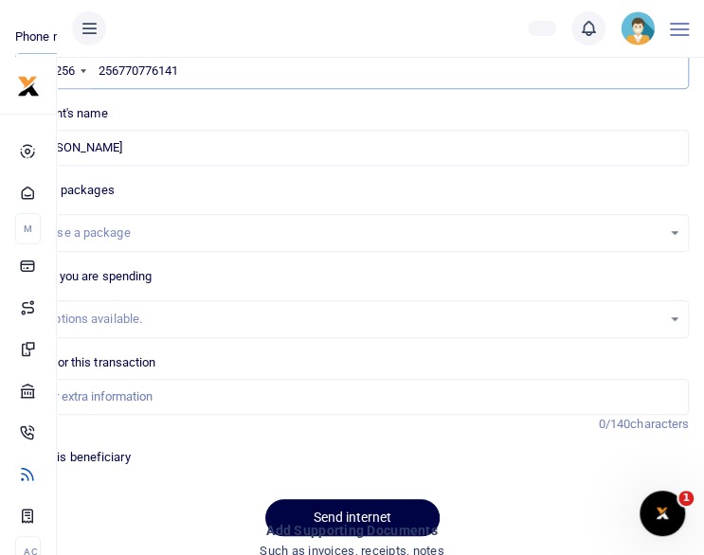
type input "256770776141"
click at [675, 238] on div "Choose a package" at bounding box center [352, 233] width 672 height 21
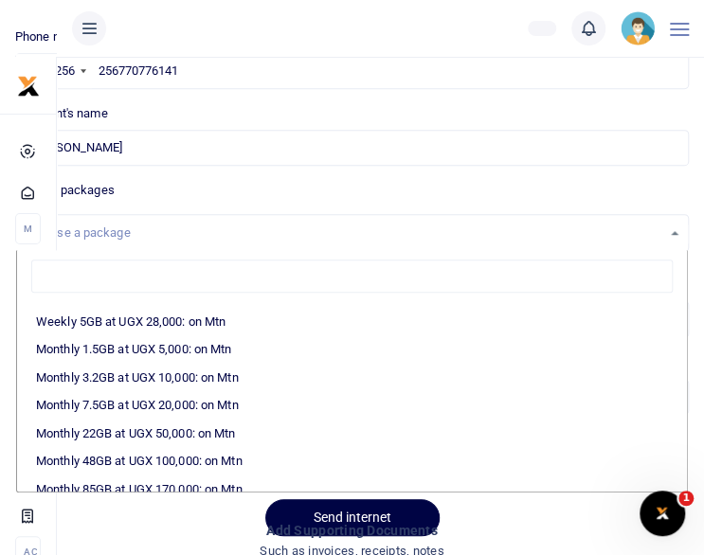
scroll to position [252, 0]
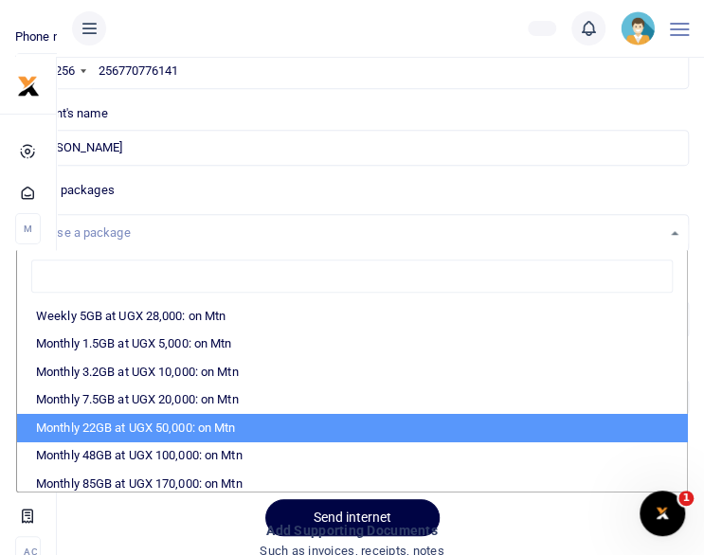
click at [485, 414] on li "Monthly 22GB at UGX 50,000: on Mtn" at bounding box center [352, 428] width 670 height 28
select select "CXpJYDqUGIMMdw3YXKilkAodr3ix5COxIAXy7MdavpbFAxMIqXt/dw=="
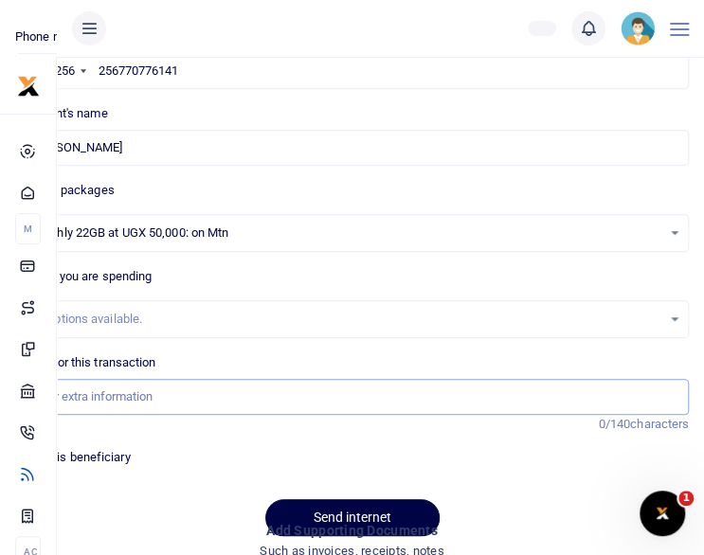
click at [141, 403] on input "Memo for this transaction" at bounding box center [352, 397] width 674 height 36
type input "Staff internet for [DATE]"
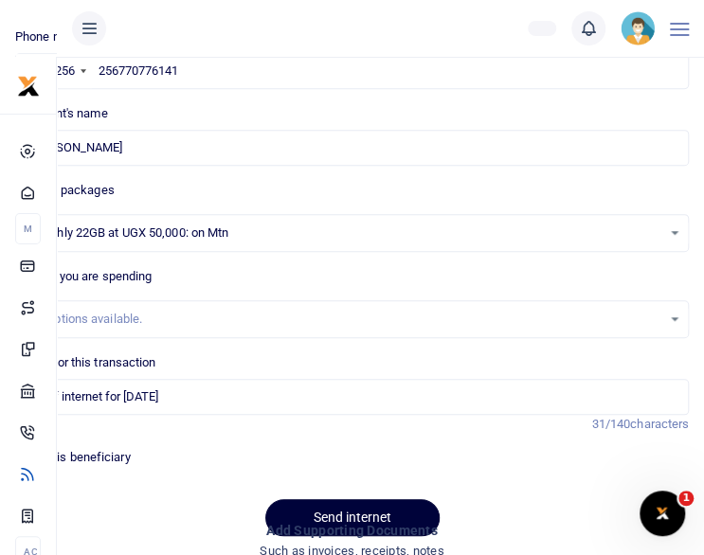
click at [305, 505] on button "Send internet" at bounding box center [352, 517] width 174 height 37
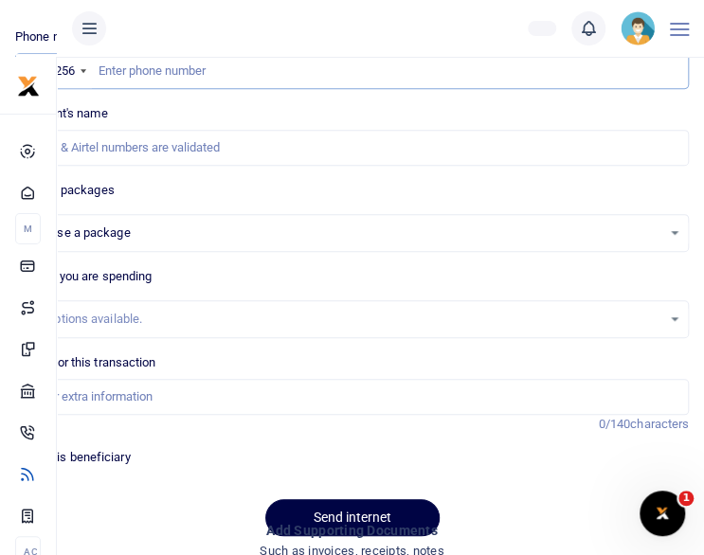
click at [284, 69] on input "text" at bounding box center [352, 71] width 674 height 36
paste input "256703349246"
type input "256703349246"
select select
type input "Gracious Twebaze"
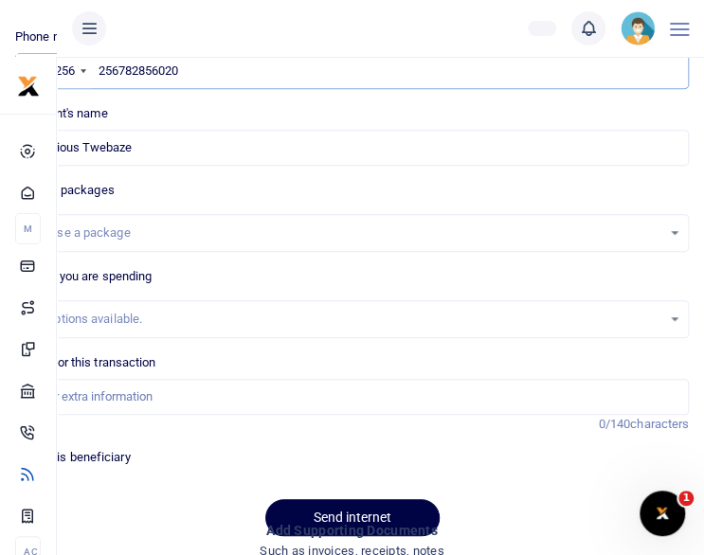
type input "256782856020"
click at [678, 230] on div "Choose a package" at bounding box center [352, 233] width 672 height 21
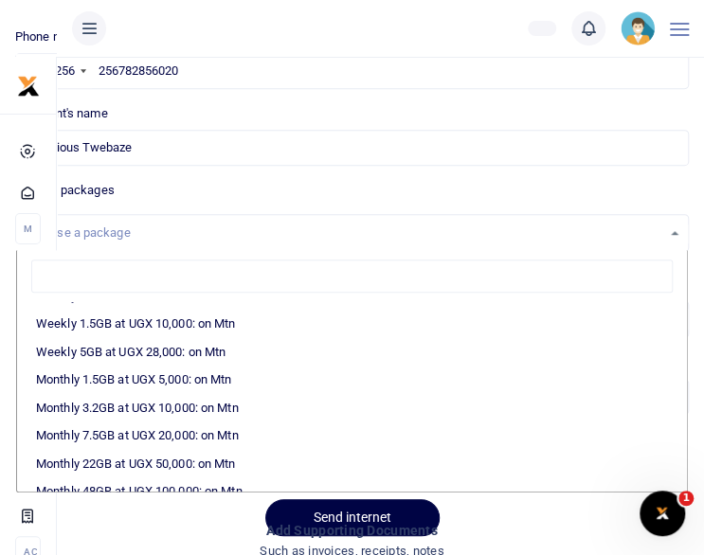
scroll to position [227, 0]
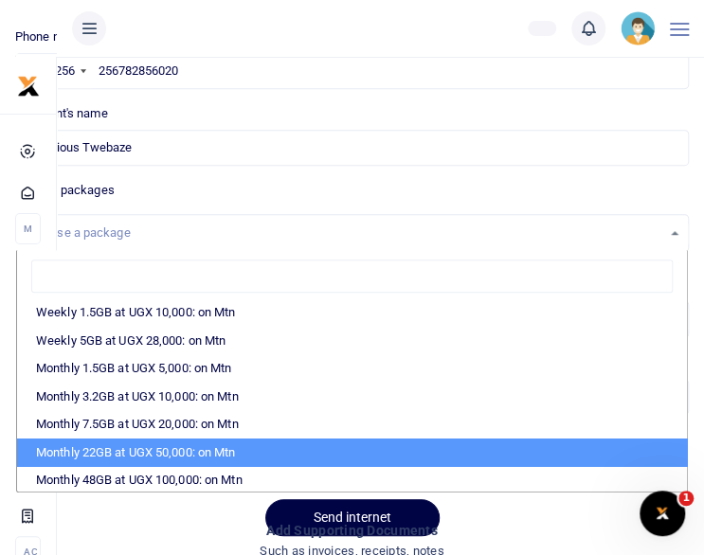
click at [557, 452] on li "Monthly 22GB at UGX 50,000: on Mtn" at bounding box center [352, 453] width 670 height 28
select select "CXpJYDqUGIMMdw3YXKilkAodr3ix5COxIAXy7MdavpbFAxMIqXt/dw=="
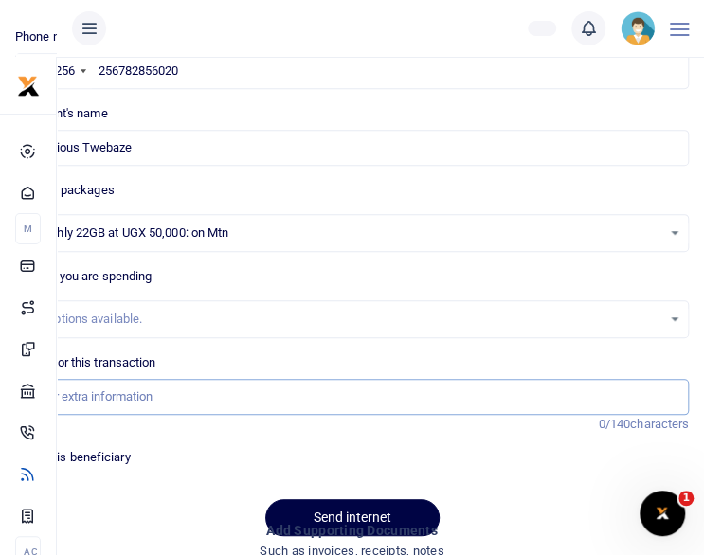
click at [164, 398] on input "Memo for this transaction" at bounding box center [352, 397] width 674 height 36
type input "Staff internet for [DATE]"
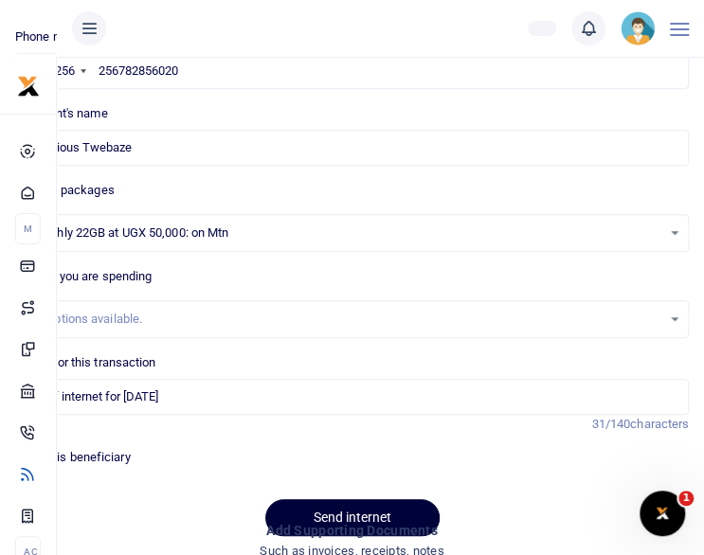
click at [328, 514] on button "Send internet" at bounding box center [352, 517] width 174 height 37
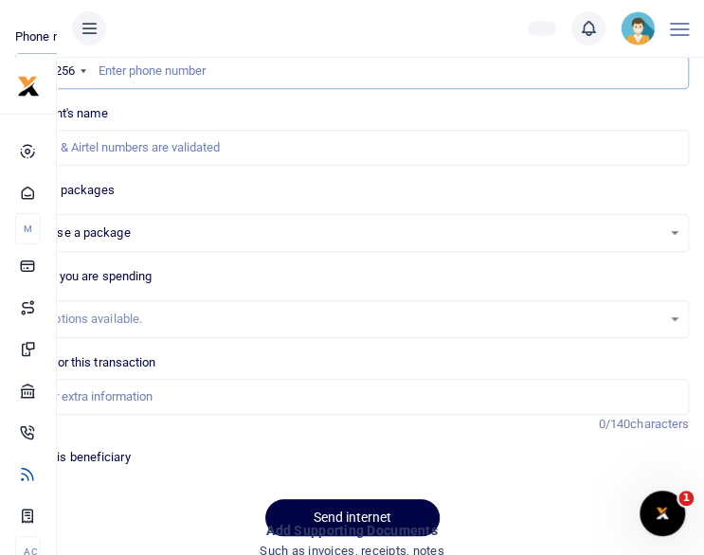
click at [357, 72] on input "text" at bounding box center [352, 71] width 674 height 36
paste input "256764932706"
type input "256764932706"
select select
type input "Rose Najjumba"
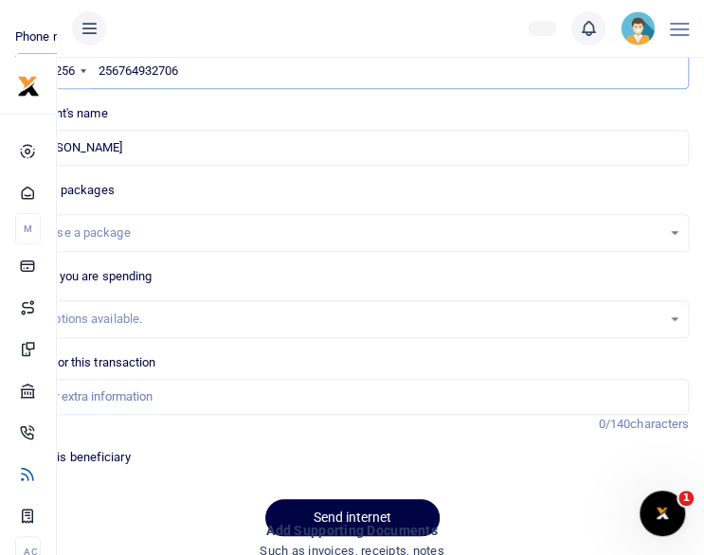
type input "256764932706"
click at [677, 228] on div "Choose a package" at bounding box center [352, 233] width 672 height 21
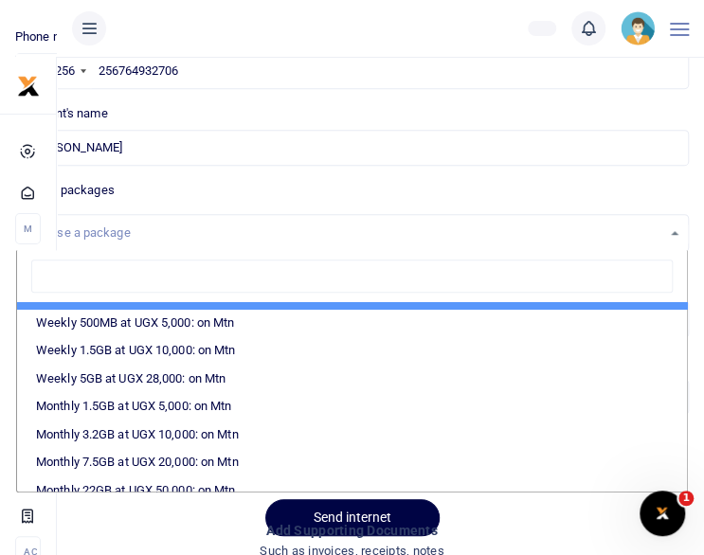
scroll to position [227, 0]
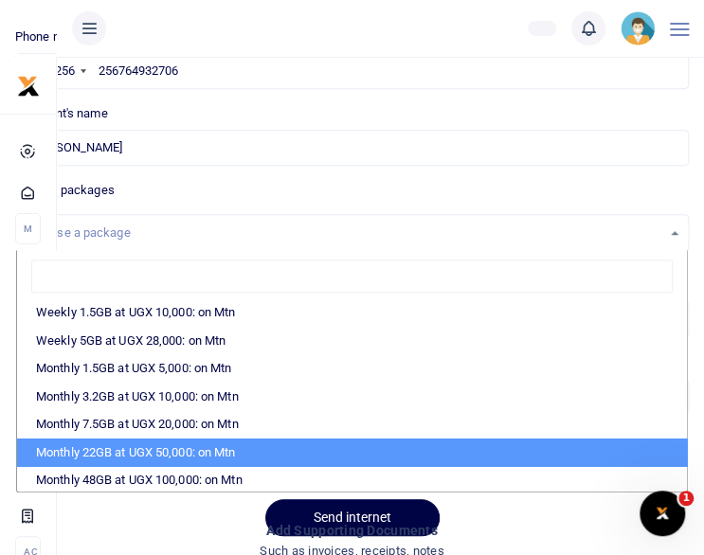
click at [547, 454] on li "Monthly 22GB at UGX 50,000: on Mtn" at bounding box center [352, 453] width 670 height 28
select select "CXpJYDqUGIMMdw3YXKilkAodr3ix5COxIAXy7MdavpbFAxMIqXt/dw=="
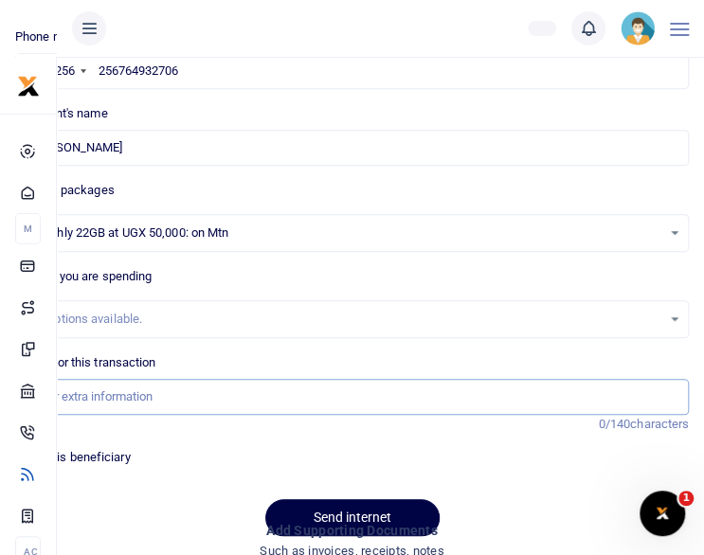
click at [151, 399] on input "Memo for this transaction" at bounding box center [352, 397] width 674 height 36
click at [146, 397] on input "Memo for this transaction" at bounding box center [352, 397] width 674 height 36
type input "Staff internet for September 25"
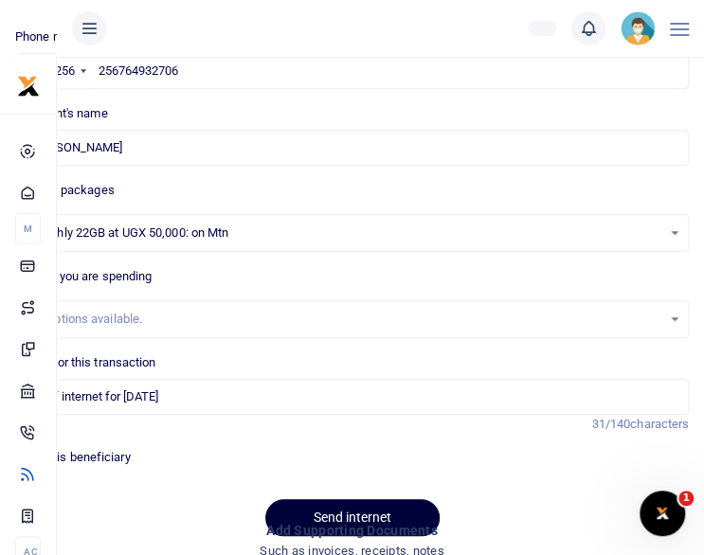
click at [341, 505] on button "Send internet" at bounding box center [352, 517] width 174 height 37
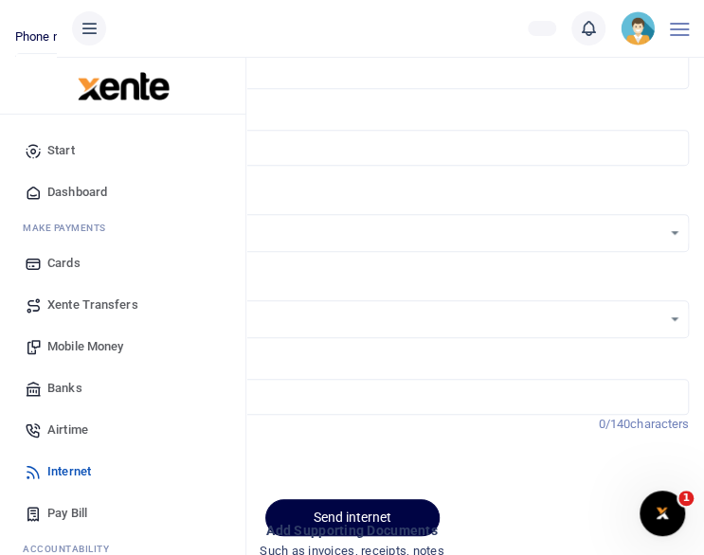
click at [70, 351] on span "Mobile Money" at bounding box center [85, 346] width 76 height 19
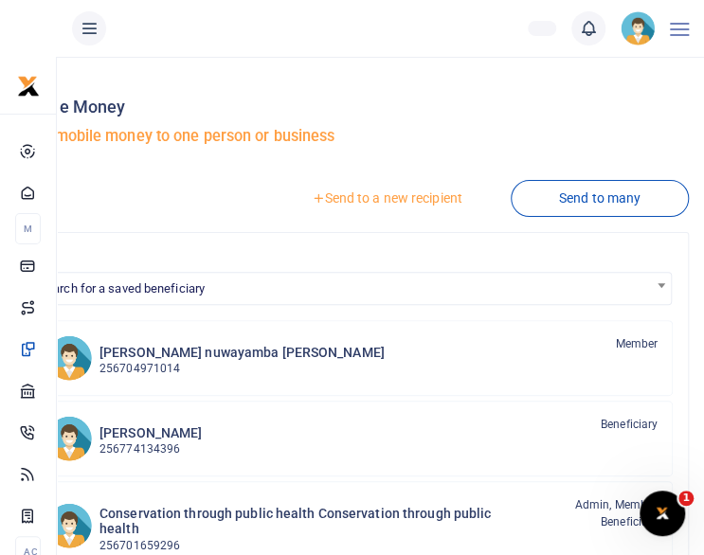
click at [402, 197] on link "Send to a new recipient" at bounding box center [385, 198] width 247 height 34
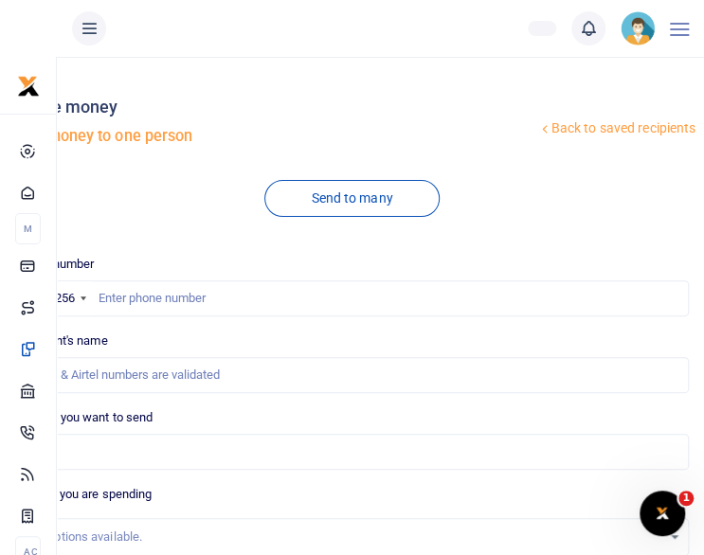
click at [155, 297] on div at bounding box center [352, 277] width 704 height 555
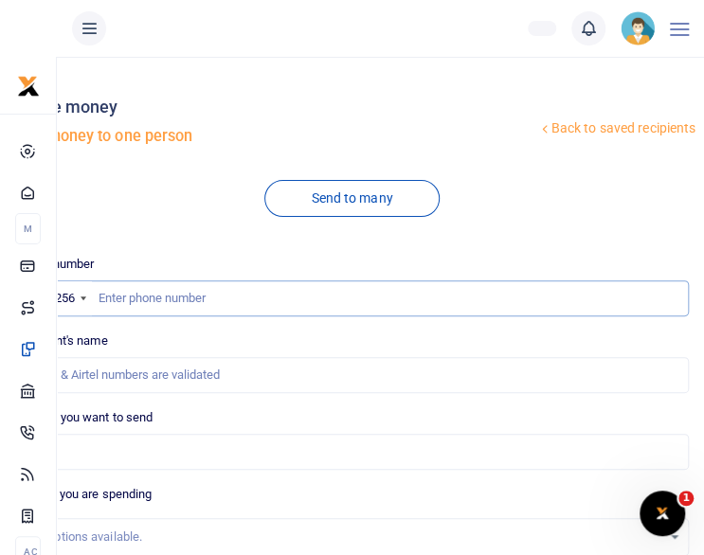
click at [136, 300] on input "text" at bounding box center [352, 298] width 674 height 36
type input "752167528"
type input "[PERSON_NAME]"
type input "752167528"
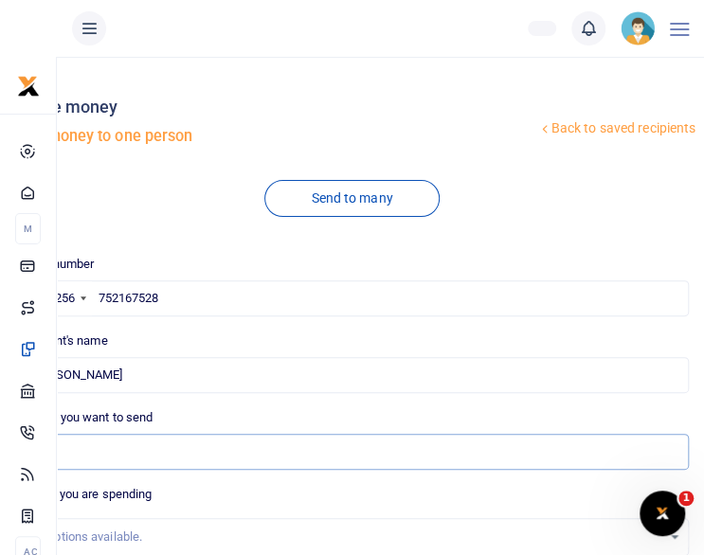
click at [510, 461] on input "Amount you want to send" at bounding box center [352, 452] width 674 height 36
type input "400,000"
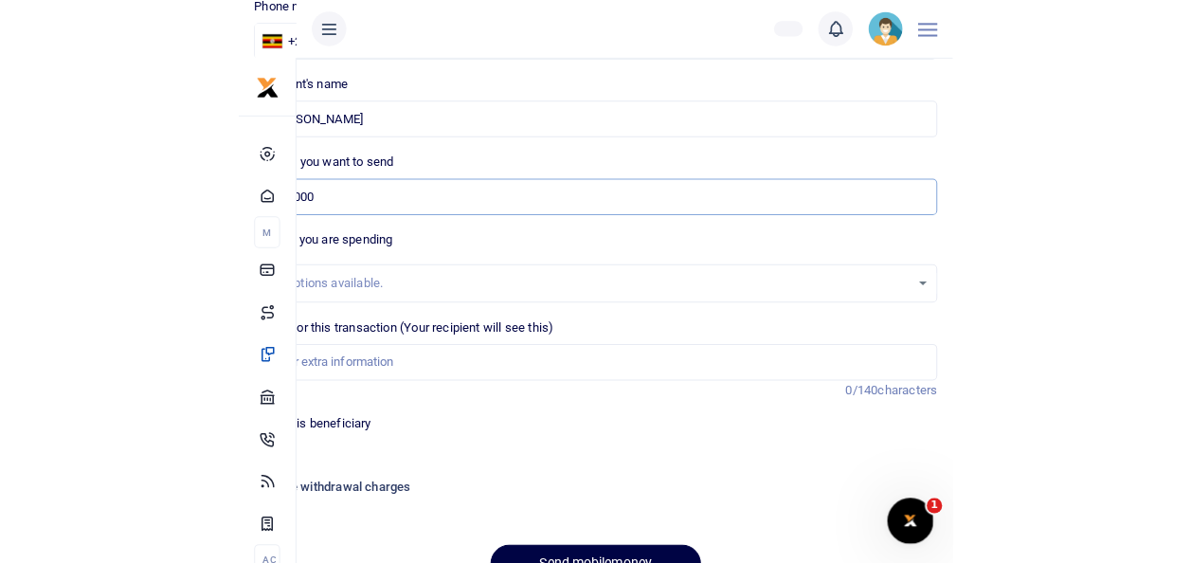
scroll to position [265, 0]
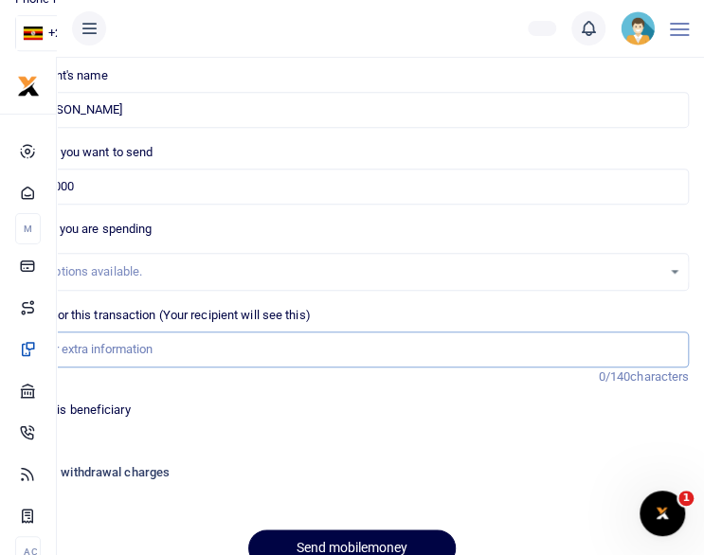
click at [123, 353] on input "Memo for this transaction (Your recipient will see this)" at bounding box center [352, 350] width 674 height 36
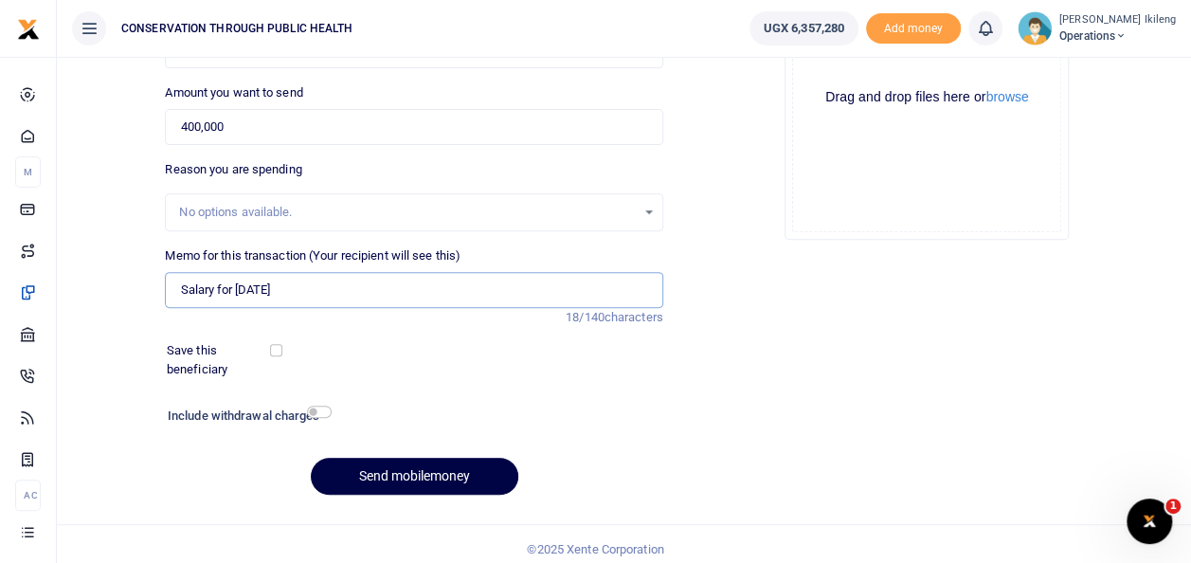
type input "Salary for [DATE]"
click at [315, 411] on input "checkbox" at bounding box center [319, 412] width 25 height 12
checkbox input "true"
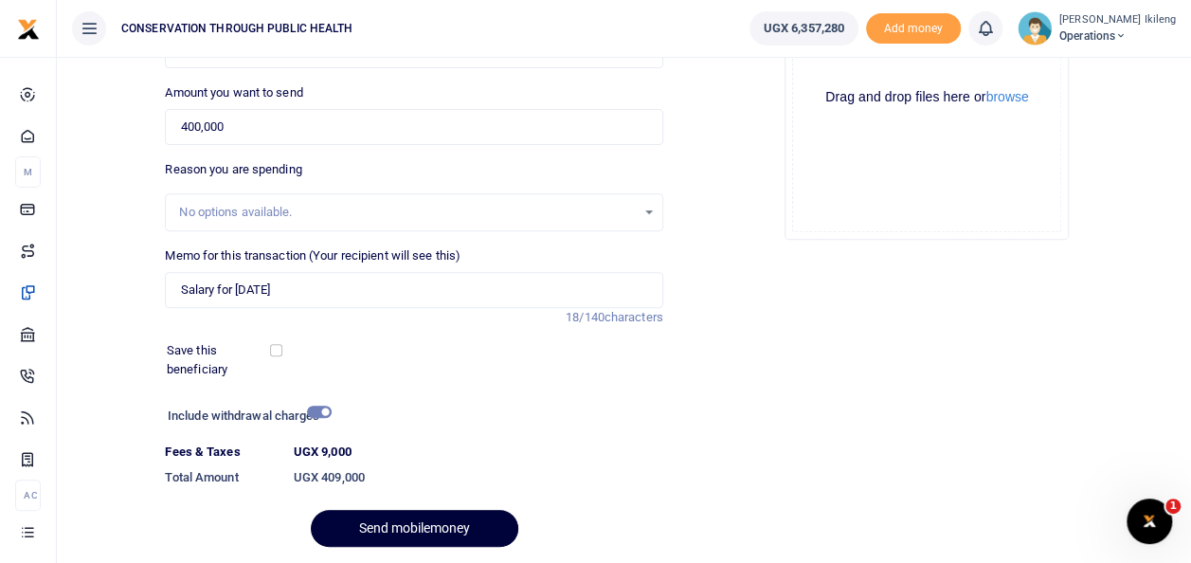
click at [334, 533] on button "Send mobilemoney" at bounding box center [415, 528] width 208 height 37
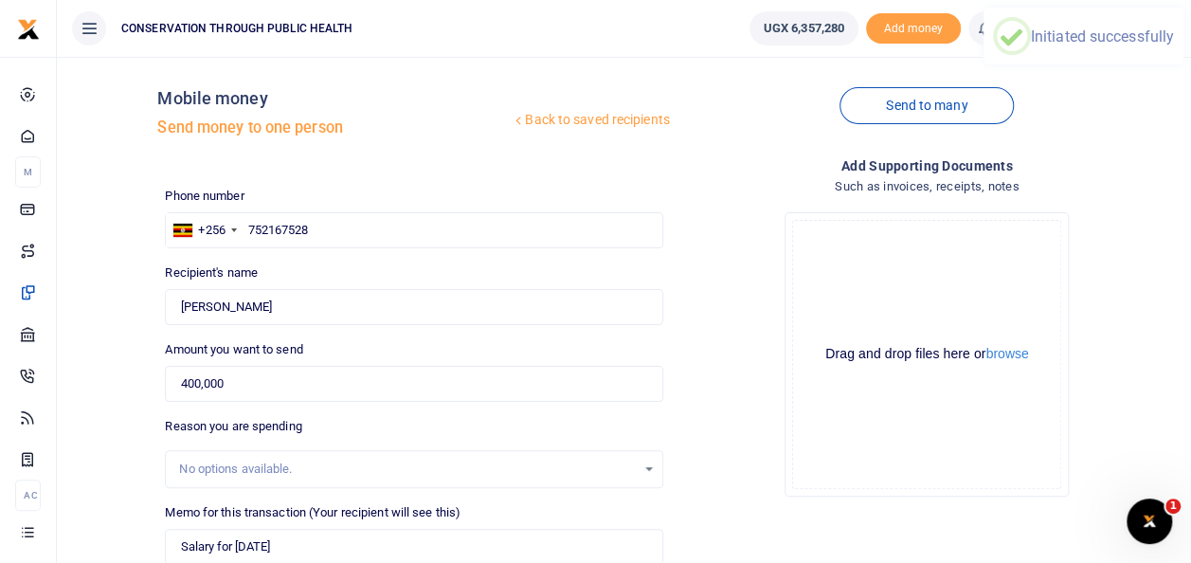
scroll to position [0, 0]
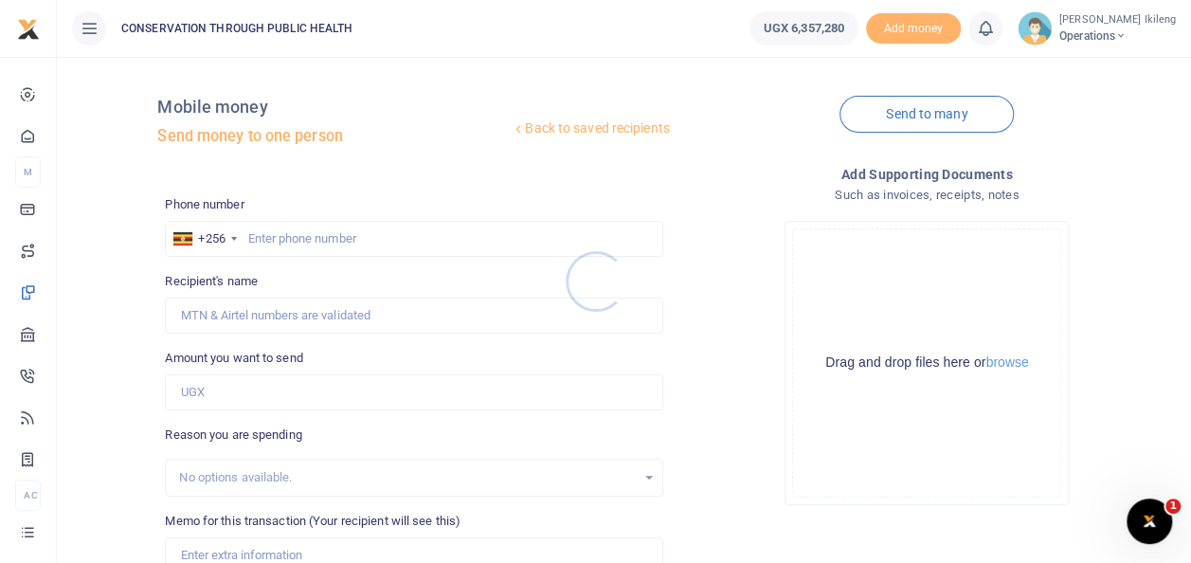
click at [400, 239] on div at bounding box center [595, 281] width 1191 height 563
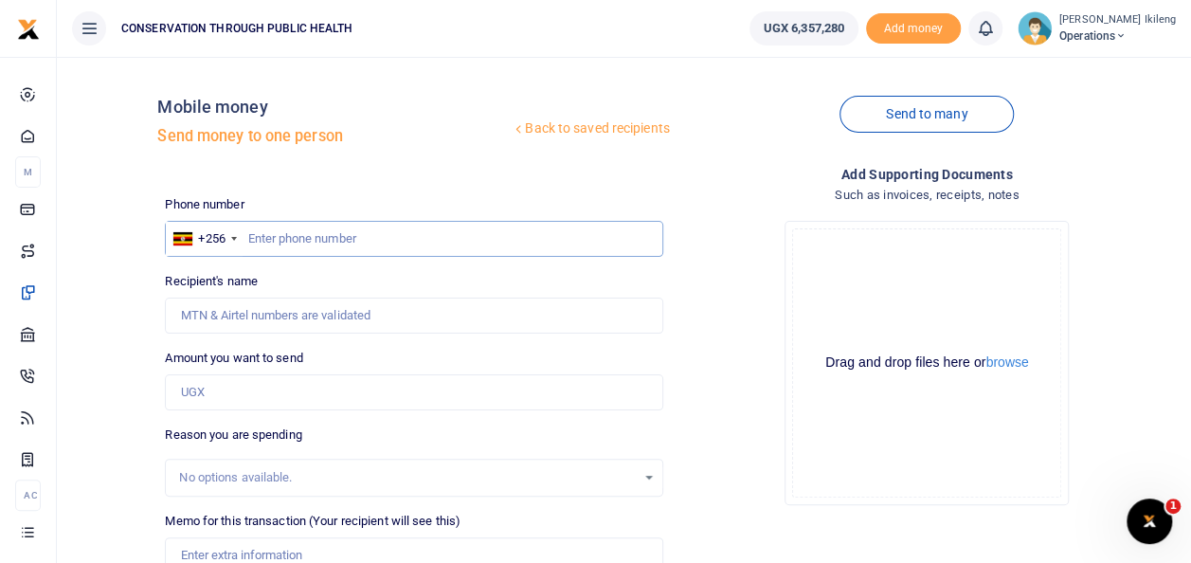
click at [381, 239] on input "text" at bounding box center [413, 239] width 497 height 36
type input "786072703"
type input "Edith Uwimana"
type input "786072703"
click at [336, 406] on input "Amount you want to send" at bounding box center [413, 392] width 497 height 36
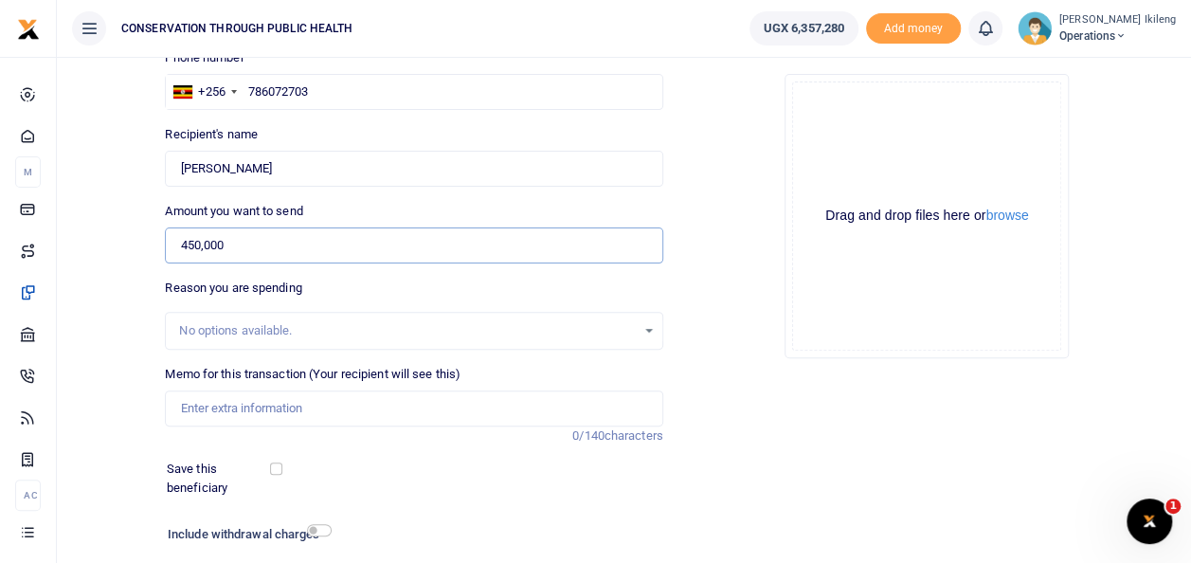
scroll to position [152, 0]
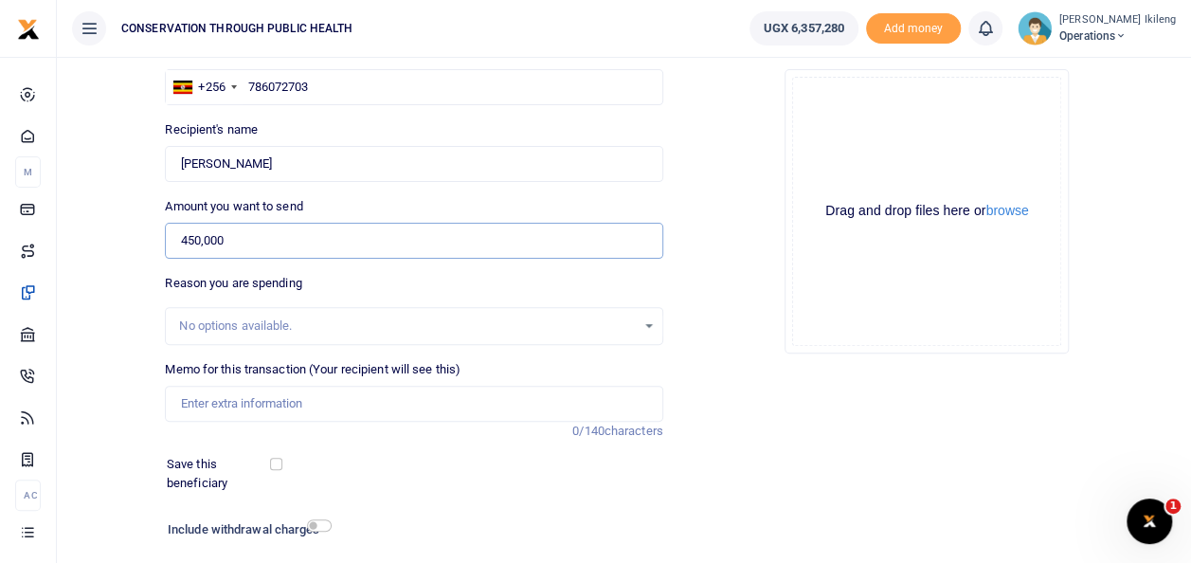
type input "450,000"
click at [411, 410] on input "Memo for this transaction (Your recipient will see this)" at bounding box center [413, 404] width 497 height 36
type input "DRC staff salaries for August"
click at [322, 519] on input "checkbox" at bounding box center [319, 525] width 25 height 12
checkbox input "true"
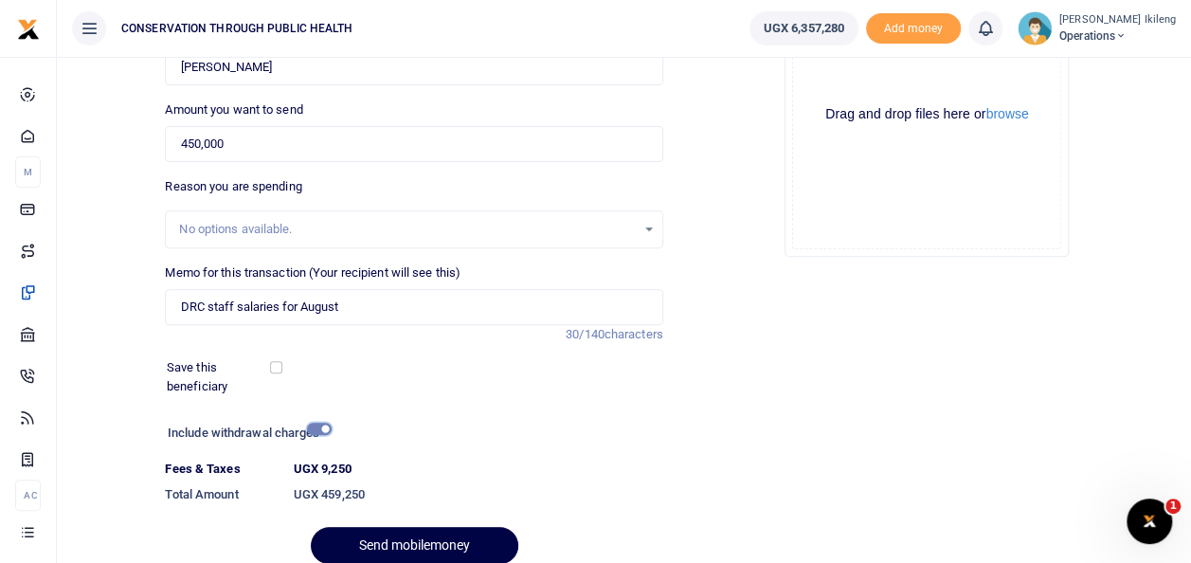
scroll to position [265, 0]
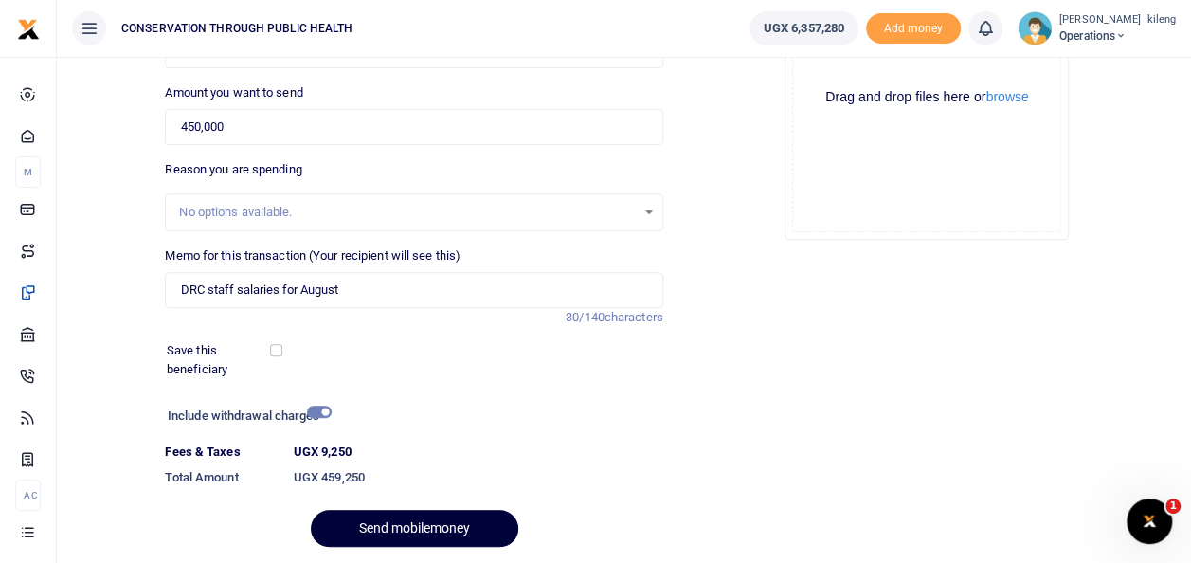
click at [400, 523] on button "Send mobilemoney" at bounding box center [415, 528] width 208 height 37
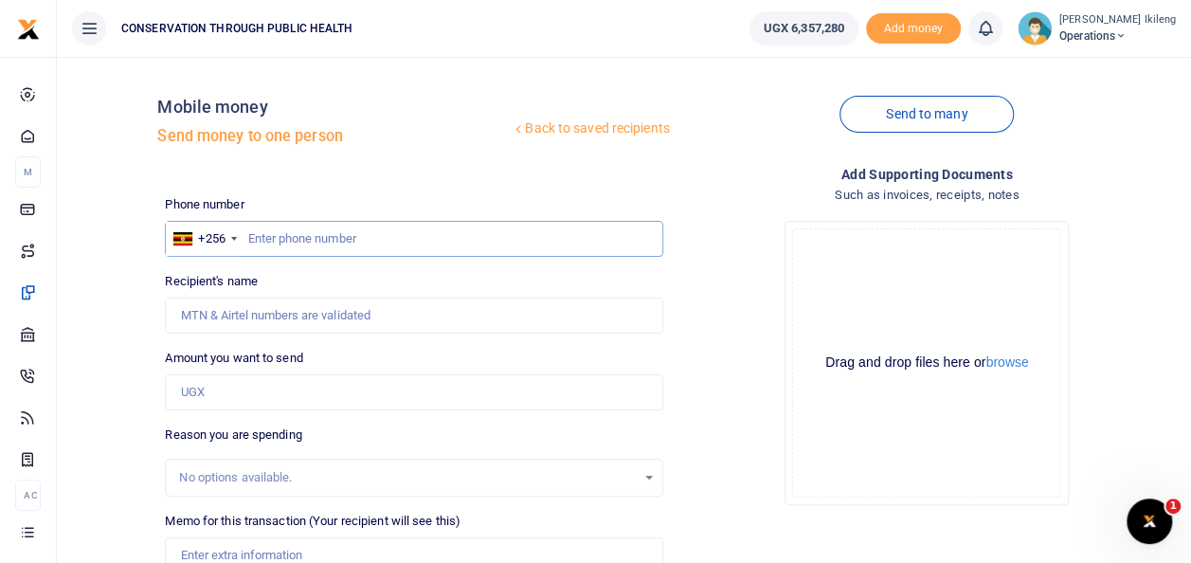
click at [288, 241] on input "text" at bounding box center [413, 239] width 497 height 36
type input "7824612341"
type input "[PERSON_NAME]"
type input "78246123"
type input "[PERSON_NAME]"
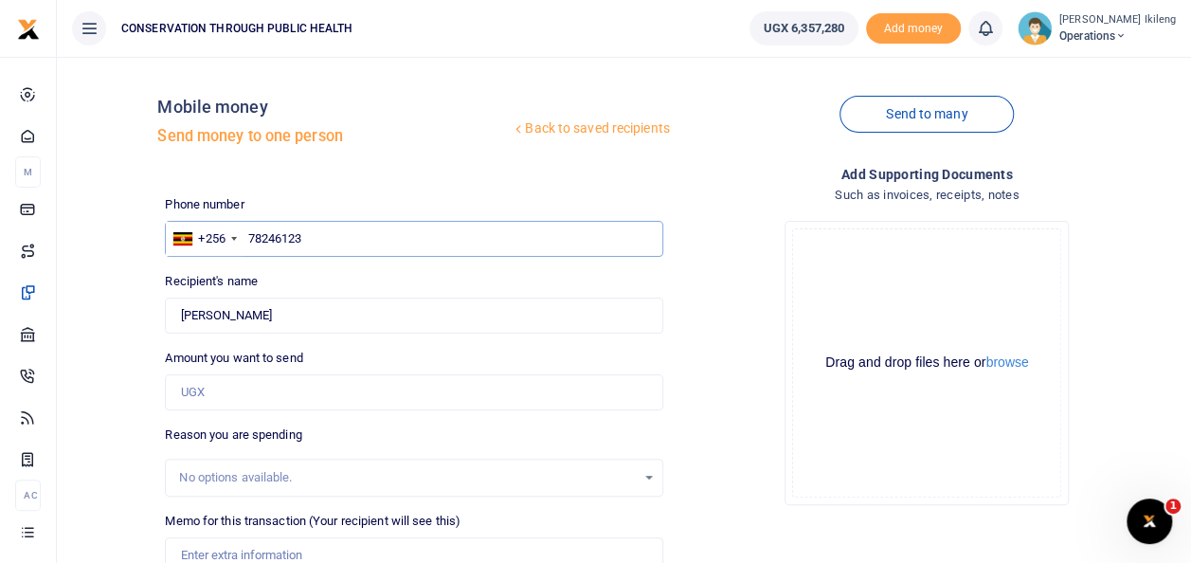
type input "782461231"
type input "[PERSON_NAME]"
type input "782461231"
click at [299, 387] on input "Amount you want to send" at bounding box center [413, 392] width 497 height 36
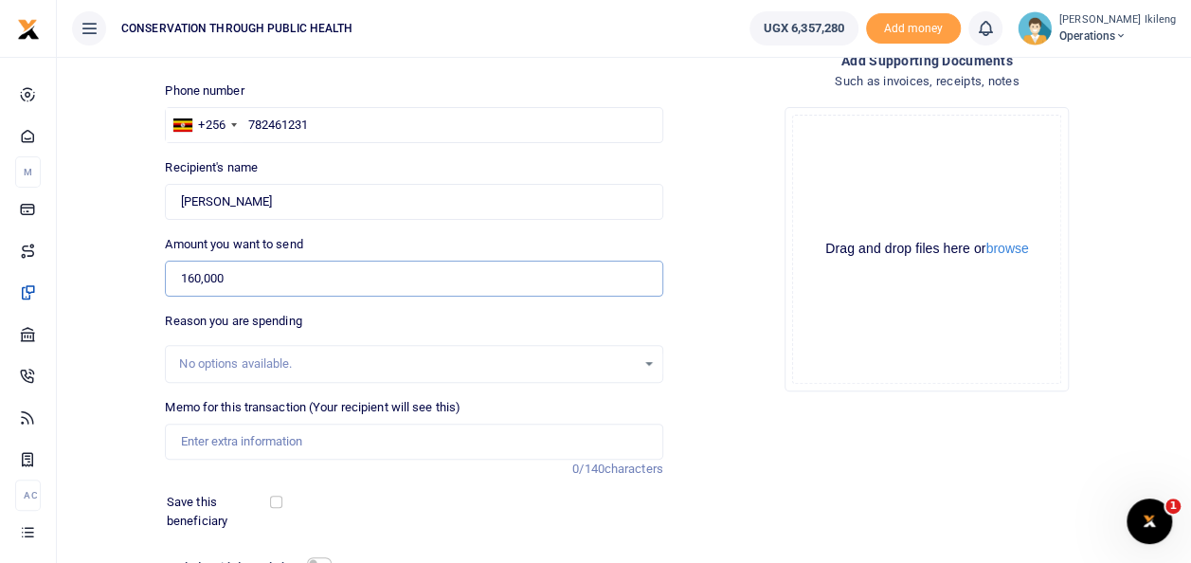
scroll to position [152, 0]
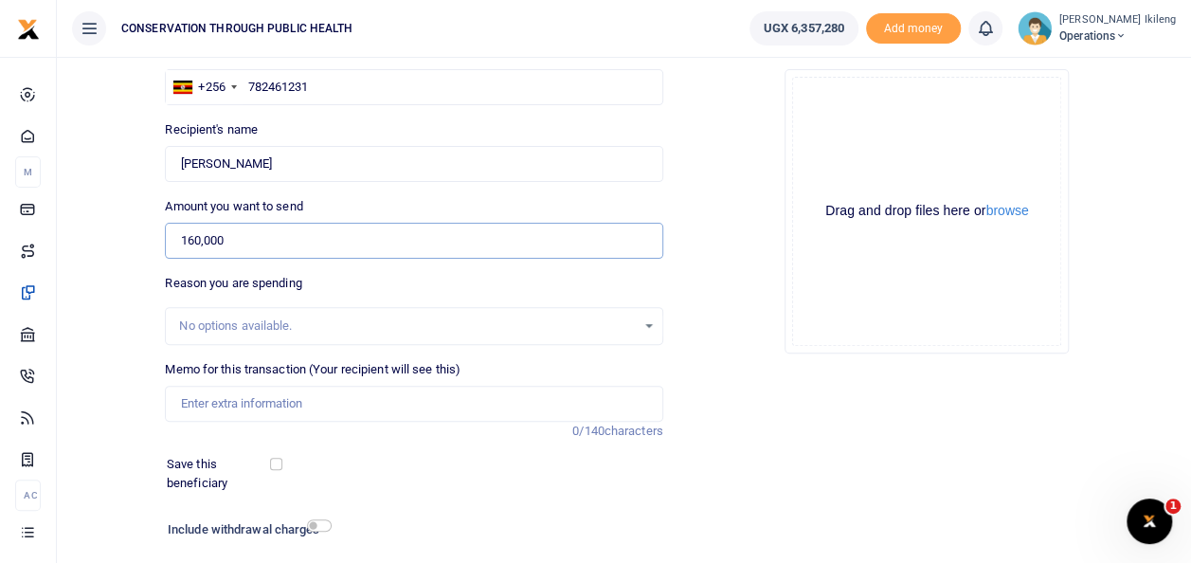
type input "160,000"
click at [318, 411] on input "Memo for this transaction (Your recipient will see this)" at bounding box center [413, 404] width 497 height 36
type input "Payment for two working days"
click at [318, 519] on input "checkbox" at bounding box center [319, 525] width 25 height 12
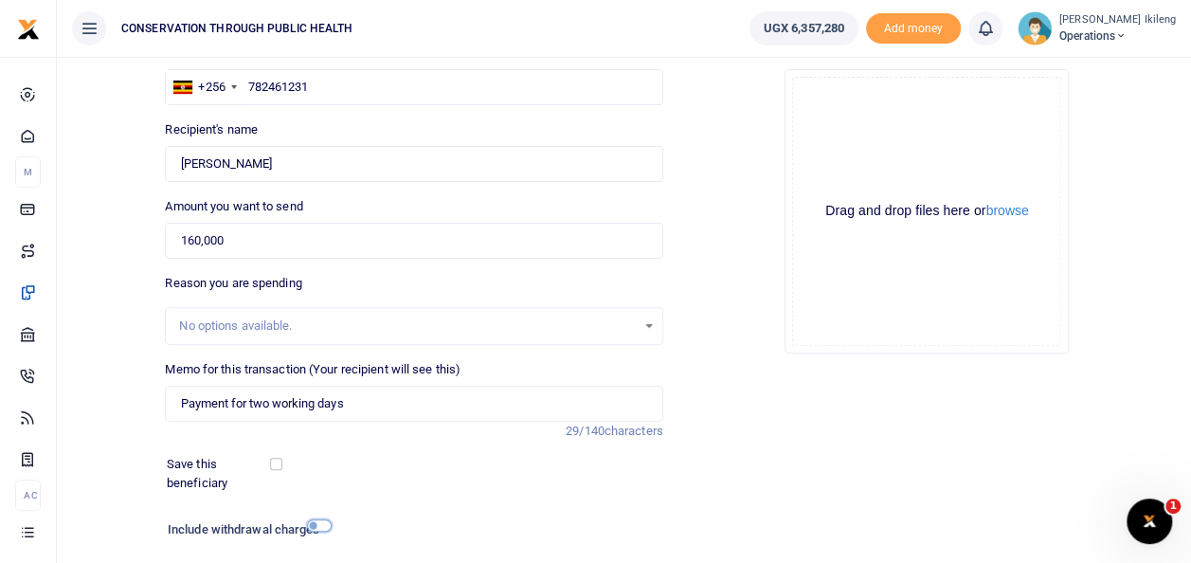
checkbox input "true"
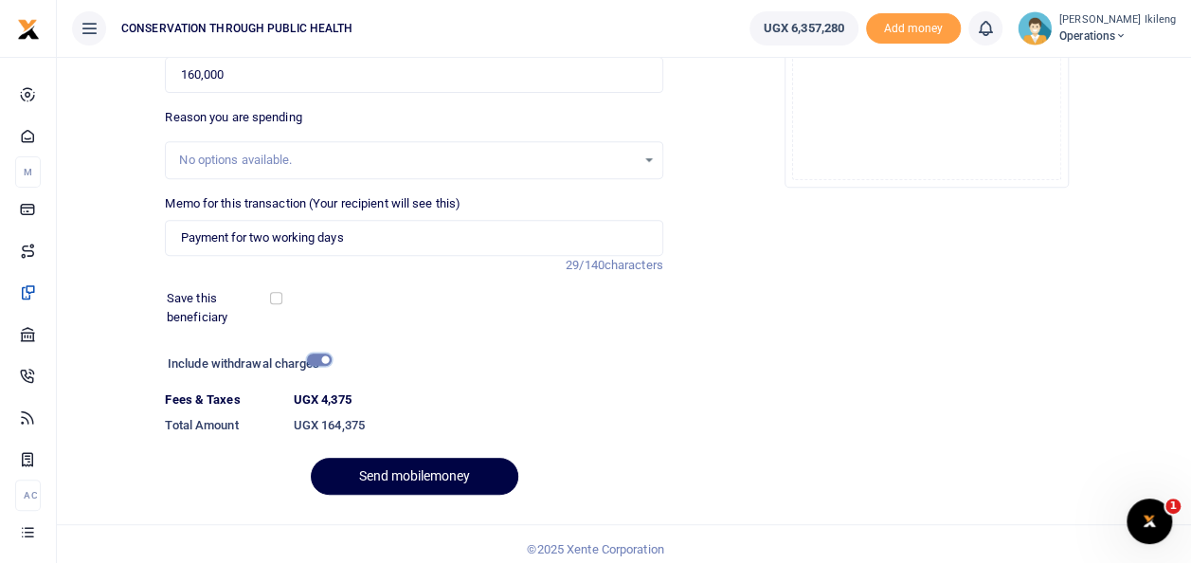
scroll to position [327, 0]
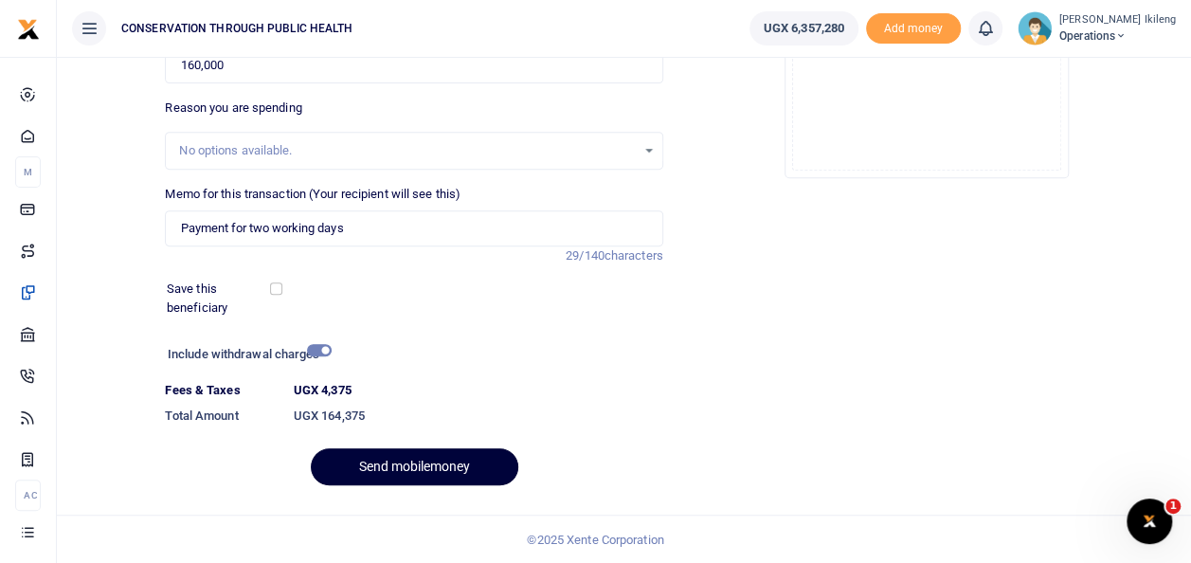
click at [443, 457] on button "Send mobilemoney" at bounding box center [415, 466] width 208 height 37
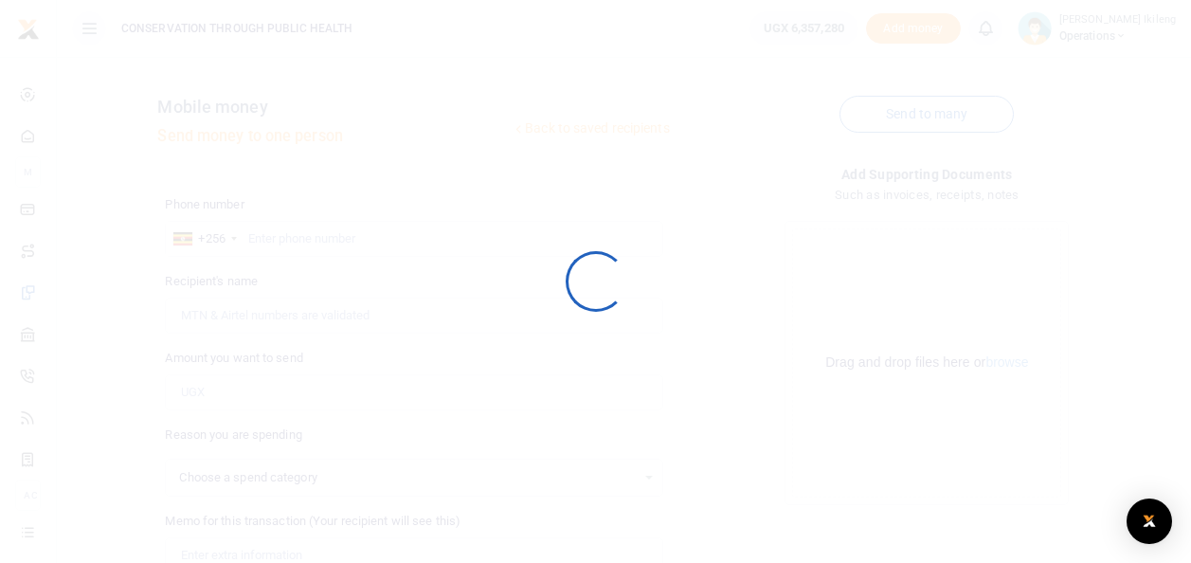
scroll to position [275, 0]
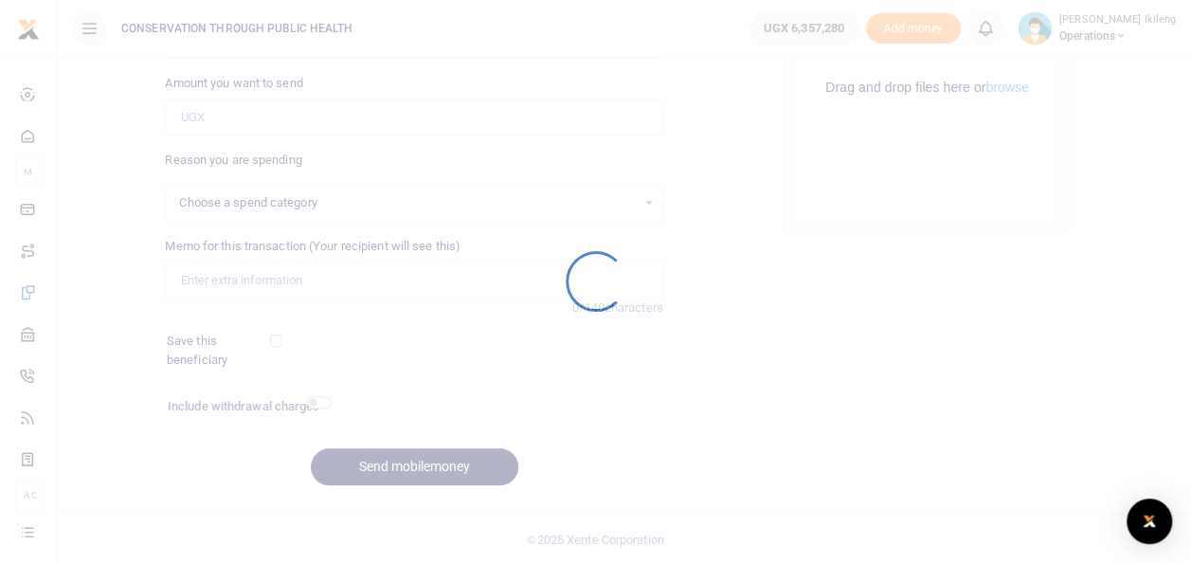
select select
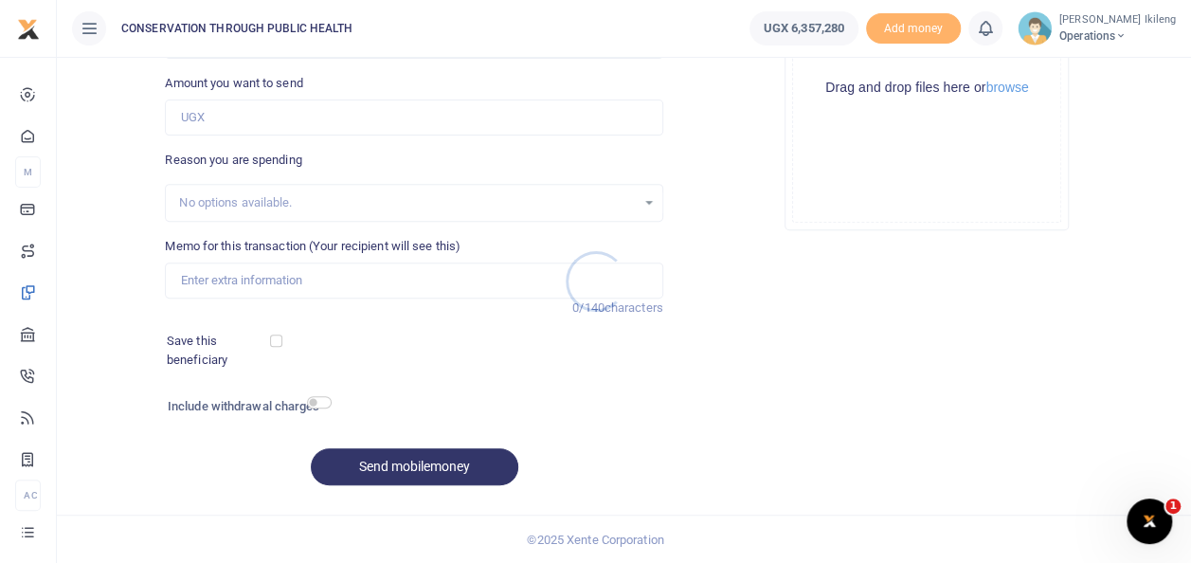
scroll to position [0, 0]
